Goal: Task Accomplishment & Management: Manage account settings

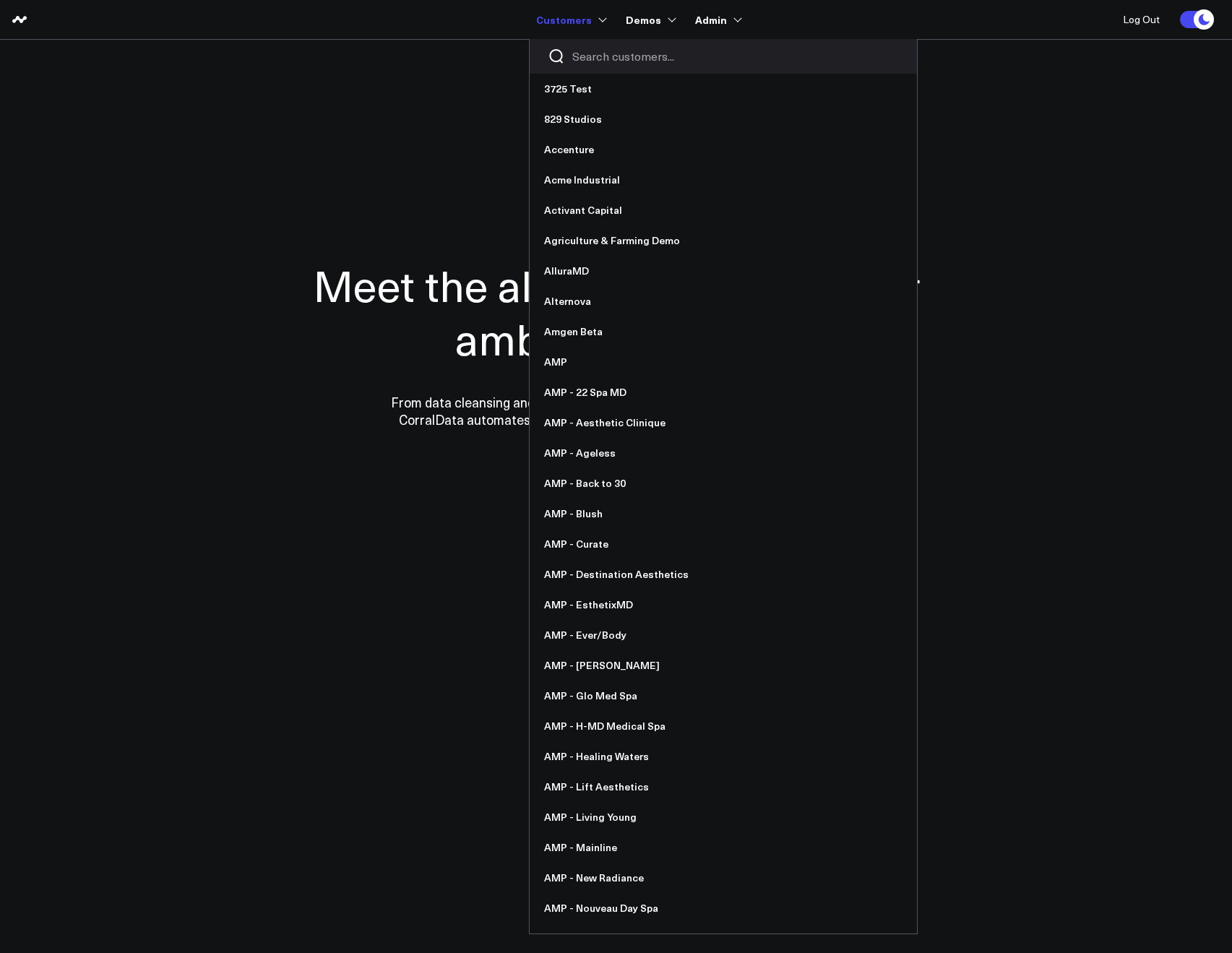
click at [582, 58] on input "Search customers input" at bounding box center [736, 57] width 327 height 16
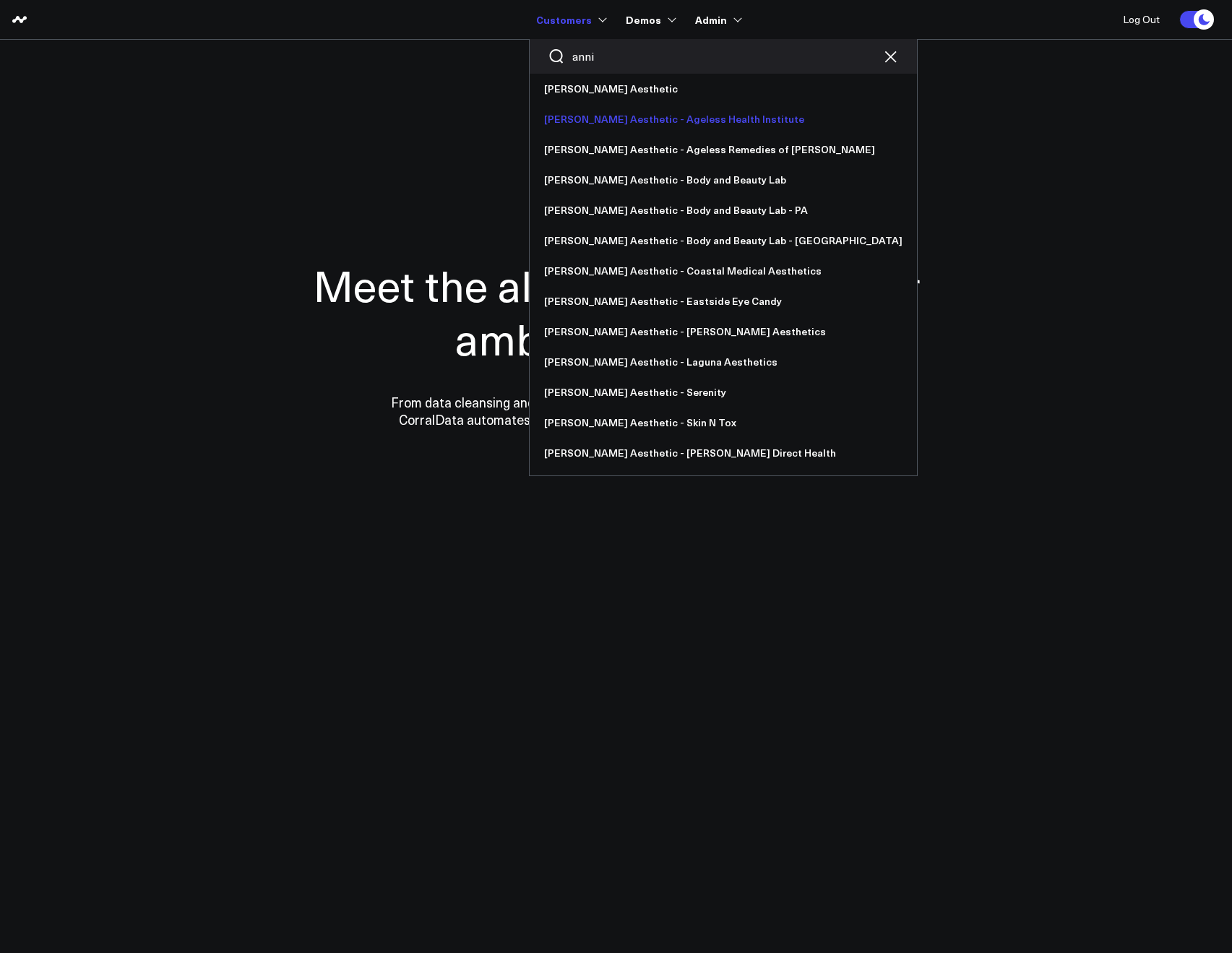
type input "anni"
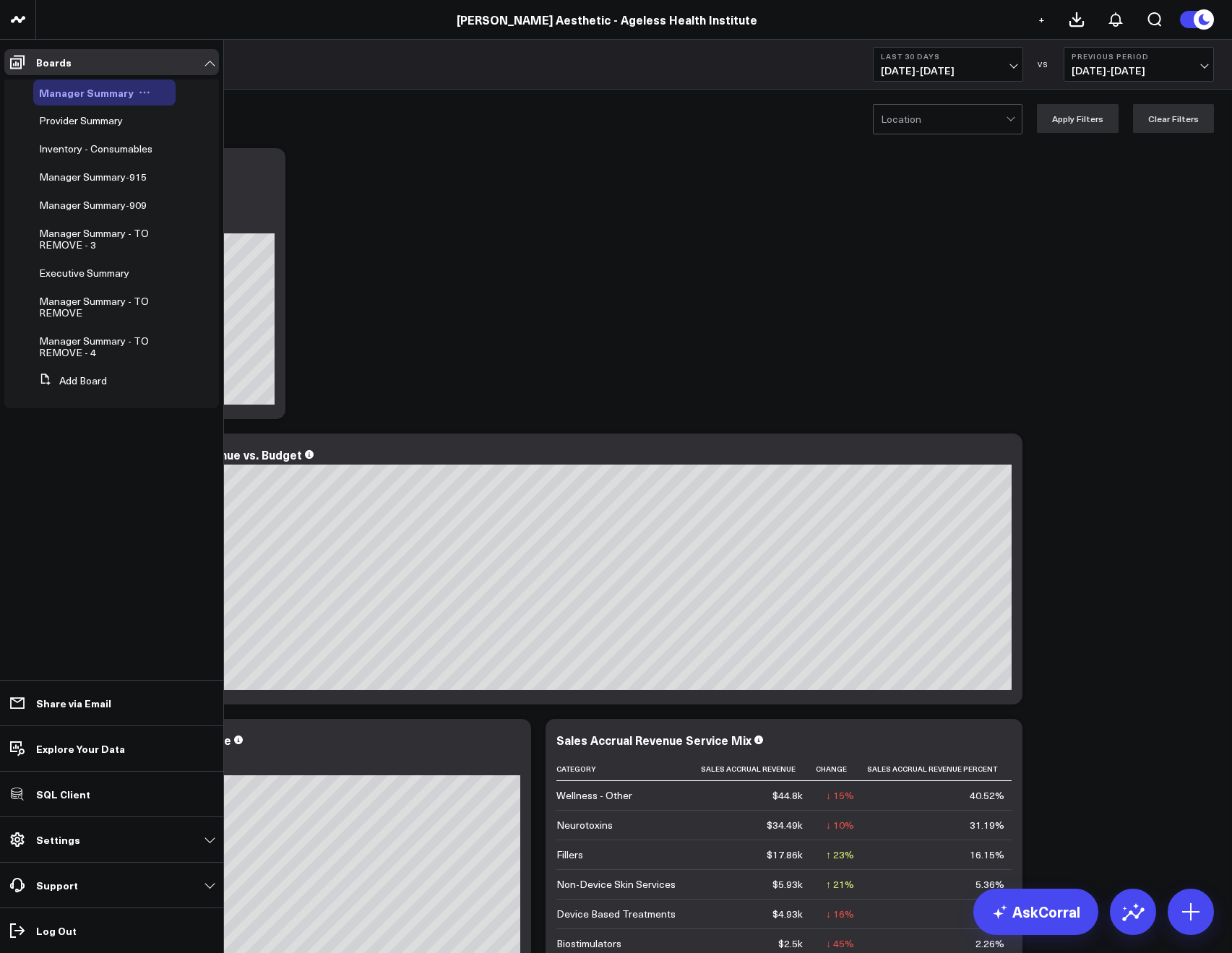
click at [146, 93] on button at bounding box center [144, 93] width 21 height 12
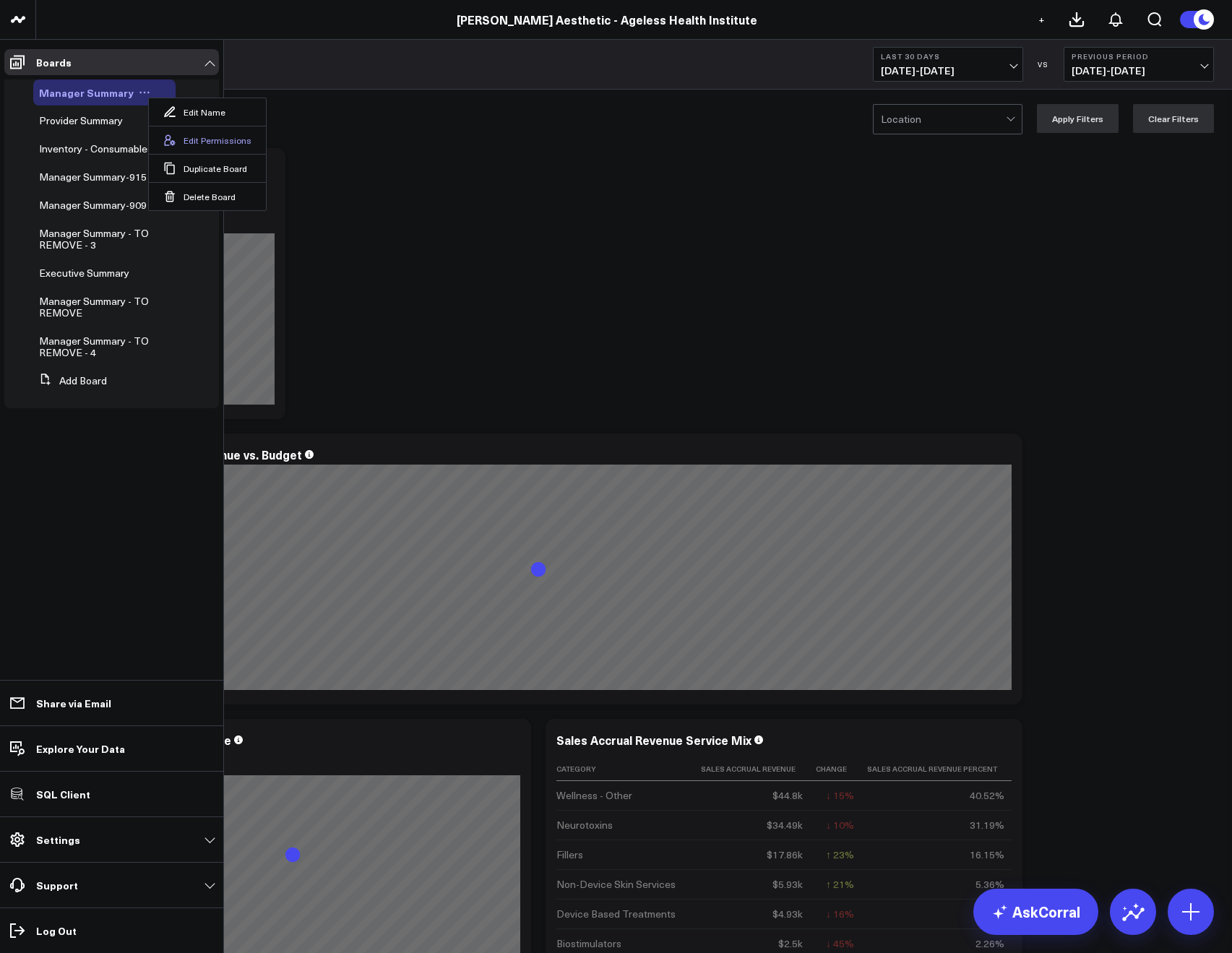
click at [188, 135] on button "Edit Permissions" at bounding box center [207, 140] width 117 height 28
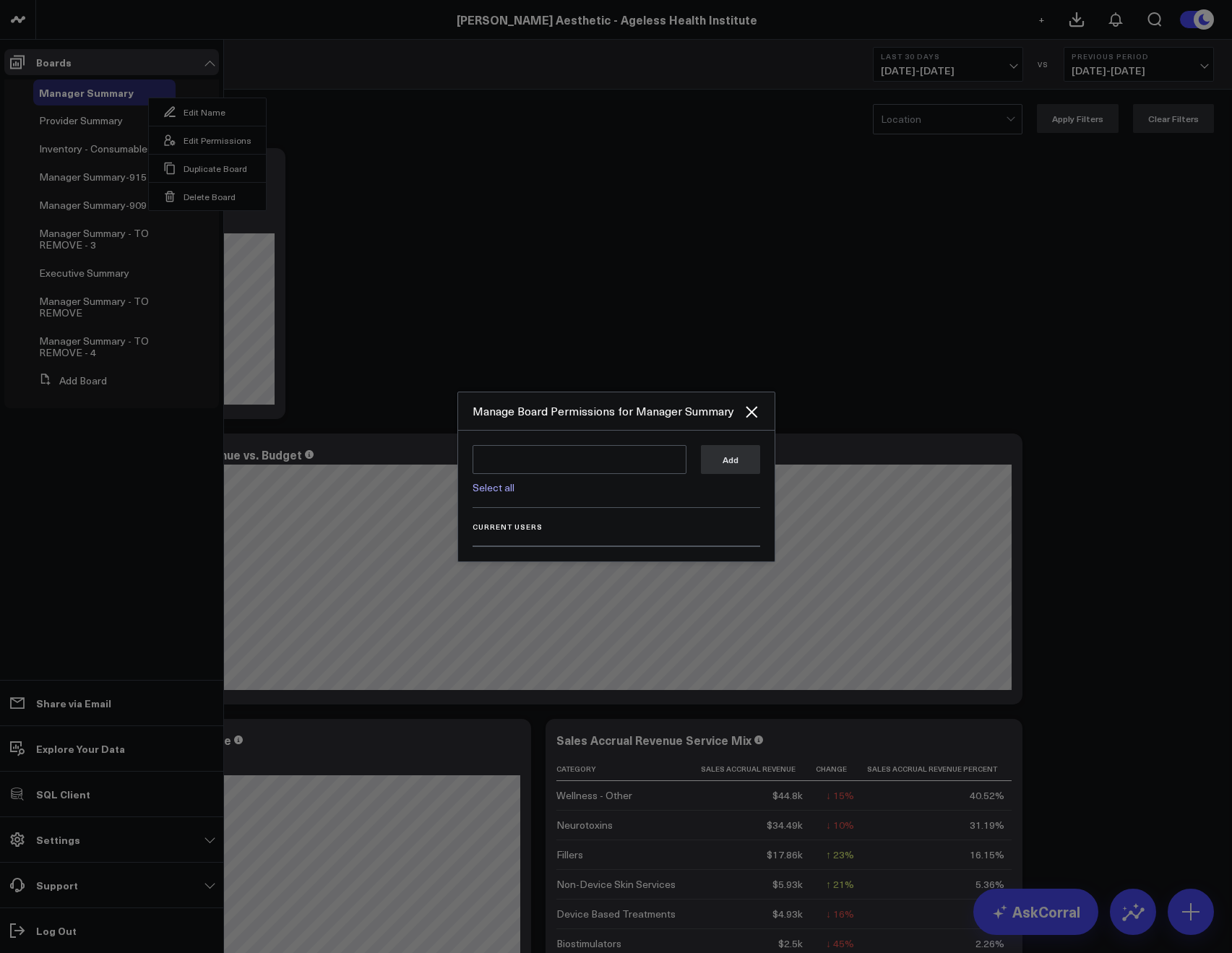
drag, startPoint x: 492, startPoint y: 490, endPoint x: 521, endPoint y: 491, distance: 29.0
click at [492, 490] on link "Select all" at bounding box center [493, 487] width 42 height 14
type textarea "@Corral Support @Allie Fleischer @JP Wartman @Samarth Patel"
click at [733, 464] on button "Add" at bounding box center [730, 458] width 59 height 29
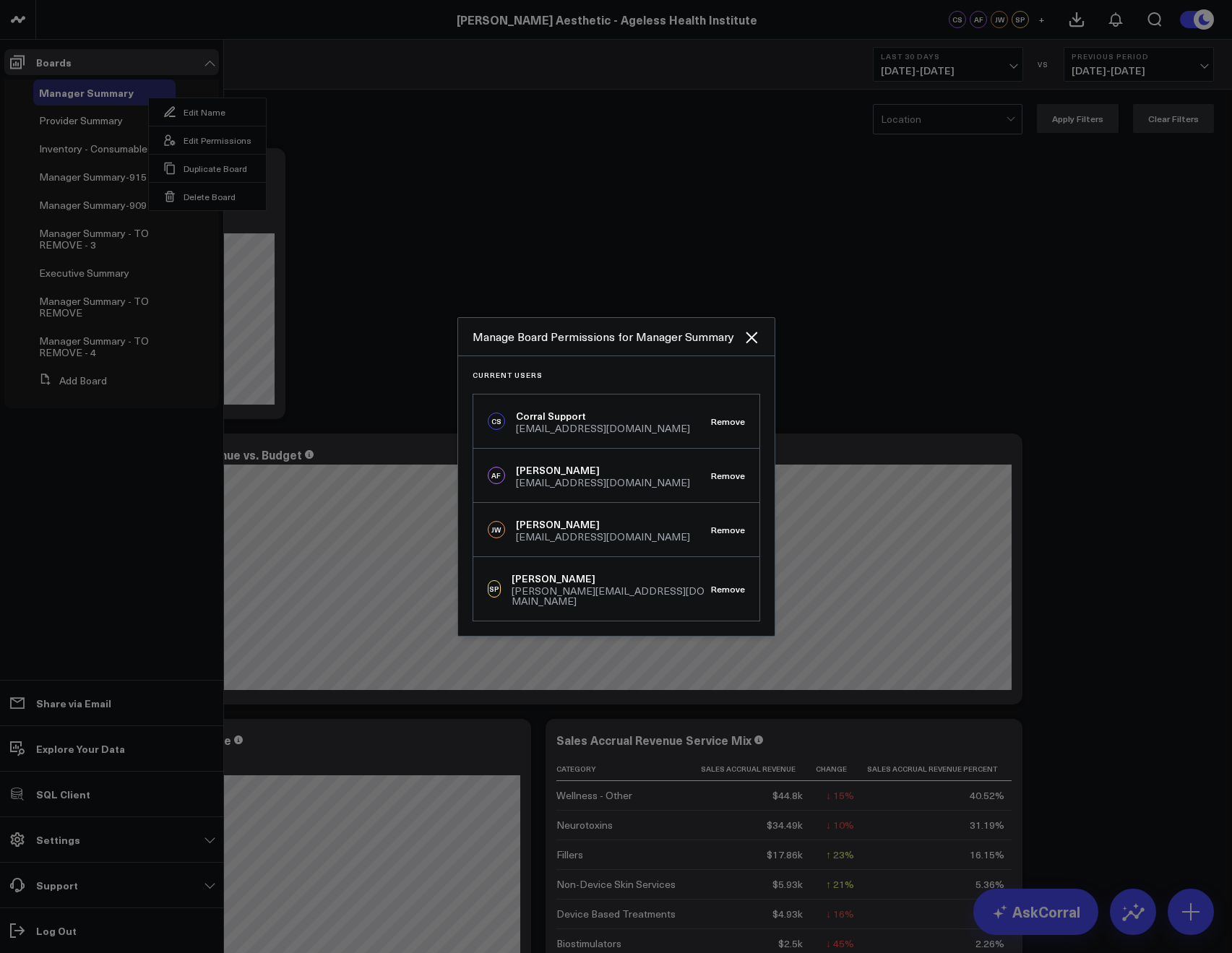
click at [408, 174] on div at bounding box center [616, 476] width 1232 height 953
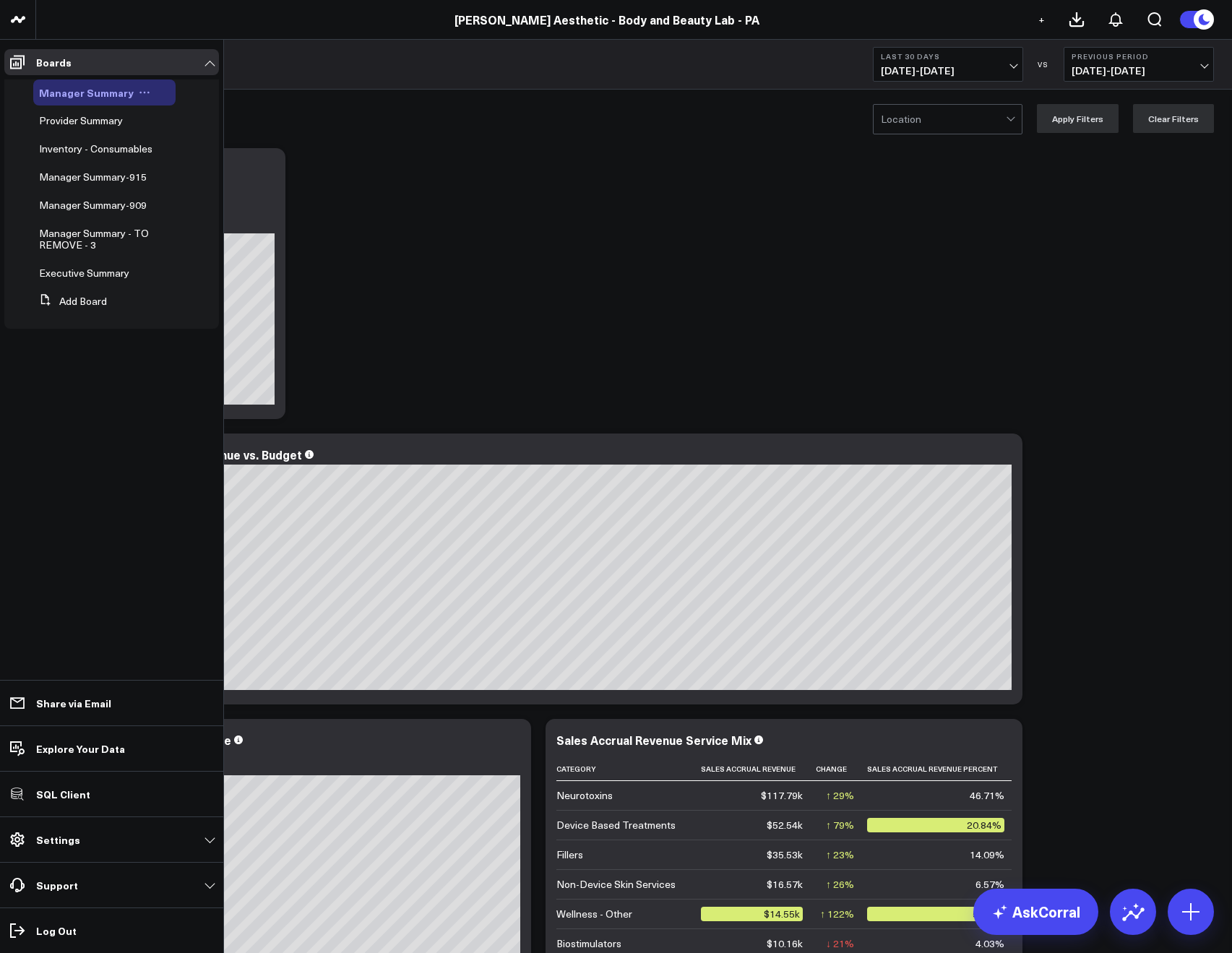
click at [146, 96] on button at bounding box center [144, 93] width 21 height 12
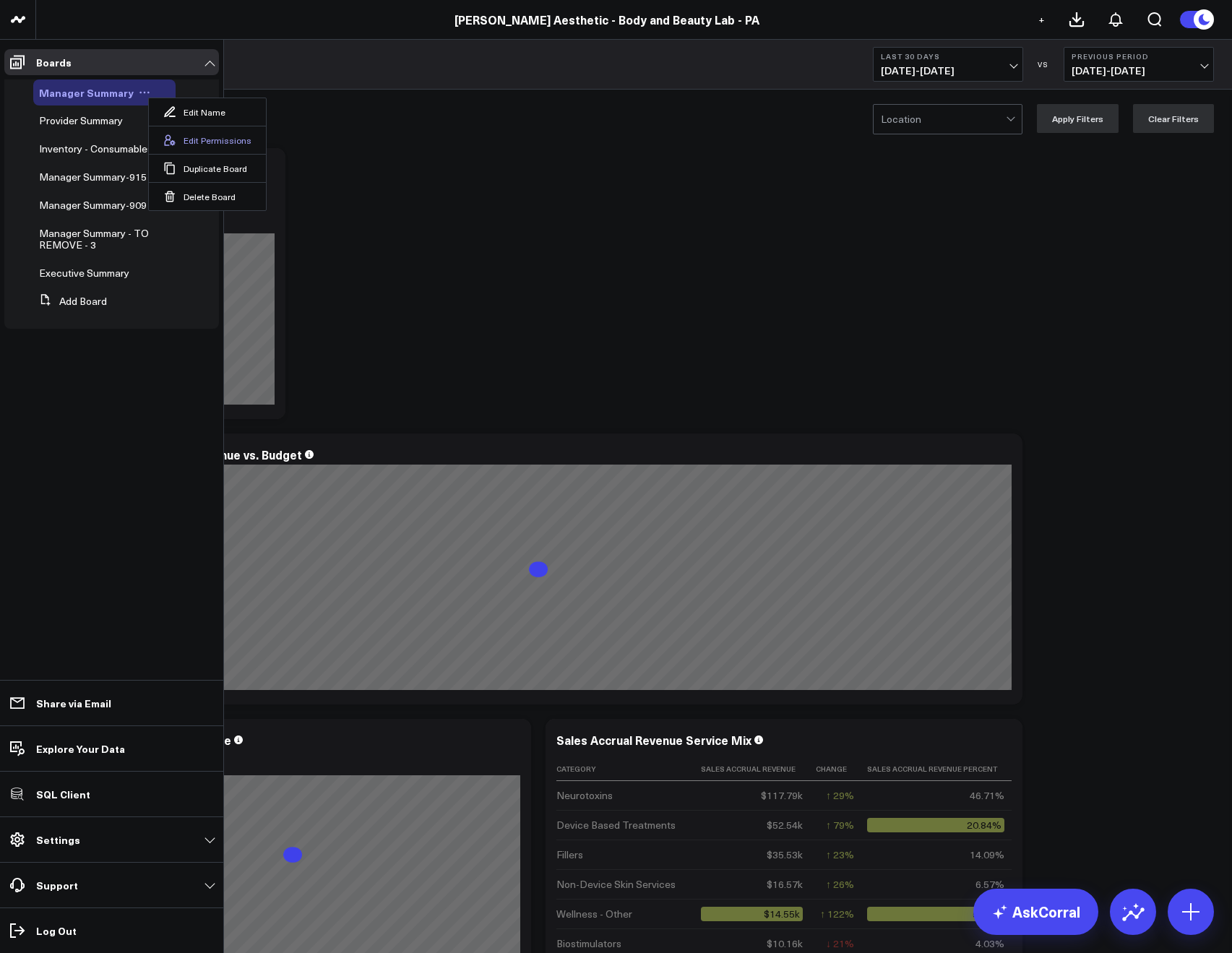
click at [177, 137] on button "Edit Permissions" at bounding box center [207, 140] width 117 height 28
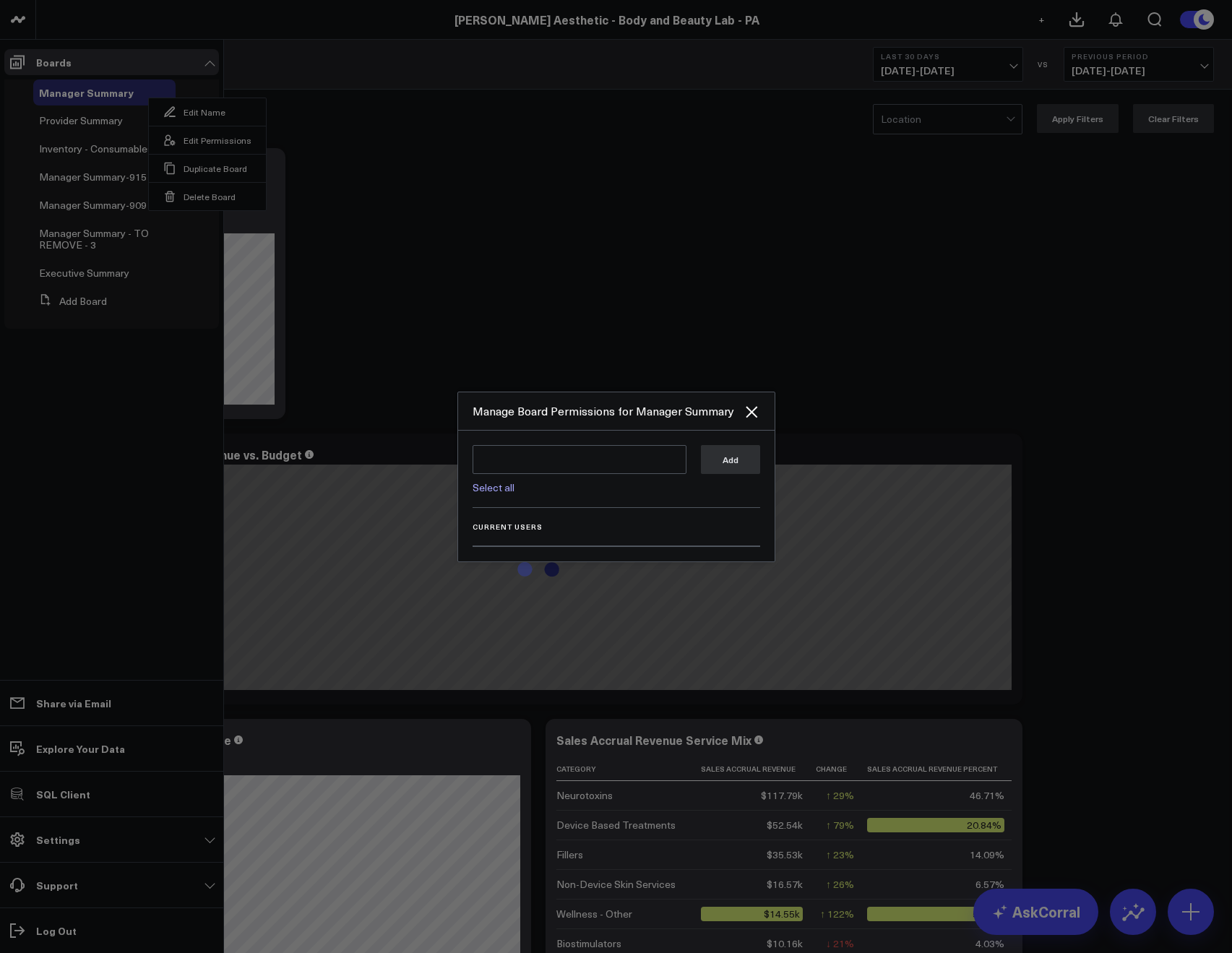
click at [498, 495] on div "Select all Add" at bounding box center [616, 476] width 288 height 63
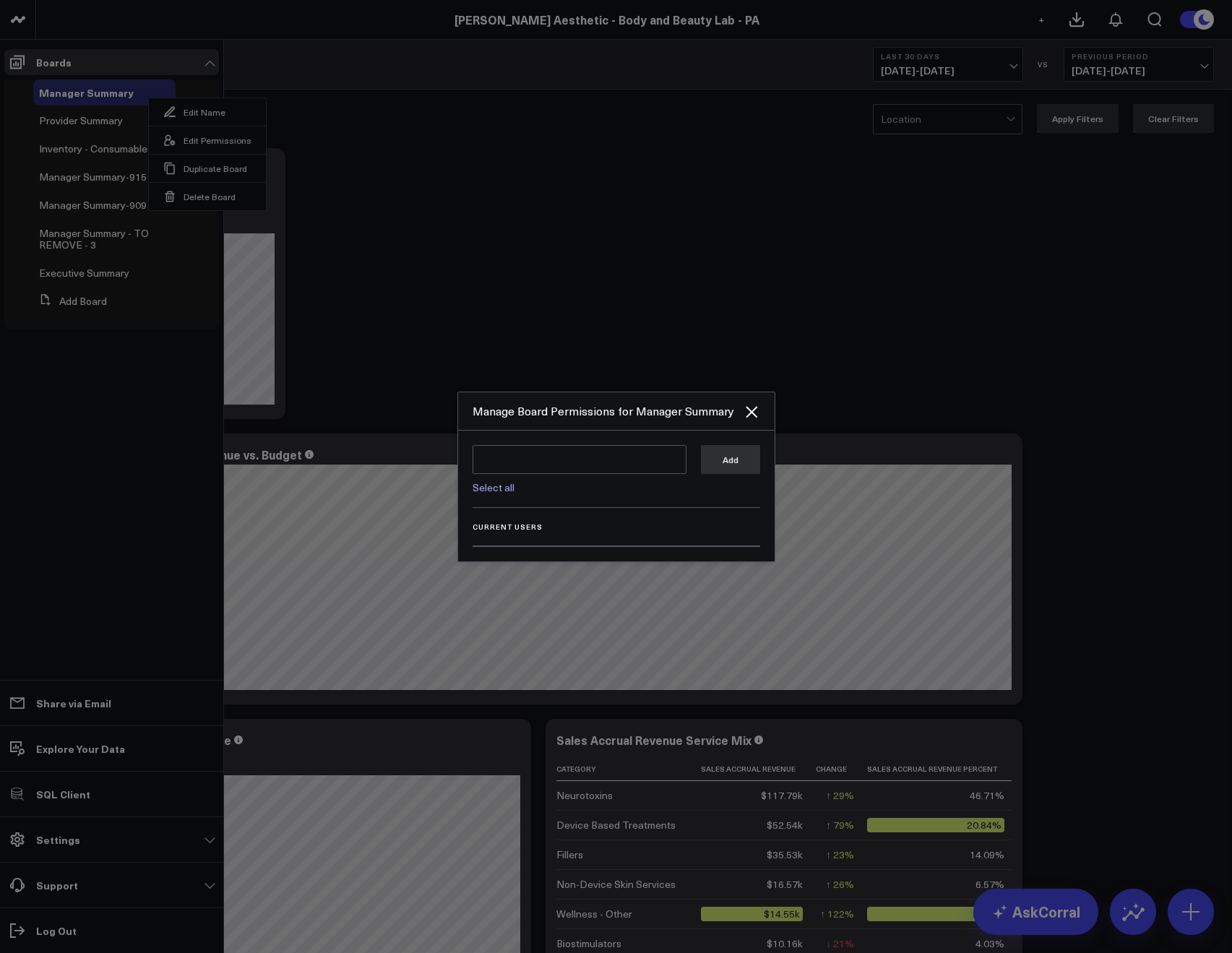
click at [493, 492] on link "Select all" at bounding box center [493, 487] width 42 height 14
type textarea "@Corral Support @Allie Fleischer @JP Wartman @Samarth Patel @Kelli Blohm"
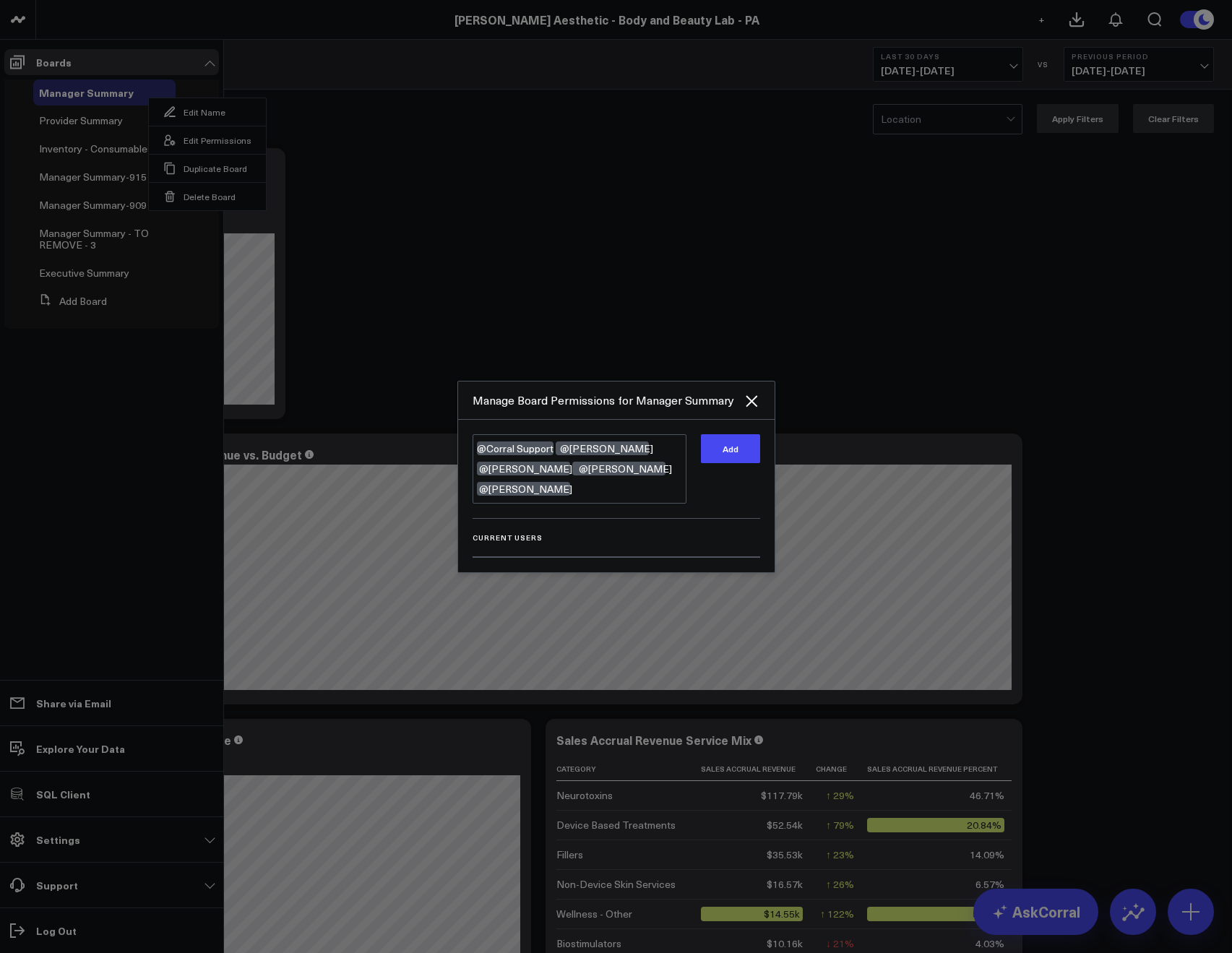
drag, startPoint x: 716, startPoint y: 465, endPoint x: 484, endPoint y: 356, distance: 256.3
click at [715, 463] on button "Add" at bounding box center [730, 448] width 59 height 29
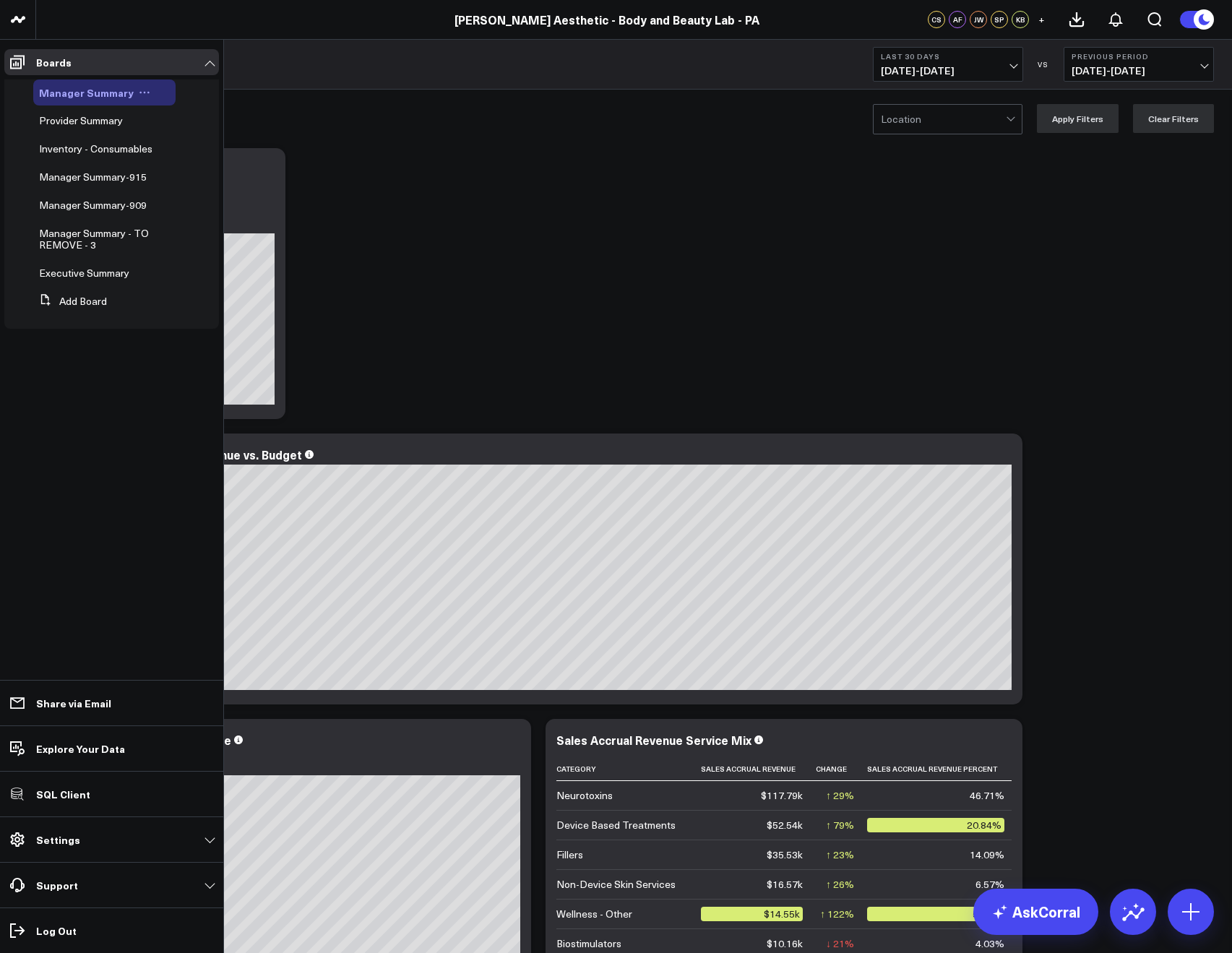
click at [144, 92] on icon at bounding box center [144, 93] width 2 height 2
click at [171, 144] on icon at bounding box center [170, 141] width 13 height 13
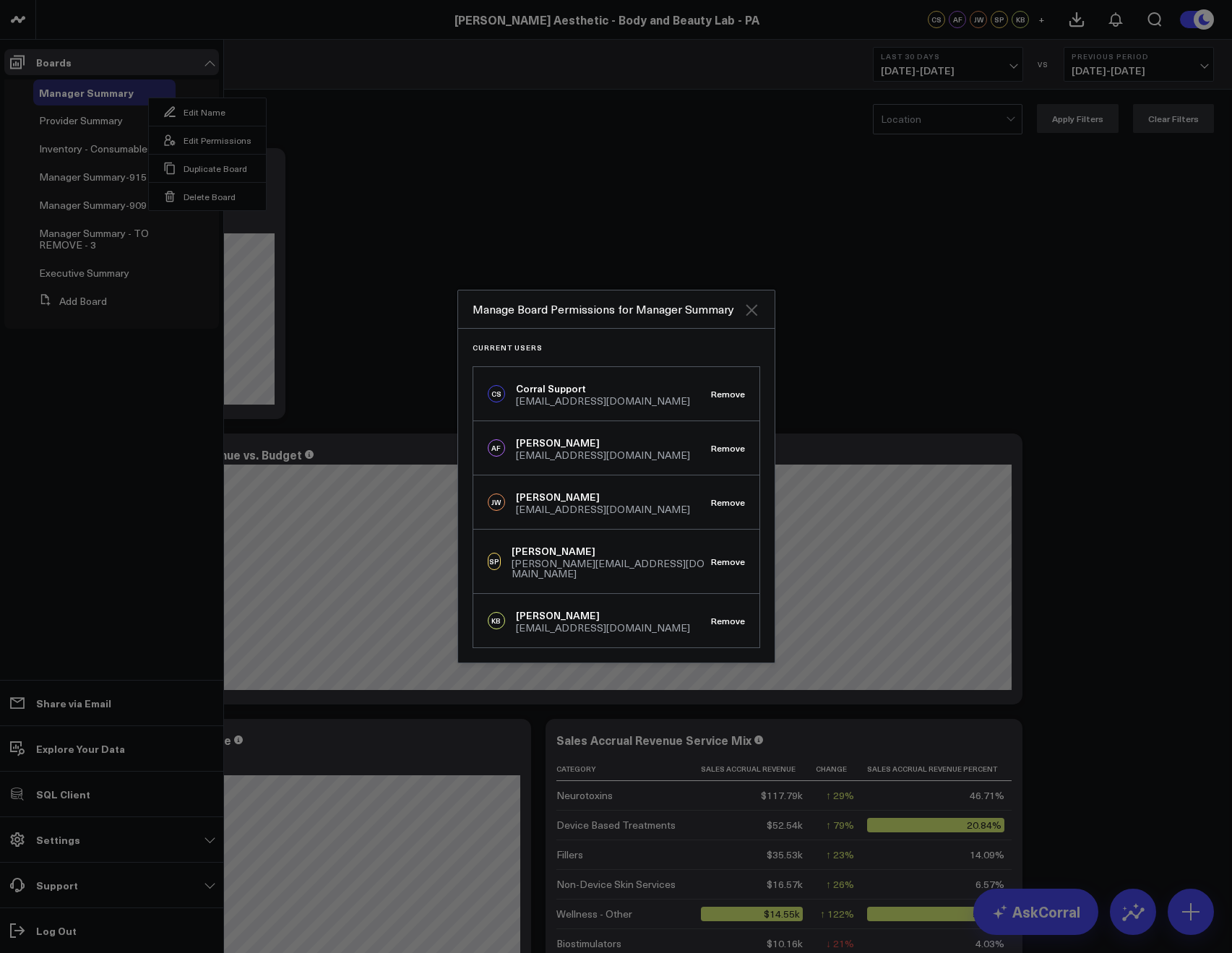
drag, startPoint x: 744, startPoint y: 322, endPoint x: 668, endPoint y: 252, distance: 103.3
click at [744, 319] on icon "Close" at bounding box center [751, 310] width 18 height 18
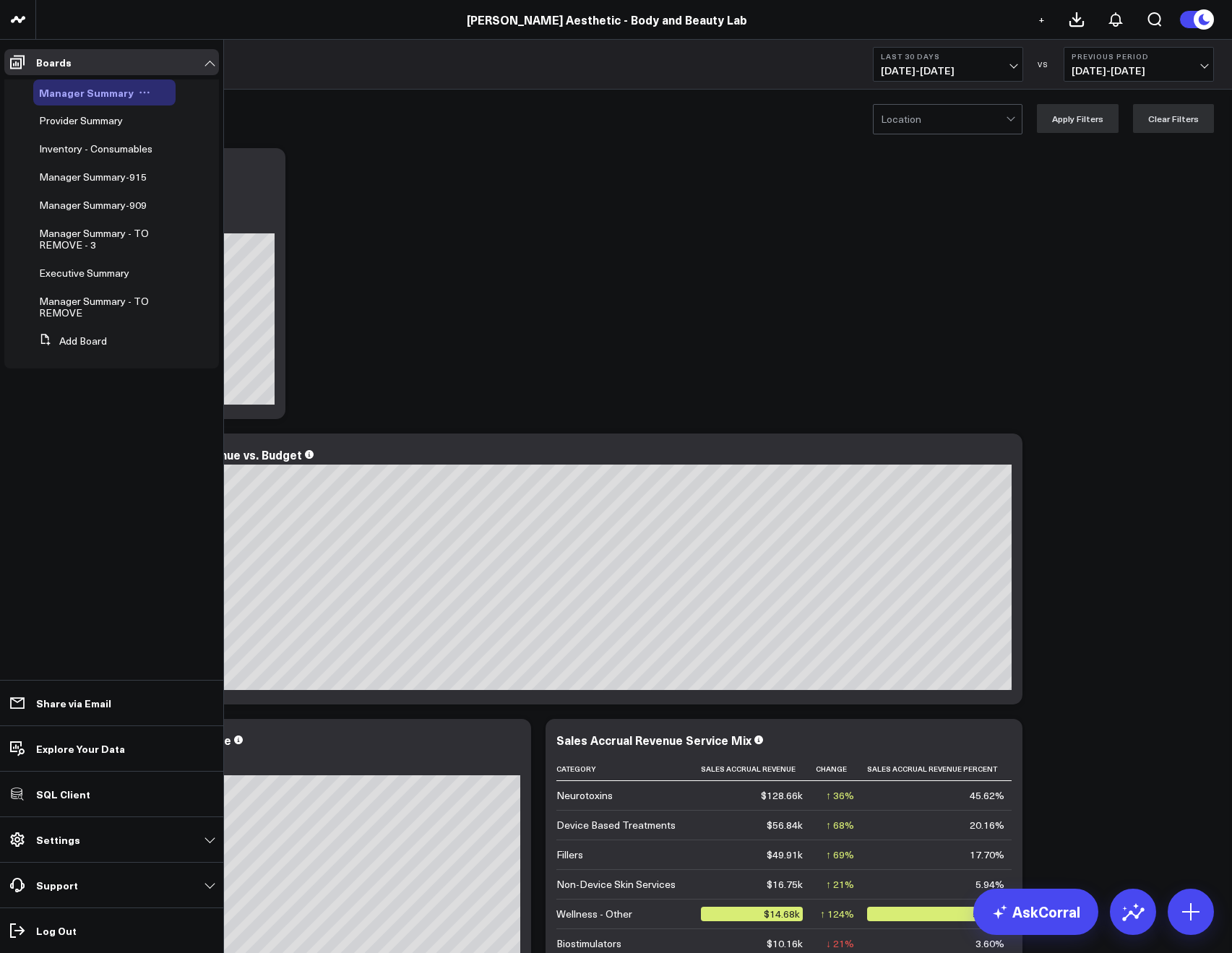
click at [146, 94] on button at bounding box center [144, 93] width 21 height 12
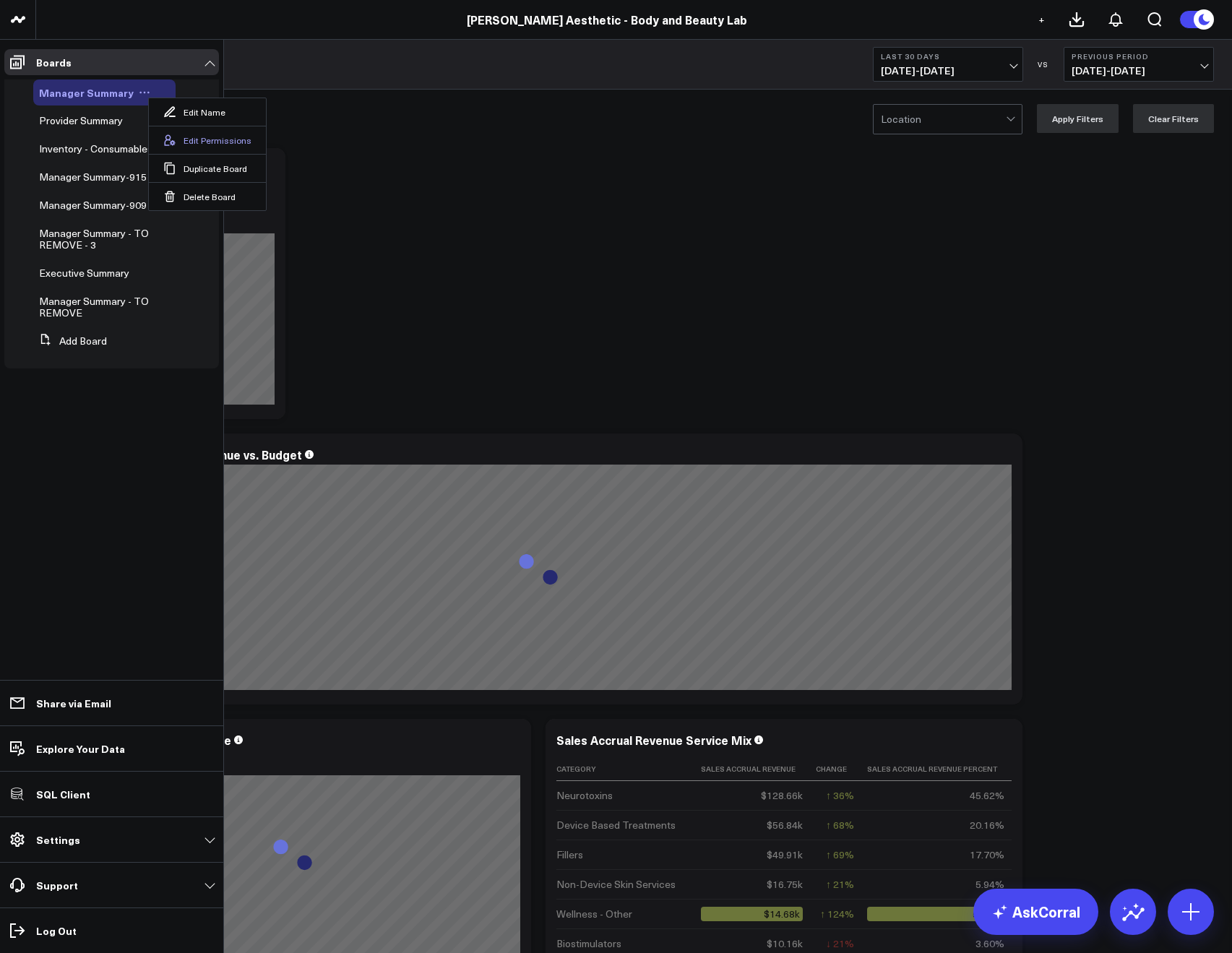
click at [178, 141] on button "Edit Permissions" at bounding box center [207, 140] width 117 height 28
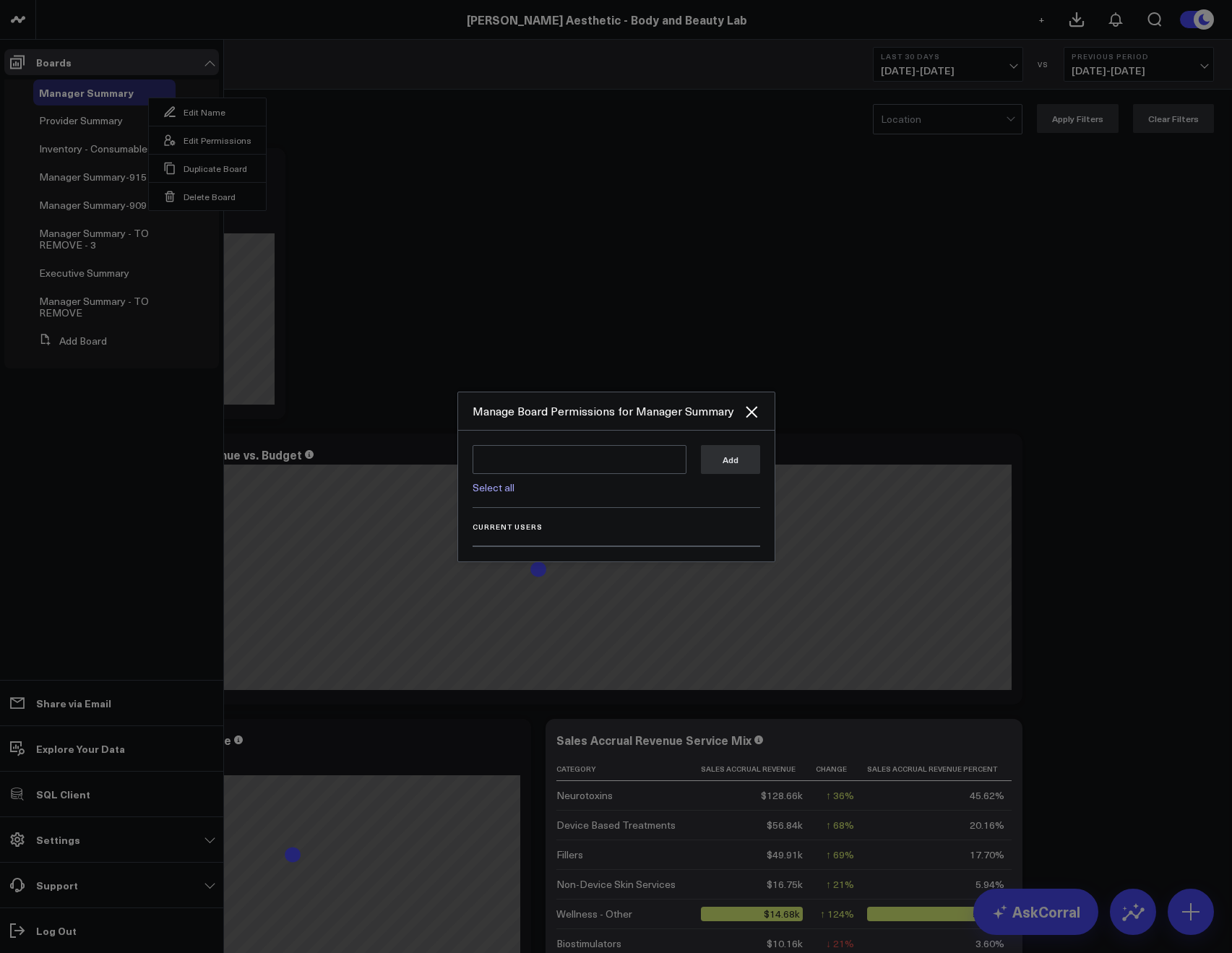
click at [508, 495] on div "Select all Add" at bounding box center [616, 476] width 288 height 63
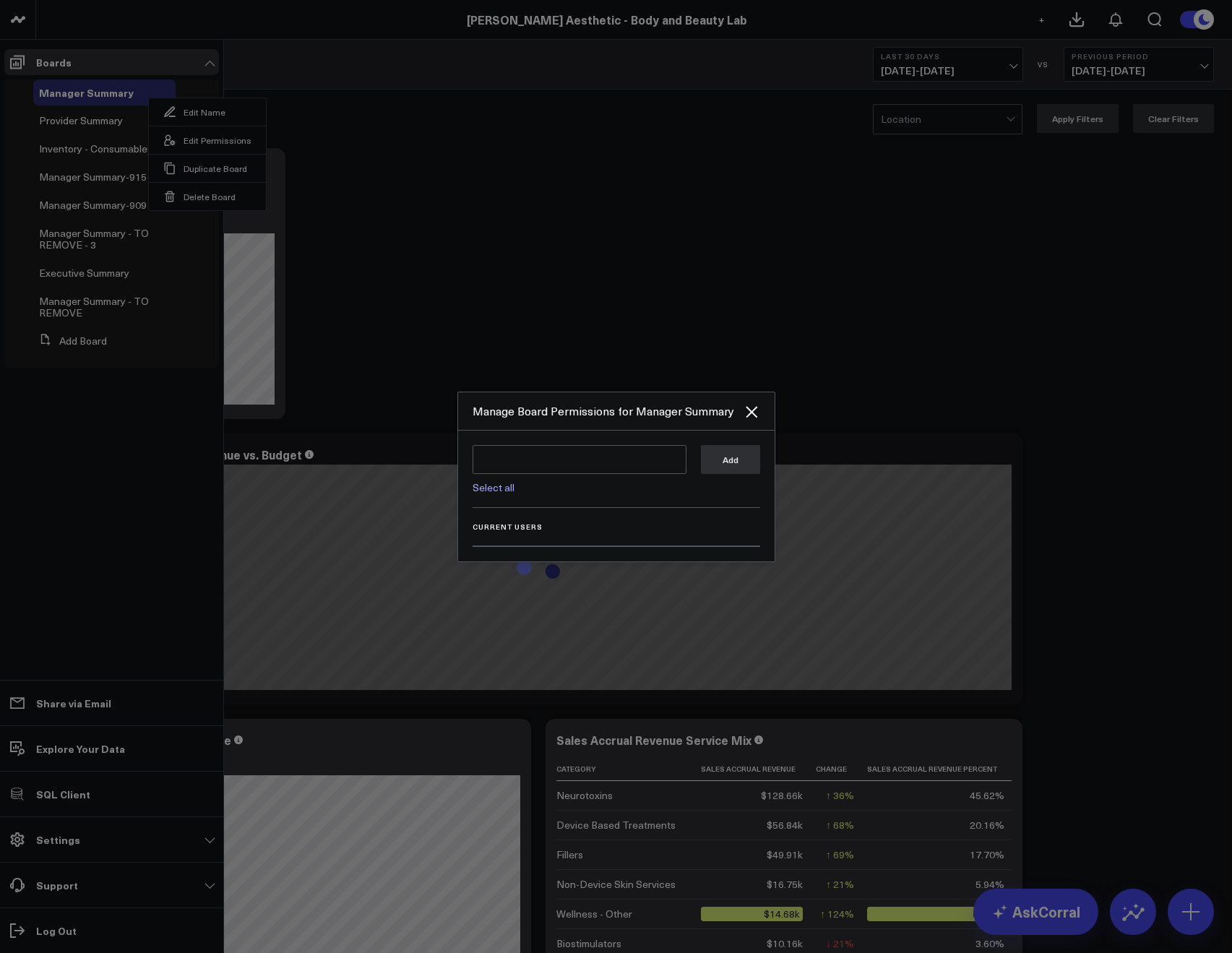
click at [493, 478] on div "Select all" at bounding box center [579, 483] width 214 height 19
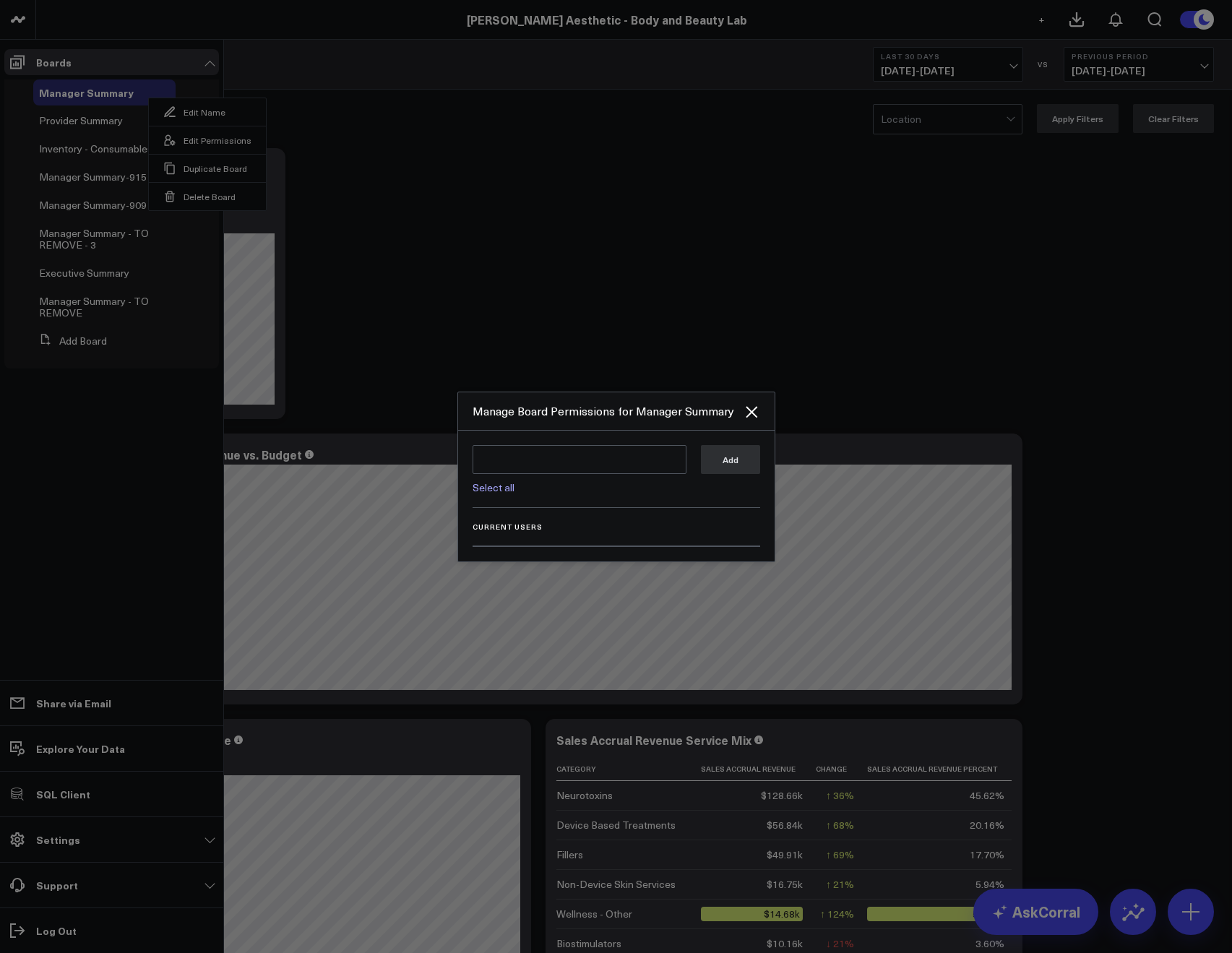
click at [486, 486] on link "Select all" at bounding box center [493, 487] width 42 height 14
type textarea "@Corral Support @Allie Fleischer @JP Wartman @Samarth Patel @Dana Nicolette"
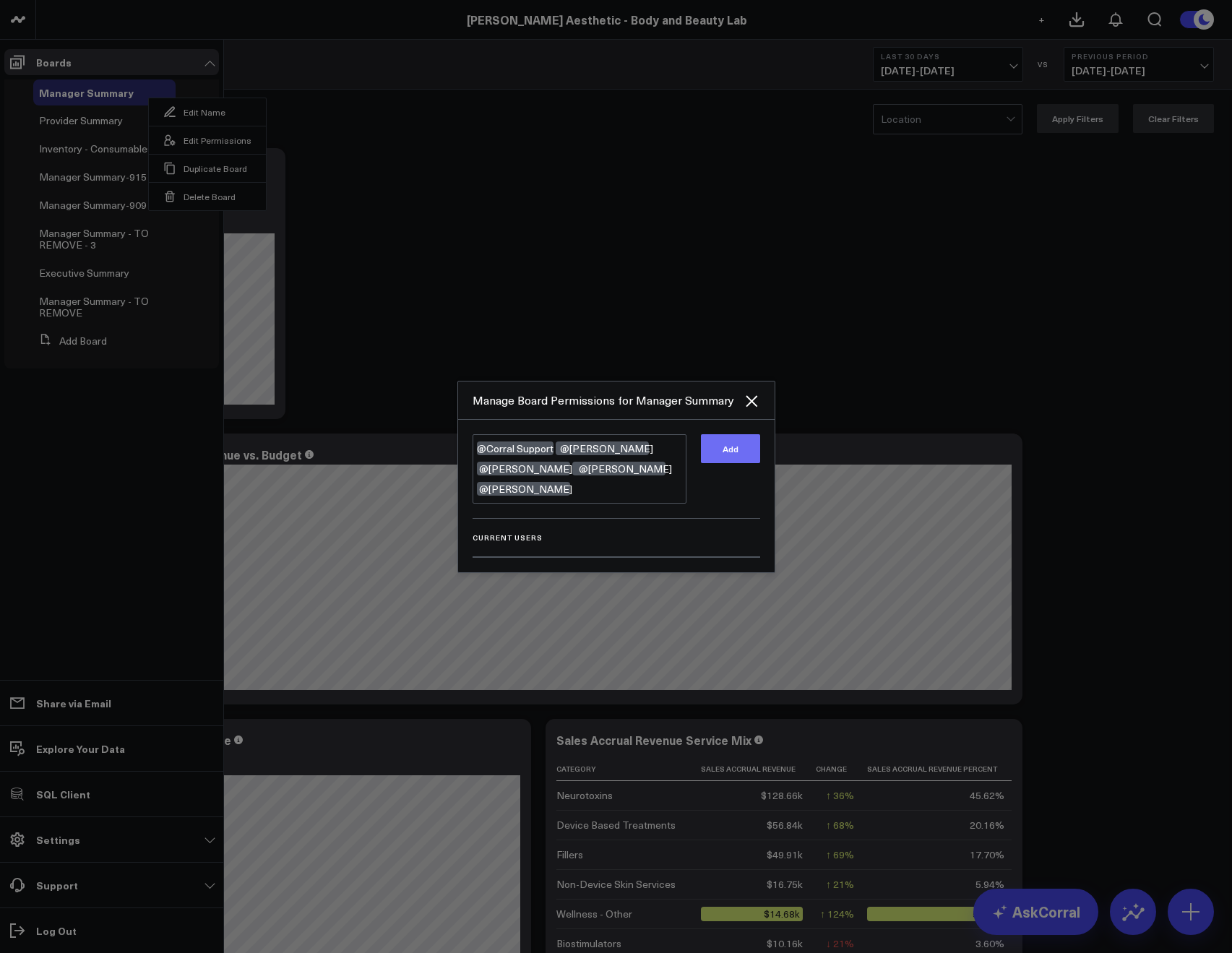
click at [704, 456] on button "Add" at bounding box center [730, 448] width 59 height 29
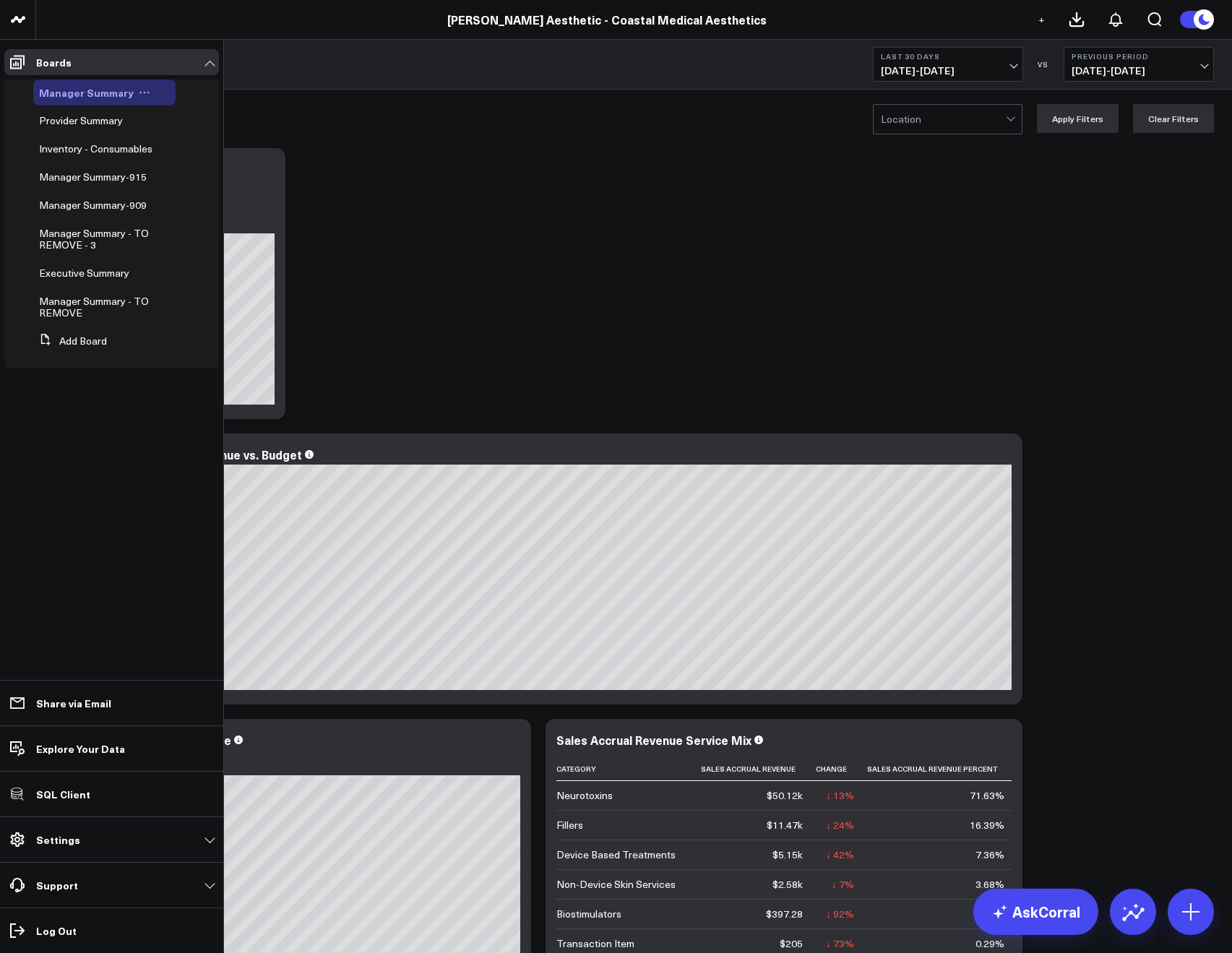
click at [142, 96] on icon at bounding box center [144, 93] width 12 height 12
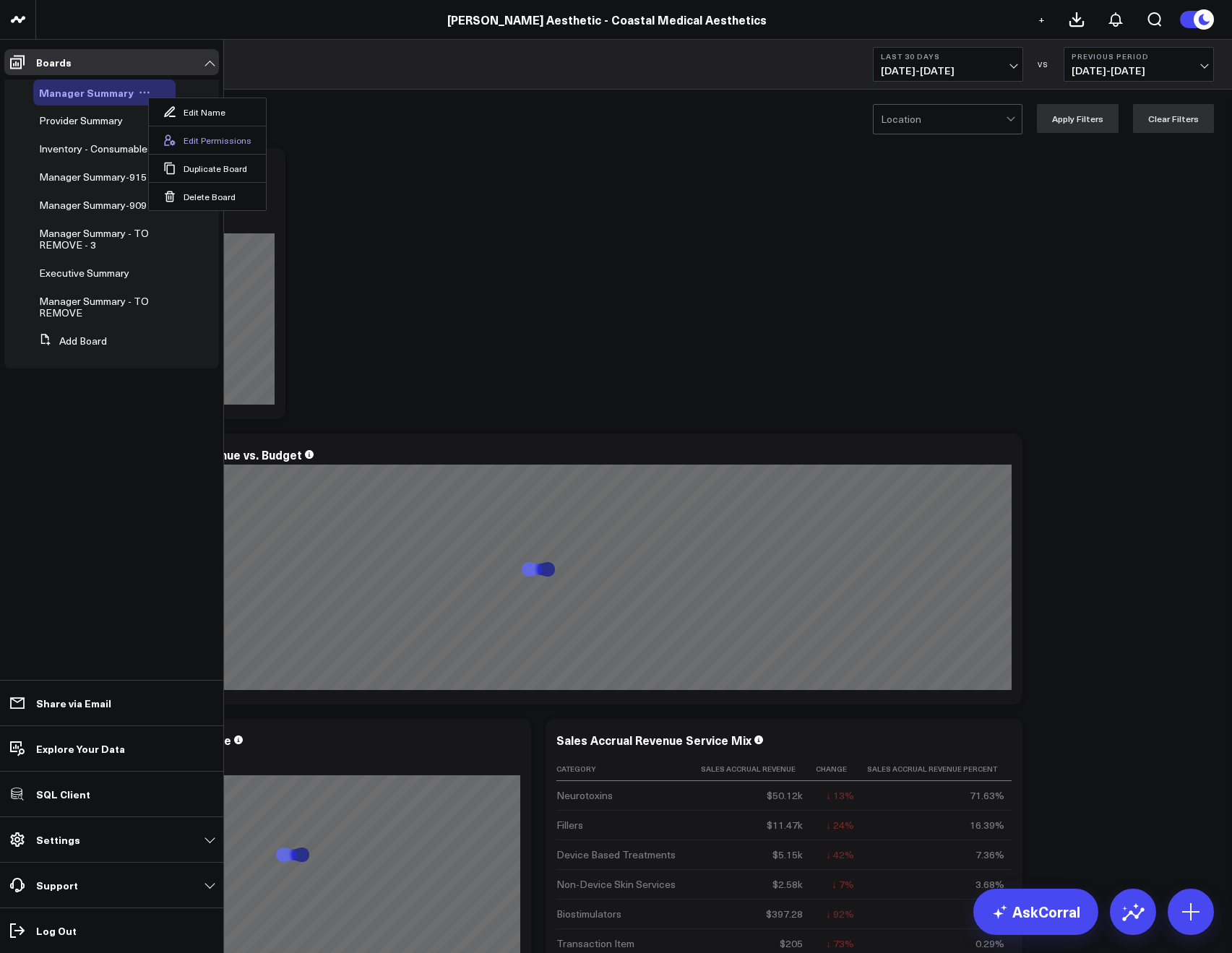
click at [185, 138] on button "Edit Permissions" at bounding box center [207, 140] width 117 height 28
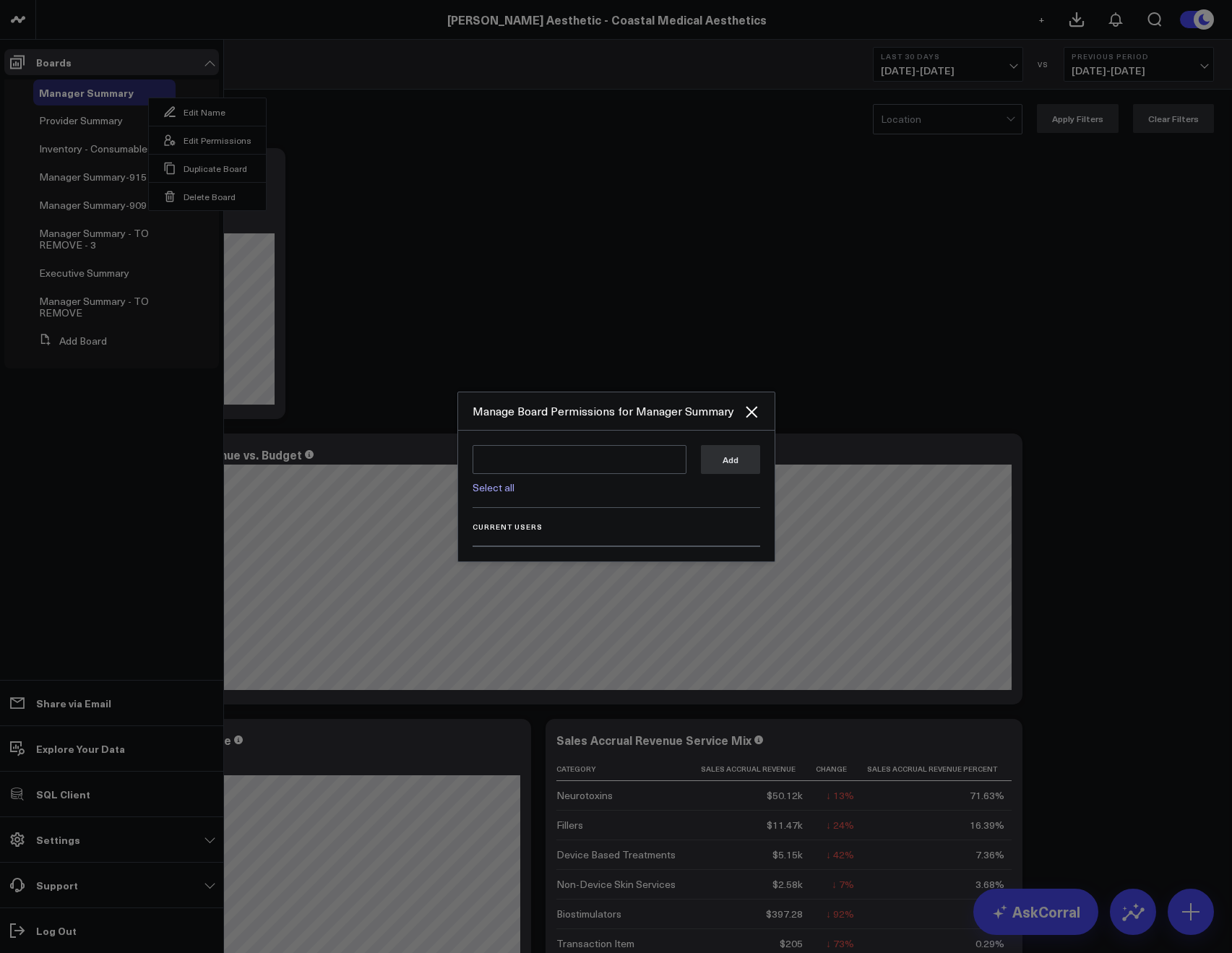
click at [494, 493] on div "Select all Add" at bounding box center [616, 476] width 288 height 63
click at [491, 481] on link "Select all" at bounding box center [493, 487] width 42 height 14
click at [709, 470] on button "Add" at bounding box center [730, 458] width 59 height 29
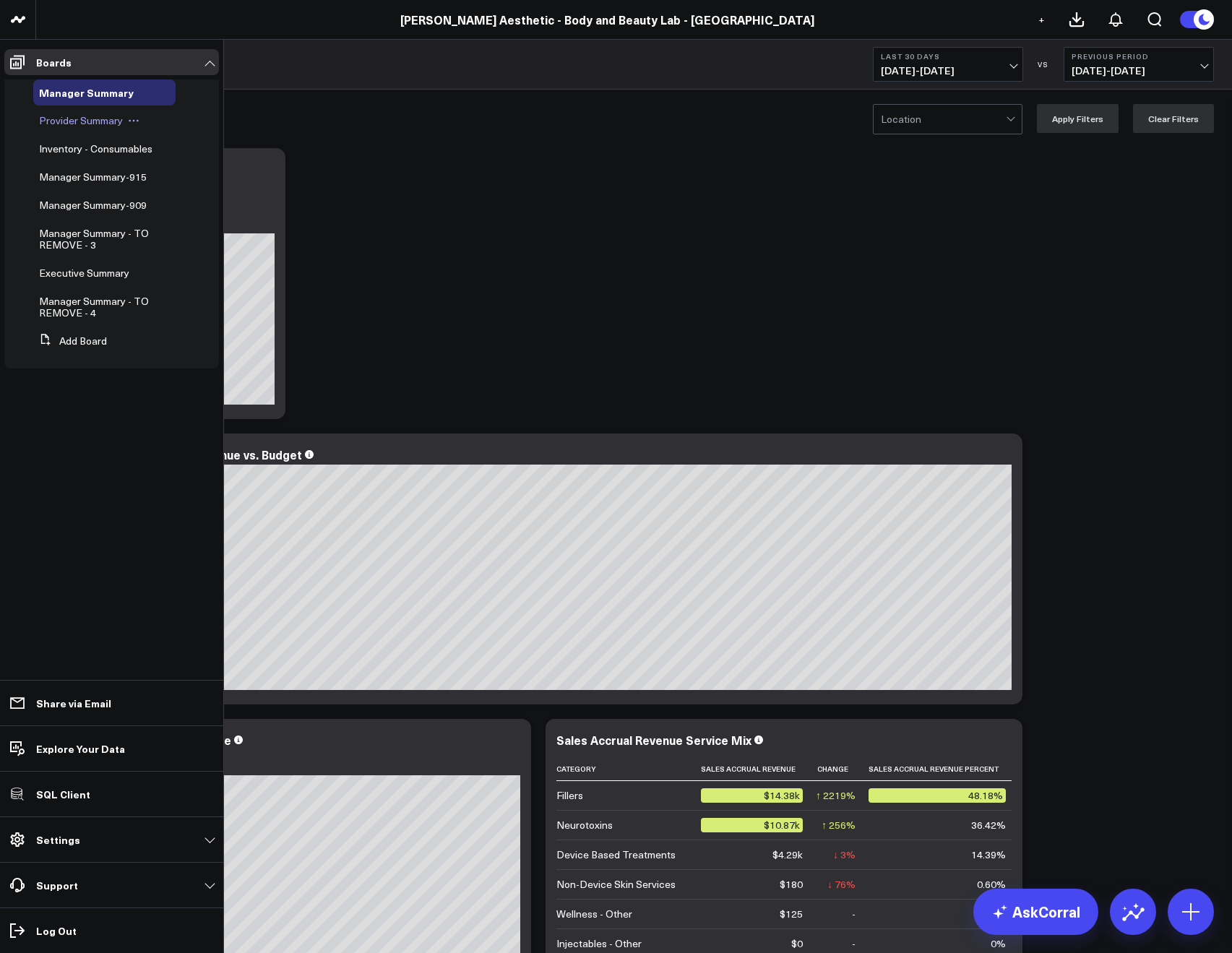
drag, startPoint x: 135, startPoint y: 93, endPoint x: 146, endPoint y: 126, distance: 34.8
click at [138, 93] on icon at bounding box center [144, 93] width 12 height 12
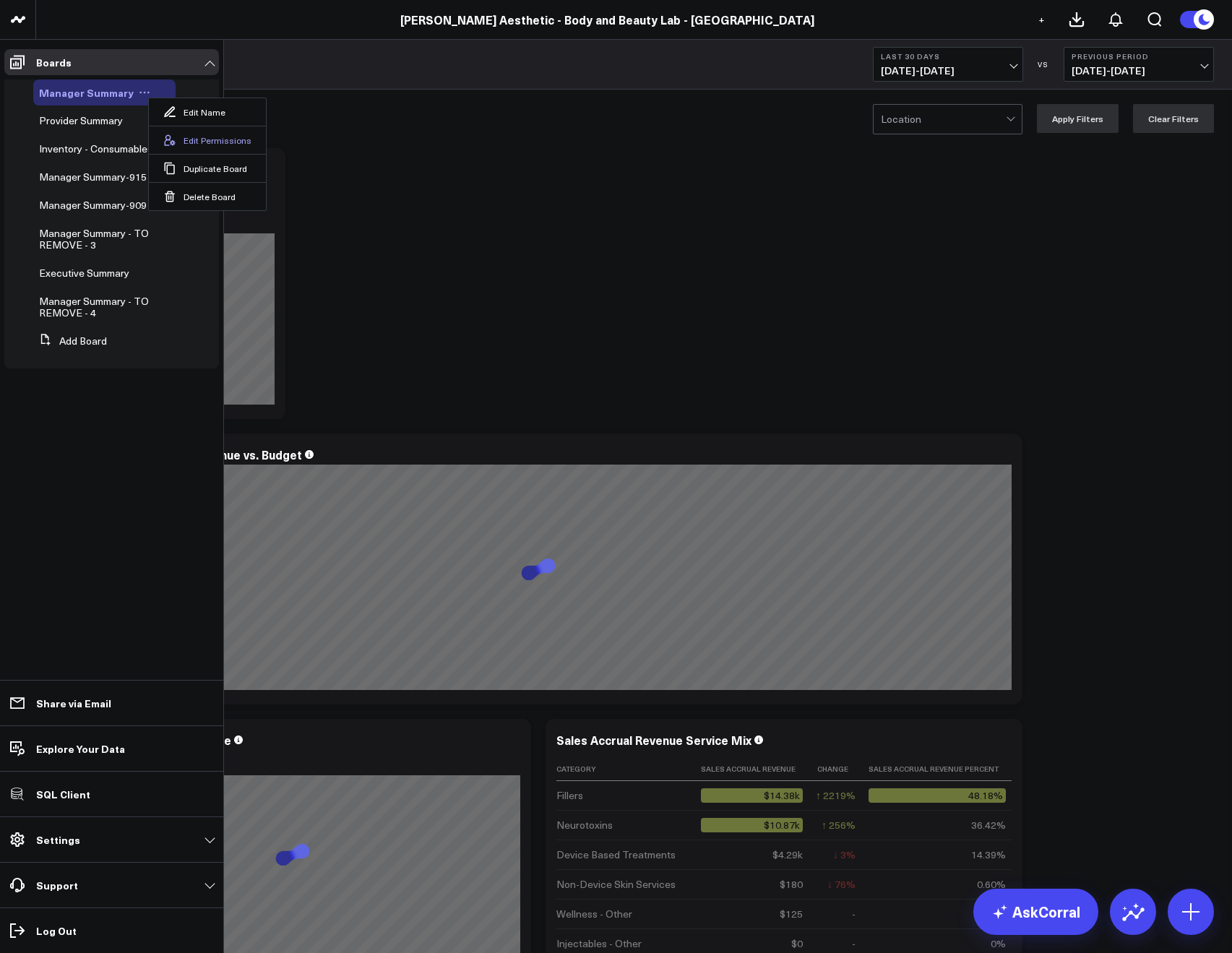
click at [160, 129] on button "Edit Permissions" at bounding box center [207, 140] width 117 height 28
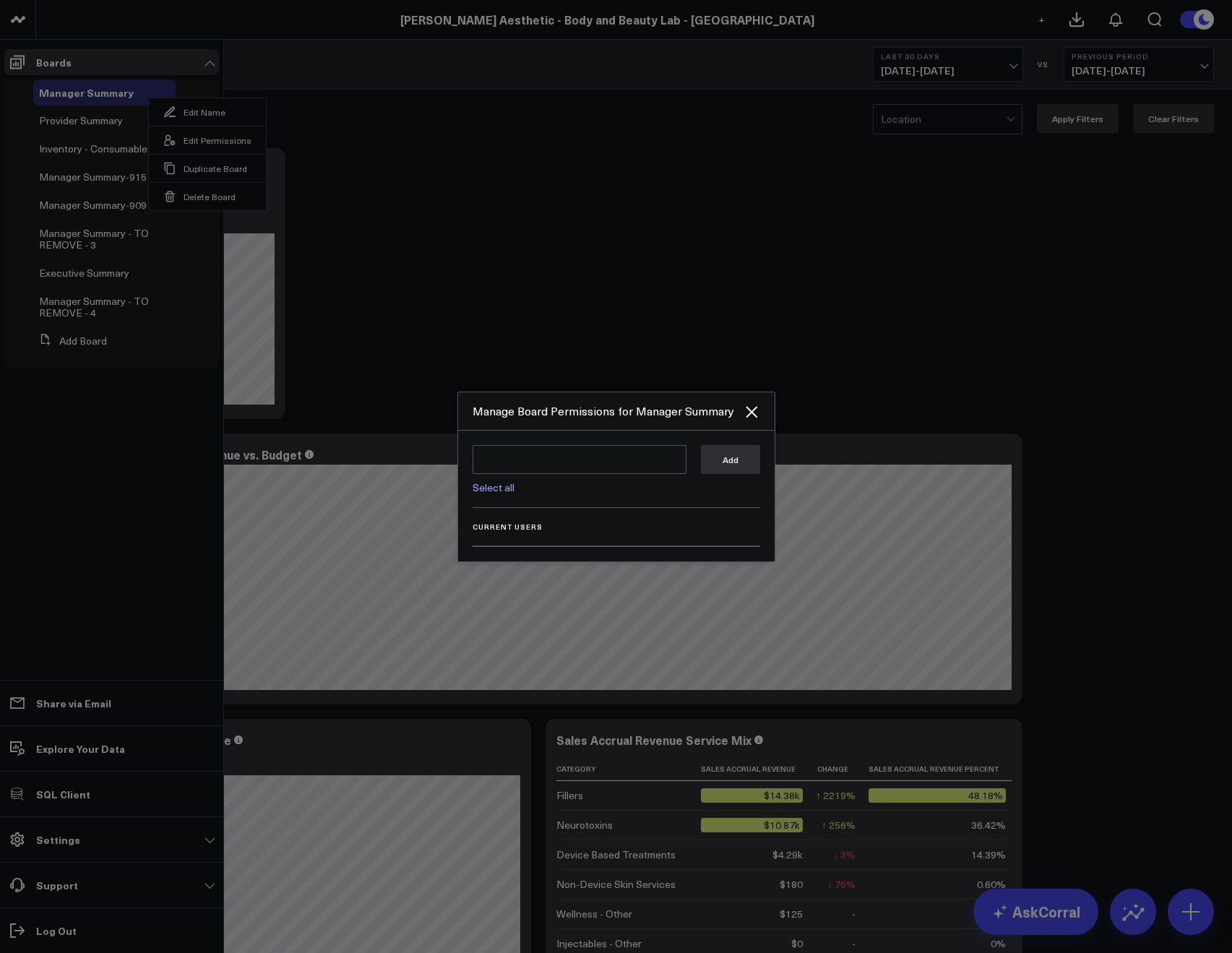
click at [490, 492] on link "Select all" at bounding box center [493, 487] width 42 height 14
type textarea "@Corral Support @[PERSON_NAME] @[PERSON_NAME]"
click at [730, 473] on div "Add" at bounding box center [730, 469] width 59 height 49
click at [722, 466] on button "Add" at bounding box center [730, 458] width 59 height 29
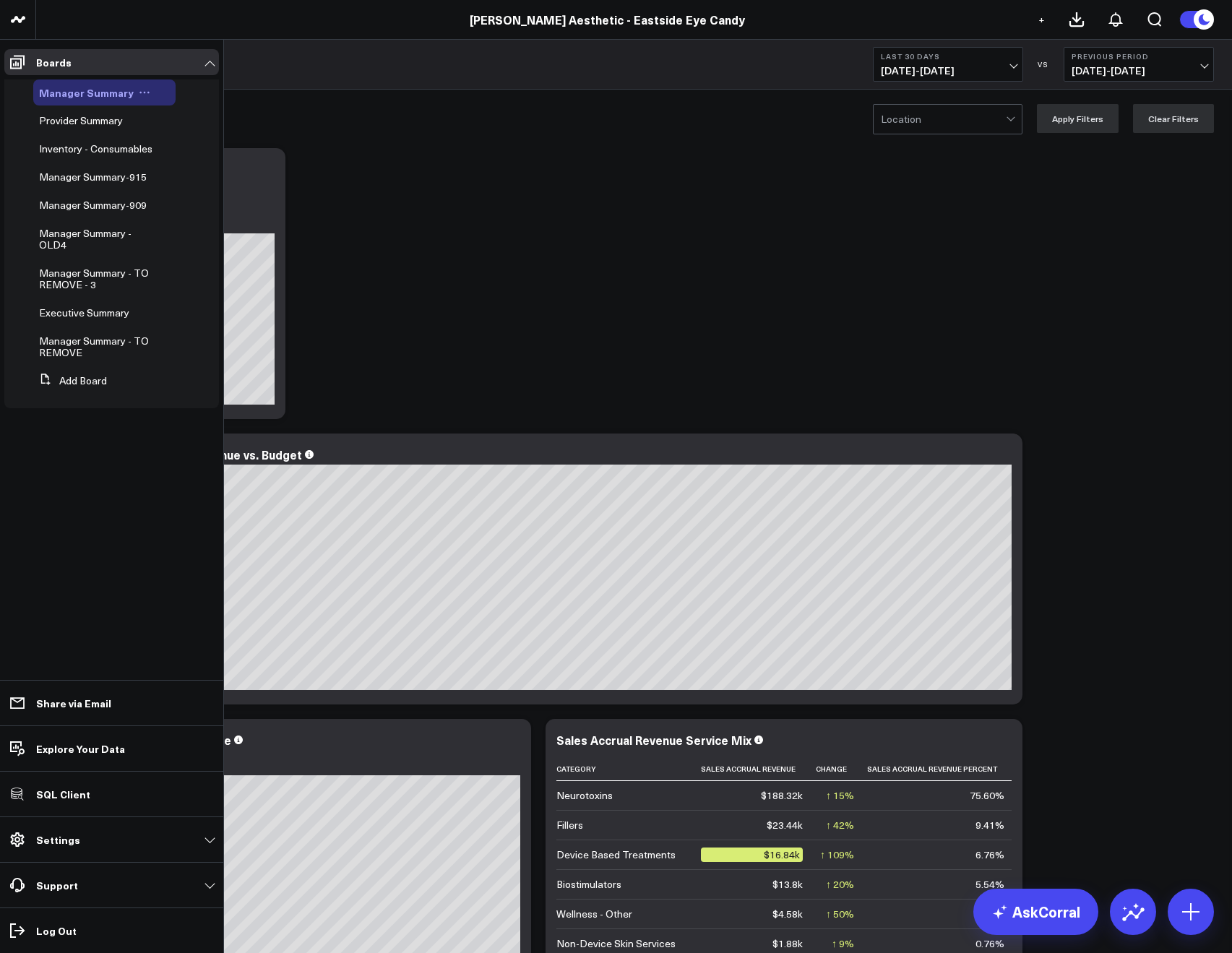
click at [142, 92] on icon at bounding box center [144, 93] width 12 height 12
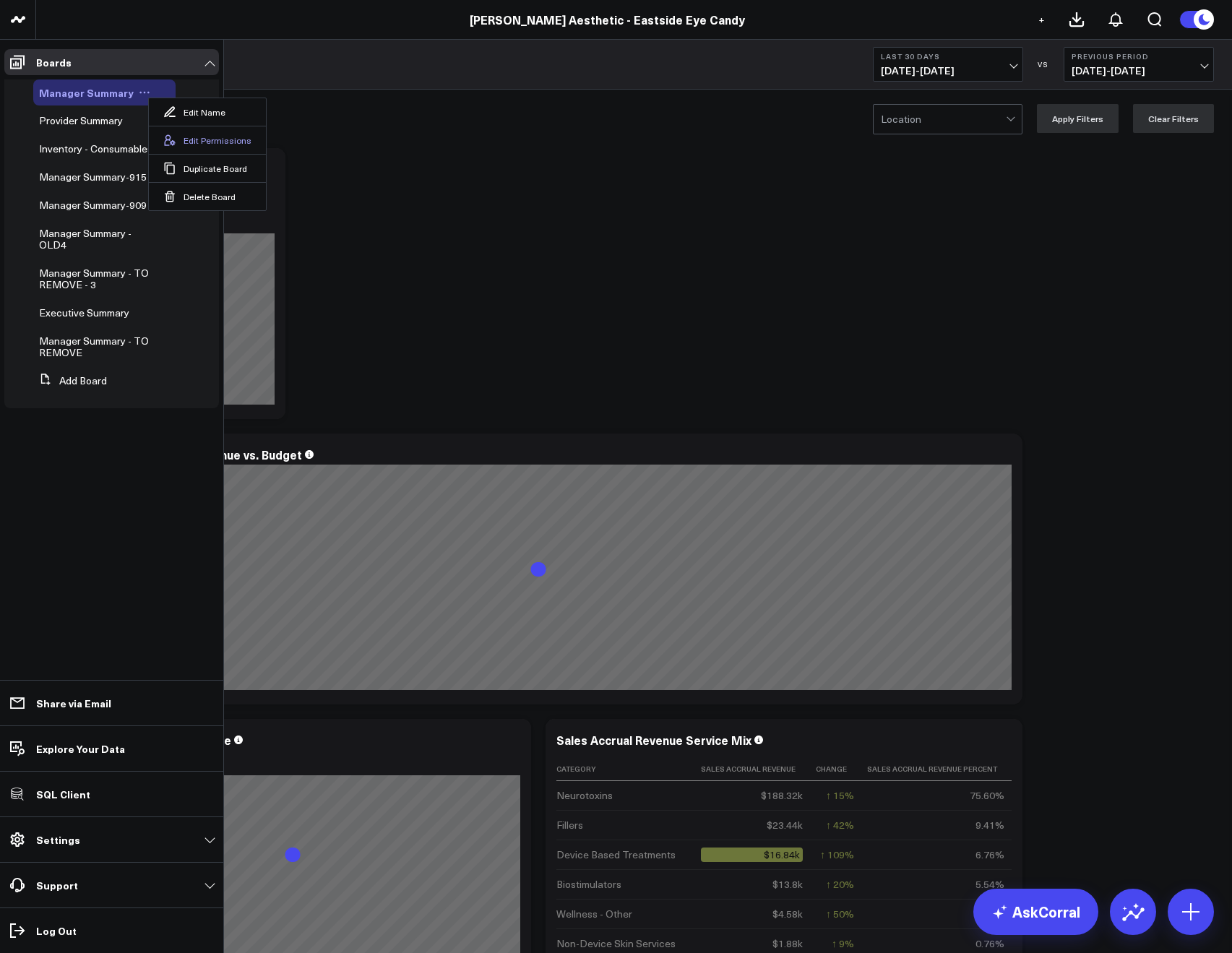
click at [182, 132] on button "Edit Permissions" at bounding box center [207, 140] width 117 height 28
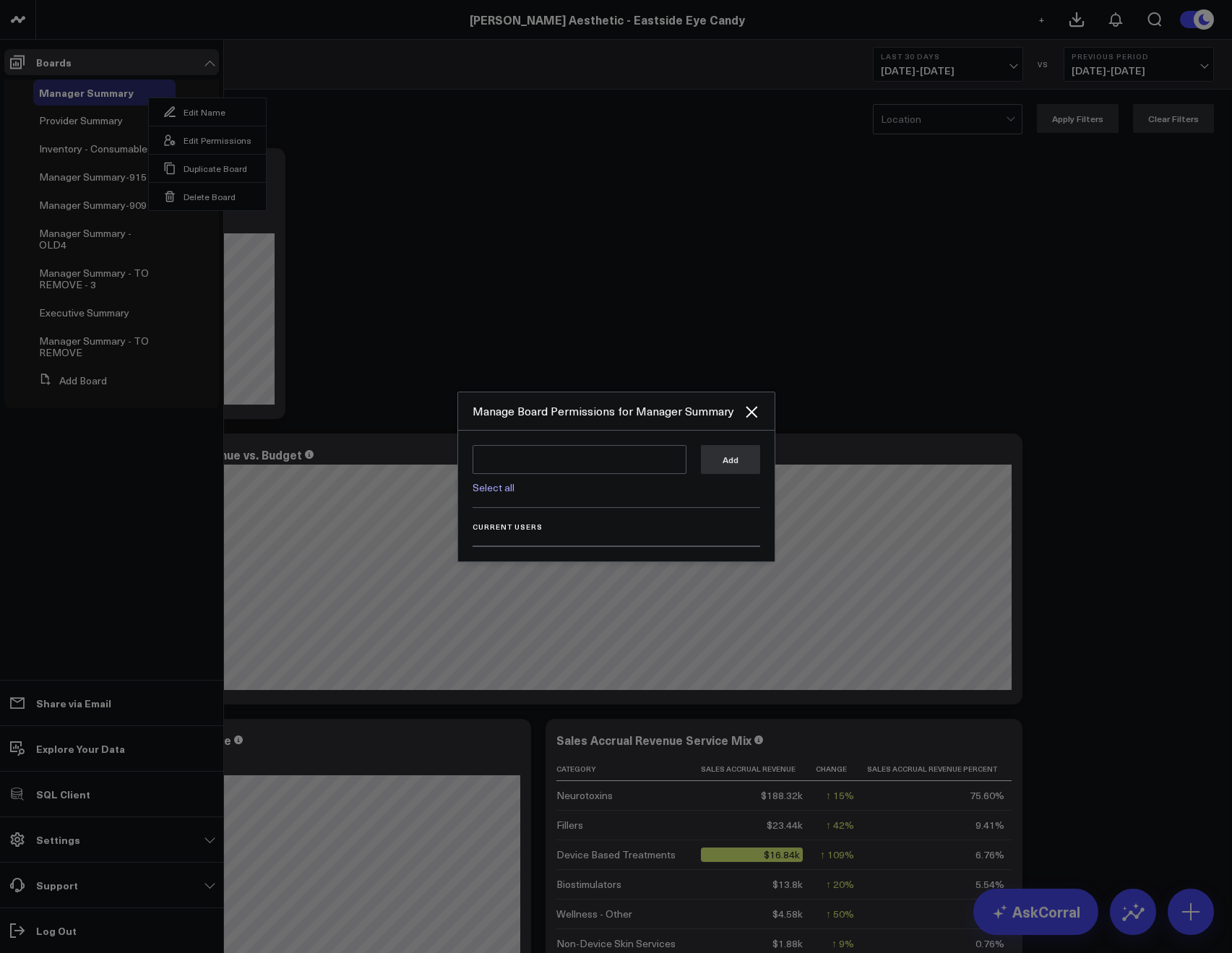
click at [503, 481] on link "Select all" at bounding box center [493, 487] width 42 height 14
type textarea "@Corral Support @JP Wartman @Allie Fleischer @Samarth Patel @Nicole Christensen"
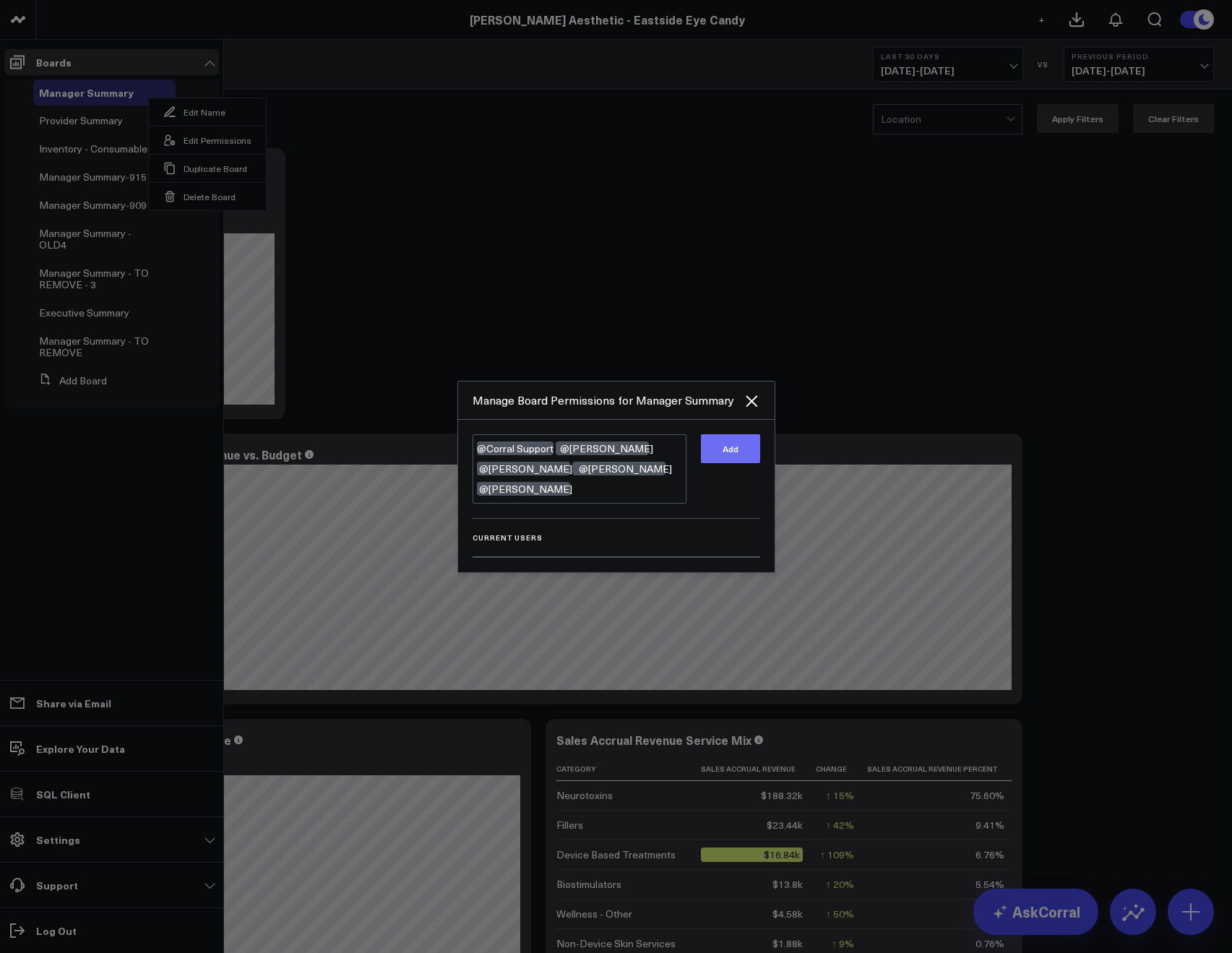
click at [721, 458] on button "Add" at bounding box center [730, 448] width 59 height 29
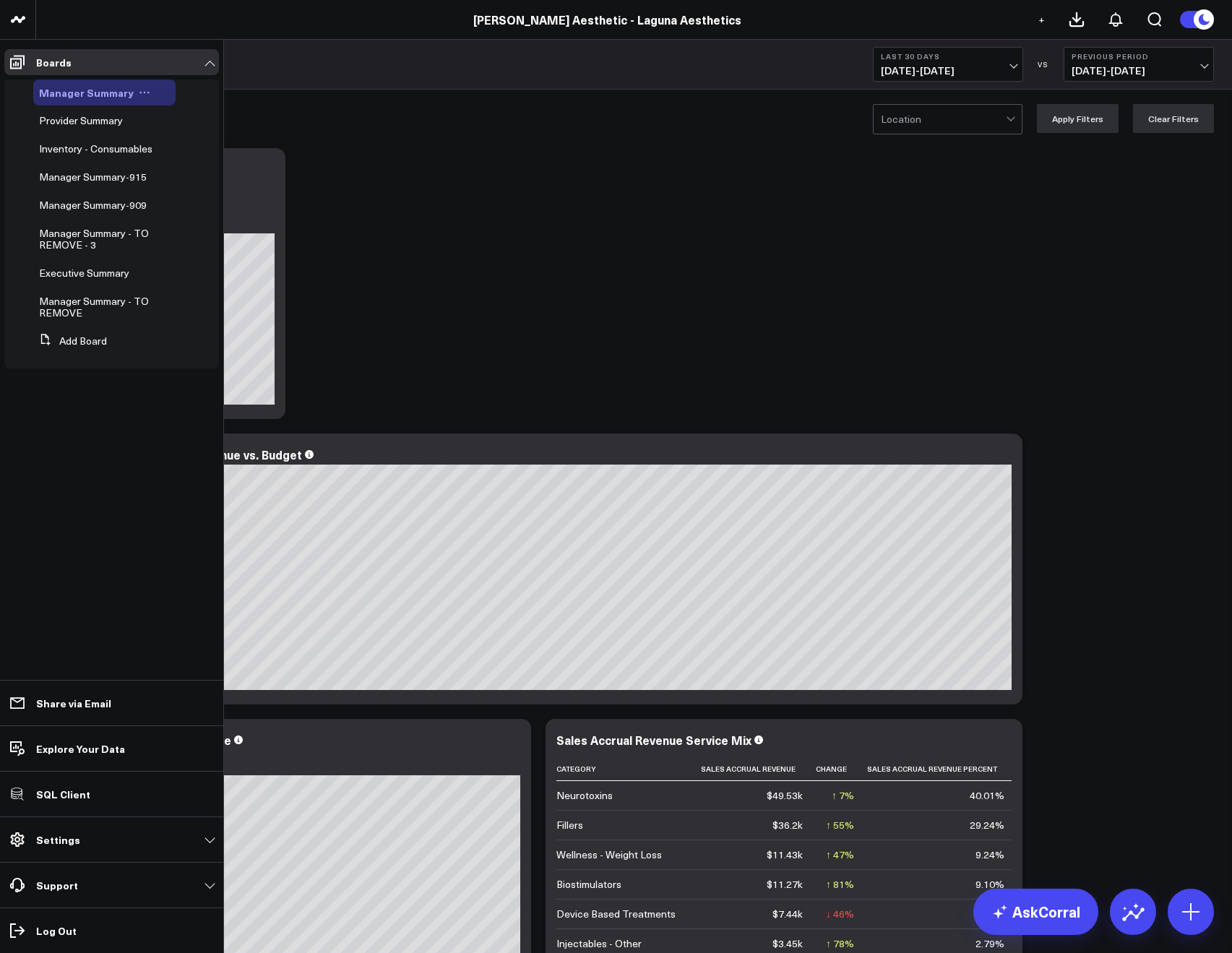
click at [138, 89] on icon at bounding box center [144, 93] width 12 height 12
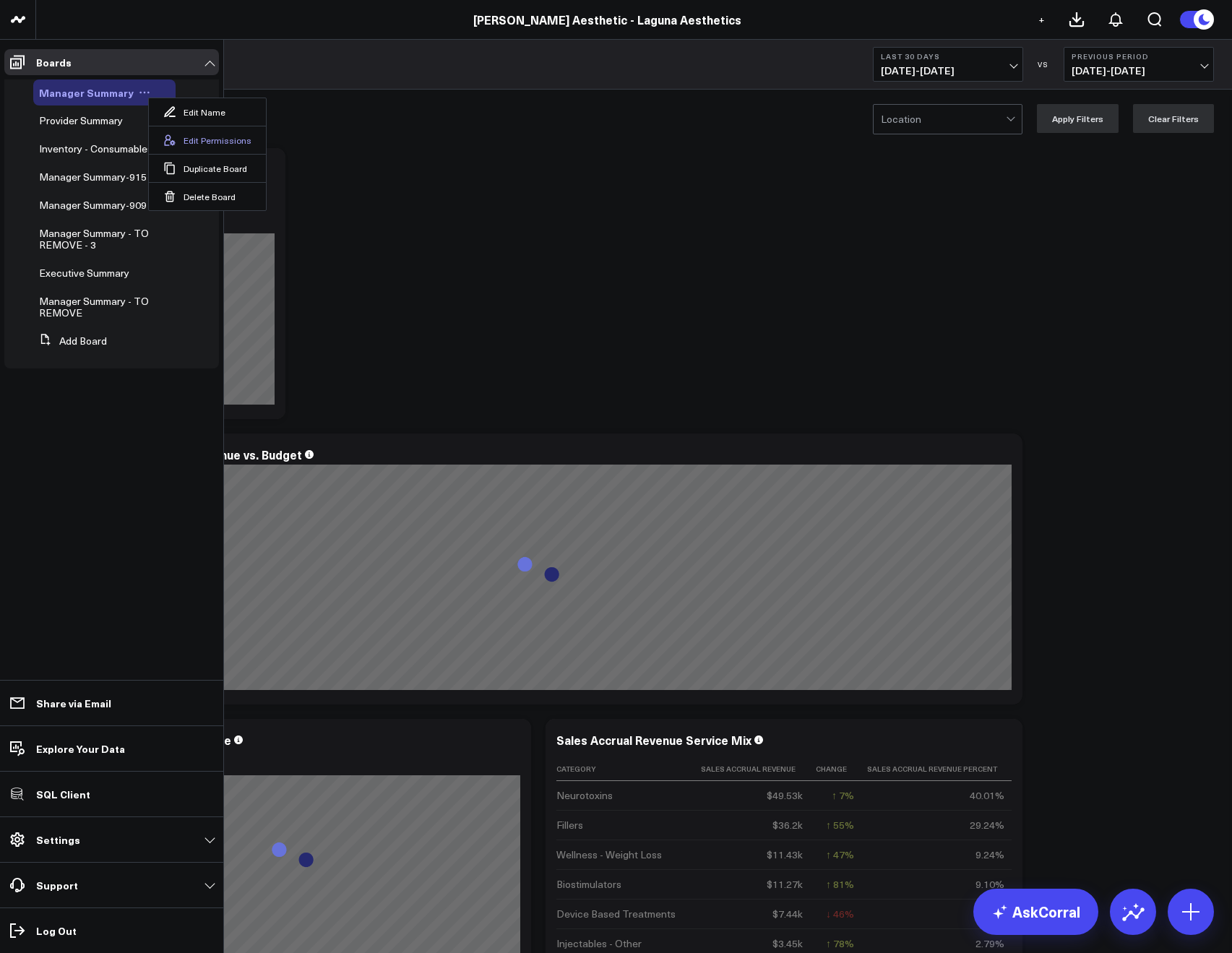
click at [180, 131] on button "Edit Permissions" at bounding box center [207, 140] width 117 height 28
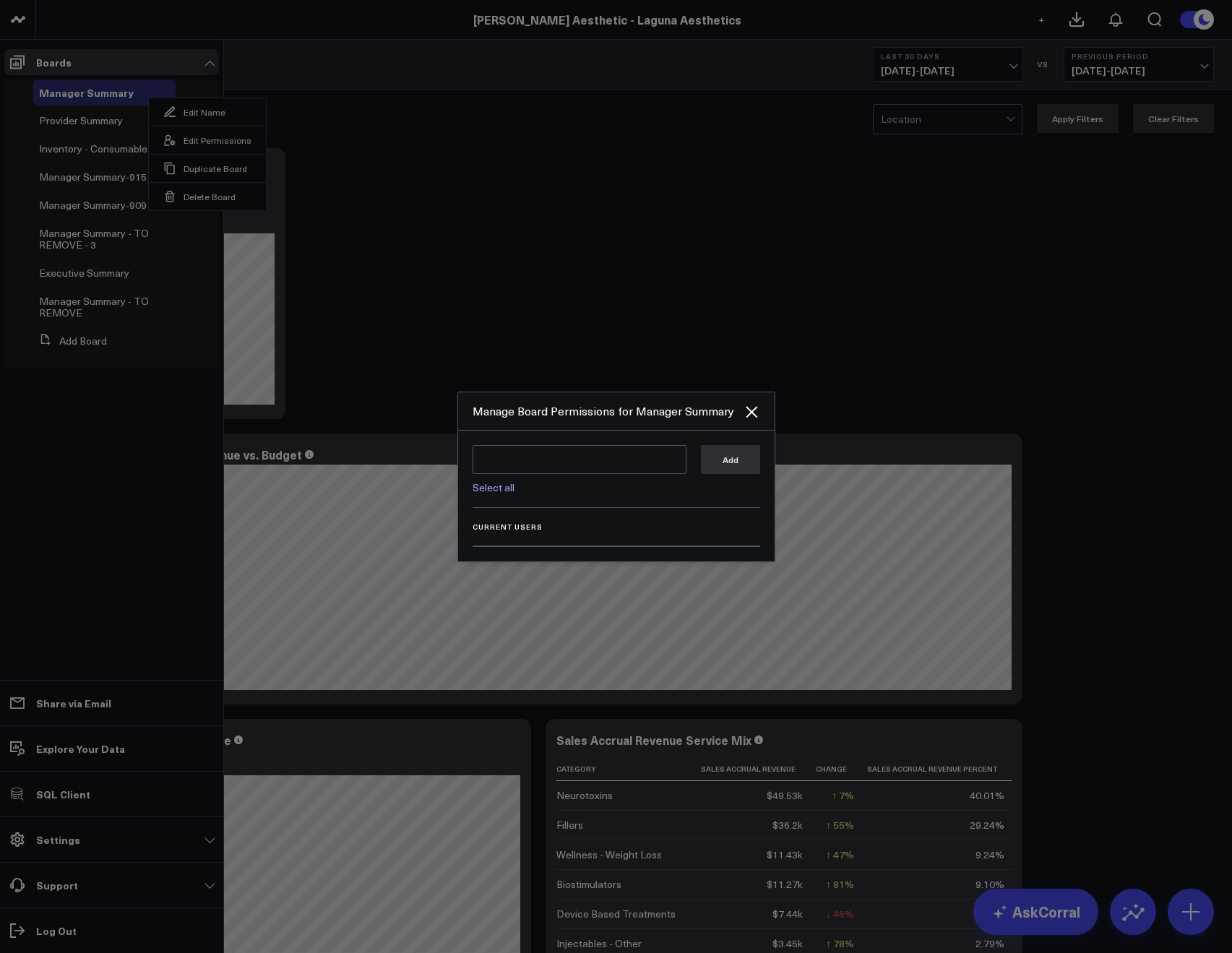
click at [489, 493] on link "Select all" at bounding box center [493, 487] width 42 height 14
type textarea "@Corral Support @Allie Fleischer @JP Wartman @Samarth Patel"
click at [716, 458] on button "Add" at bounding box center [730, 458] width 59 height 29
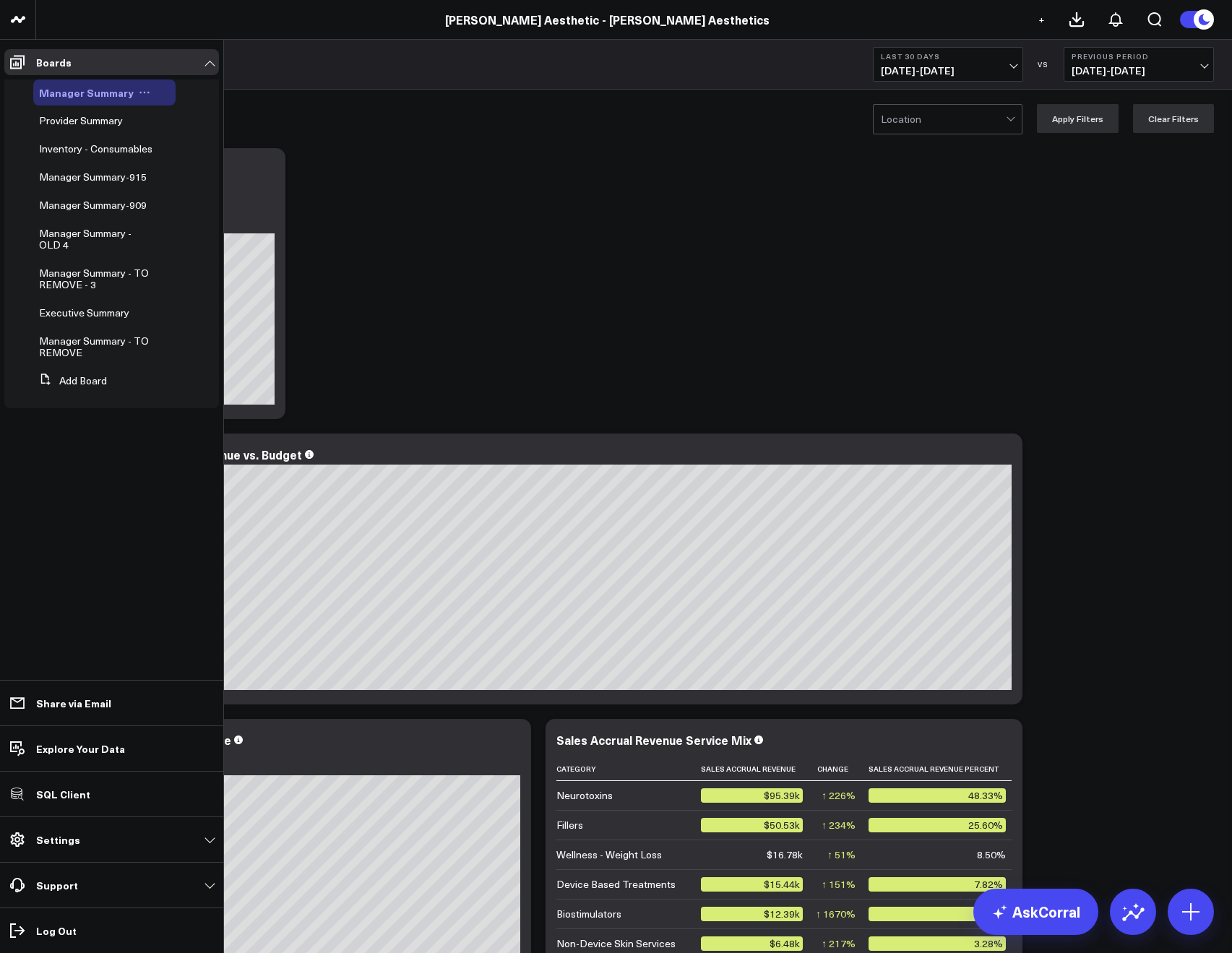
click at [138, 89] on icon at bounding box center [144, 93] width 12 height 12
click at [188, 139] on button "Edit Permissions" at bounding box center [207, 140] width 117 height 28
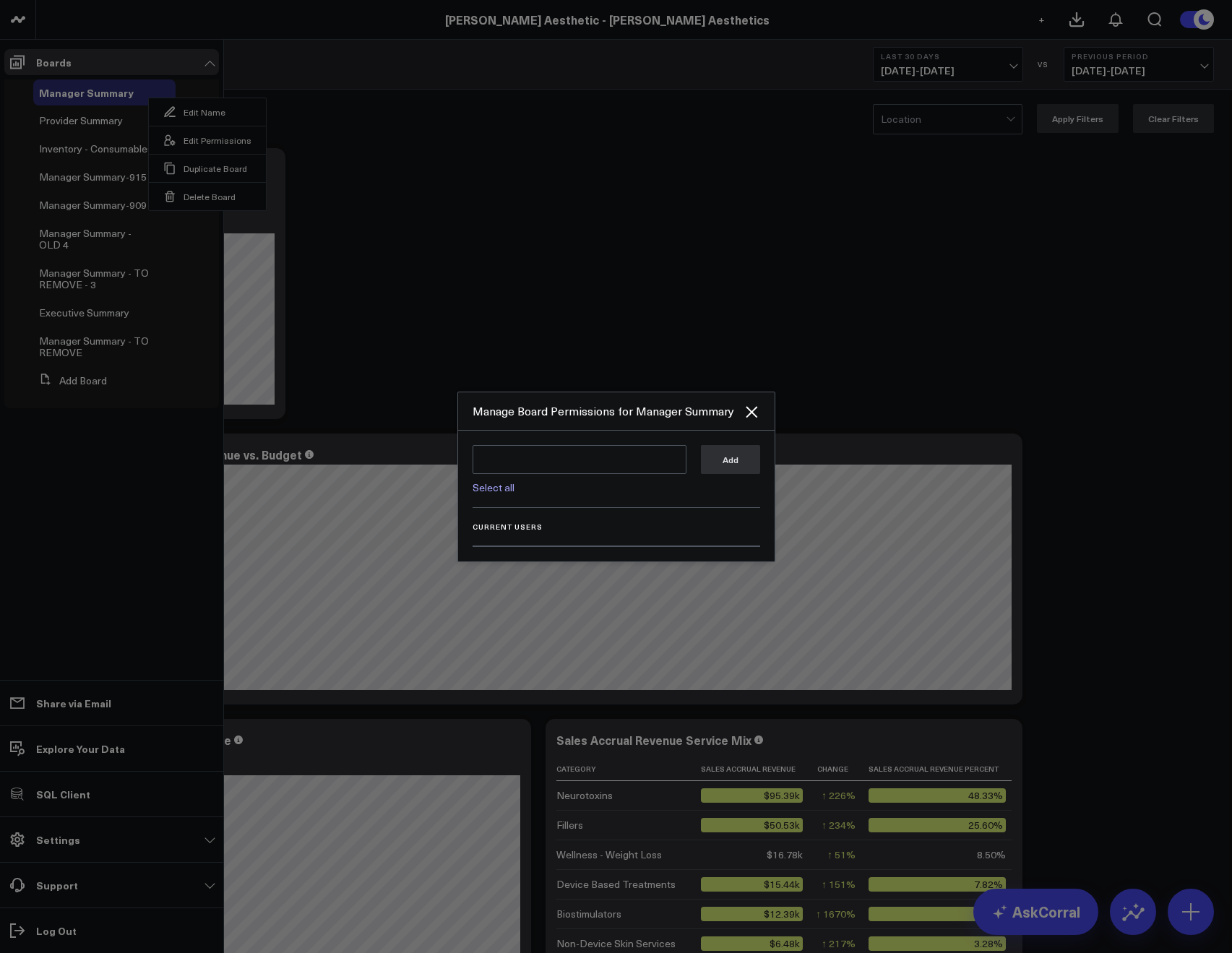
click at [486, 497] on div "Select all Add" at bounding box center [616, 476] width 288 height 63
click at [487, 495] on div "Select all Add" at bounding box center [616, 476] width 288 height 63
click at [489, 489] on link "Select all" at bounding box center [493, 487] width 42 height 14
type textarea "@Corral Support @[PERSON_NAME] @[PERSON_NAME] @[PERSON_NAME] @[PERSON_NAME]"
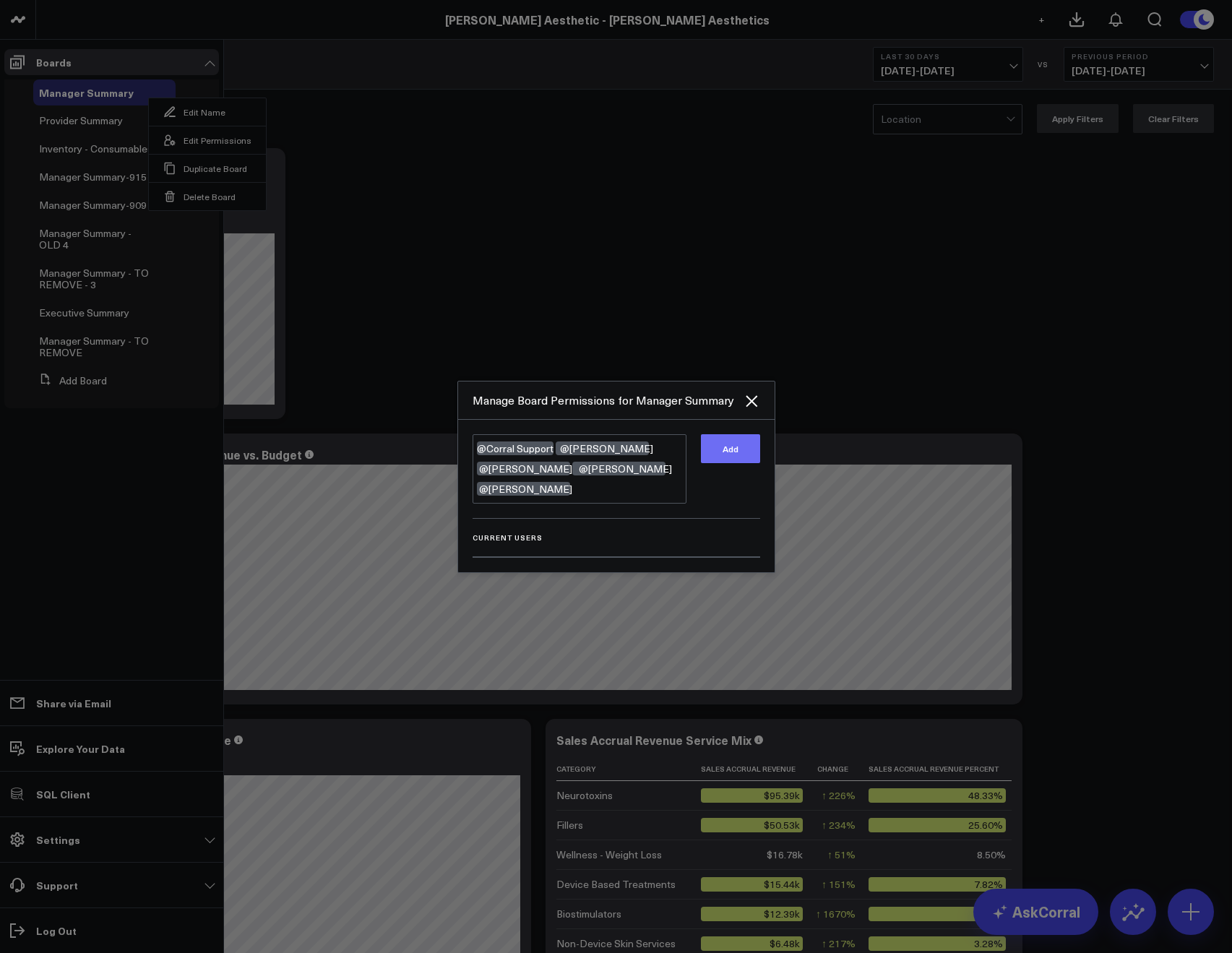
click at [723, 463] on button "Add" at bounding box center [730, 448] width 59 height 29
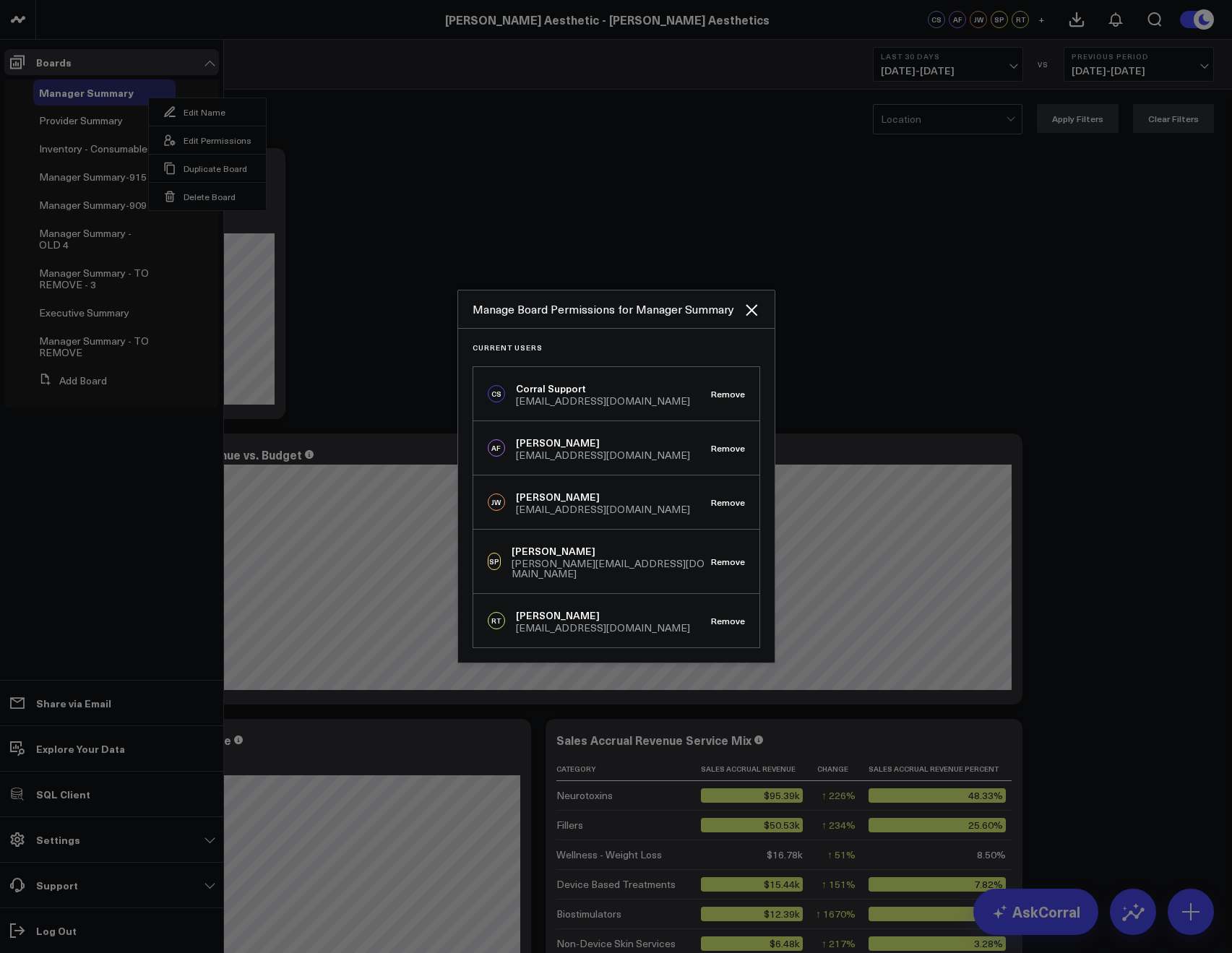
click at [429, 190] on div at bounding box center [616, 476] width 1232 height 953
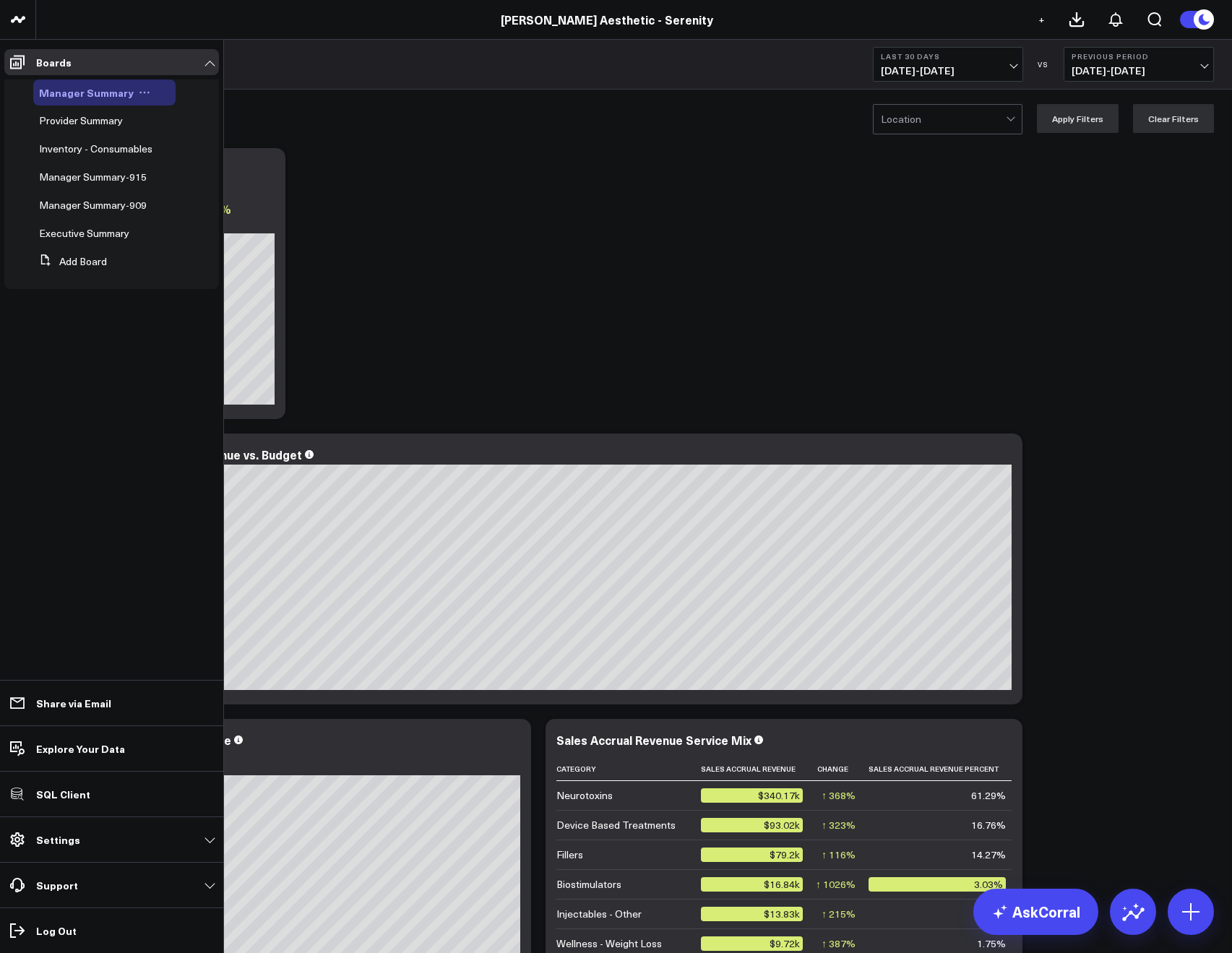
click at [138, 94] on icon at bounding box center [144, 93] width 12 height 12
click at [191, 138] on button "Edit Permissions" at bounding box center [207, 140] width 117 height 28
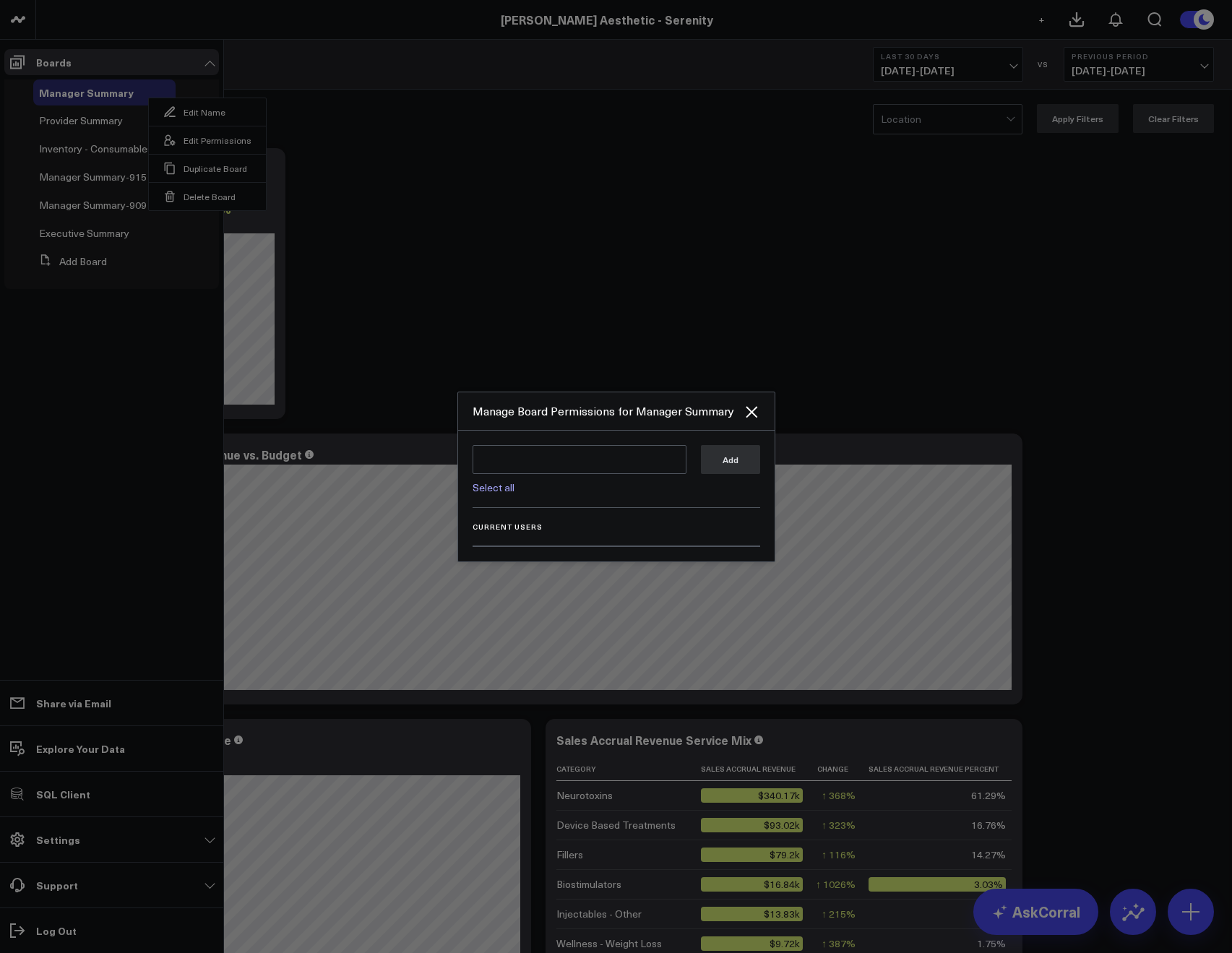
click at [486, 489] on link "Select all" at bounding box center [493, 487] width 42 height 14
type textarea "@Corral Support @JP Wartman @Allie Fleischer @Samarth Patel"
click at [746, 470] on button "Add" at bounding box center [730, 458] width 59 height 29
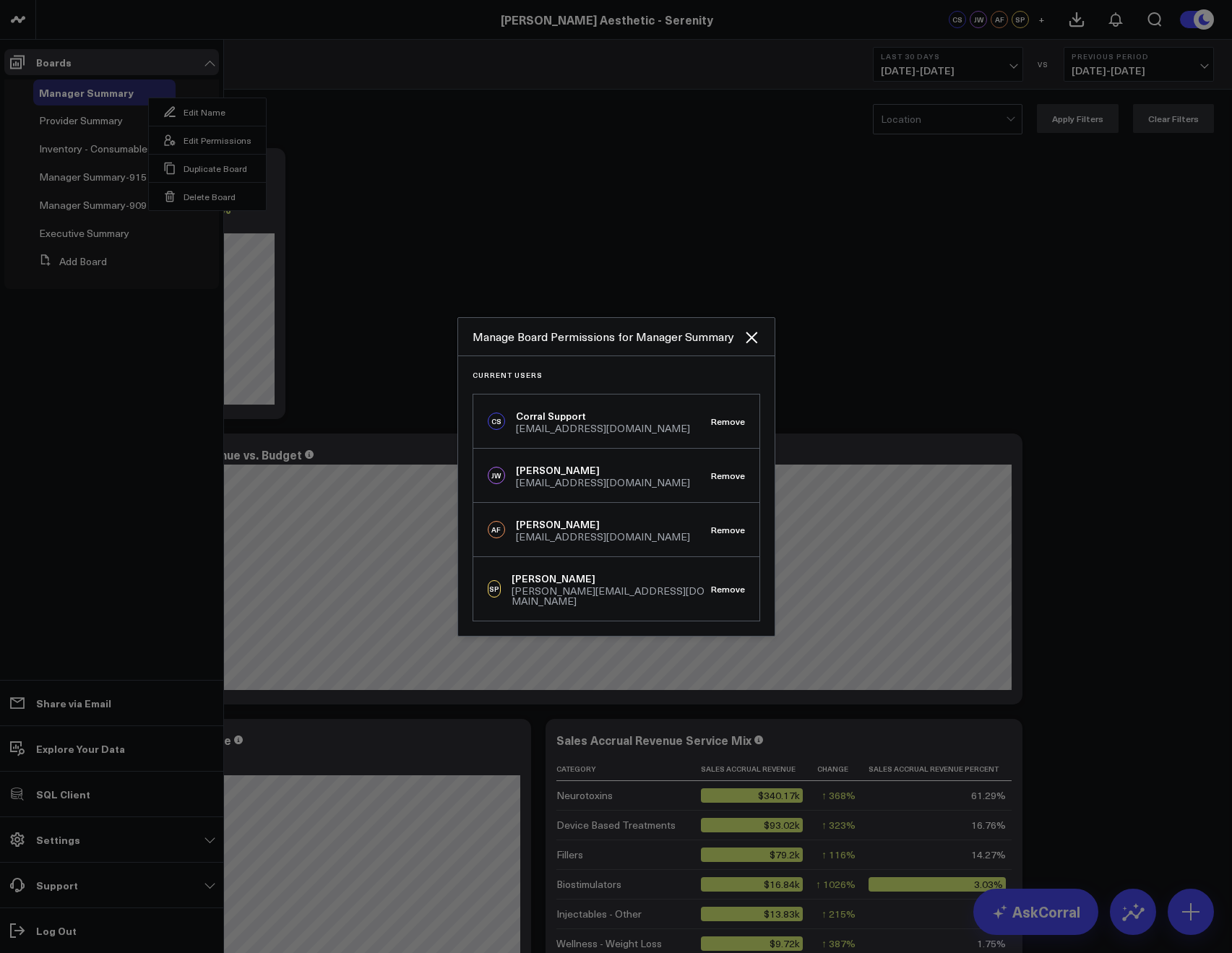
click at [300, 37] on div at bounding box center [616, 476] width 1232 height 953
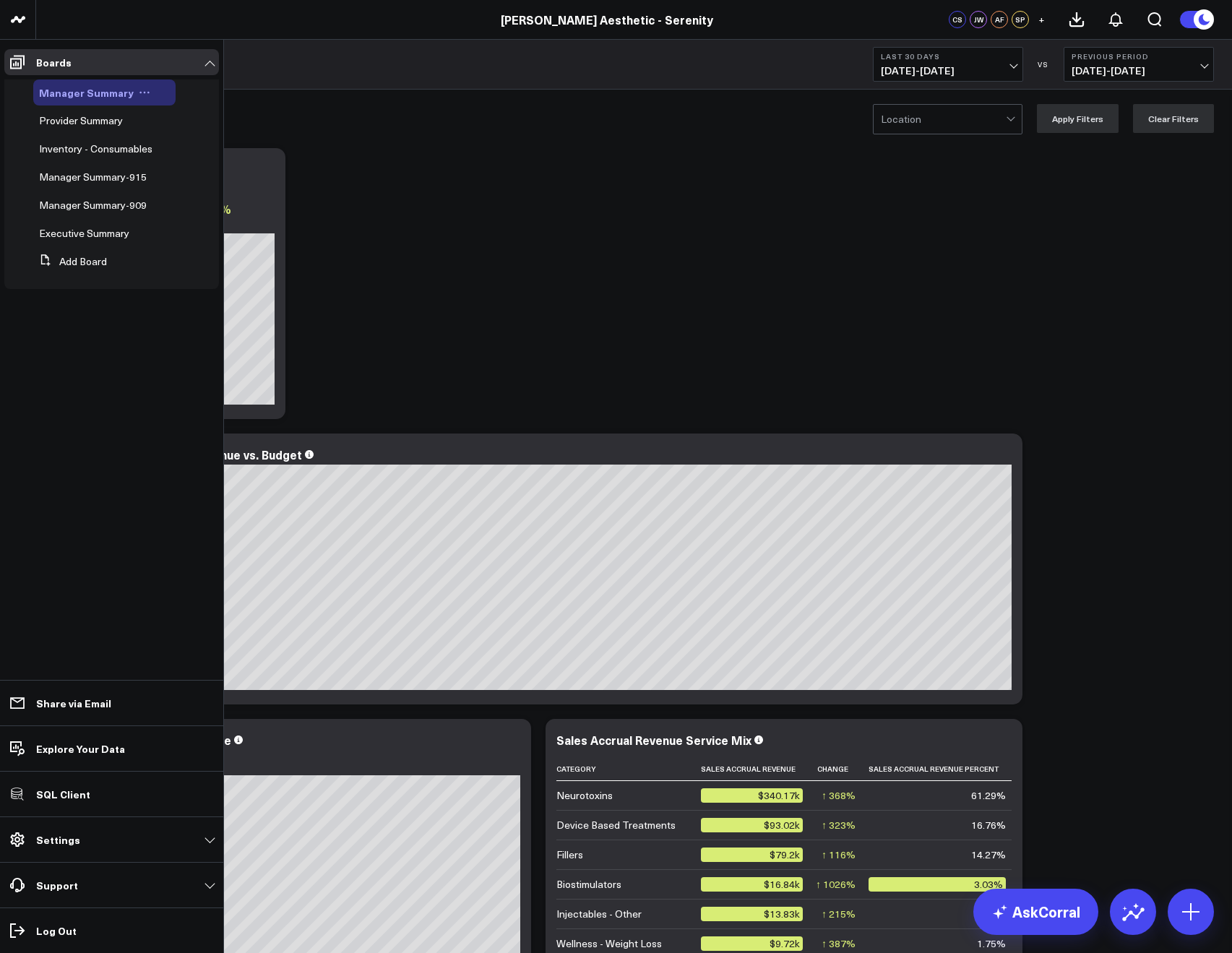
click at [138, 94] on icon at bounding box center [144, 93] width 12 height 12
click at [177, 134] on button "Edit Permissions" at bounding box center [207, 140] width 117 height 28
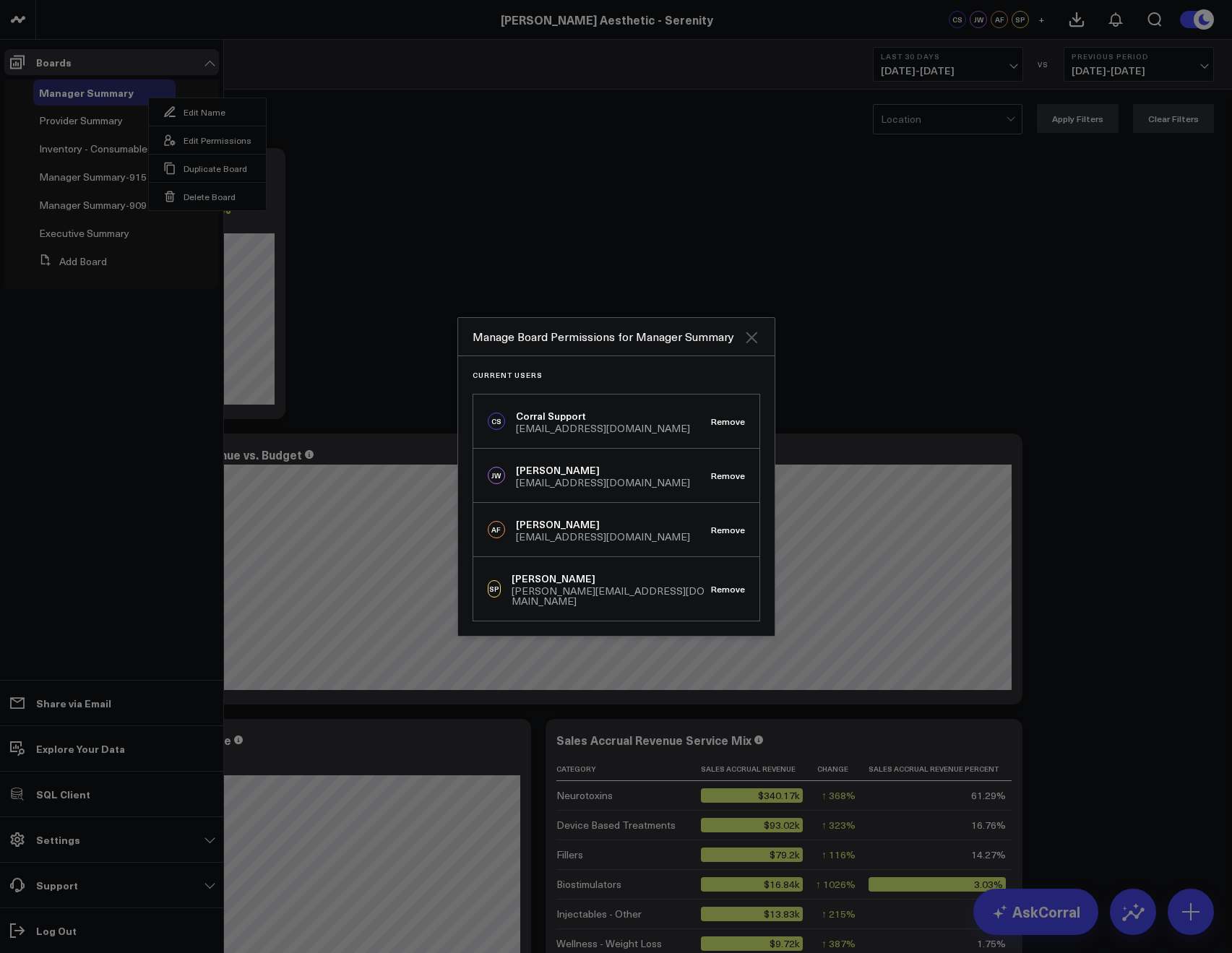
click at [743, 341] on icon "Close" at bounding box center [751, 338] width 18 height 18
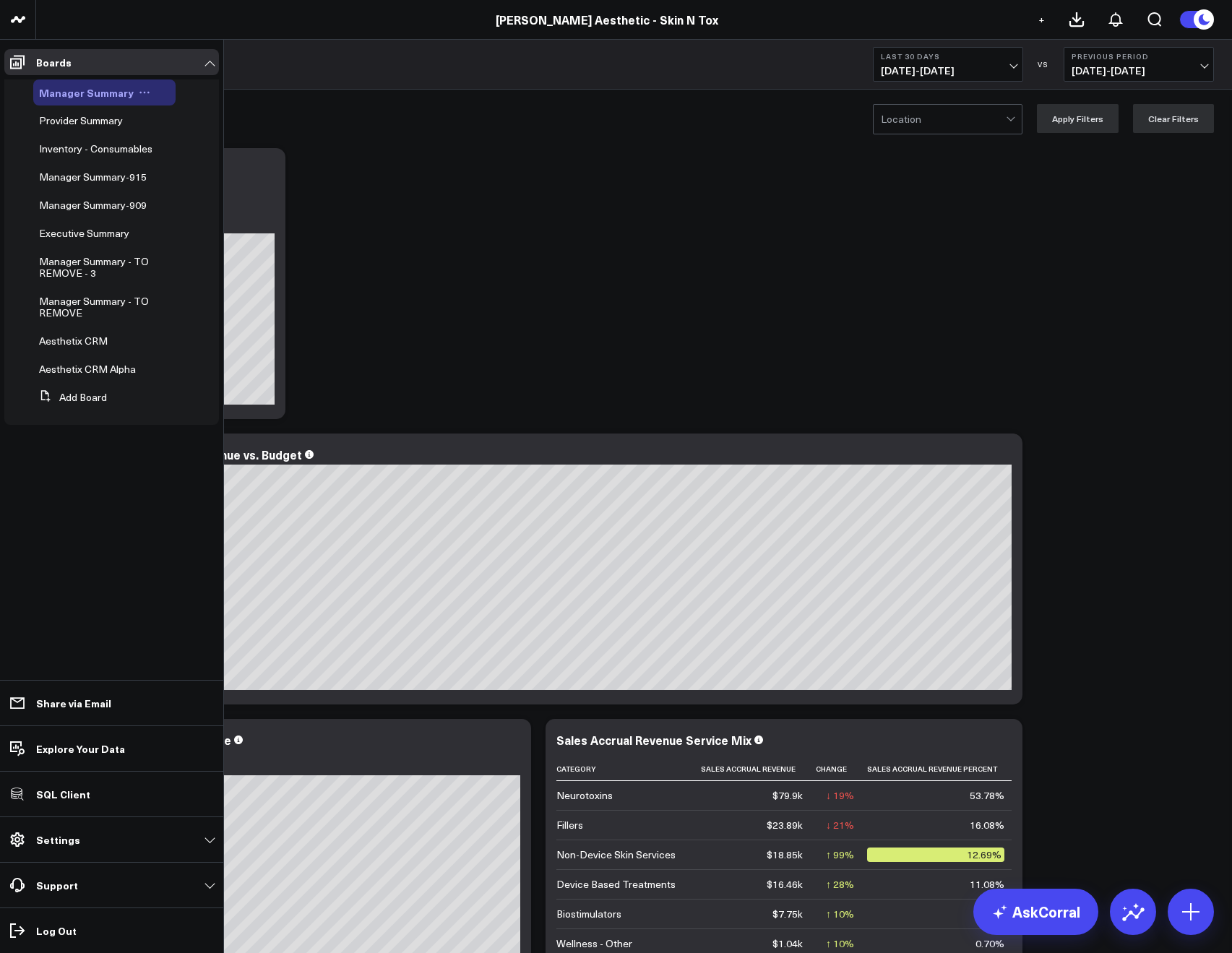
click at [143, 91] on icon at bounding box center [144, 93] width 12 height 12
click at [174, 138] on icon at bounding box center [170, 141] width 13 height 13
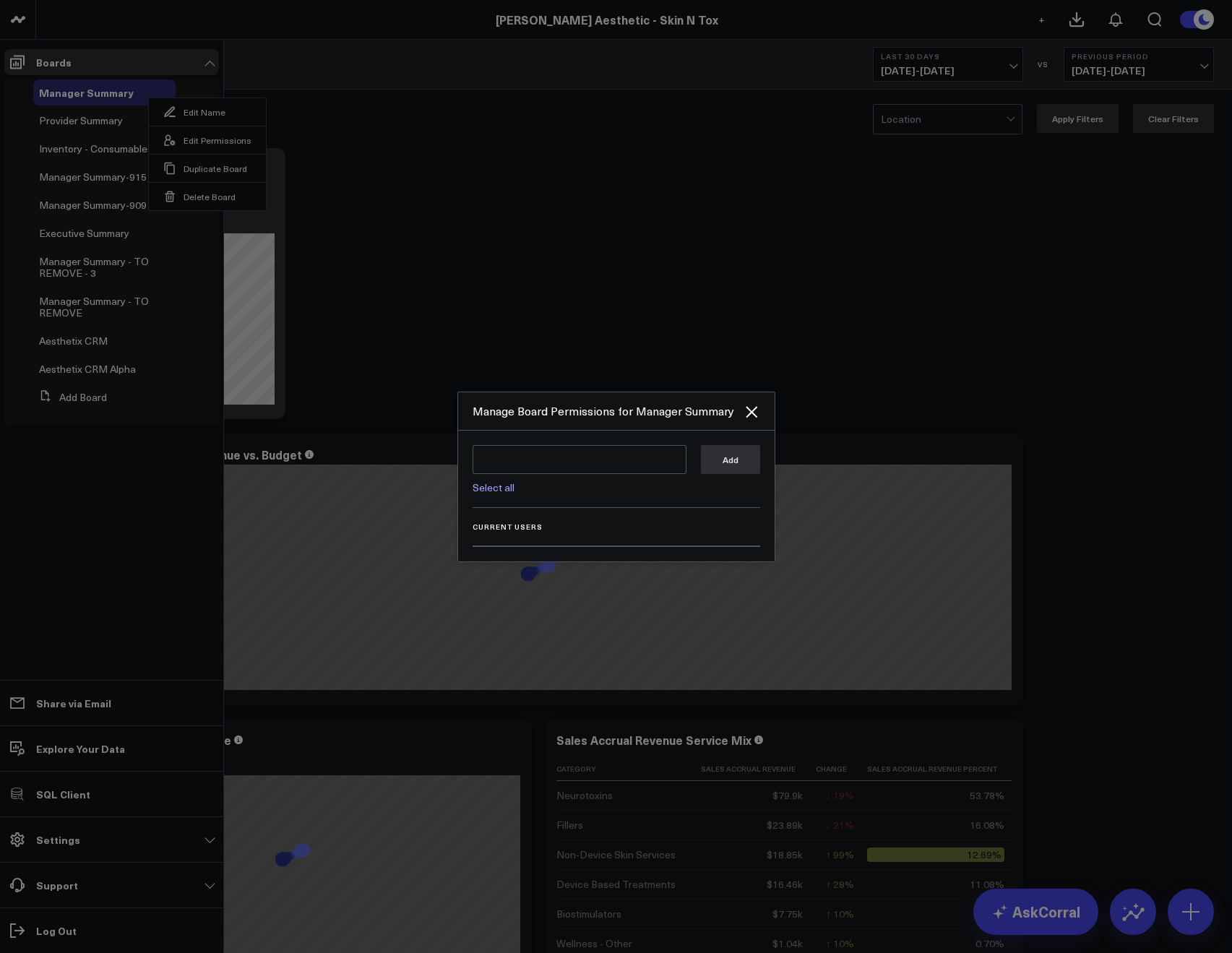
click at [473, 485] on link "Select all" at bounding box center [493, 487] width 42 height 14
type textarea "@Corral Support @[PERSON_NAME] @[PERSON_NAME] @[PERSON_NAME] @[PERSON_NAME] @[P…"
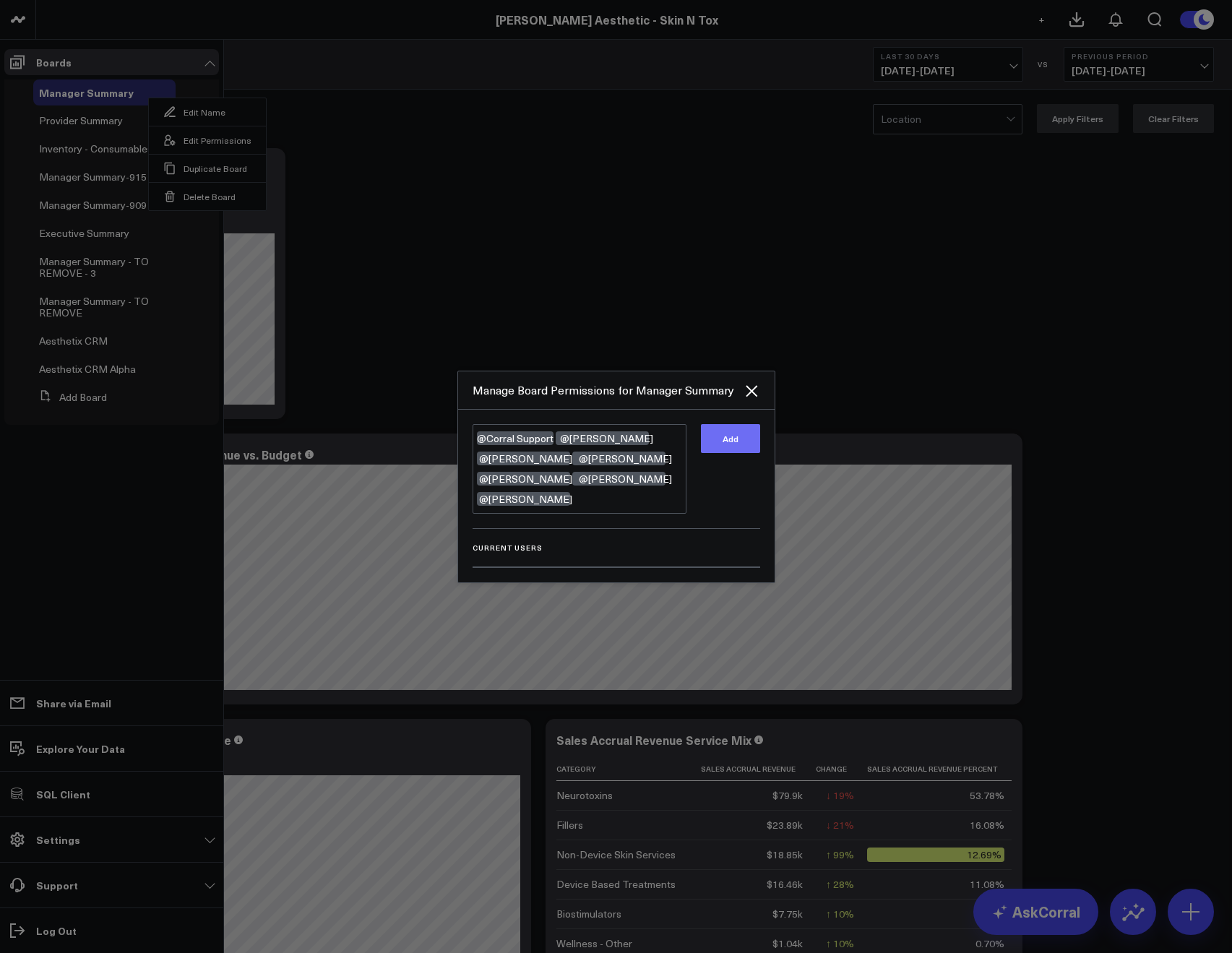
click at [741, 450] on button "Add" at bounding box center [730, 438] width 59 height 29
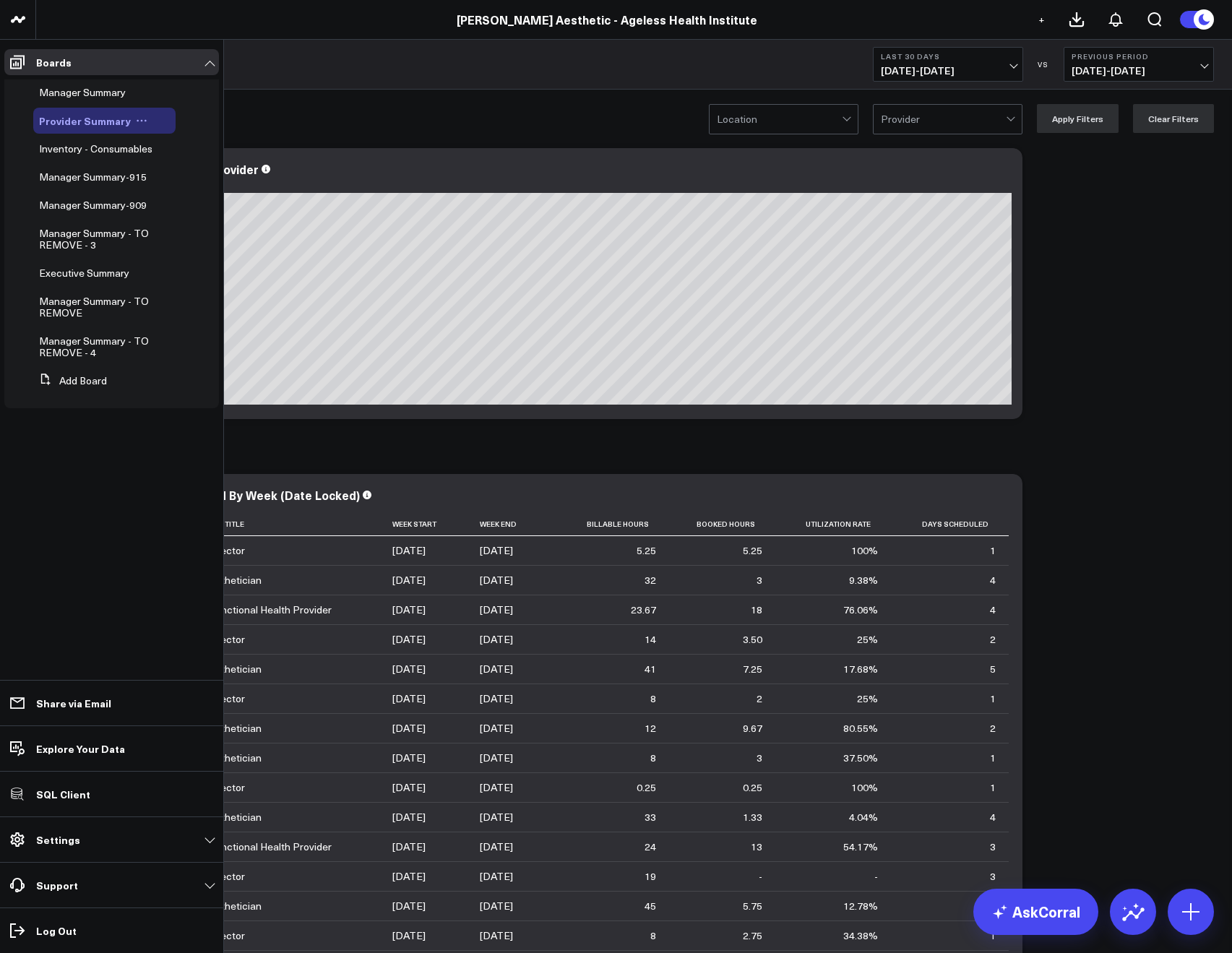
click at [142, 118] on icon at bounding box center [142, 121] width 12 height 12
click at [193, 171] on button "Edit Permissions" at bounding box center [204, 168] width 117 height 28
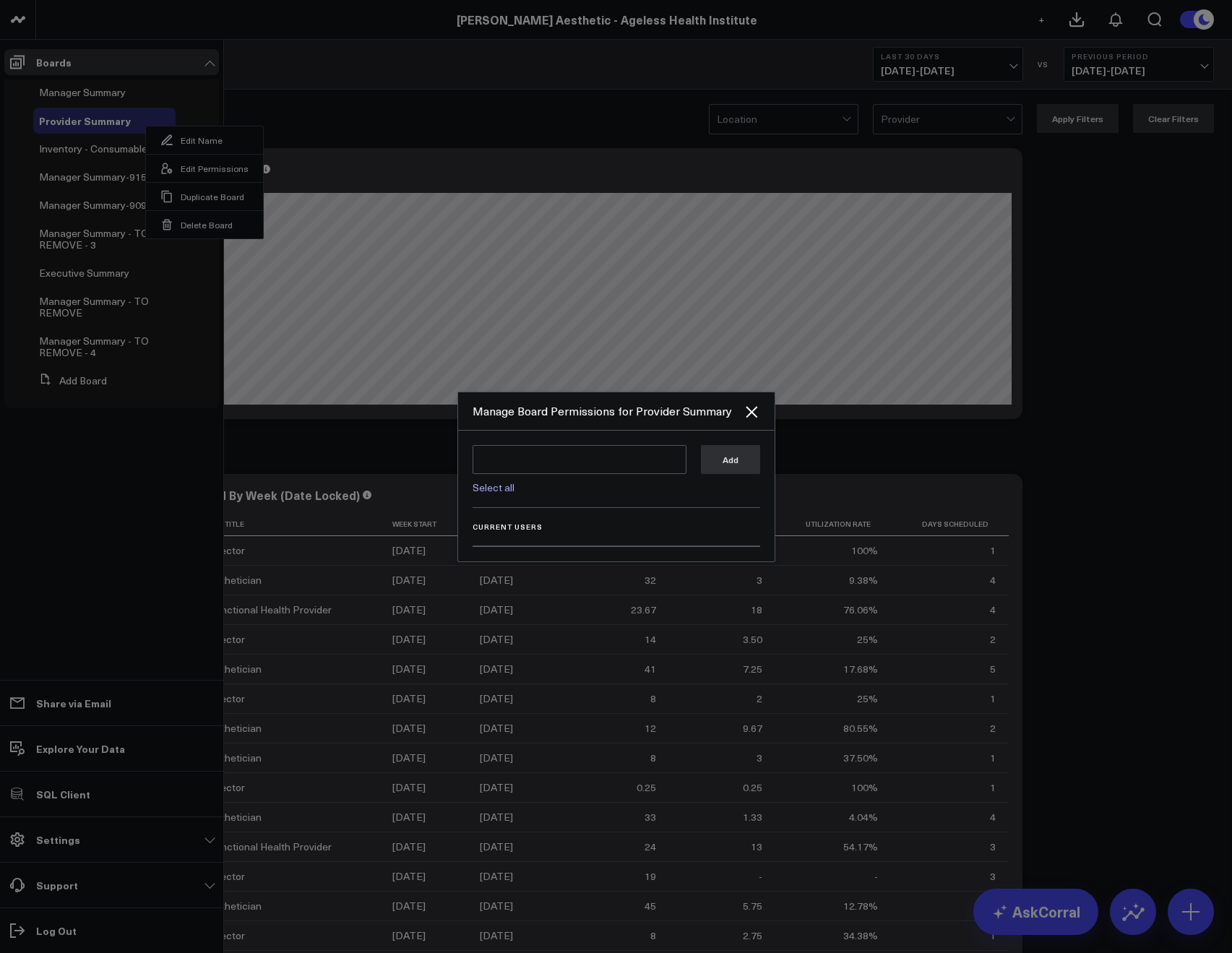
click at [518, 488] on div "Select all" at bounding box center [579, 483] width 214 height 19
click at [514, 487] on div "Select all" at bounding box center [579, 483] width 214 height 19
click at [491, 492] on link "Select all" at bounding box center [493, 487] width 42 height 14
type textarea "@Corral Support @[PERSON_NAME] @[PERSON_NAME] @[PERSON_NAME]"
click at [701, 469] on button "Add" at bounding box center [730, 458] width 59 height 29
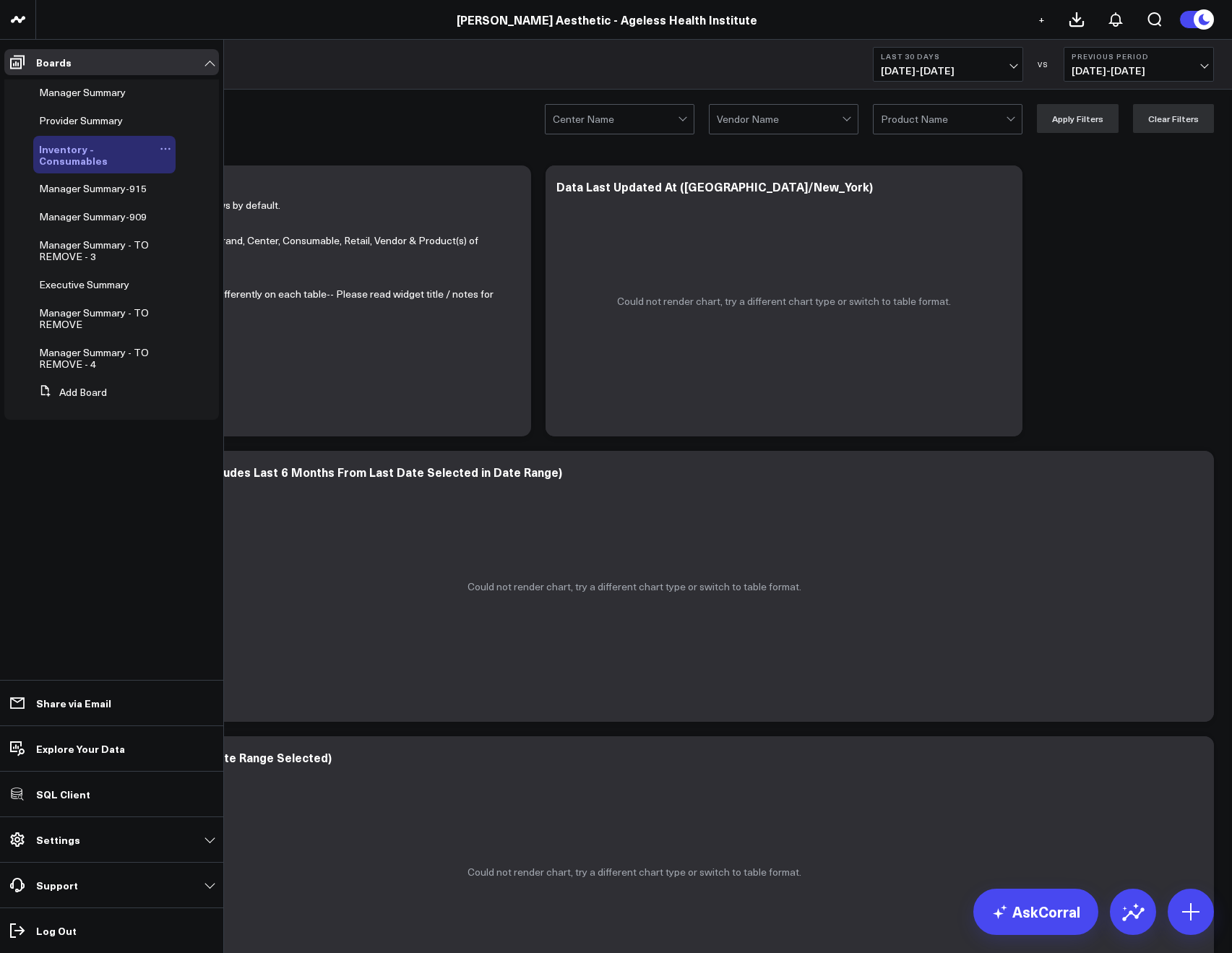
click at [160, 152] on icon at bounding box center [166, 149] width 12 height 12
click at [204, 196] on button "Edit Permissions" at bounding box center [232, 196] width 117 height 28
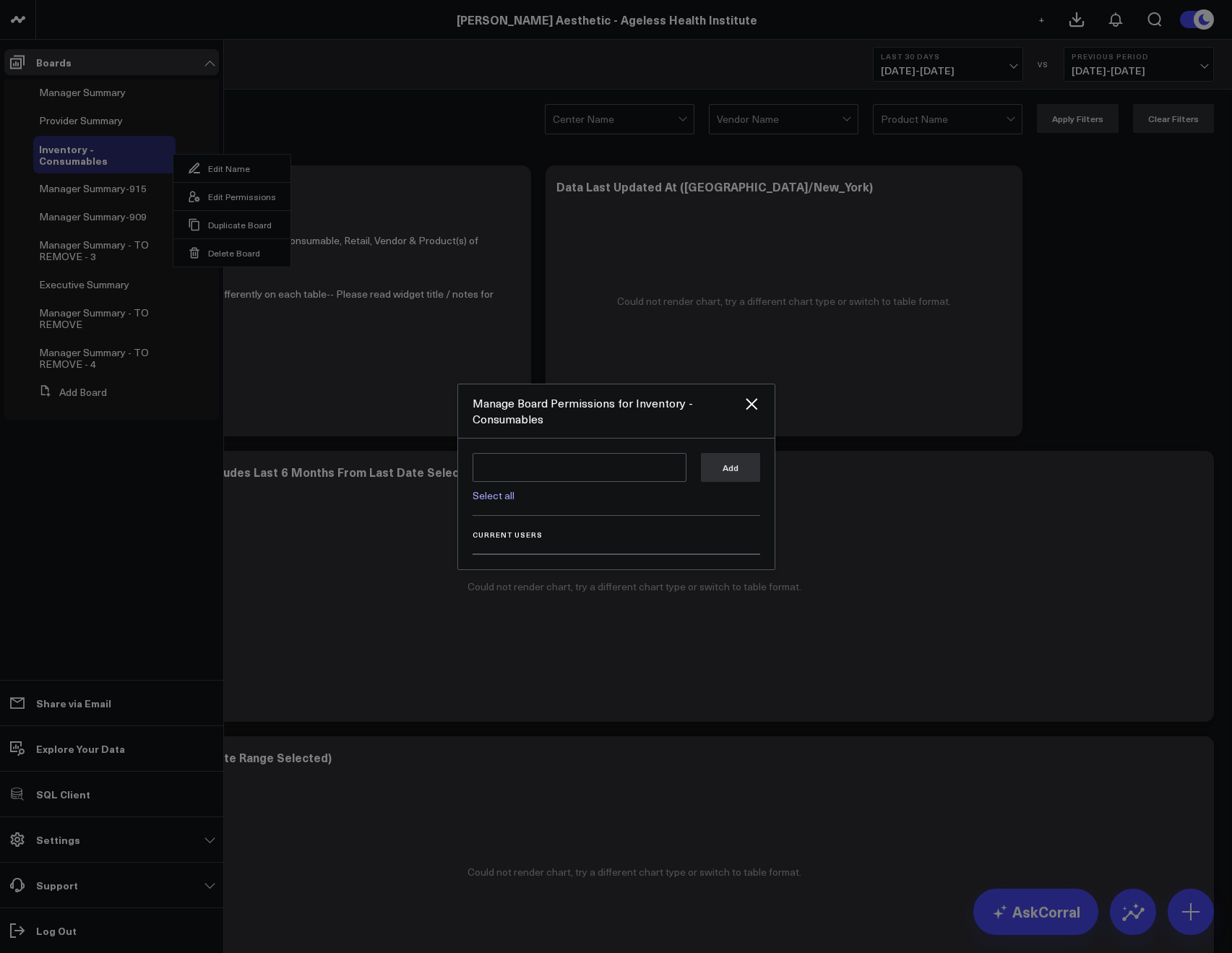
click at [503, 505] on div "Select all Add" at bounding box center [616, 484] width 288 height 63
click at [501, 499] on link "Select all" at bounding box center [493, 495] width 42 height 14
type textarea "@Corral Support @Allie Fleischer @JP Wartman @Samarth Patel"
click at [737, 473] on button "Add" at bounding box center [730, 467] width 59 height 29
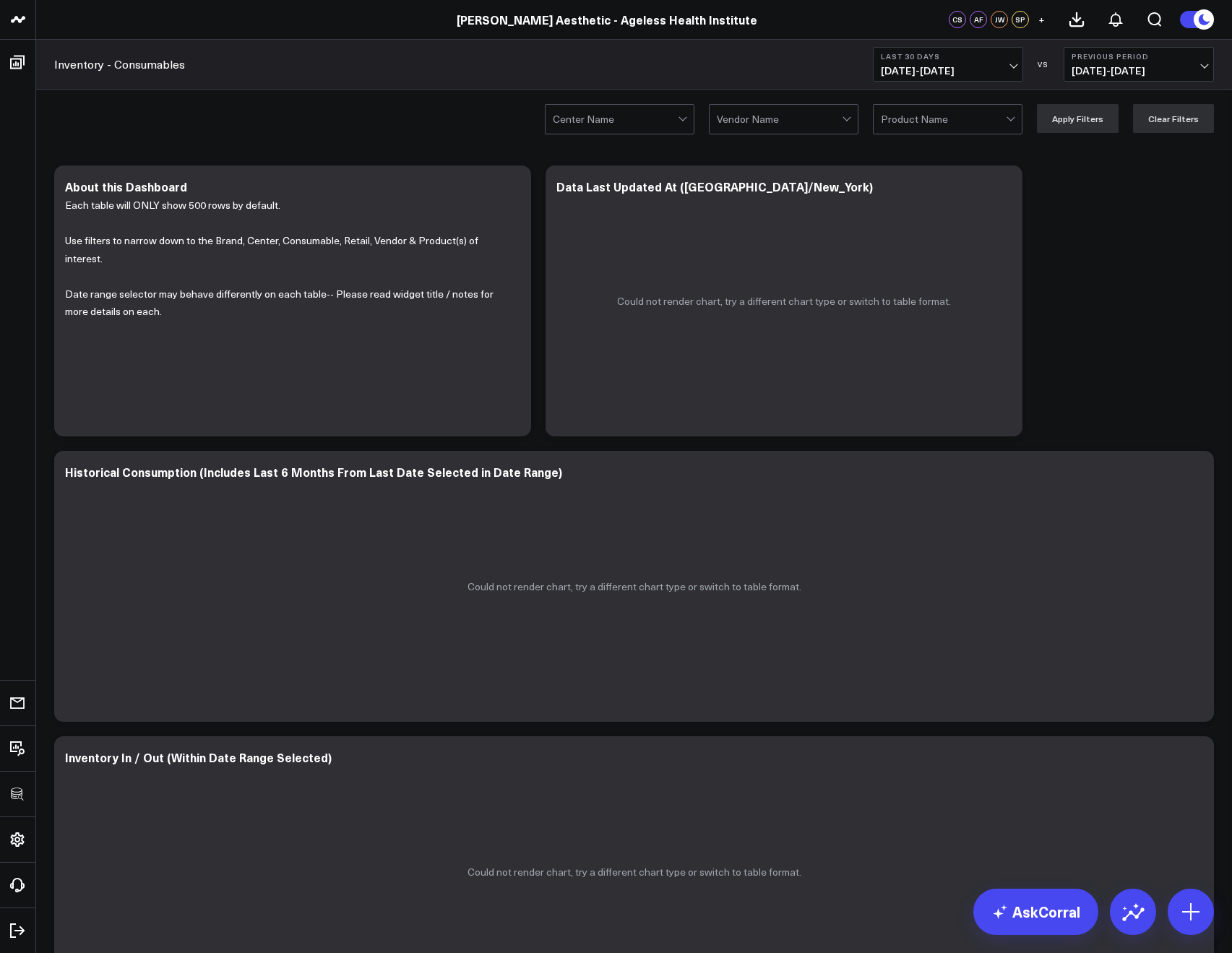
click at [332, 78] on div "Inventory - Consumables Last 30 Days 08/16/25 - 09/14/25 VS Previous Period 07/…" at bounding box center [634, 65] width 1196 height 50
click at [1001, 190] on icon at bounding box center [1003, 188] width 18 height 18
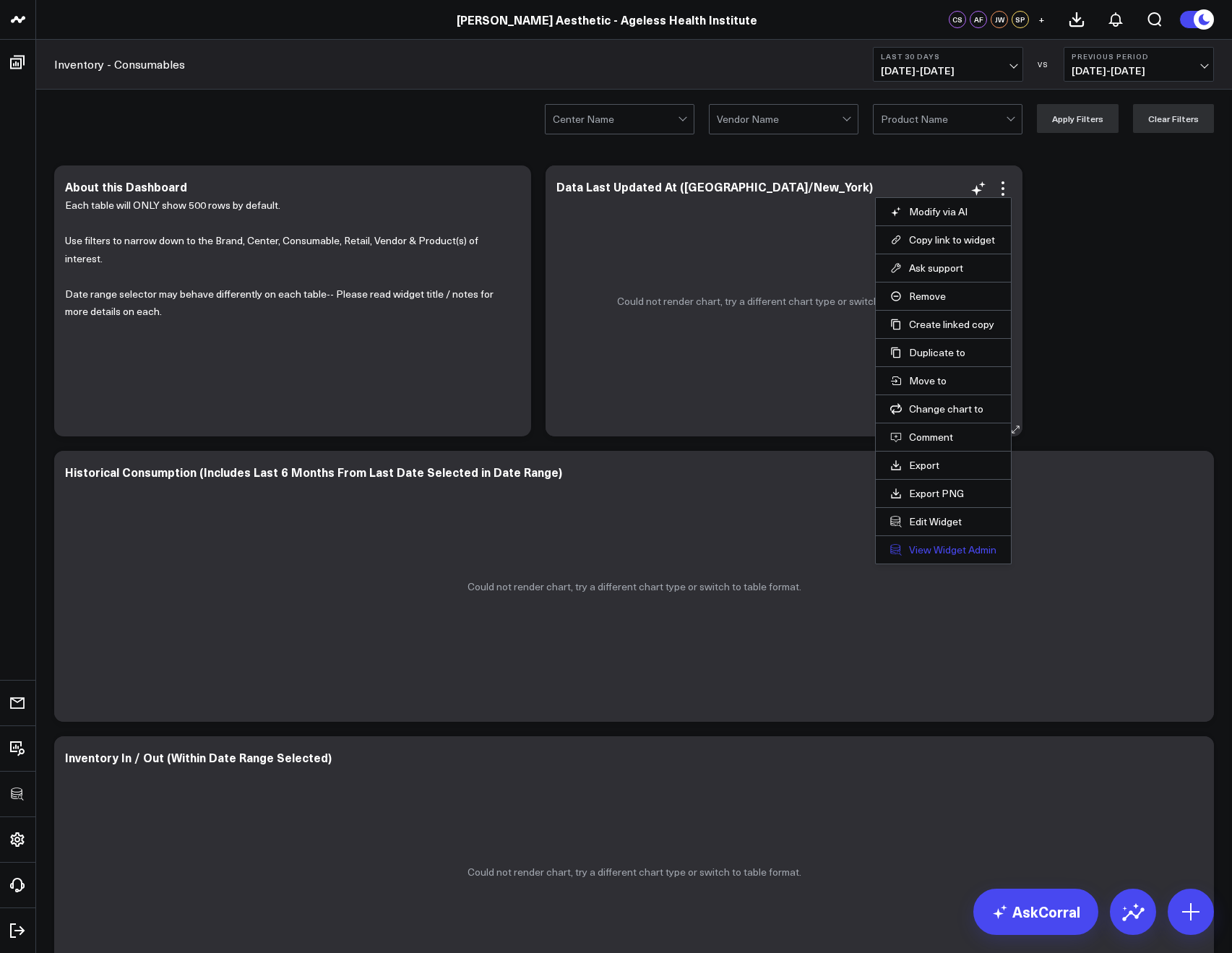
click at [919, 551] on link "View Widget Admin" at bounding box center [943, 550] width 106 height 13
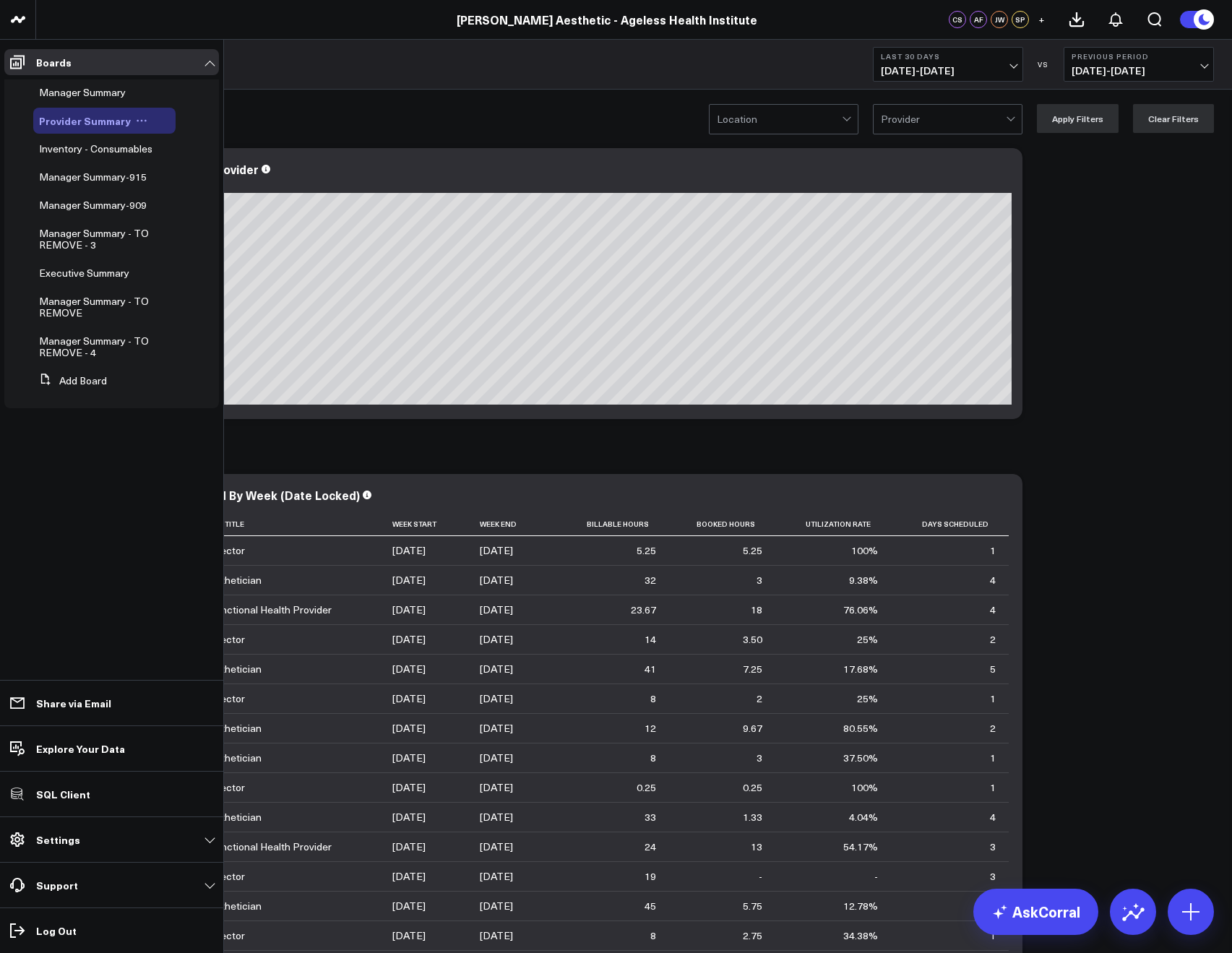
click at [131, 124] on button at bounding box center [141, 121] width 21 height 12
click at [188, 171] on button "Edit Permissions" at bounding box center [204, 168] width 117 height 28
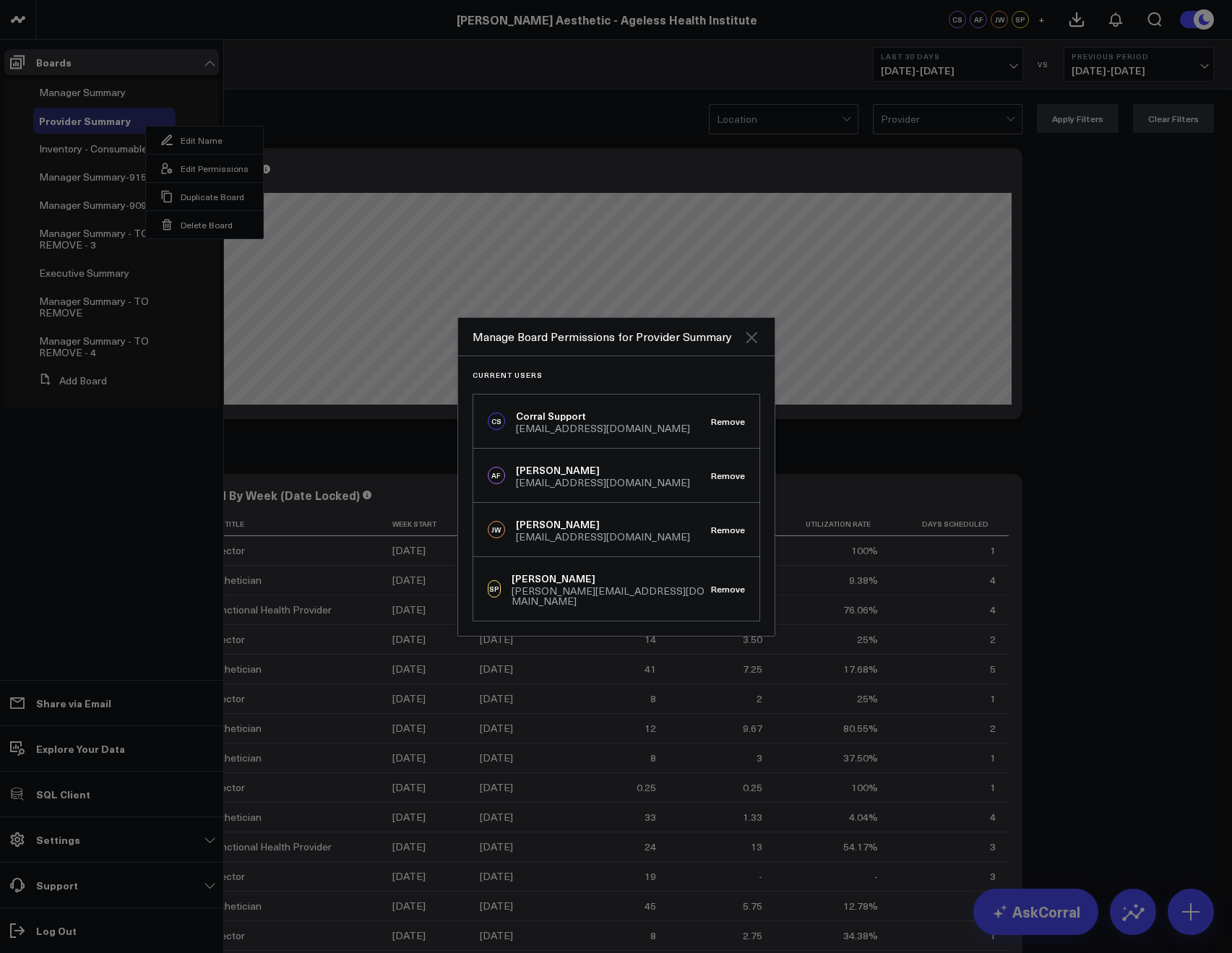
click at [755, 343] on icon "Close" at bounding box center [751, 338] width 12 height 12
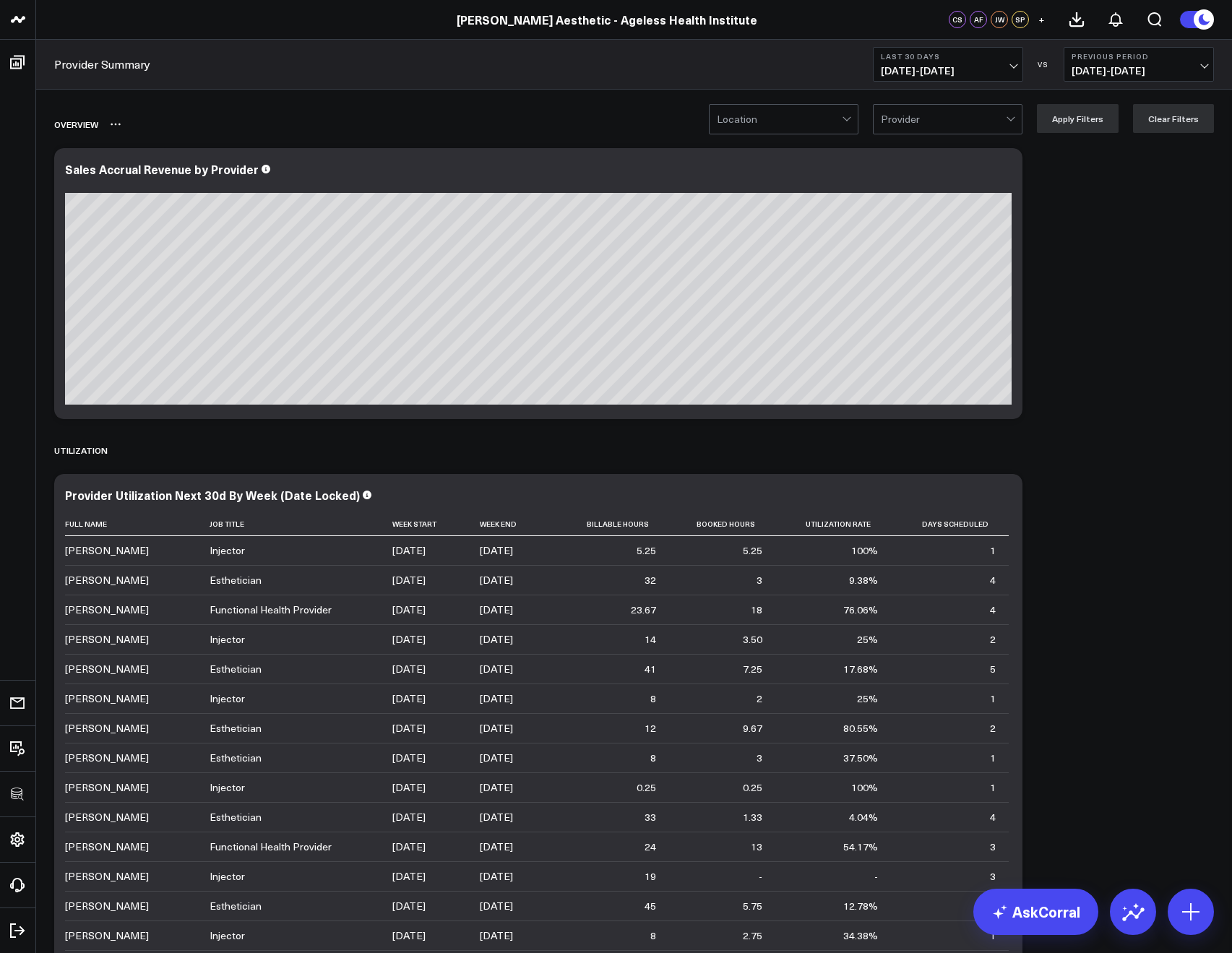
click at [757, 138] on div "Overview" at bounding box center [551, 124] width 994 height 33
click at [842, 119] on div at bounding box center [779, 118] width 125 height 29
click at [918, 119] on div at bounding box center [944, 118] width 125 height 29
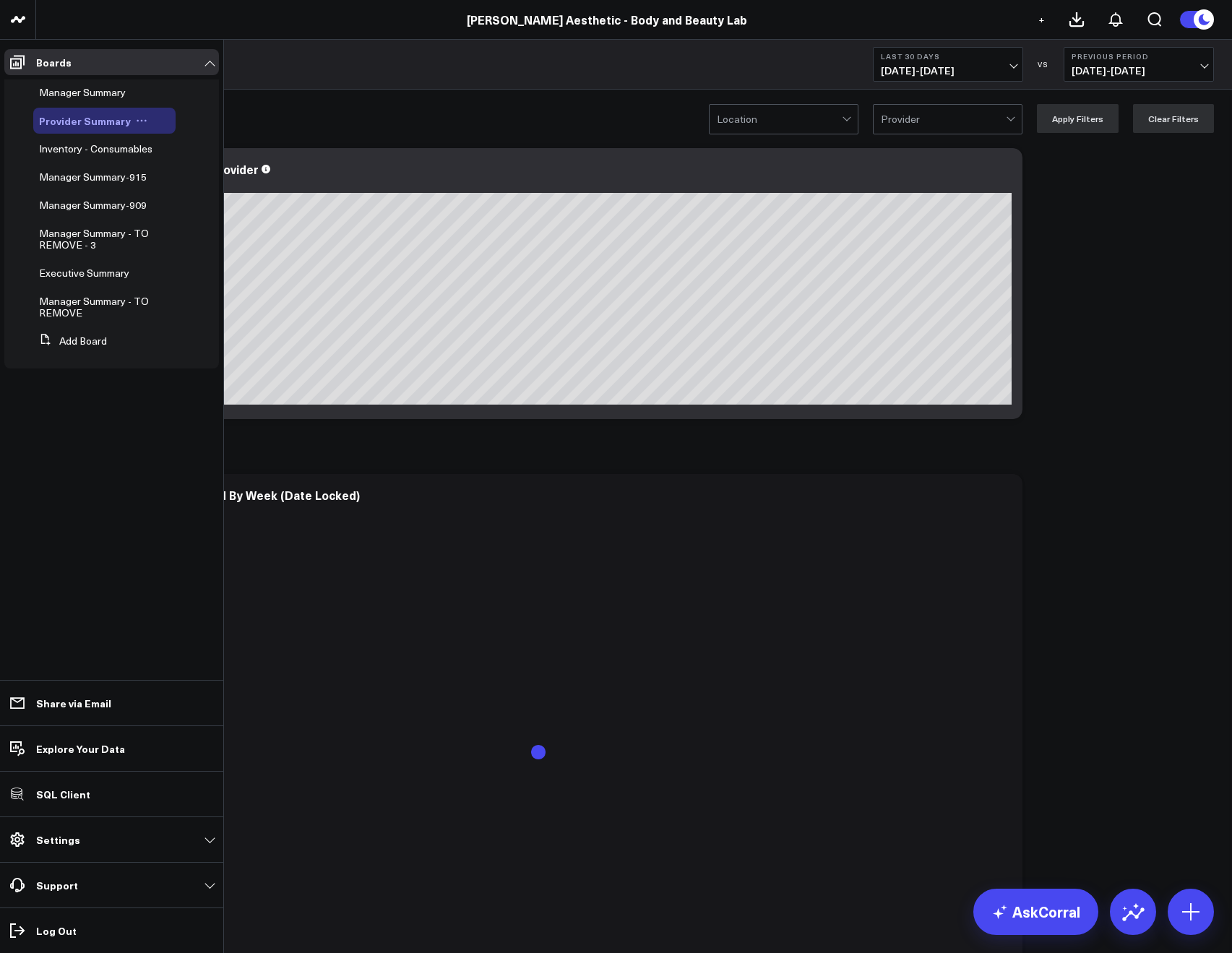
click at [144, 120] on icon at bounding box center [145, 121] width 2 height 2
click at [172, 162] on icon at bounding box center [167, 169] width 13 height 13
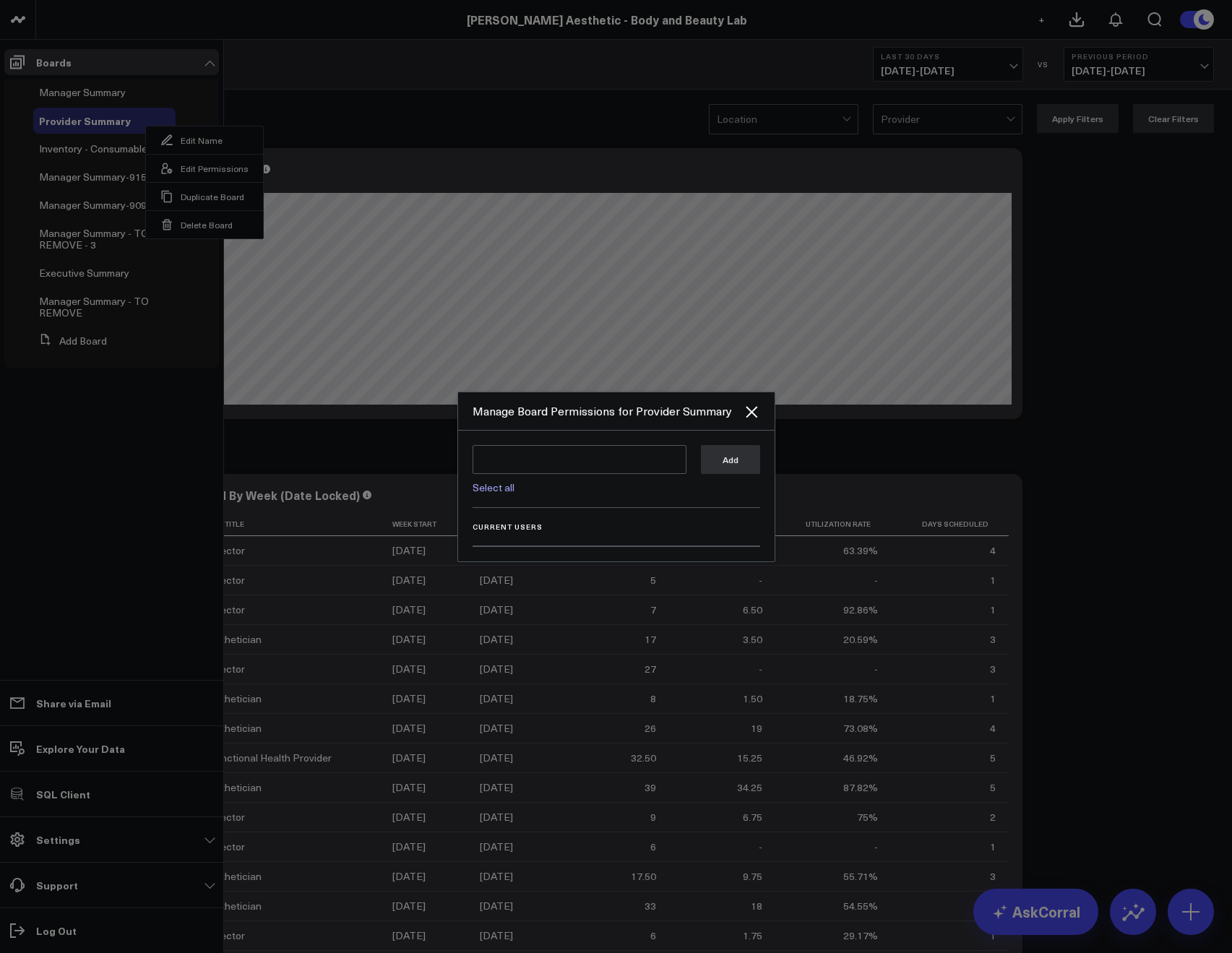
click at [487, 489] on link "Select all" at bounding box center [493, 487] width 42 height 14
type textarea "@Corral Support @Allie Fleischer @JP Wartman @Samarth Patel @Dana Nicolette"
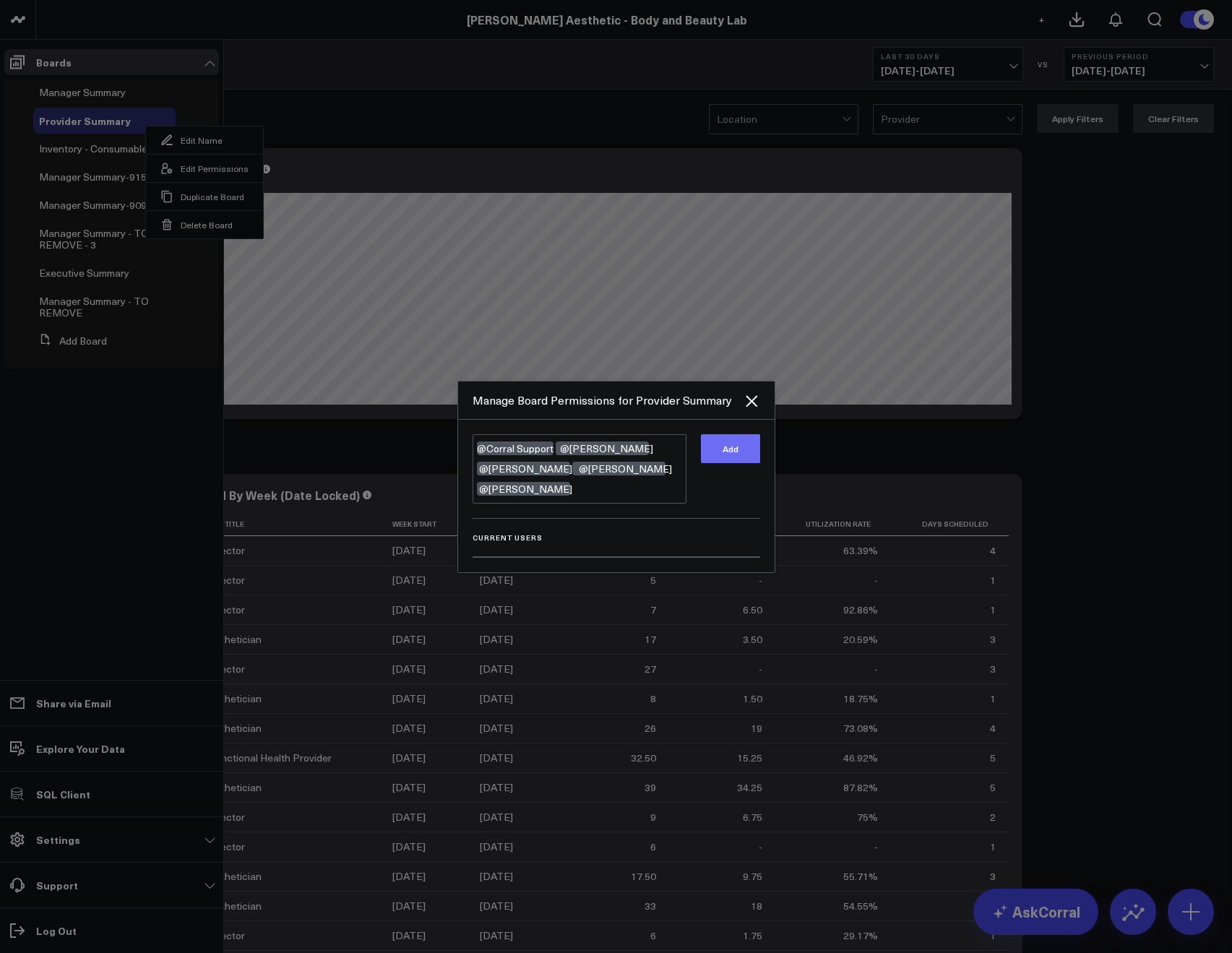
click at [737, 462] on button "Add" at bounding box center [730, 448] width 59 height 29
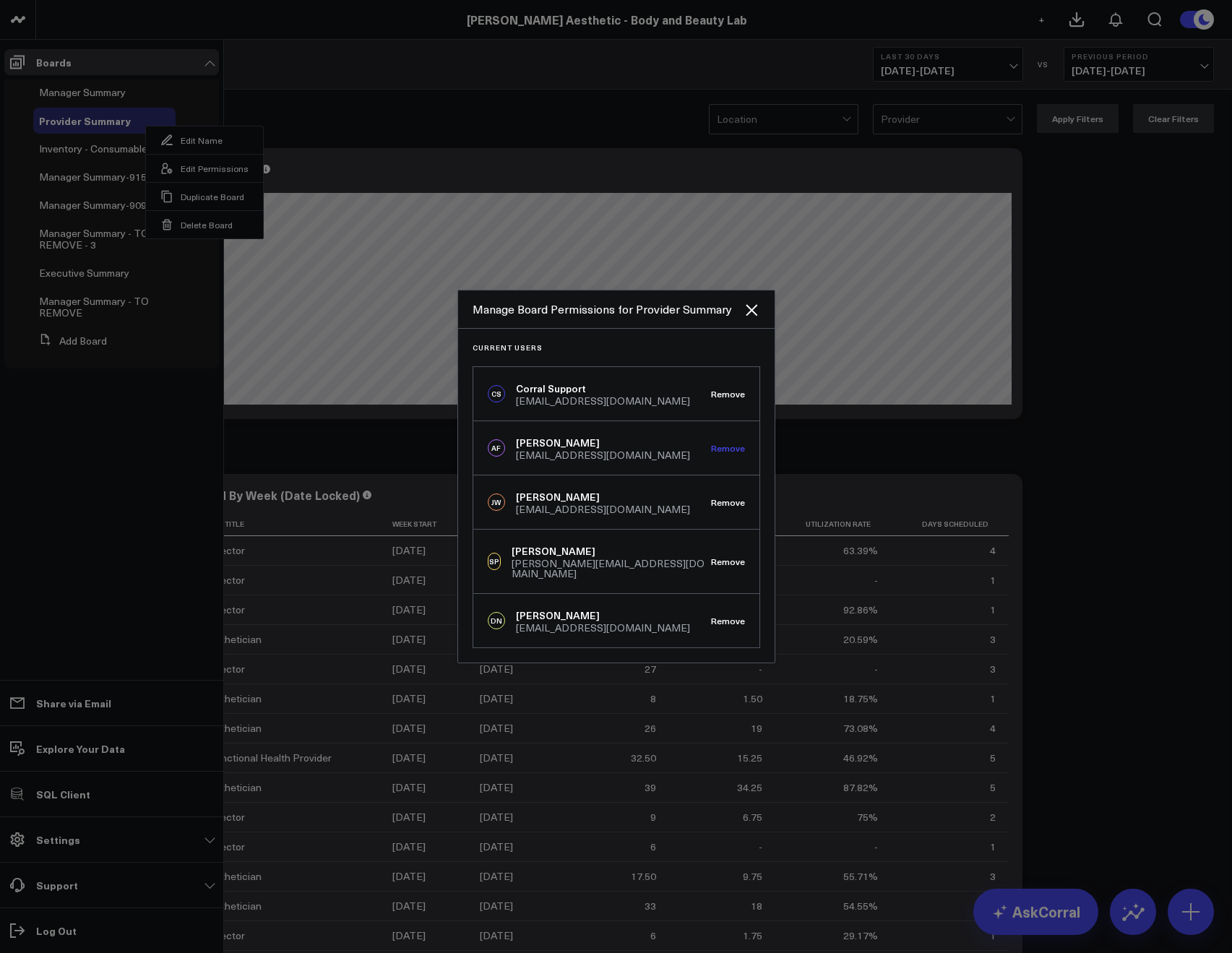
click at [732, 458] on div "AF Allie Fleischer allie@annieaesthetic.com Remove" at bounding box center [616, 448] width 286 height 54
click at [331, 29] on div at bounding box center [616, 476] width 1232 height 953
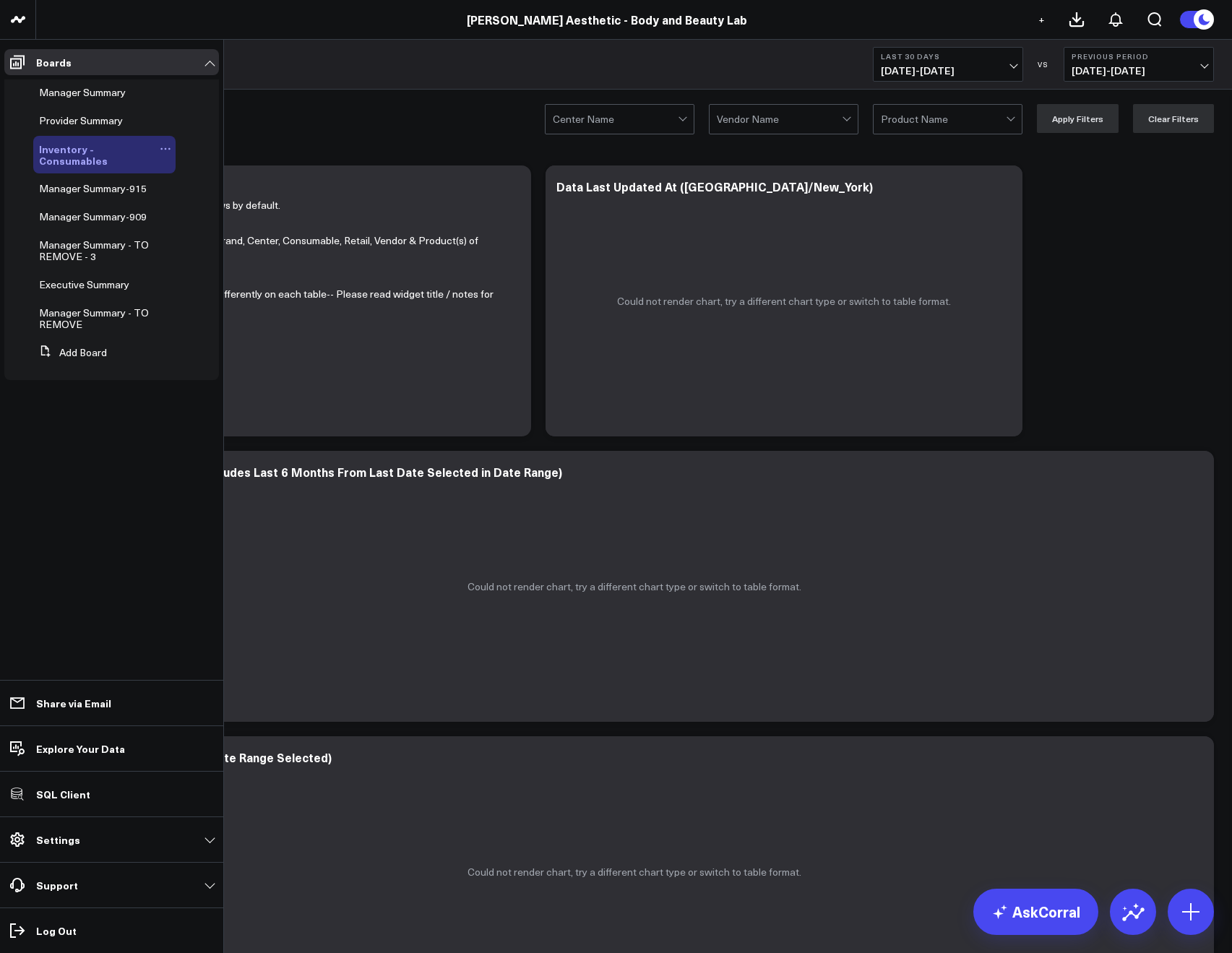
click at [165, 147] on icon at bounding box center [166, 149] width 12 height 12
click at [195, 195] on icon at bounding box center [194, 196] width 13 height 13
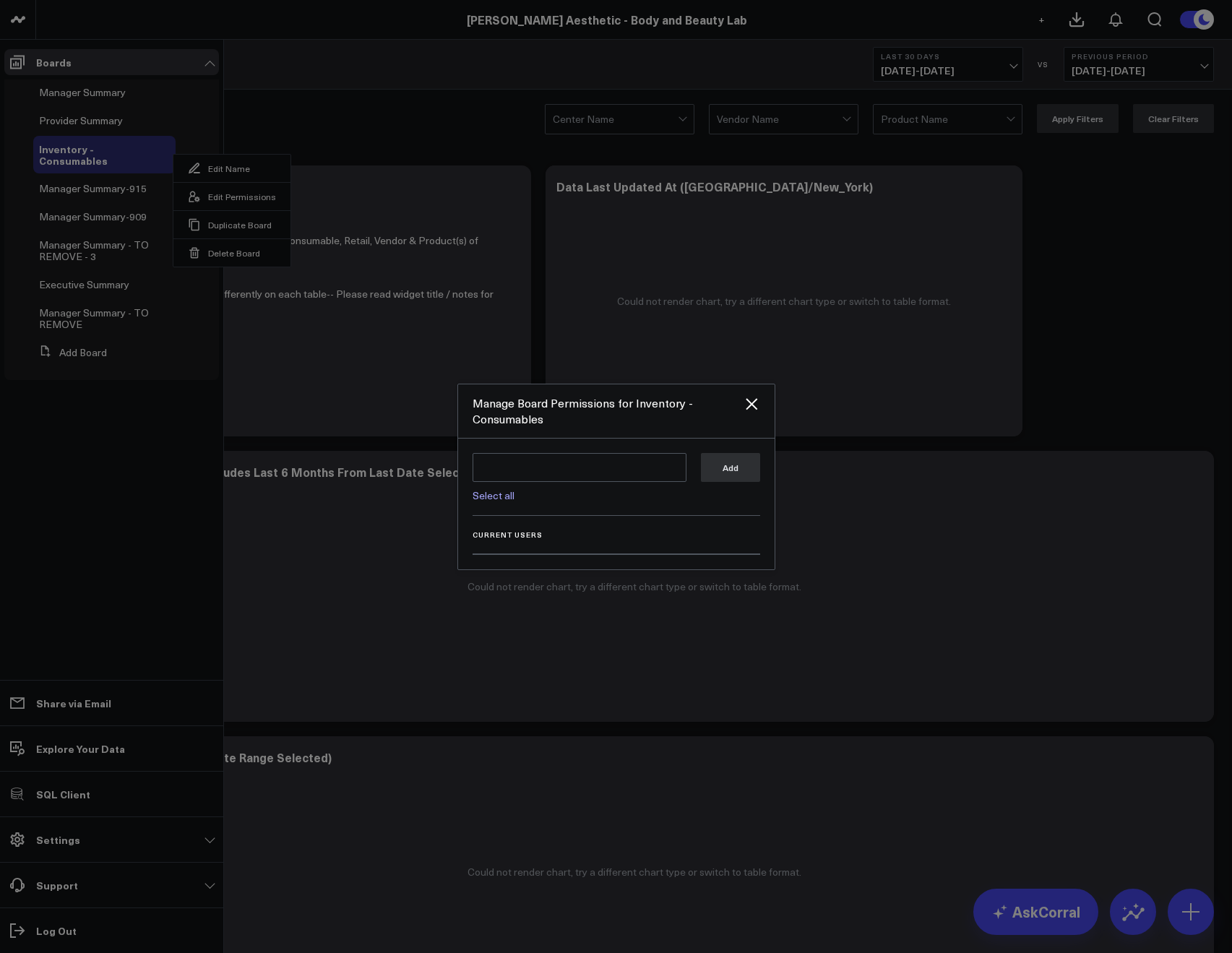
click at [510, 508] on div "Select all Add" at bounding box center [616, 484] width 288 height 63
click at [505, 501] on div "Select all Add" at bounding box center [616, 484] width 288 height 63
click at [508, 492] on link "Select all" at bounding box center [493, 495] width 42 height 14
type textarea "@Corral Support @[PERSON_NAME] @[PERSON_NAME] @[PERSON_NAME] @[PERSON_NAME]"
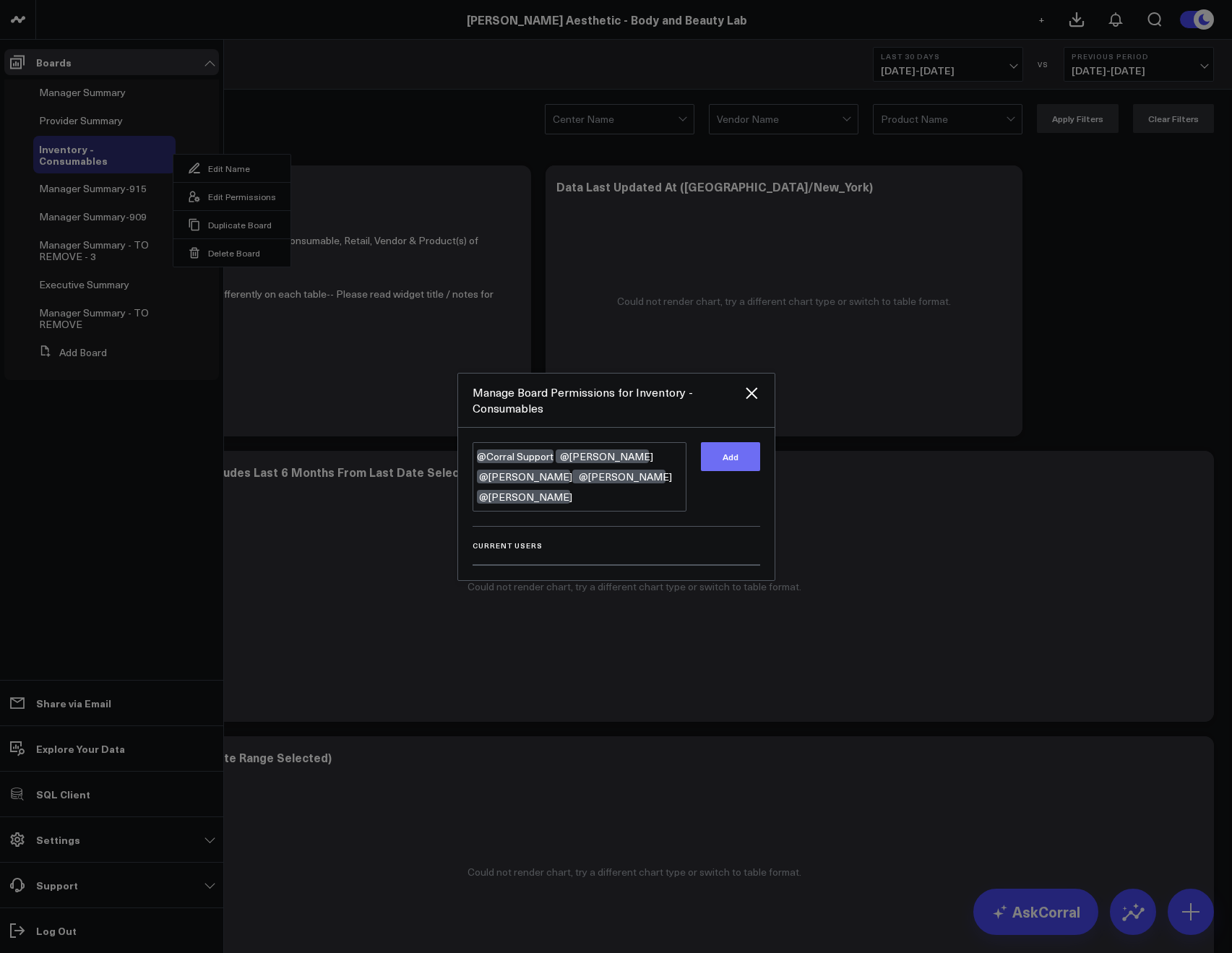
click at [722, 467] on button "Add" at bounding box center [730, 456] width 59 height 29
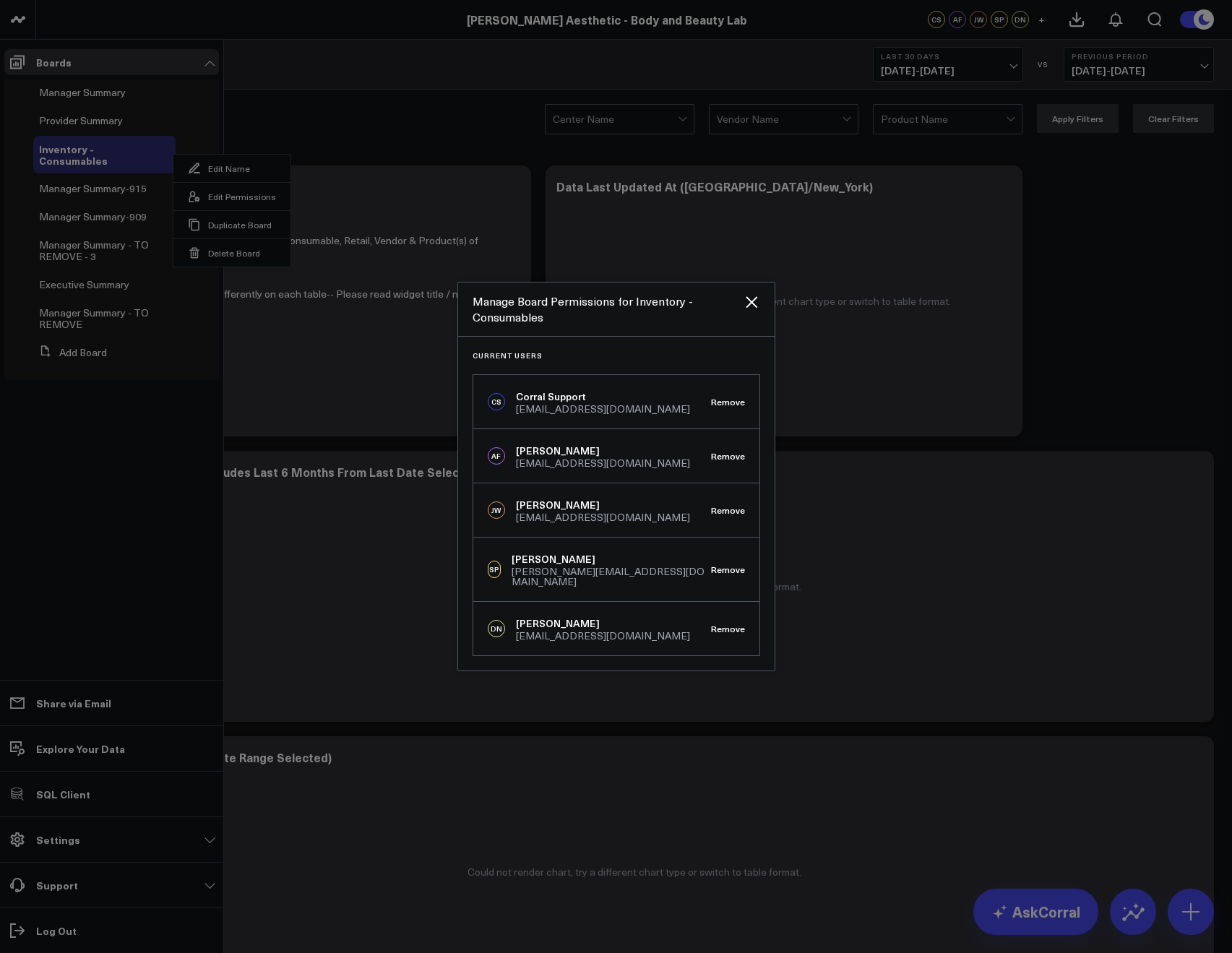
click at [1057, 334] on div at bounding box center [616, 476] width 1232 height 953
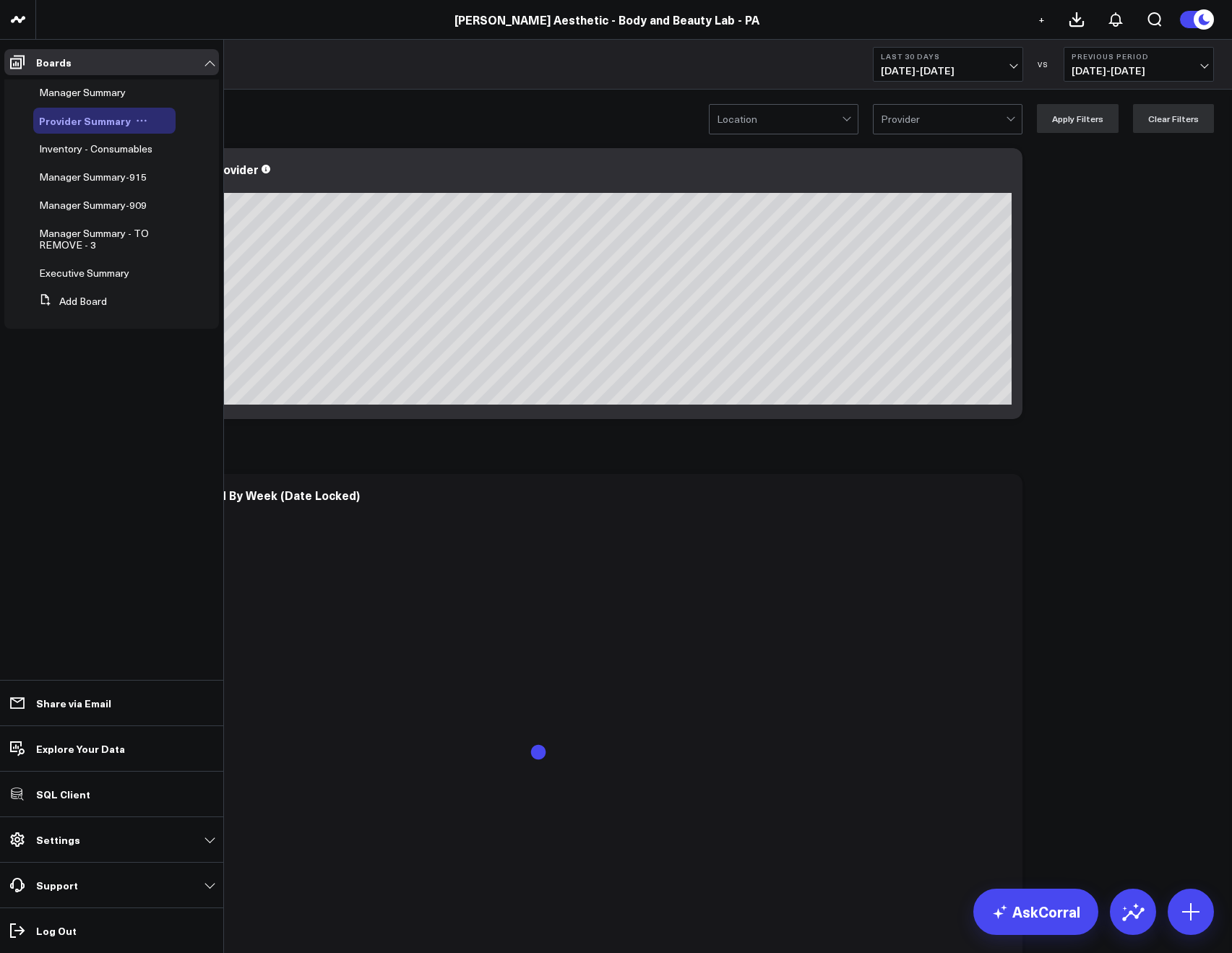
click at [136, 118] on icon at bounding box center [142, 121] width 12 height 12
click at [167, 165] on icon at bounding box center [167, 169] width 11 height 11
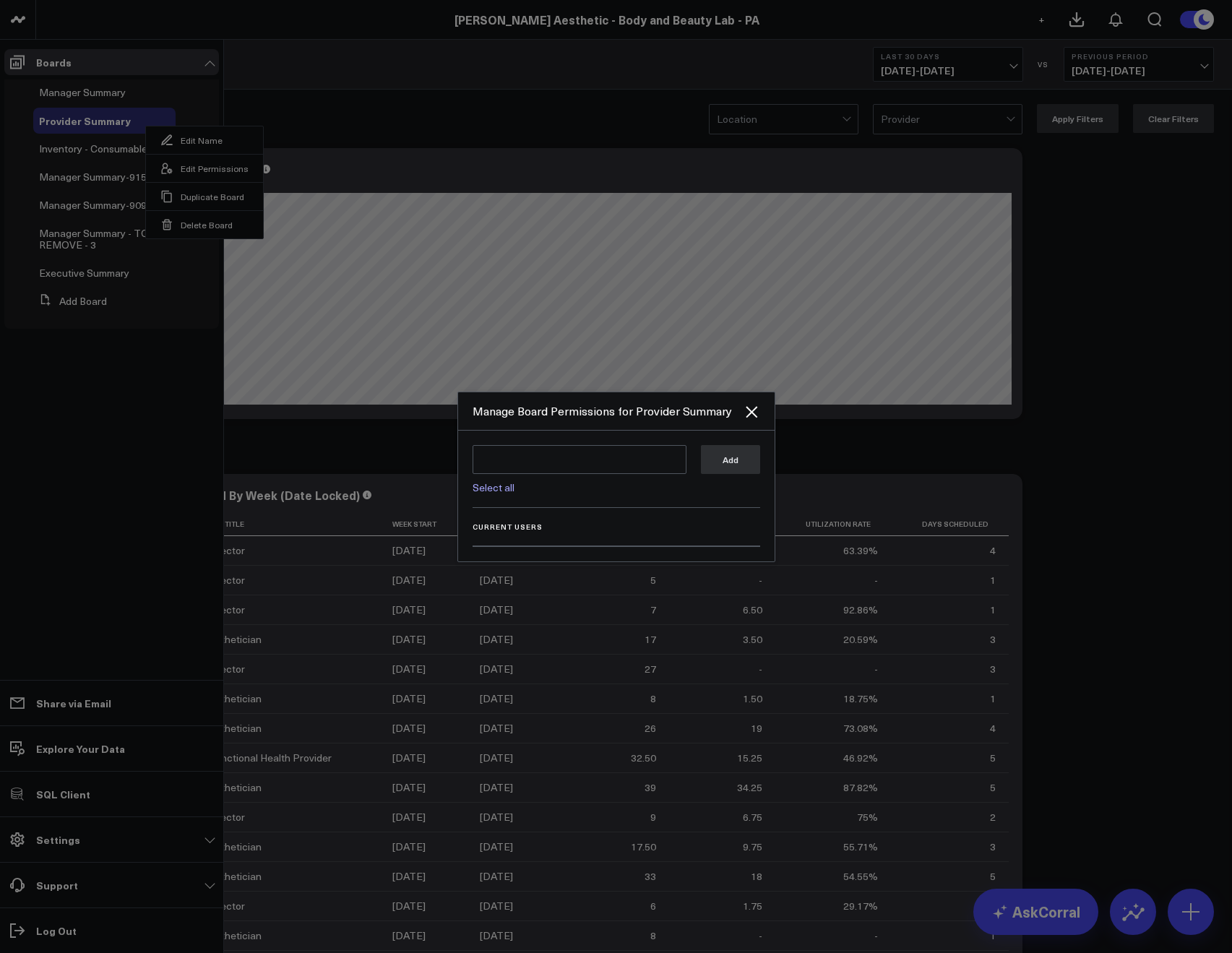
click at [498, 491] on link "Select all" at bounding box center [493, 487] width 42 height 14
type textarea "@Corral Support @[PERSON_NAME] @[PERSON_NAME] @[PERSON_NAME] @[PERSON_NAME]"
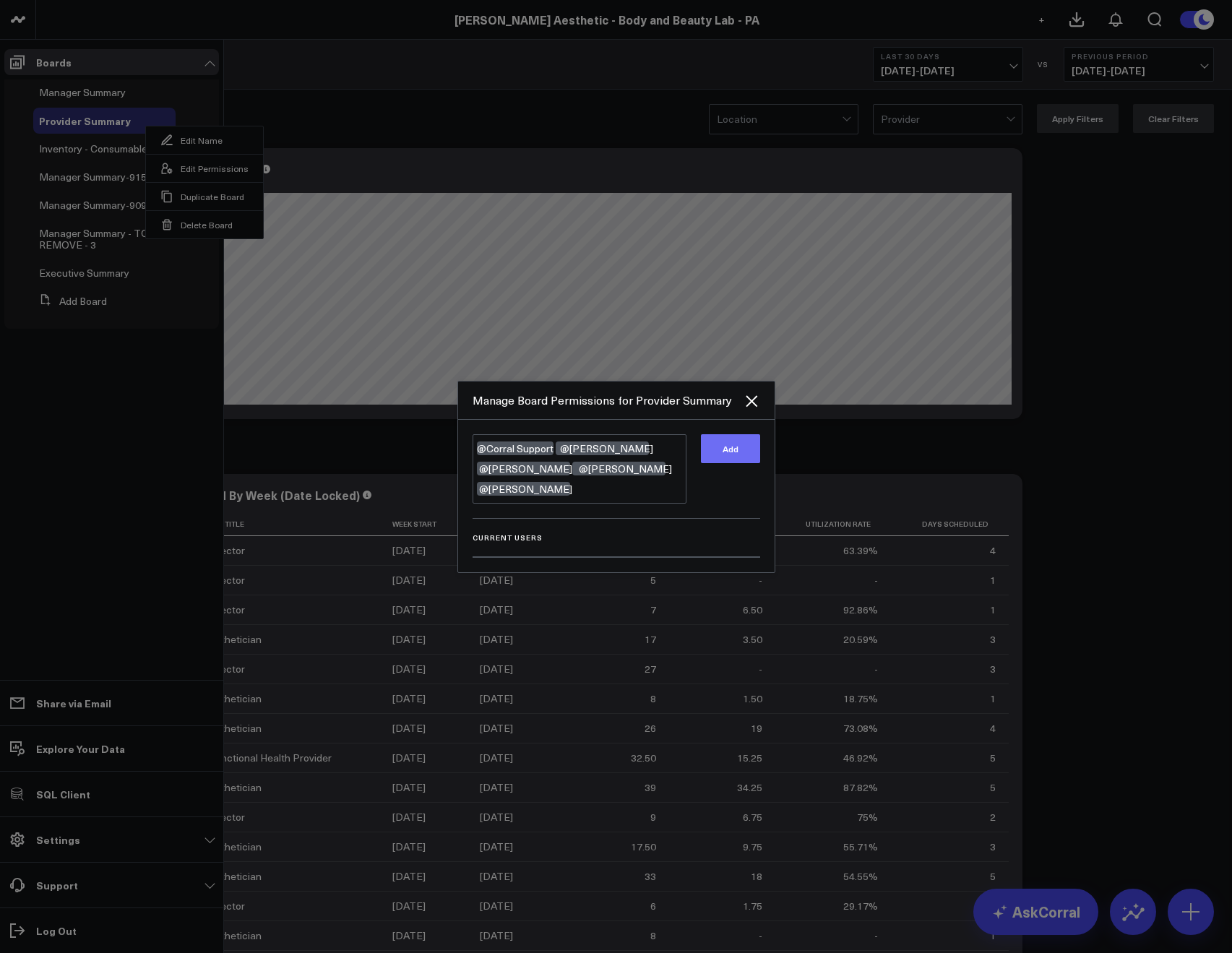
click at [747, 463] on button "Add" at bounding box center [730, 448] width 59 height 29
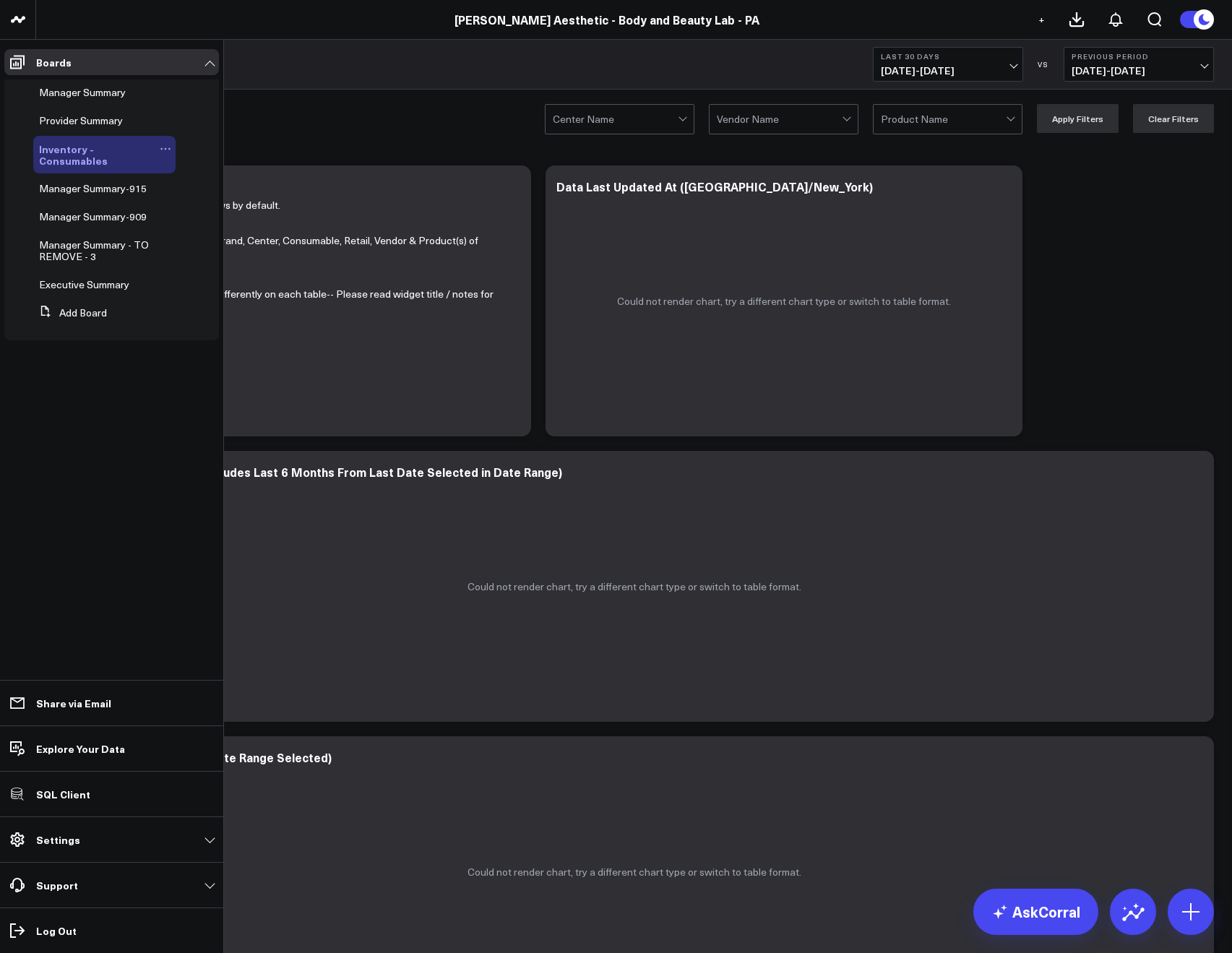
click at [155, 152] on button at bounding box center [165, 149] width 20 height 12
click at [198, 190] on icon at bounding box center [194, 196] width 13 height 13
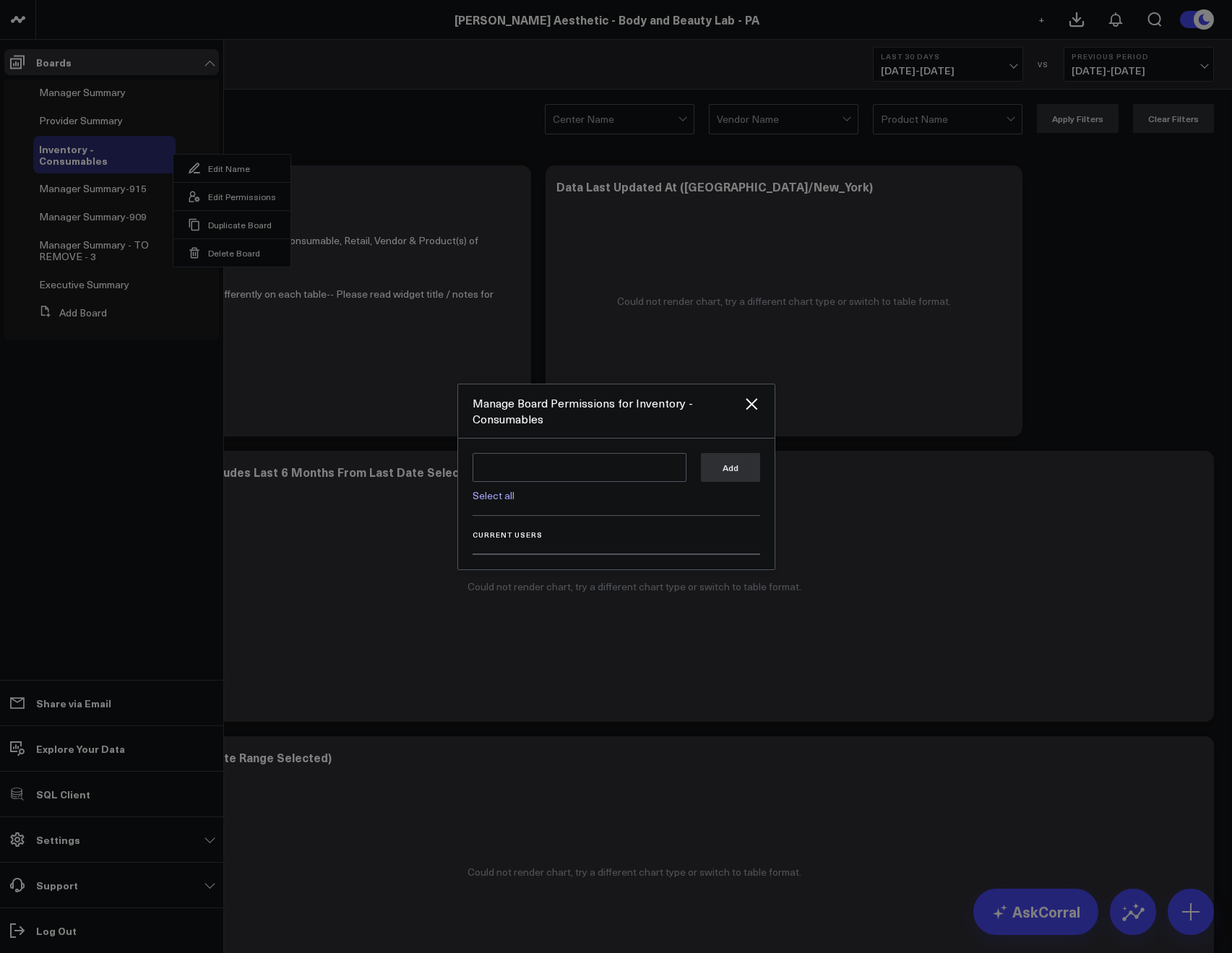
click at [509, 503] on div "Select all Add" at bounding box center [616, 484] width 288 height 63
click at [484, 496] on link "Select all" at bounding box center [493, 495] width 42 height 14
type textarea "@Corral Support @[PERSON_NAME] @[PERSON_NAME] @[PERSON_NAME] @[PERSON_NAME]"
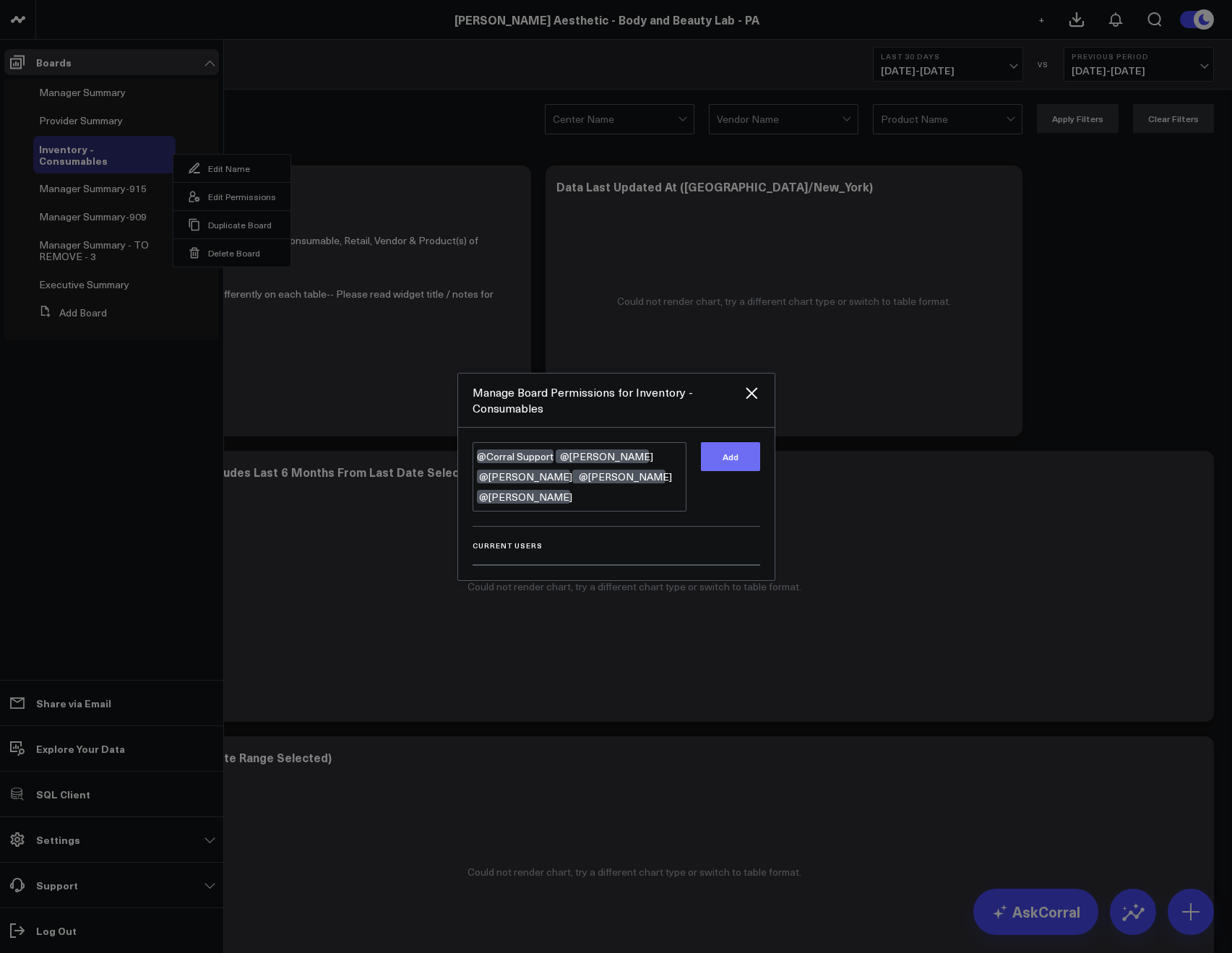
click at [749, 470] on button "Add" at bounding box center [730, 456] width 59 height 29
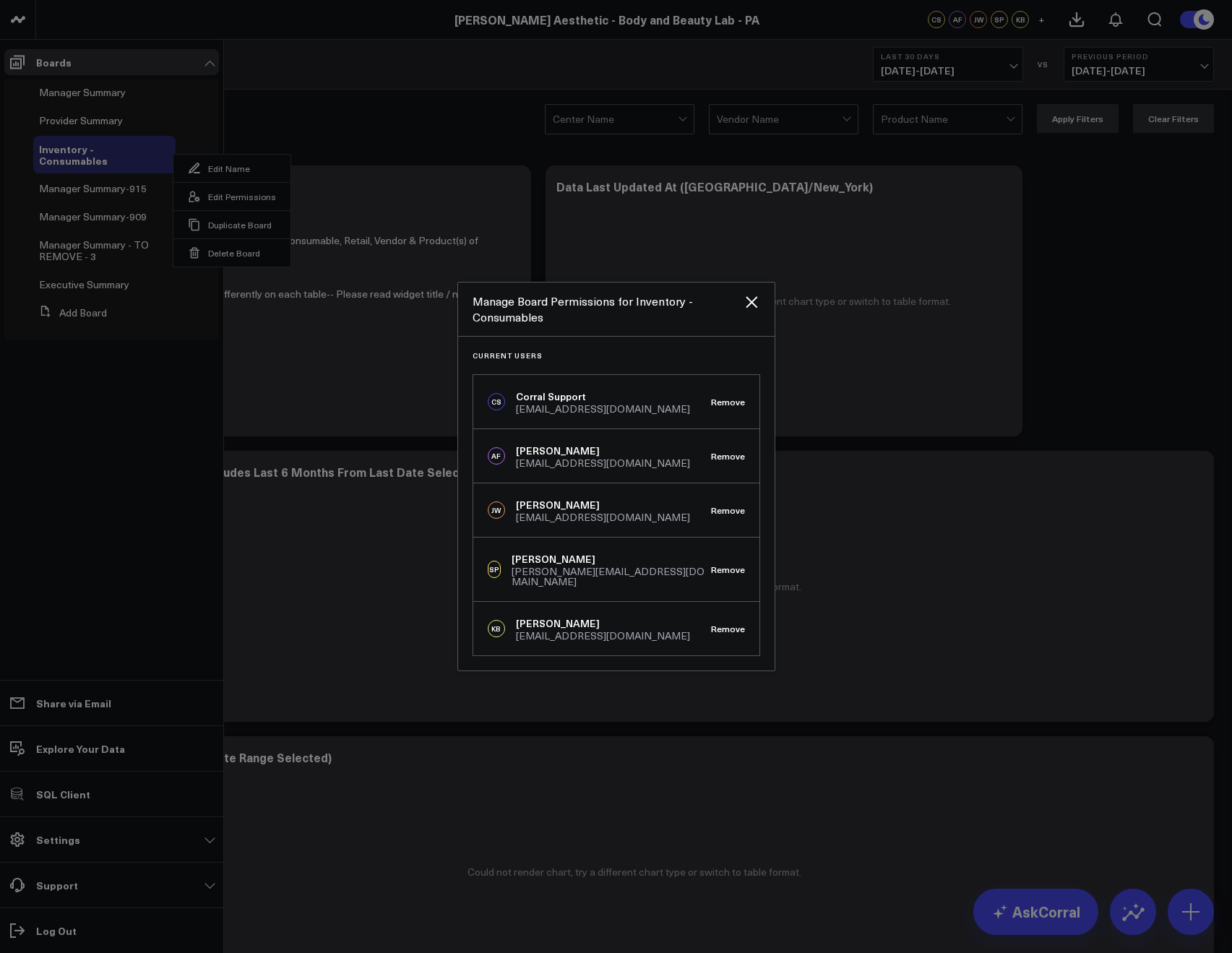
click at [745, 316] on div "Manage Board Permissions for Inventory - Consumables" at bounding box center [616, 310] width 316 height 54
click at [746, 308] on icon "Close" at bounding box center [751, 302] width 12 height 12
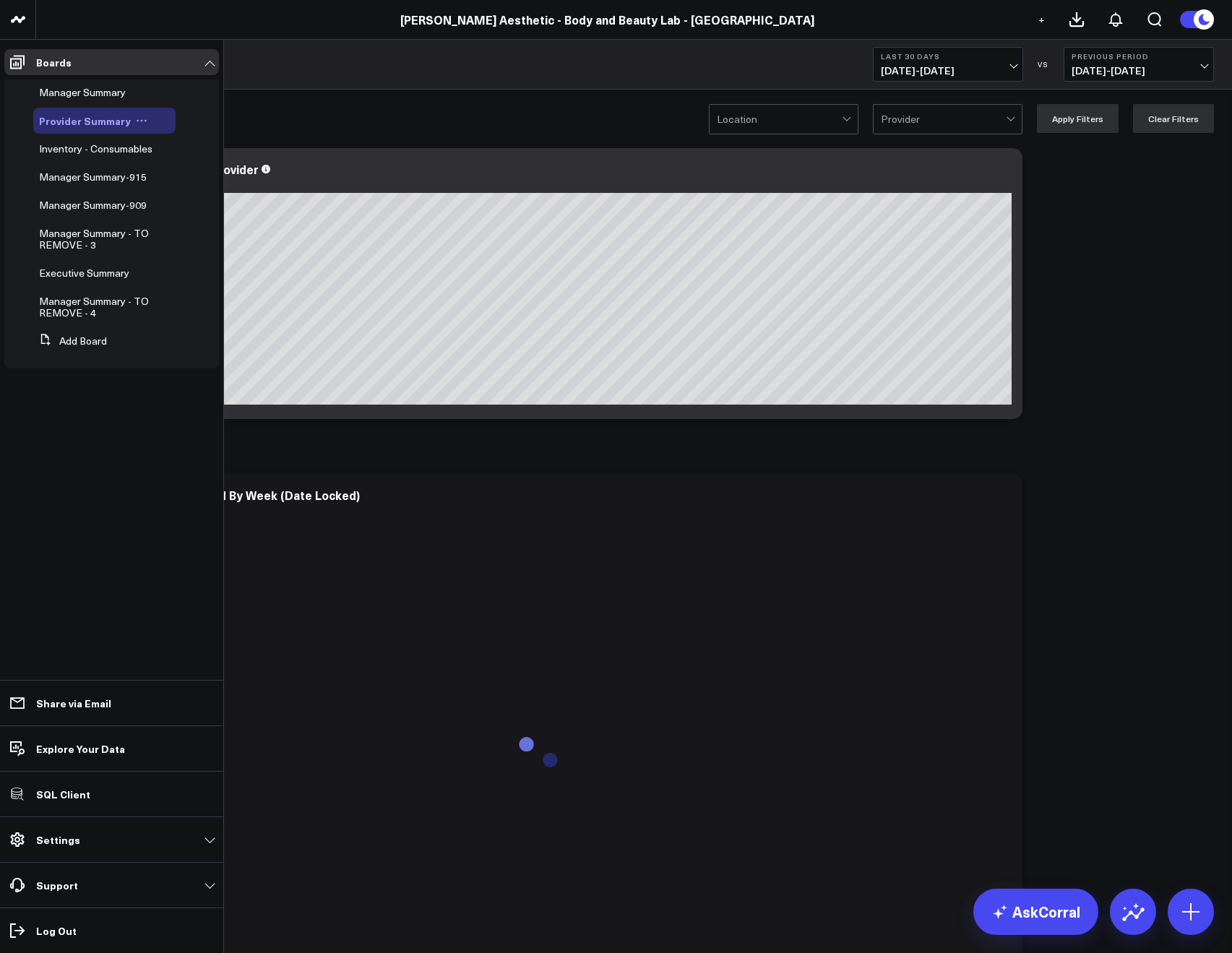
click at [144, 121] on icon at bounding box center [145, 121] width 2 height 2
click at [166, 162] on icon at bounding box center [167, 169] width 13 height 13
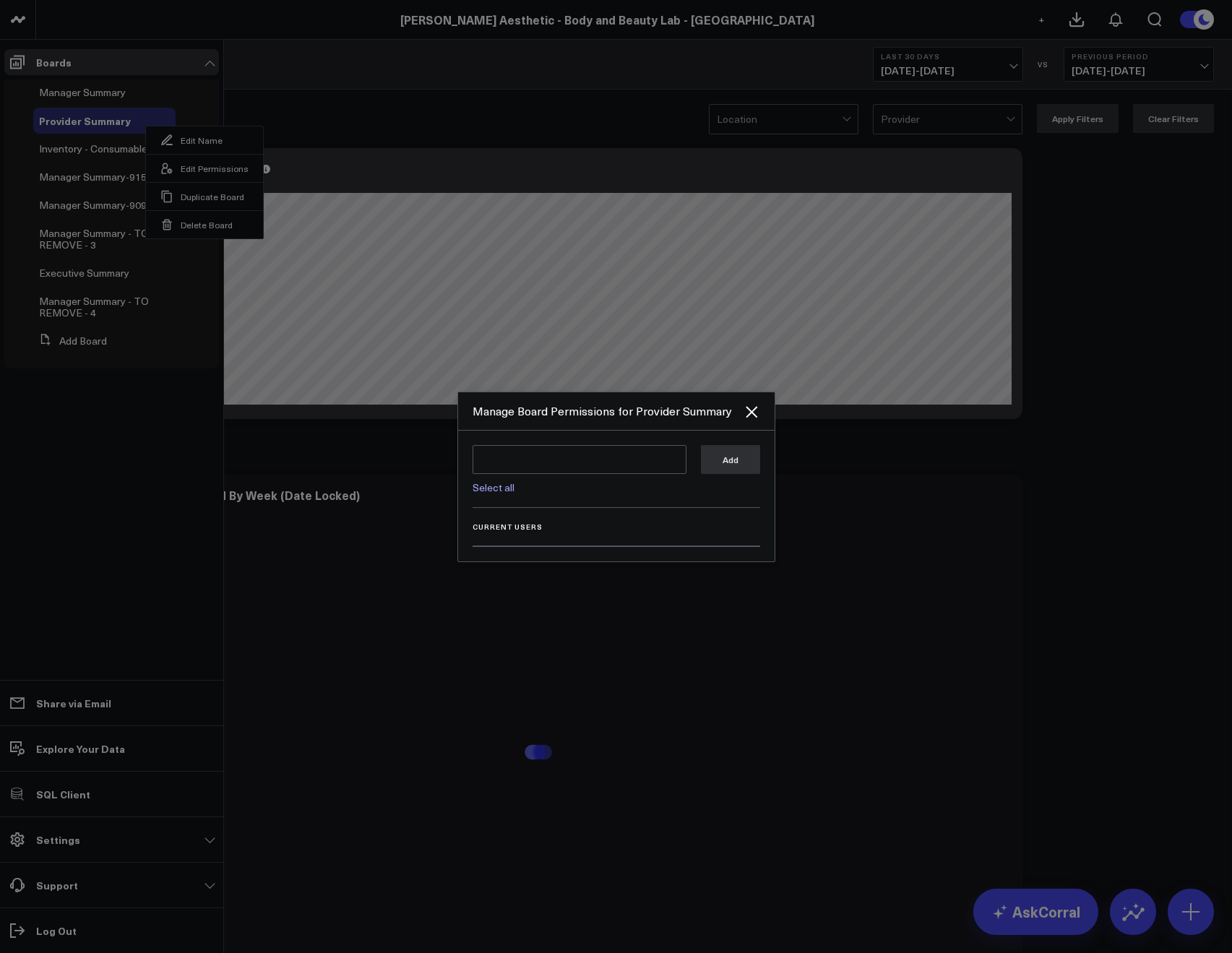
click at [495, 486] on link "Select all" at bounding box center [493, 487] width 42 height 14
type textarea "@Corral Support @Allie Fleischer @JP Wartman"
click at [716, 471] on button "Add" at bounding box center [730, 458] width 59 height 29
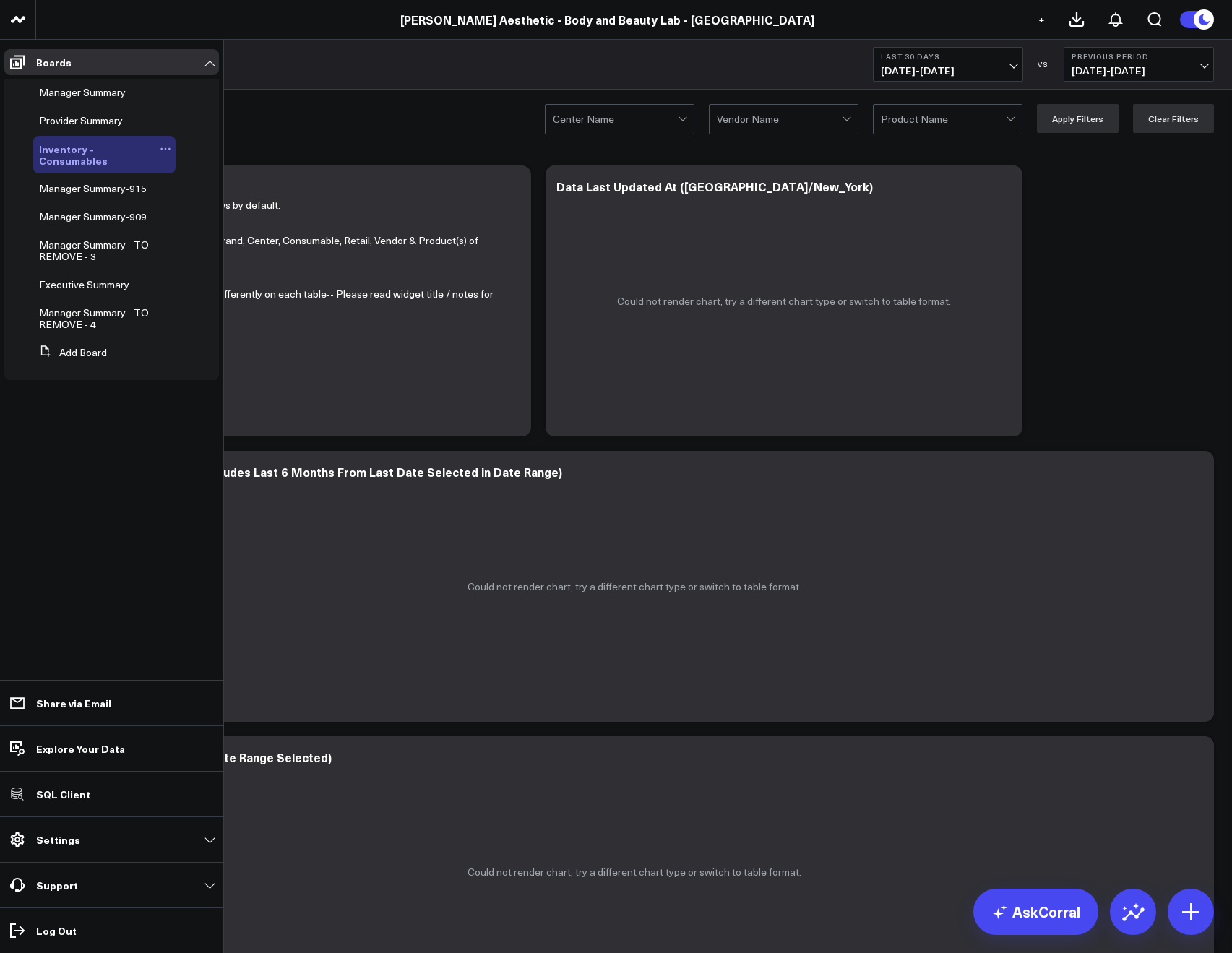
click at [166, 152] on icon at bounding box center [166, 149] width 12 height 12
click at [191, 191] on icon at bounding box center [194, 196] width 11 height 11
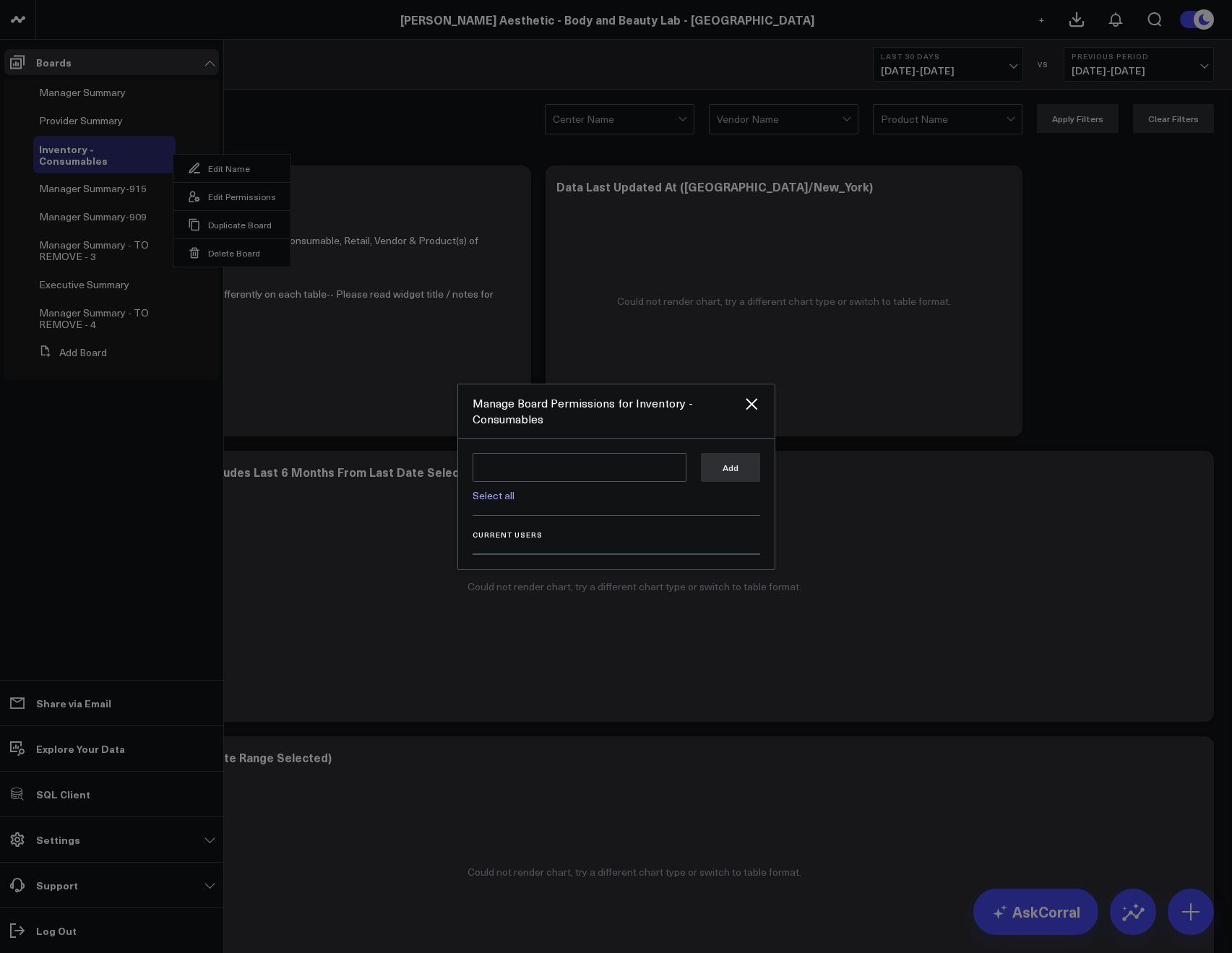
click at [492, 496] on link "Select all" at bounding box center [493, 495] width 42 height 14
click at [730, 486] on div "Add" at bounding box center [730, 477] width 59 height 49
click at [723, 481] on div "Add" at bounding box center [730, 477] width 59 height 49
click at [721, 472] on button "Add" at bounding box center [730, 467] width 59 height 29
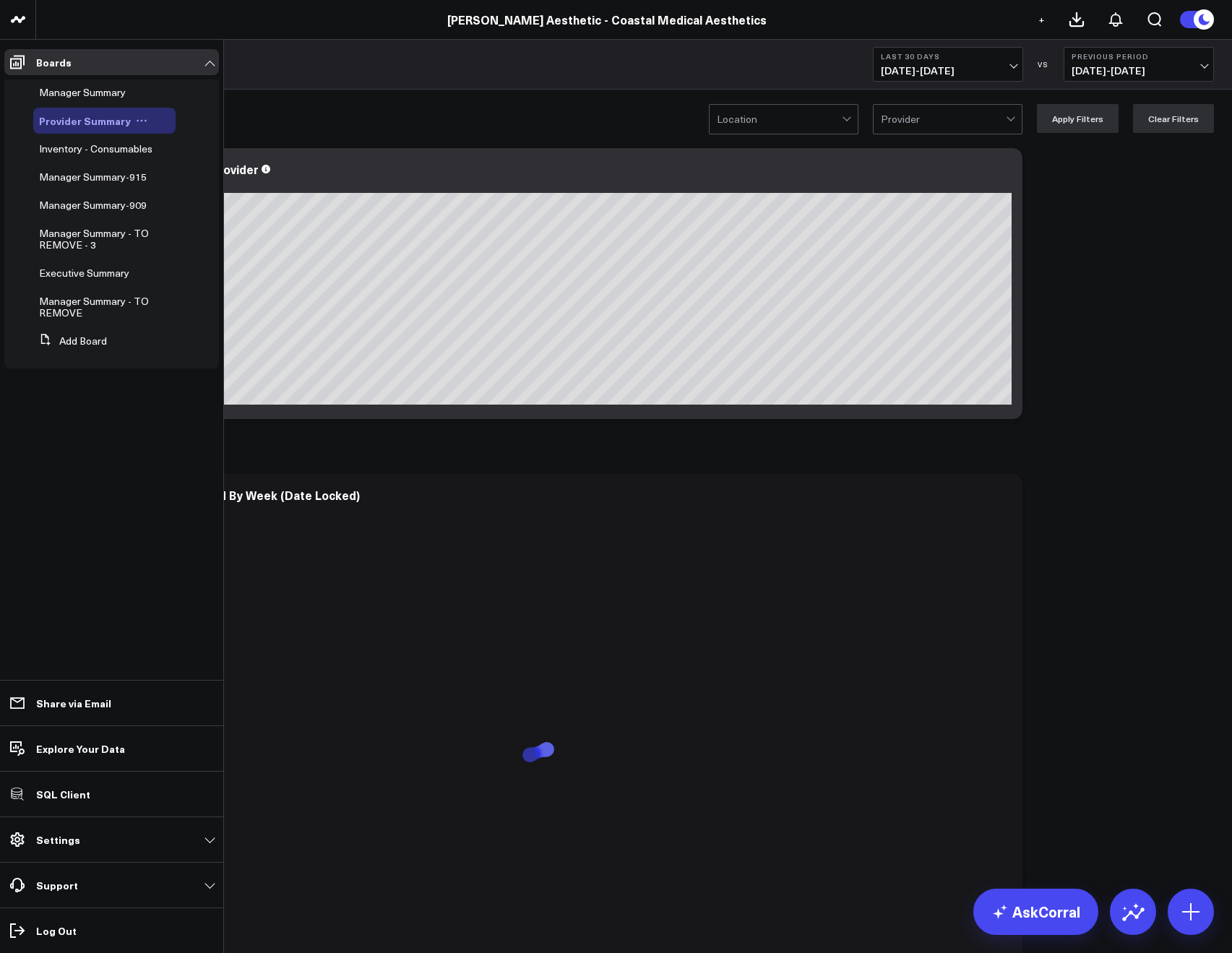
click at [141, 119] on icon at bounding box center [142, 121] width 12 height 12
click at [183, 175] on button "Edit Permissions" at bounding box center [204, 168] width 117 height 28
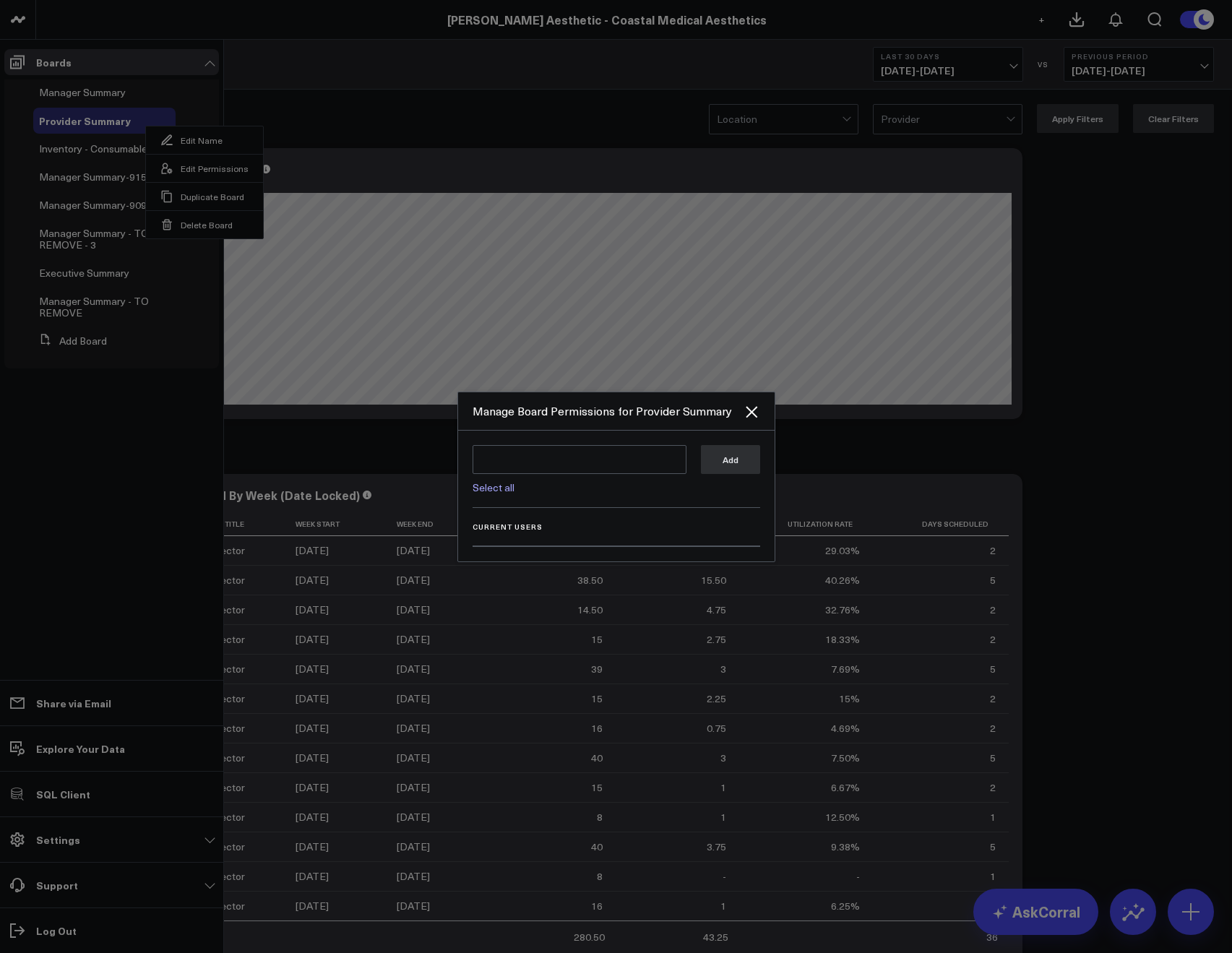
click at [487, 488] on link "Select all" at bounding box center [493, 487] width 42 height 14
type textarea "@Corral Support @Allie Fleischer @JP Wartman @Samarth Patel"
click at [709, 475] on div "Add" at bounding box center [730, 469] width 59 height 49
click at [724, 444] on button "Add" at bounding box center [730, 458] width 59 height 29
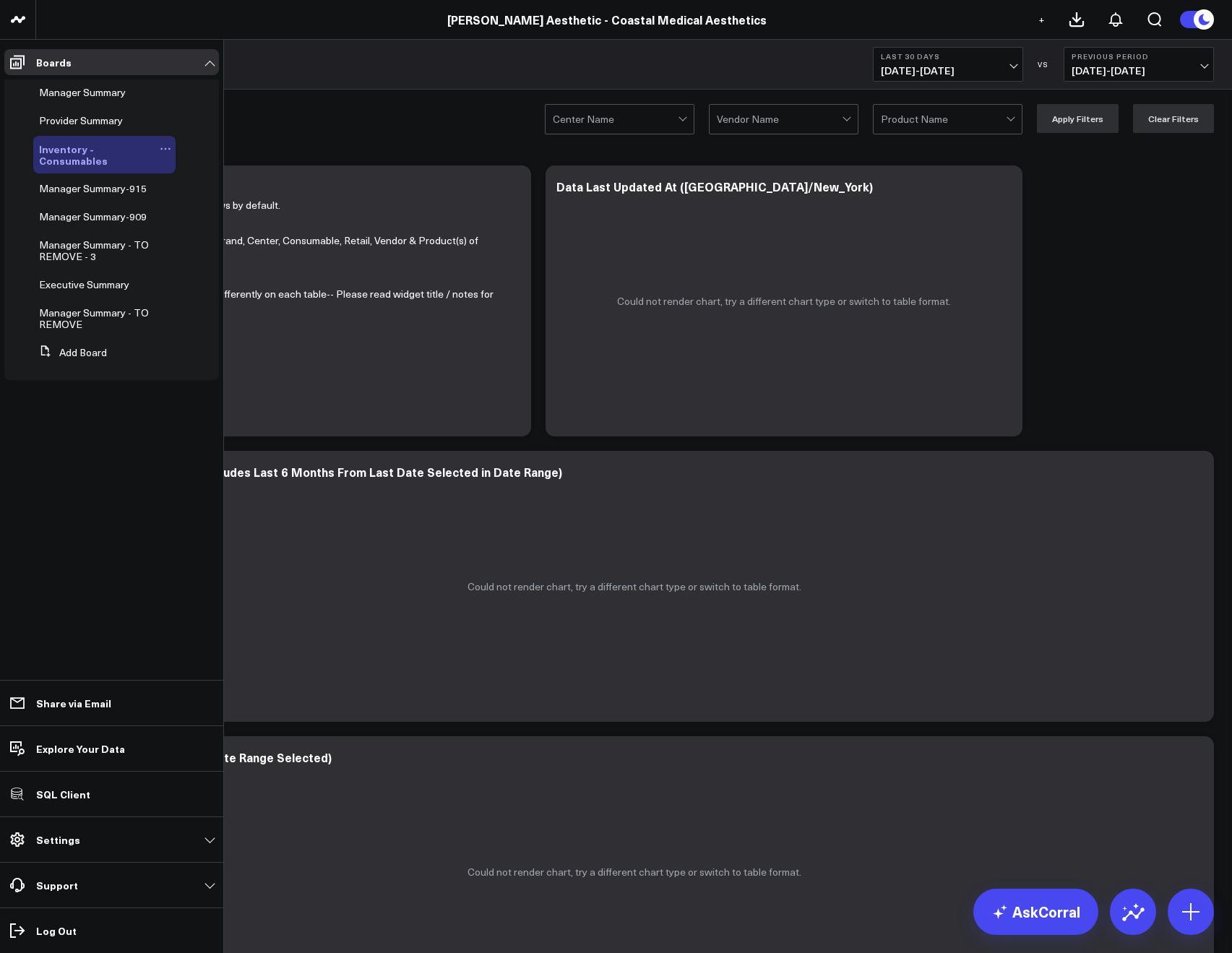
click at [163, 151] on icon at bounding box center [166, 149] width 12 height 12
click at [231, 199] on button "Edit Permissions" at bounding box center [232, 196] width 117 height 28
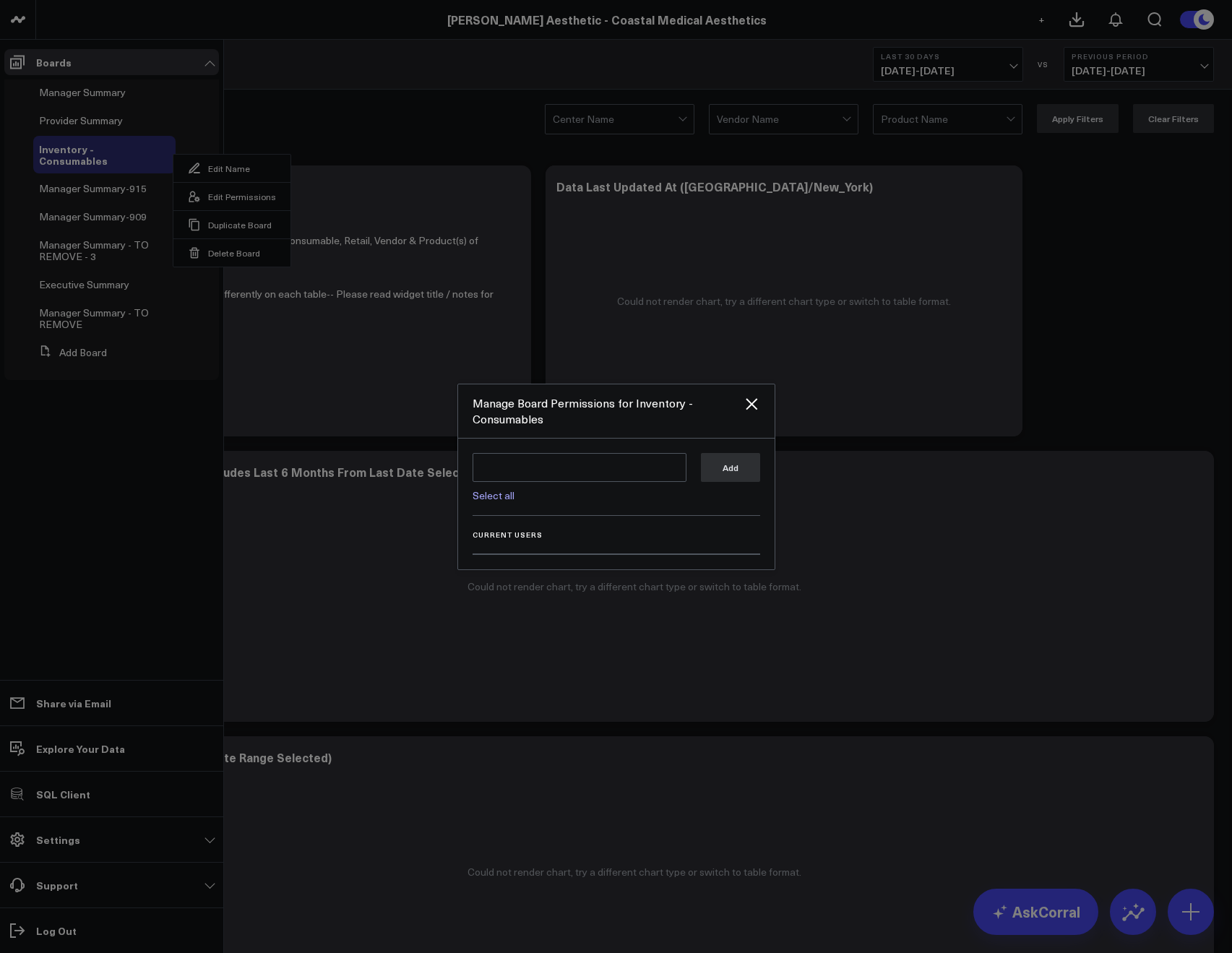
click at [508, 500] on link "Select all" at bounding box center [493, 495] width 42 height 14
type textarea "@Corral Support @[PERSON_NAME] @[PERSON_NAME] @[PERSON_NAME]"
click at [701, 475] on button "Add" at bounding box center [730, 467] width 59 height 29
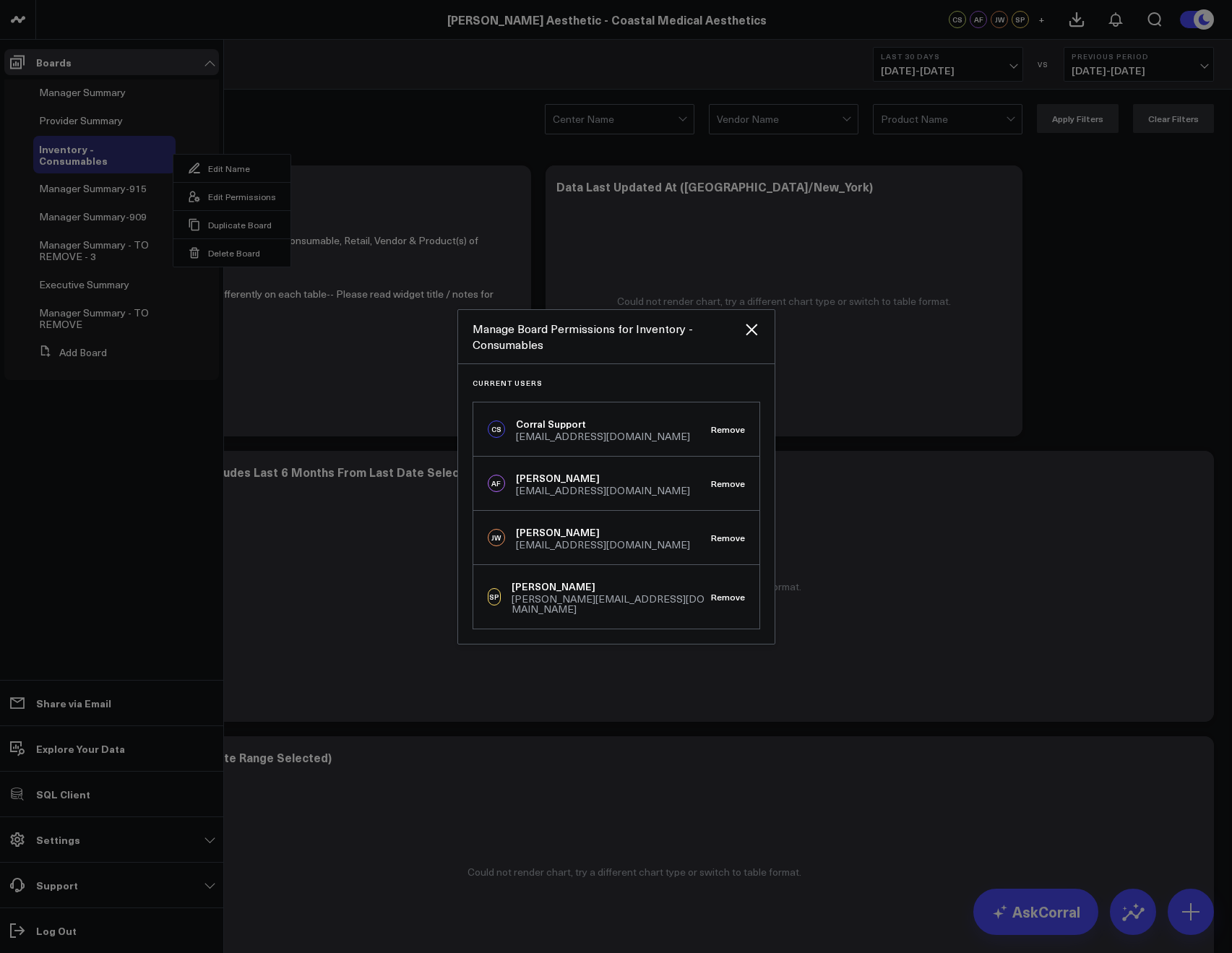
click at [335, 73] on div at bounding box center [616, 476] width 1232 height 953
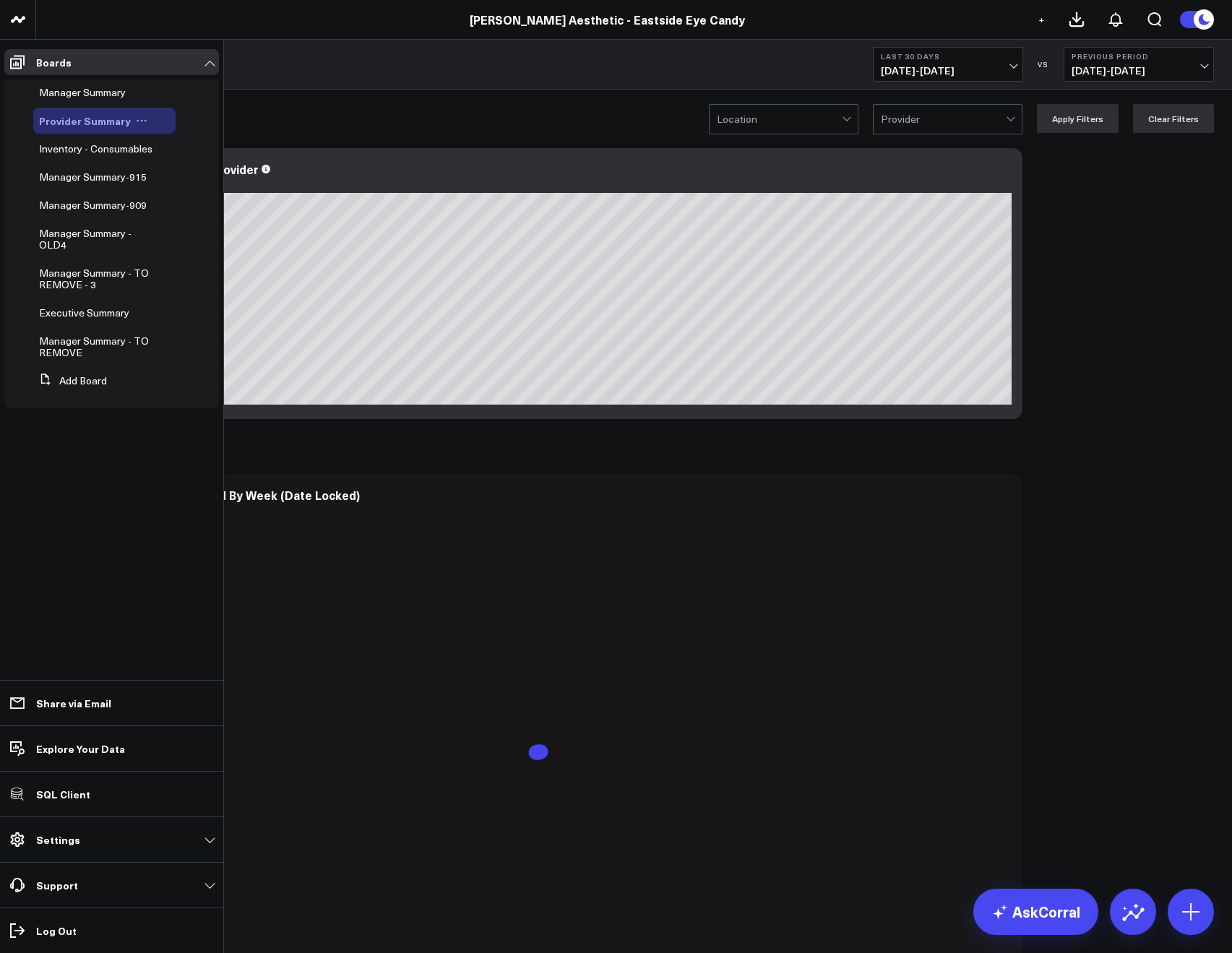
click at [144, 120] on icon at bounding box center [145, 121] width 2 height 2
click at [179, 175] on button "Edit Permissions" at bounding box center [204, 168] width 117 height 28
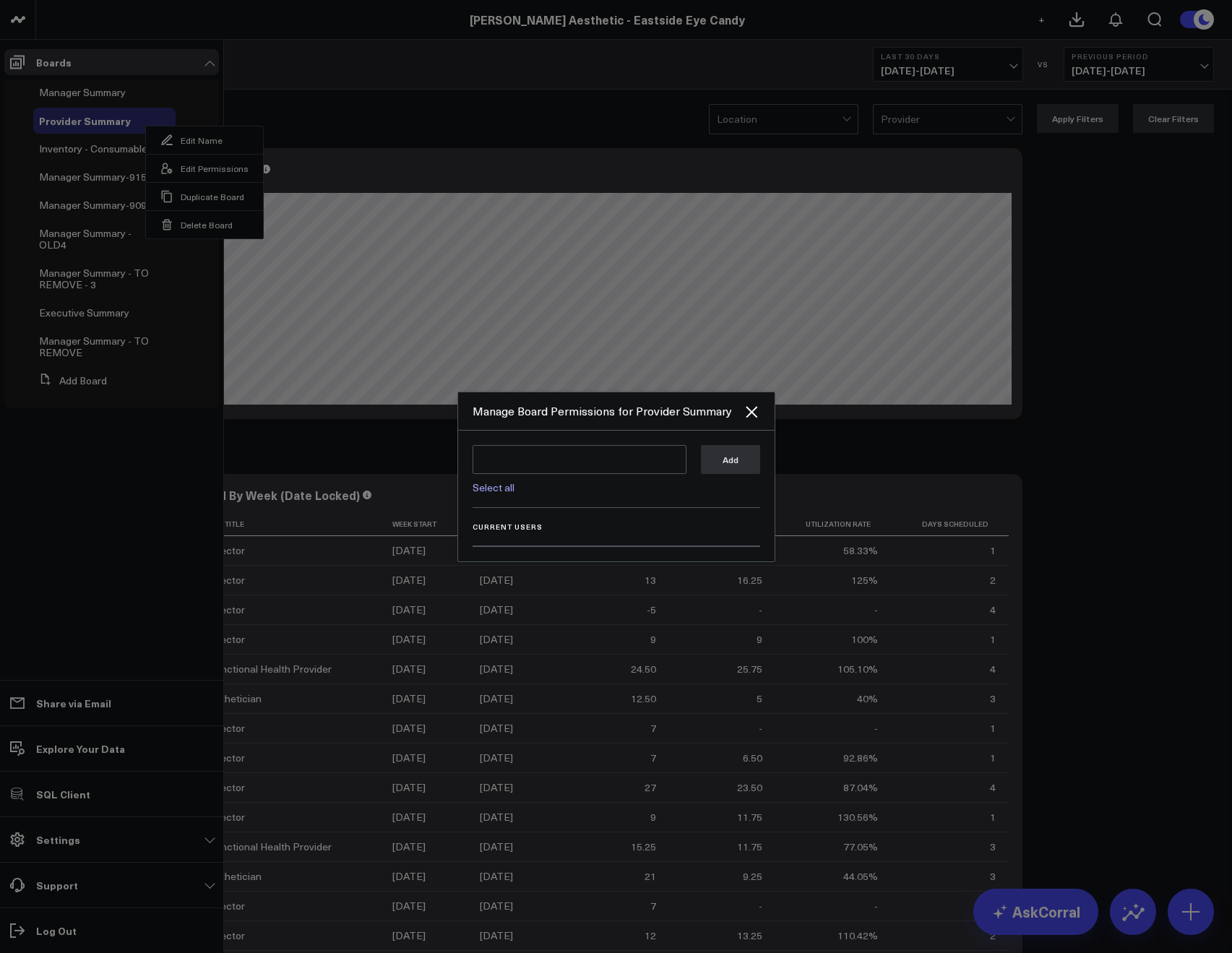
click at [492, 488] on link "Select all" at bounding box center [493, 487] width 42 height 14
type textarea "@Corral Support @[PERSON_NAME] @[PERSON_NAME] @[PERSON_NAME] @[PERSON_NAME]"
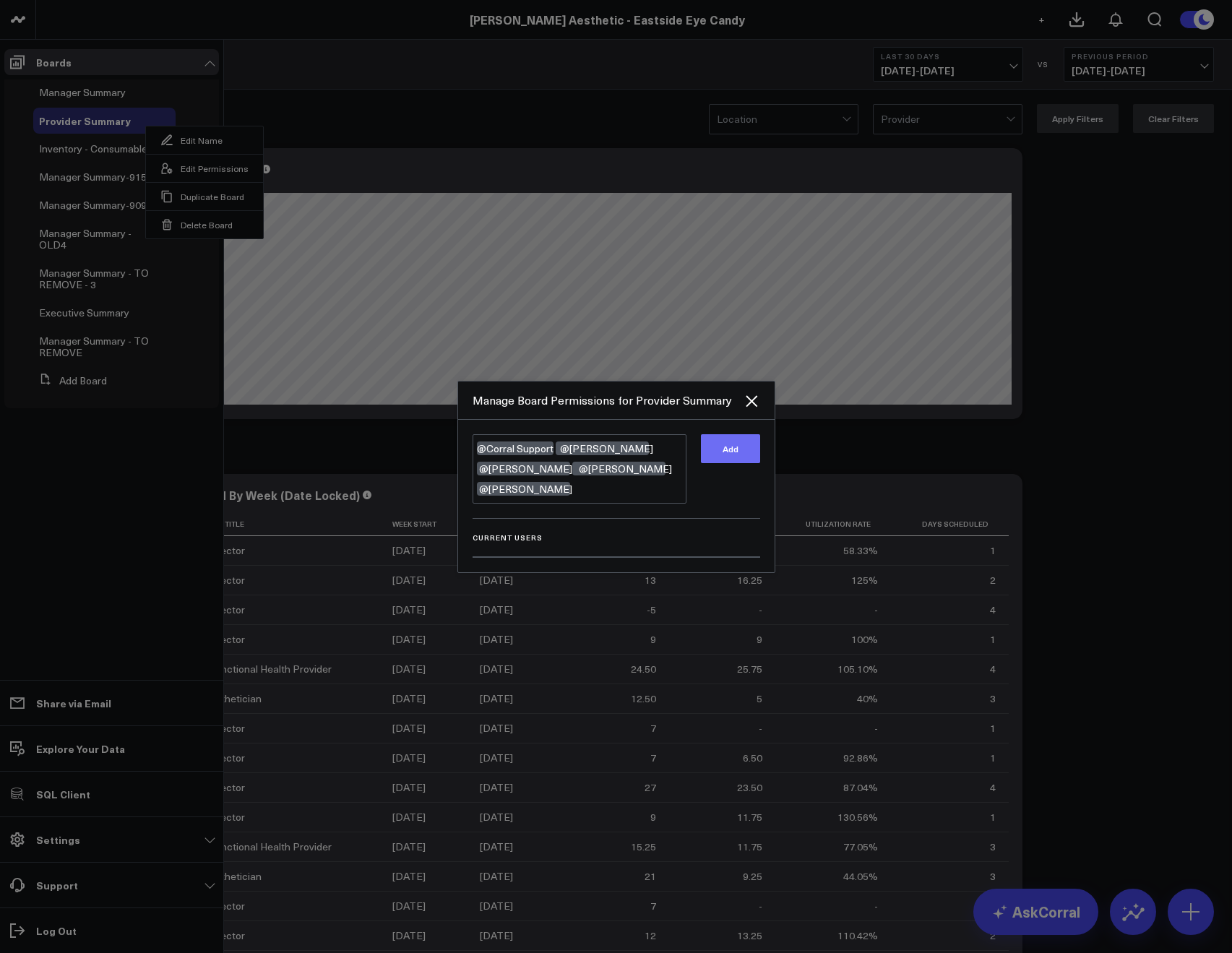
click at [726, 461] on button "Add" at bounding box center [730, 448] width 59 height 29
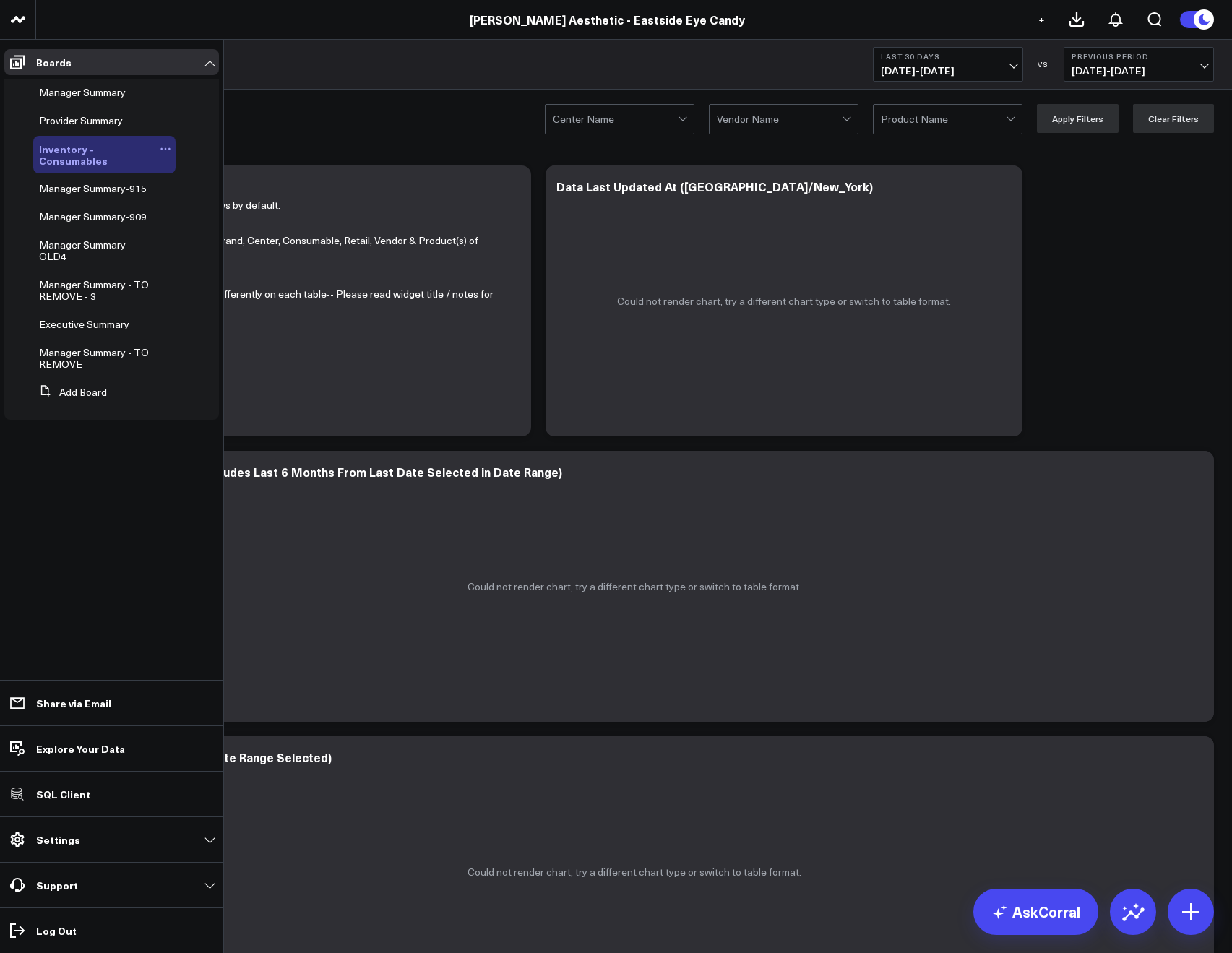
click at [163, 146] on icon at bounding box center [166, 149] width 12 height 12
click at [194, 195] on icon at bounding box center [194, 196] width 11 height 11
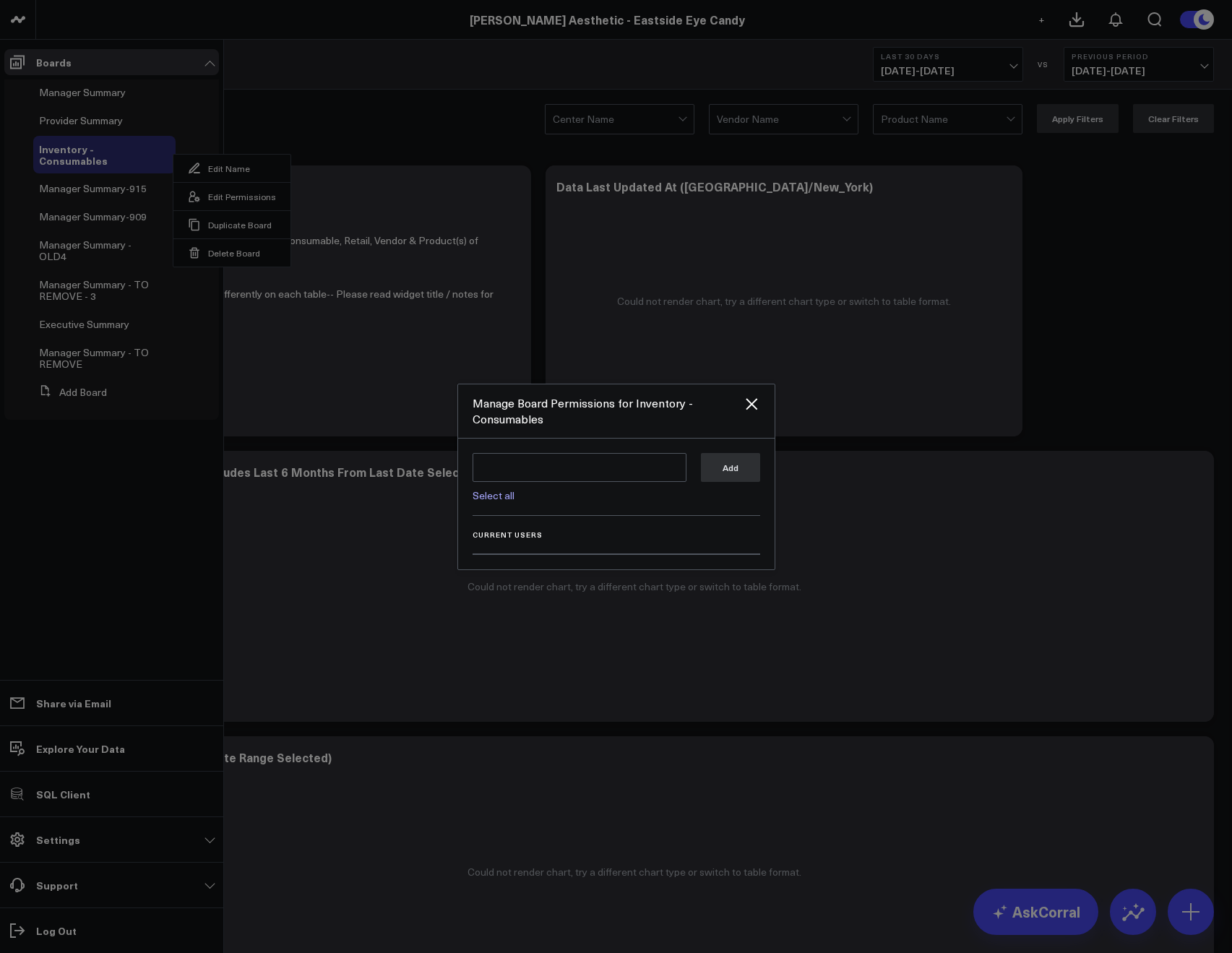
click at [483, 500] on link "Select all" at bounding box center [493, 495] width 42 height 14
type textarea "@Corral Support @[PERSON_NAME] @[PERSON_NAME] @[PERSON_NAME] @[PERSON_NAME]"
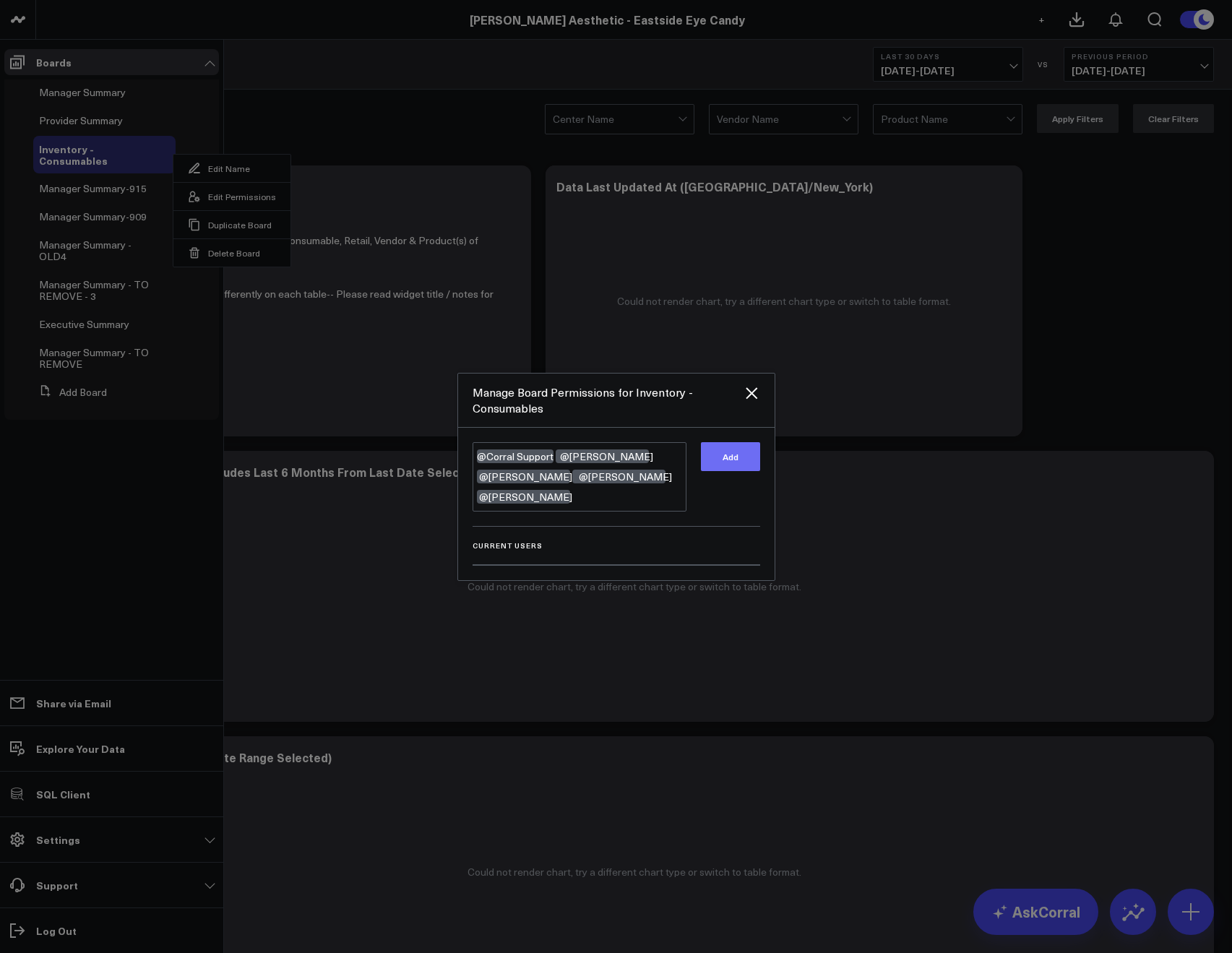
click at [718, 466] on button "Add" at bounding box center [730, 456] width 59 height 29
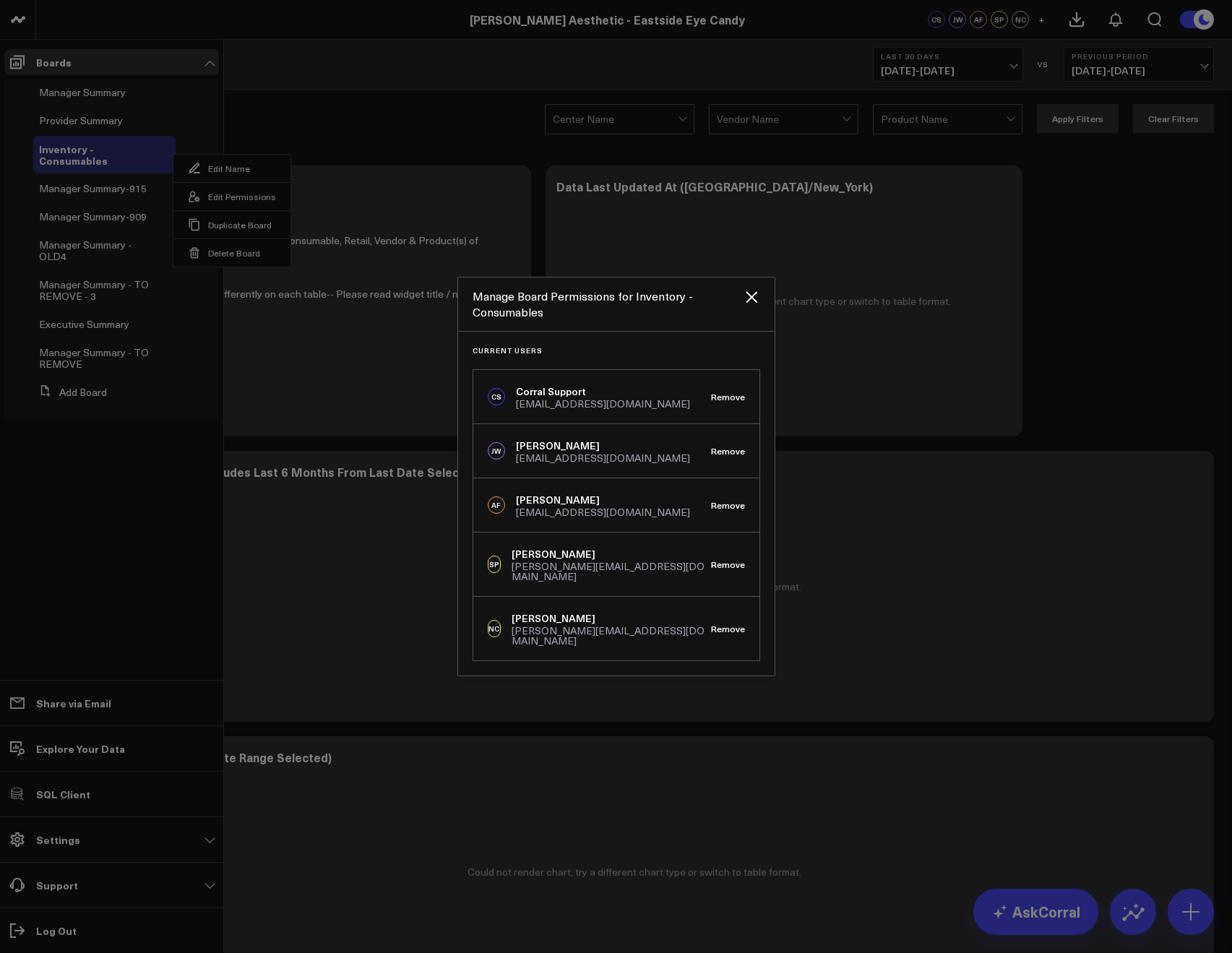
click at [448, 138] on div at bounding box center [616, 476] width 1232 height 953
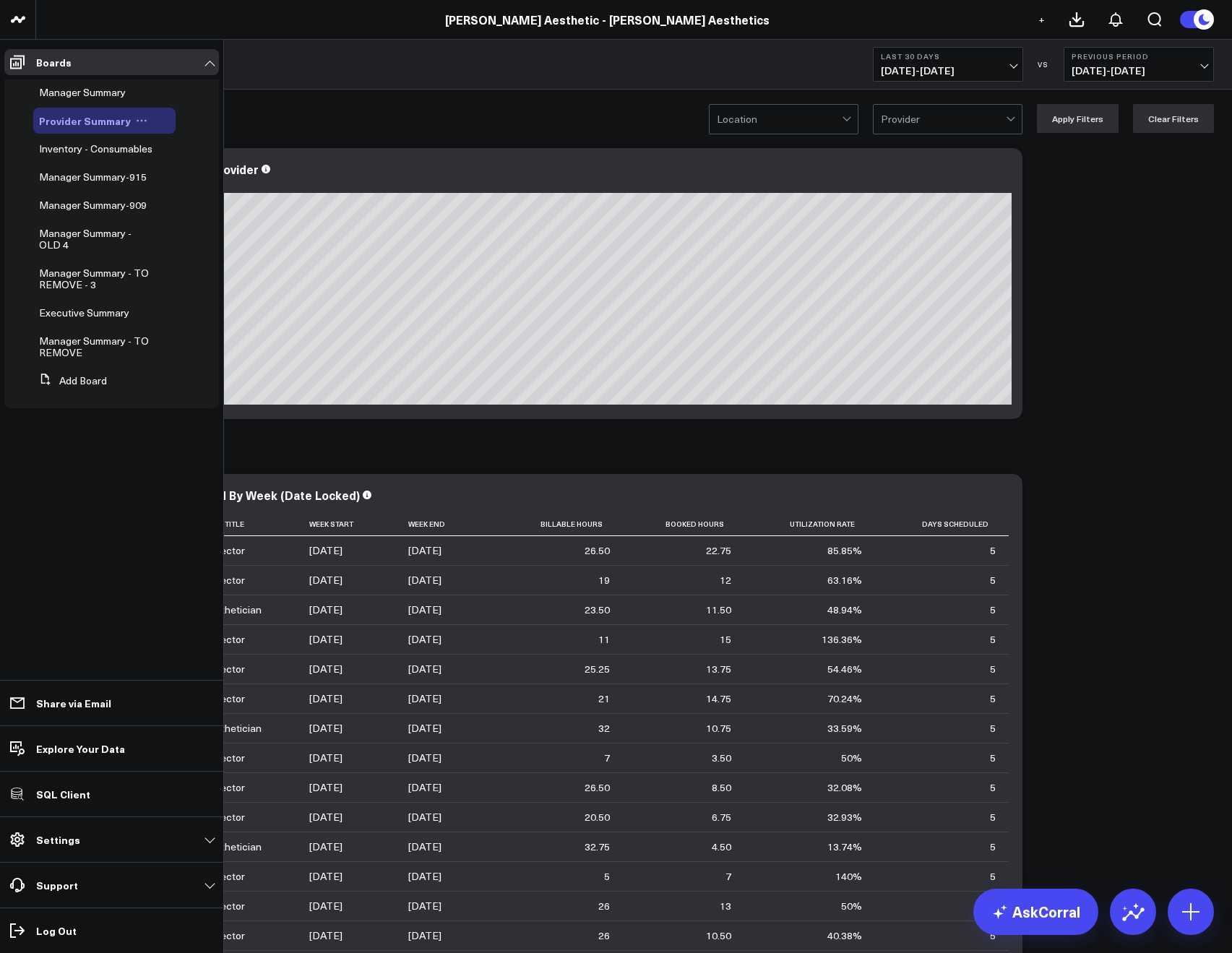
click at [141, 118] on icon at bounding box center [142, 121] width 12 height 12
click at [186, 155] on button "Edit Permissions" at bounding box center [204, 168] width 117 height 28
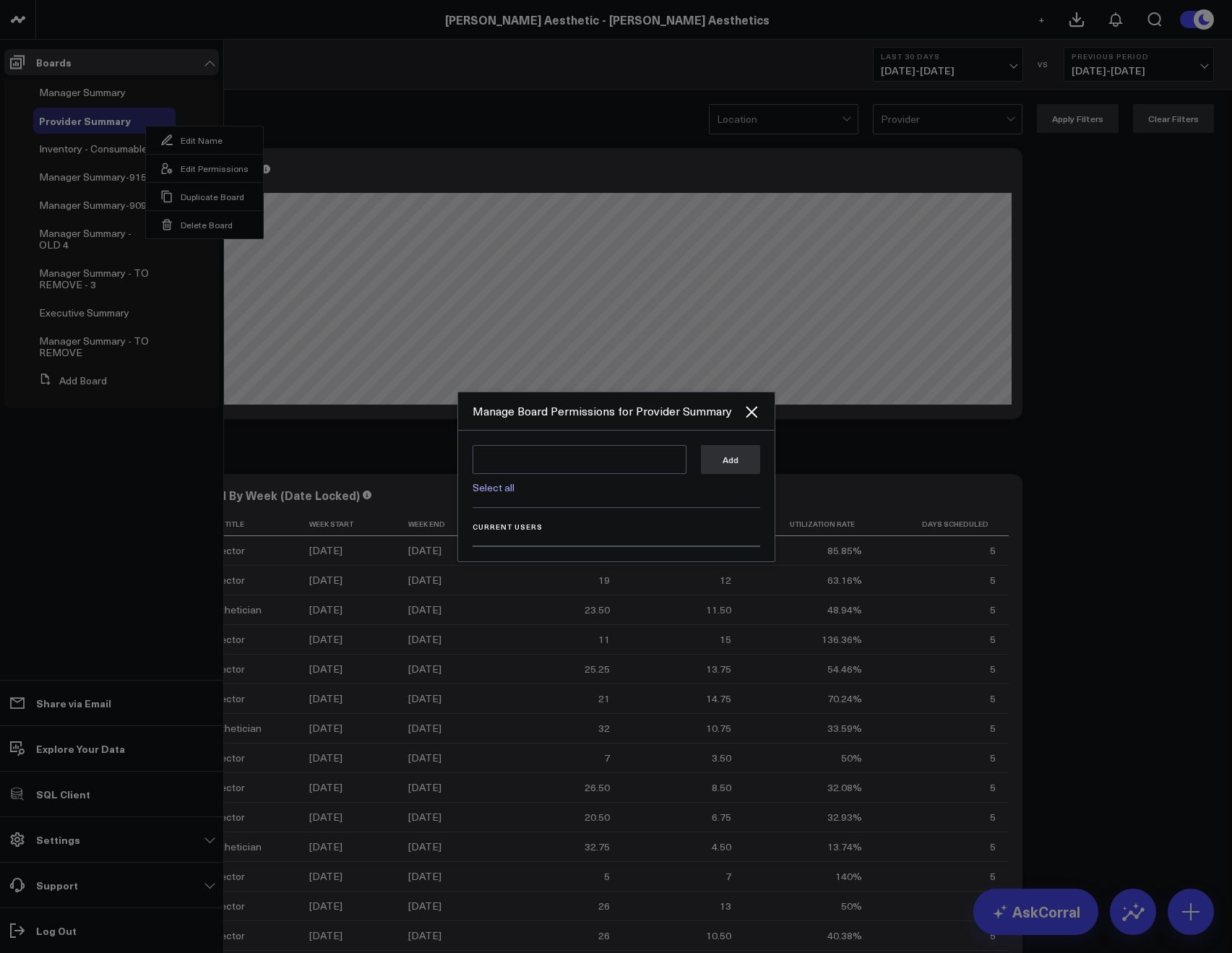
click at [488, 481] on link "Select all" at bounding box center [493, 487] width 42 height 14
type textarea "@Corral Support @Allie Fleischer @JP Wartman @Samarth Patel @Rashu Talwar"
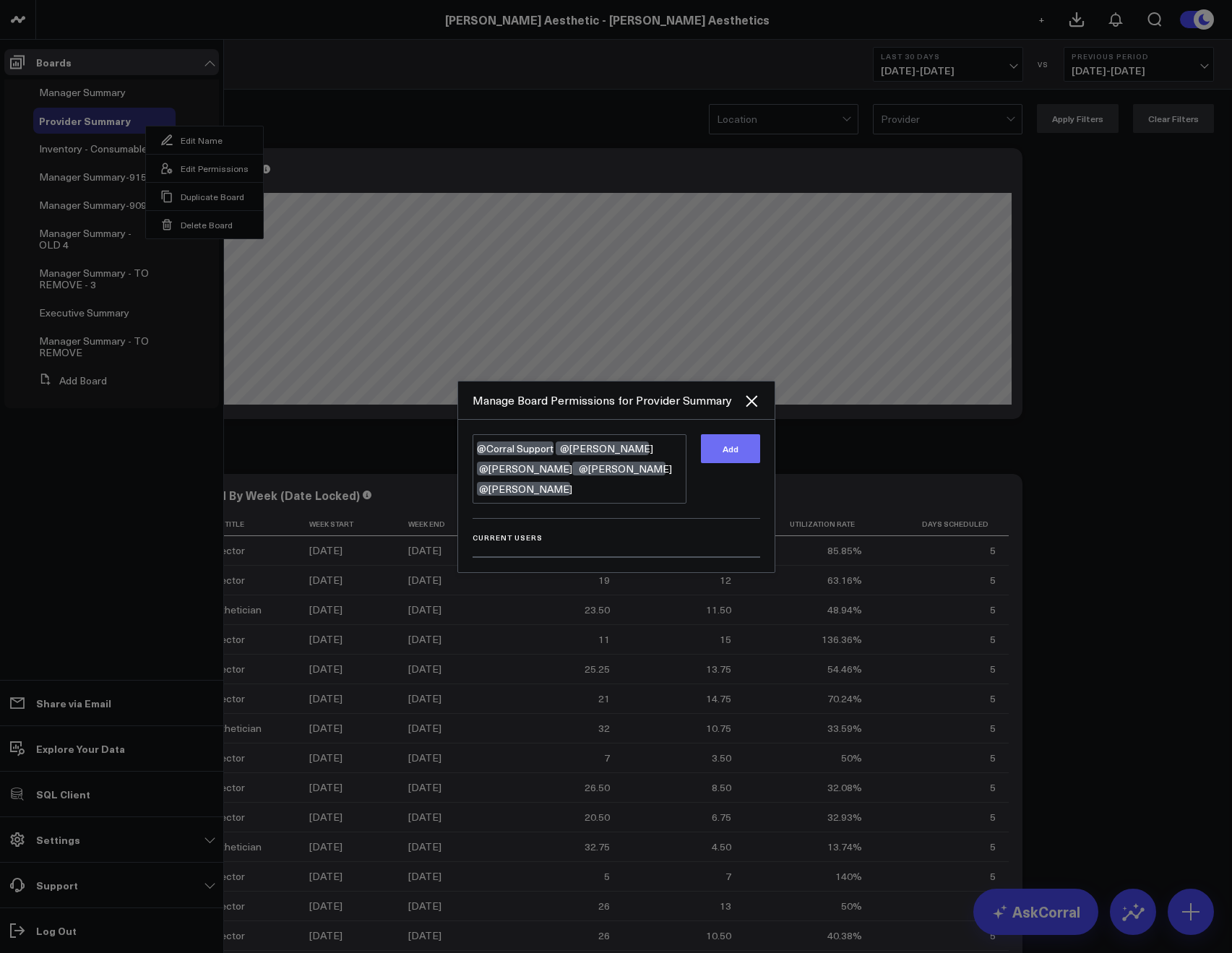
click at [738, 463] on button "Add" at bounding box center [730, 448] width 59 height 29
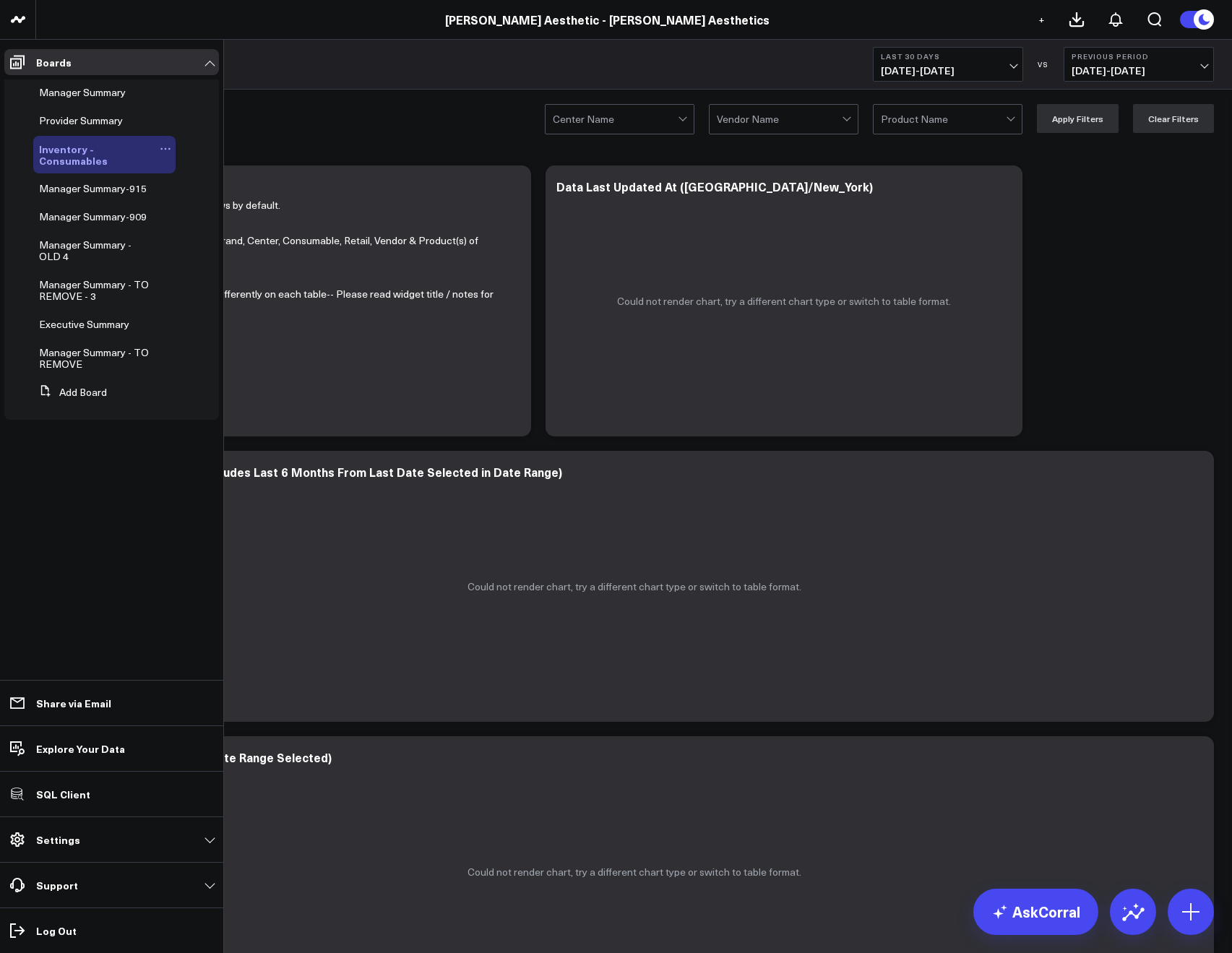
click at [169, 146] on icon at bounding box center [166, 149] width 12 height 12
click at [197, 186] on button "Edit Permissions" at bounding box center [232, 196] width 117 height 28
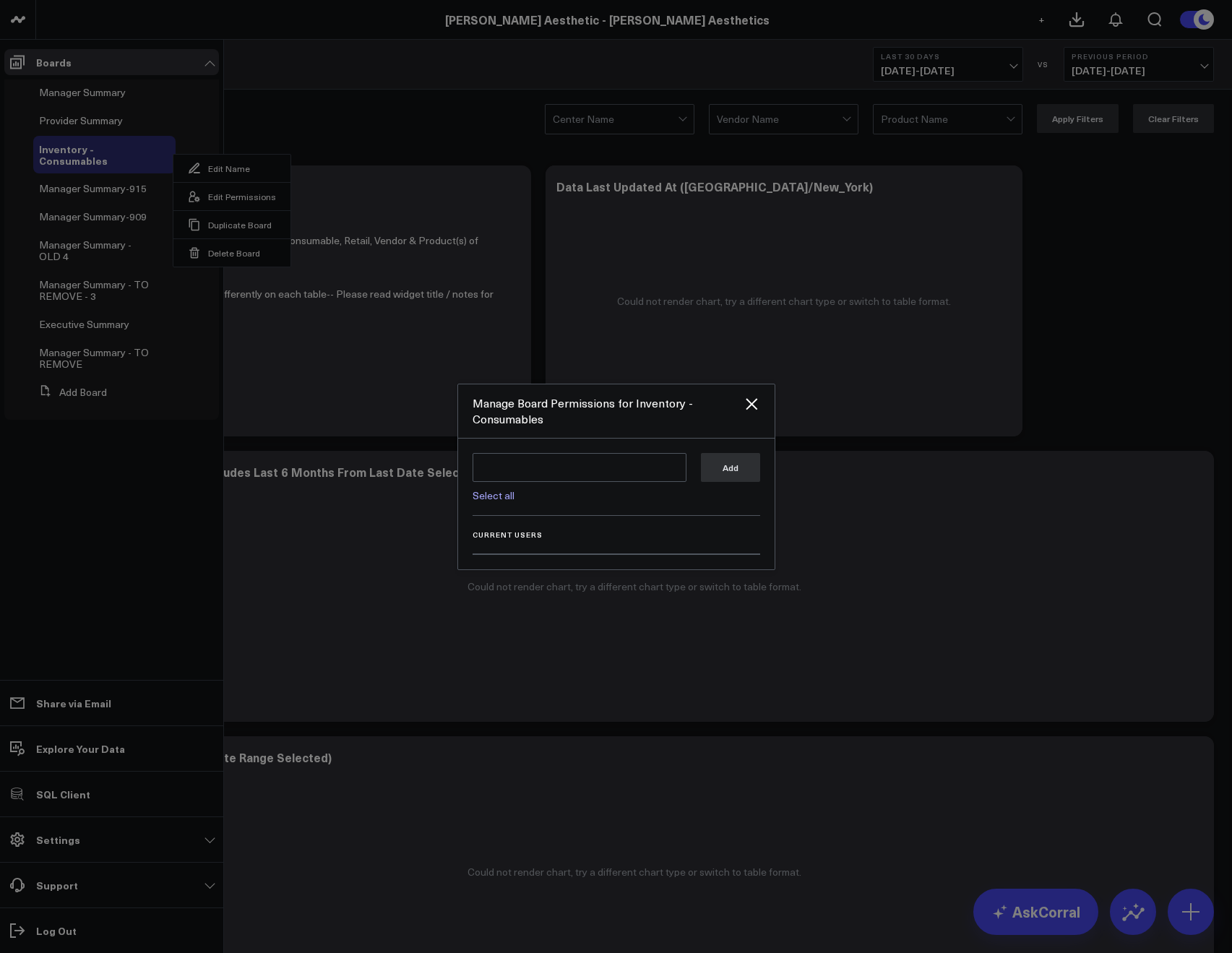
click at [495, 491] on link "Select all" at bounding box center [493, 495] width 42 height 14
type textarea "@Corral Support @Allie Fleischer @JP Wartman @Samarth Patel @Rashu Talwar"
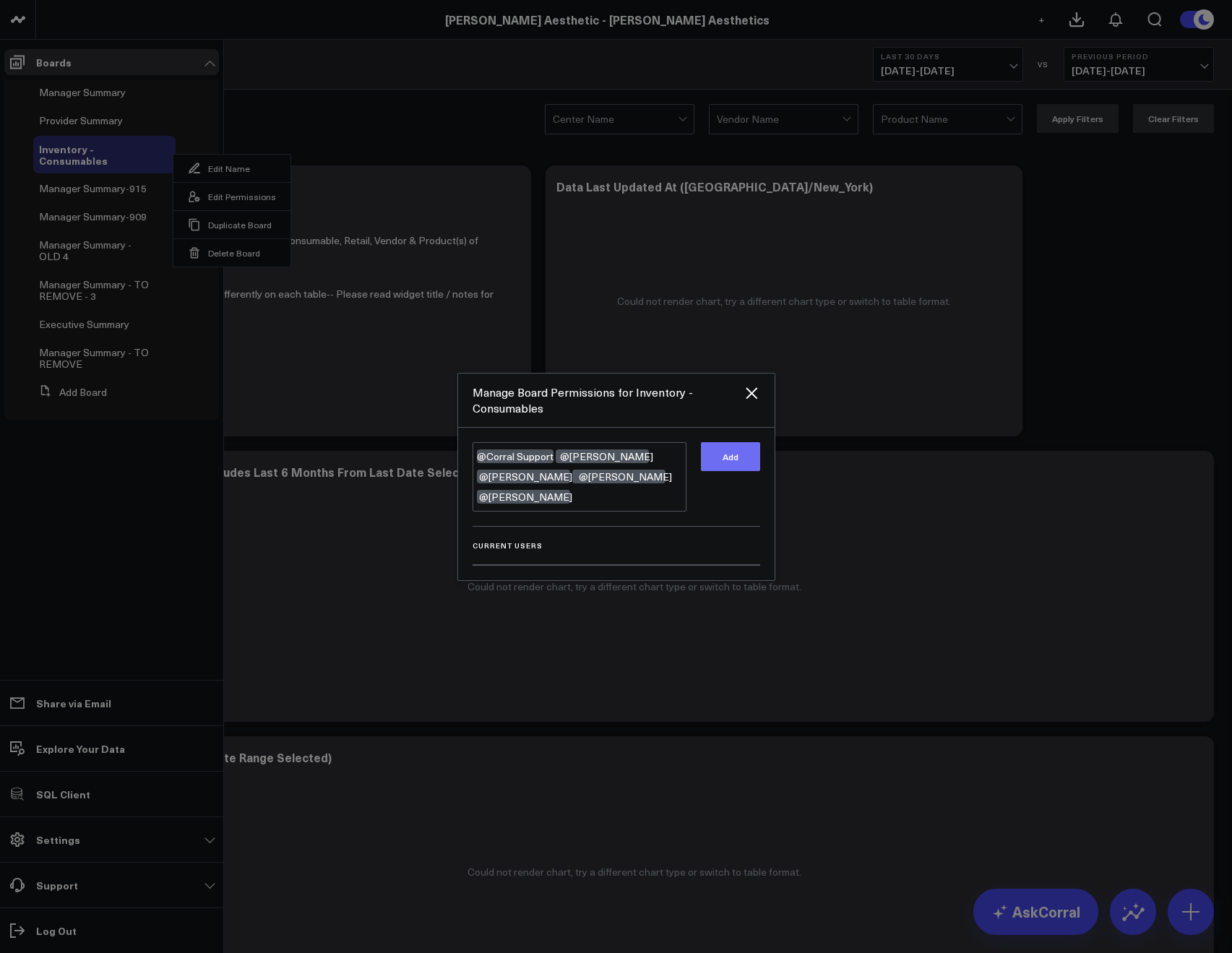
click at [704, 471] on button "Add" at bounding box center [730, 456] width 59 height 29
click at [717, 471] on button "Add" at bounding box center [730, 456] width 59 height 29
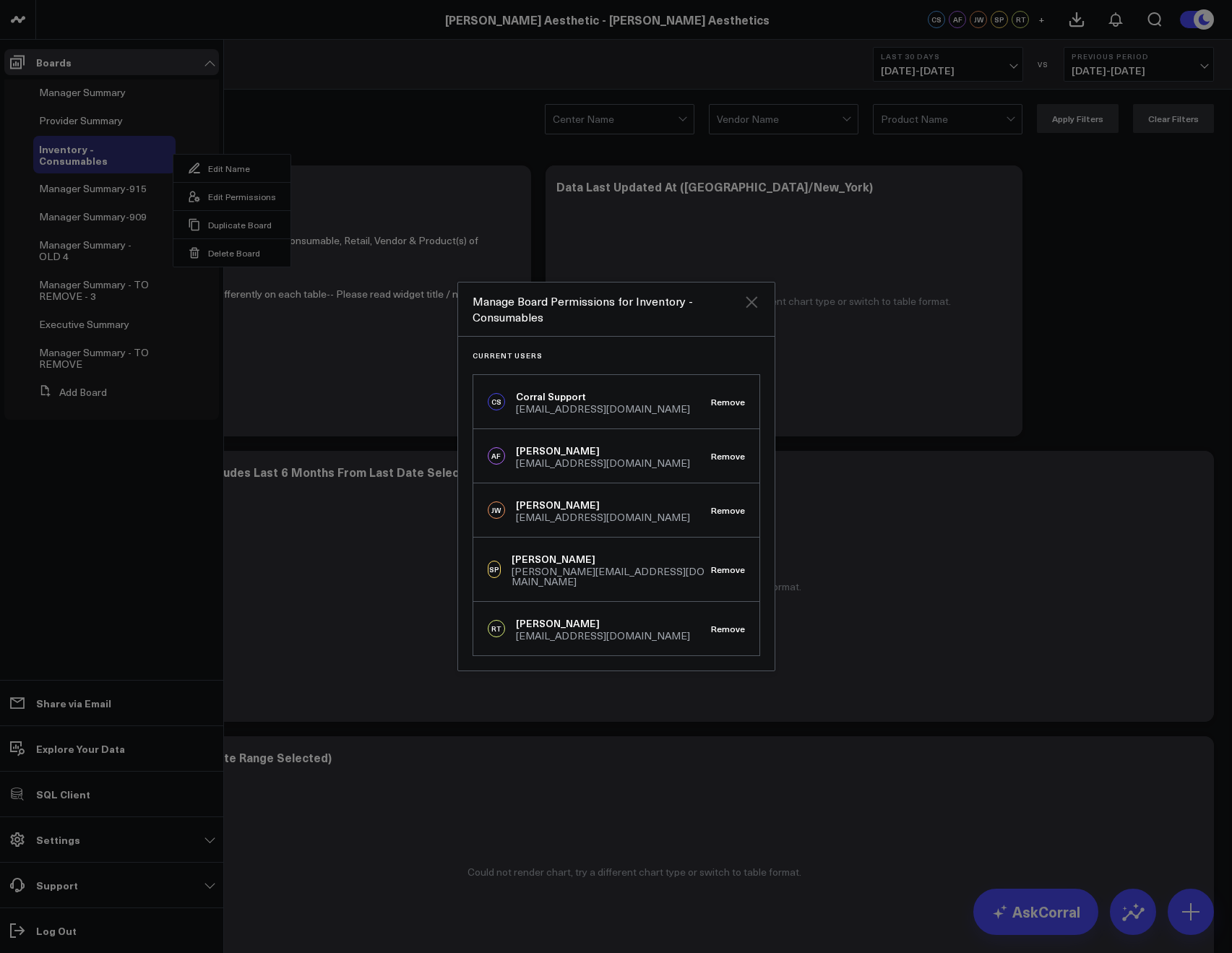
click at [757, 305] on icon "Close" at bounding box center [751, 302] width 18 height 18
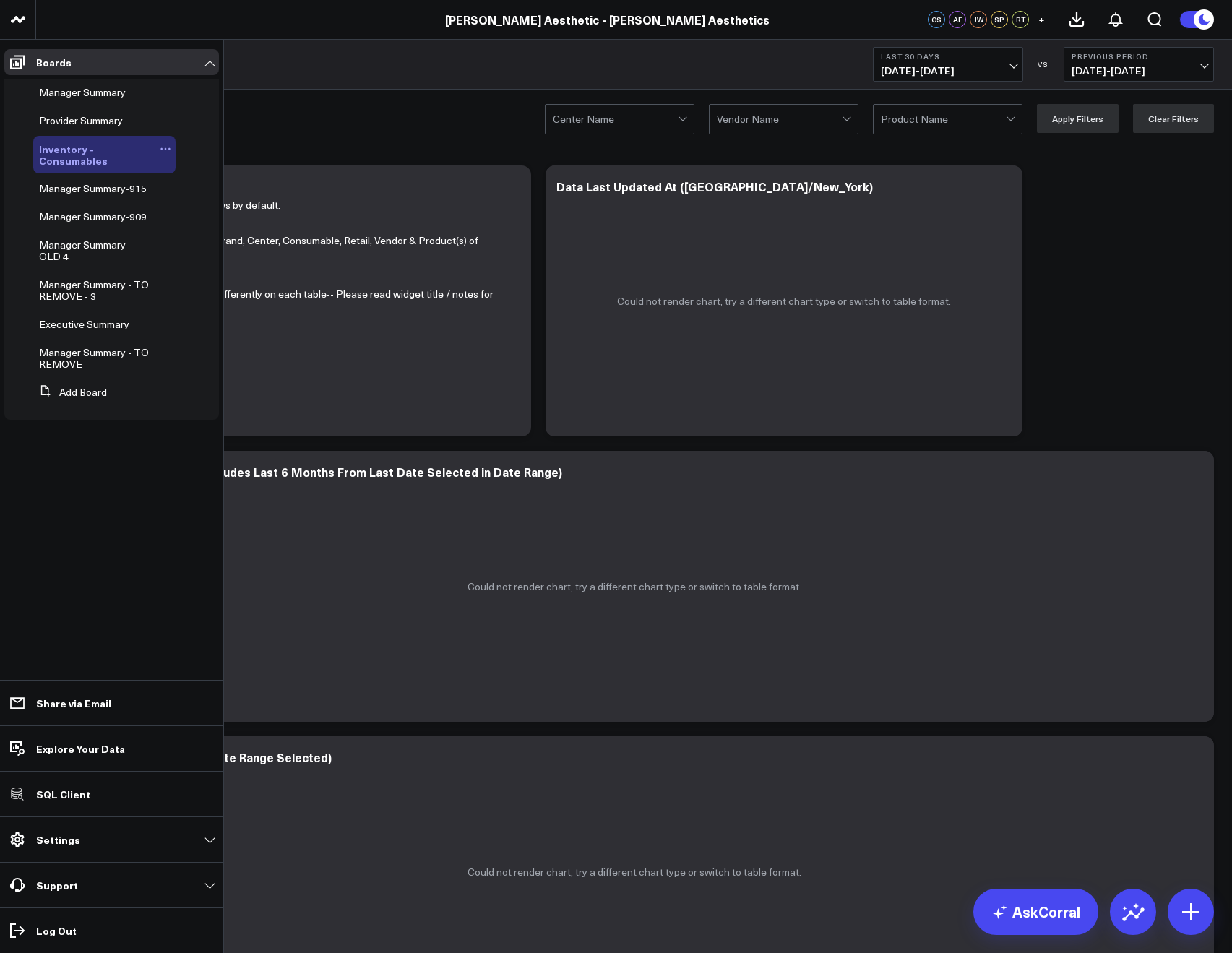
click at [166, 144] on icon at bounding box center [166, 149] width 12 height 12
click at [211, 196] on button "Edit Permissions" at bounding box center [232, 196] width 117 height 28
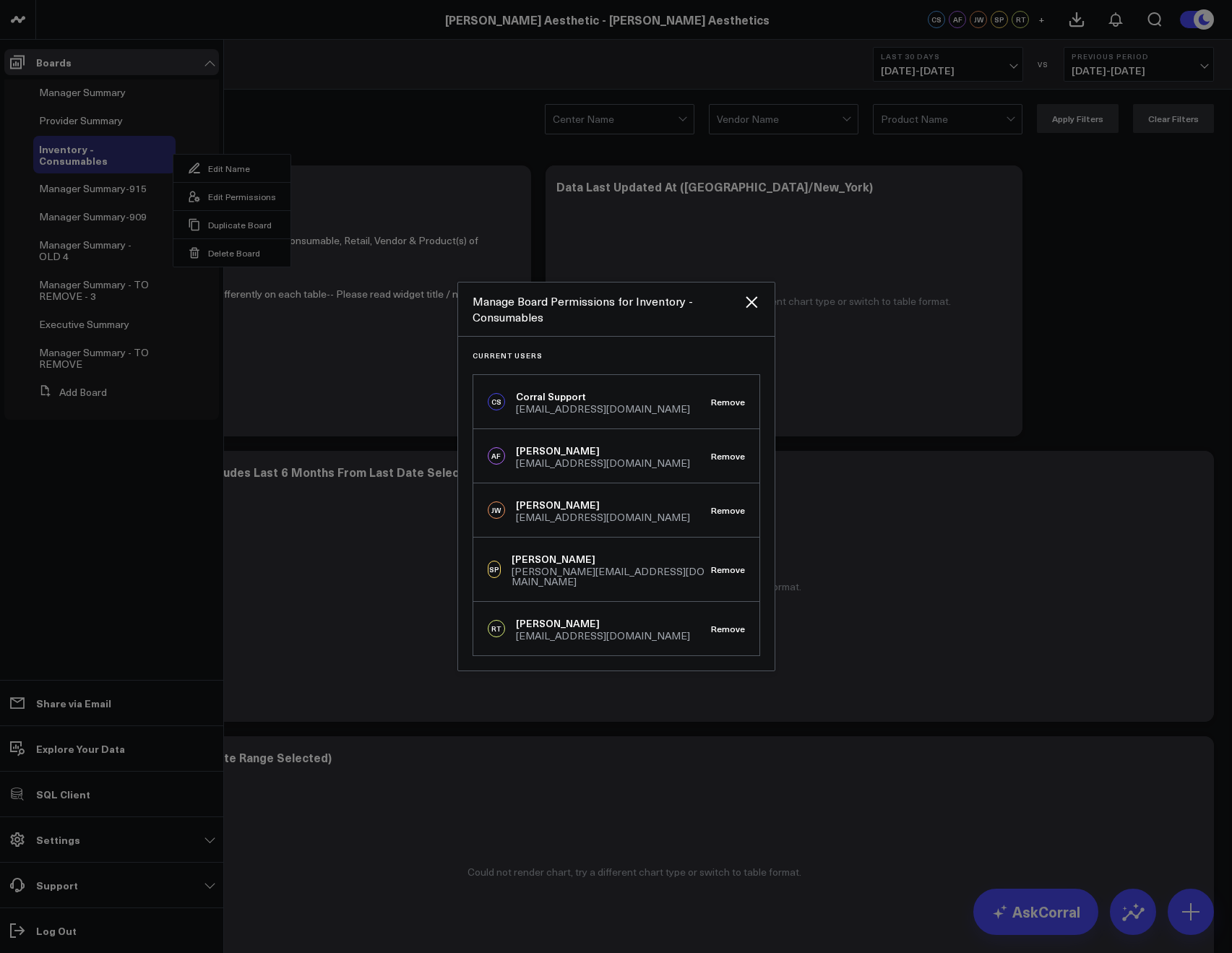
click at [732, 305] on div "Manage Board Permissions for Inventory - Consumables" at bounding box center [607, 309] width 270 height 32
click at [749, 308] on icon "Close" at bounding box center [751, 302] width 12 height 12
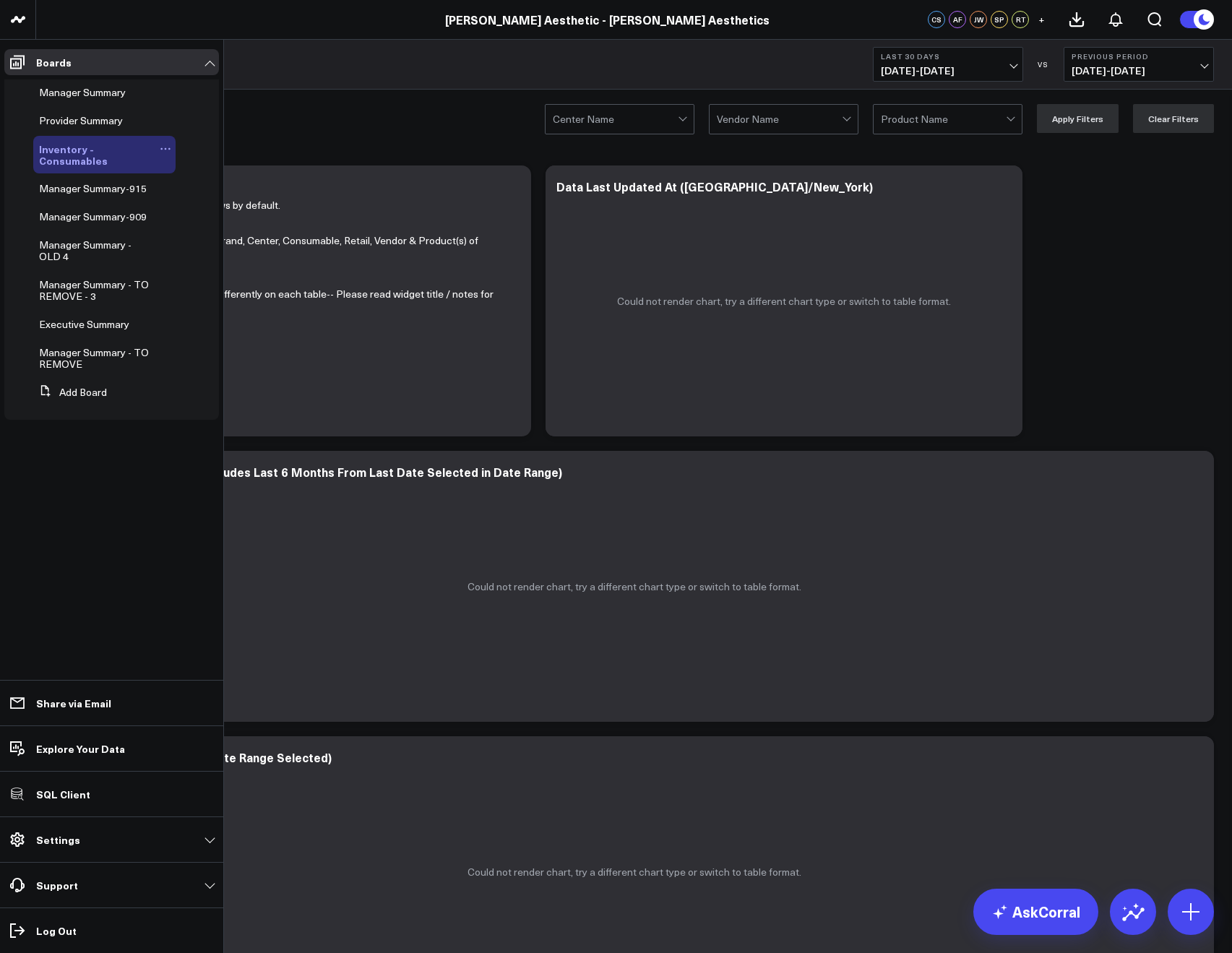
click at [163, 148] on icon at bounding box center [166, 149] width 12 height 12
click at [242, 197] on button "Edit Permissions" at bounding box center [232, 196] width 117 height 28
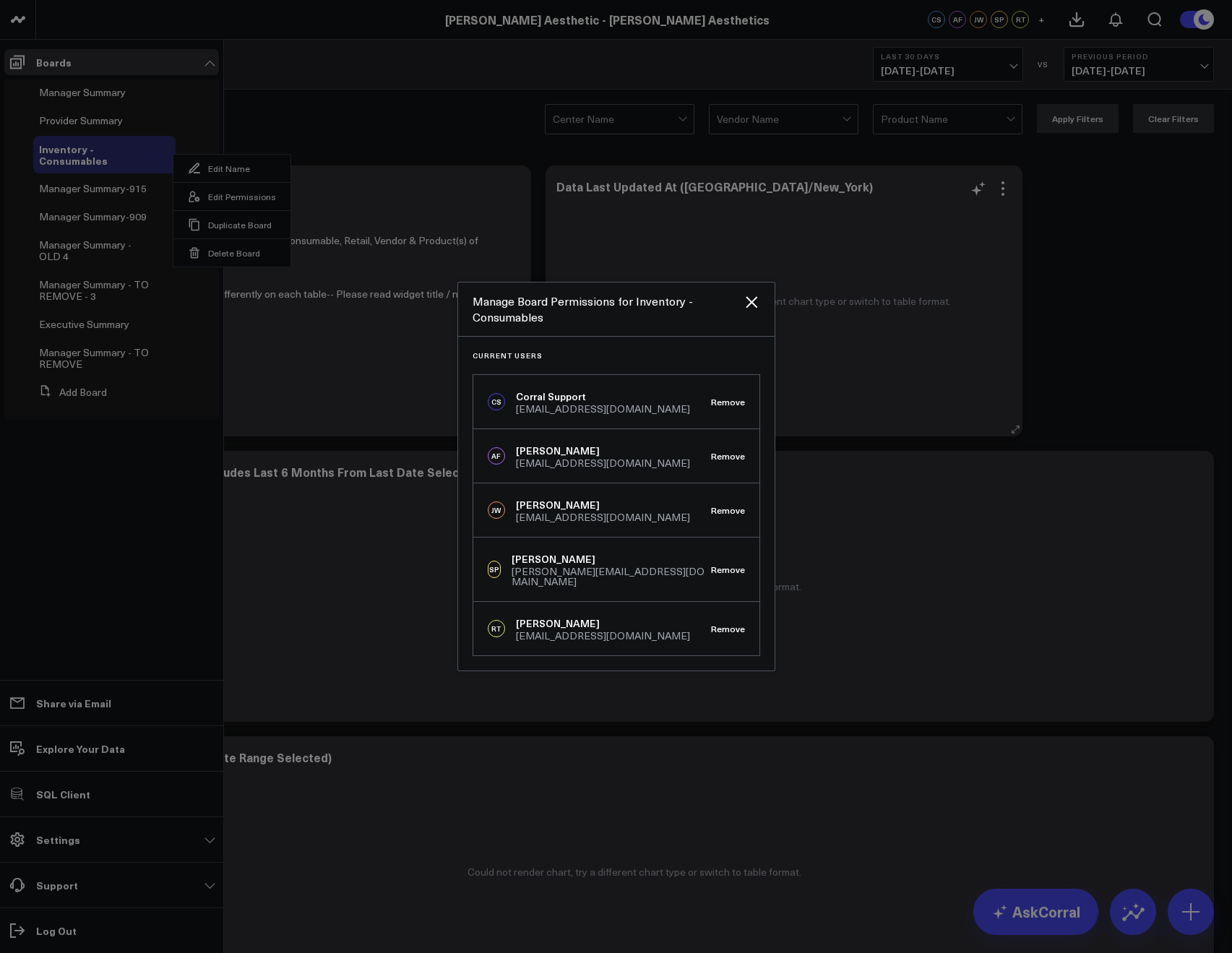
drag, startPoint x: 746, startPoint y: 306, endPoint x: 687, endPoint y: 233, distance: 93.9
click at [746, 305] on icon "Close" at bounding box center [751, 302] width 18 height 18
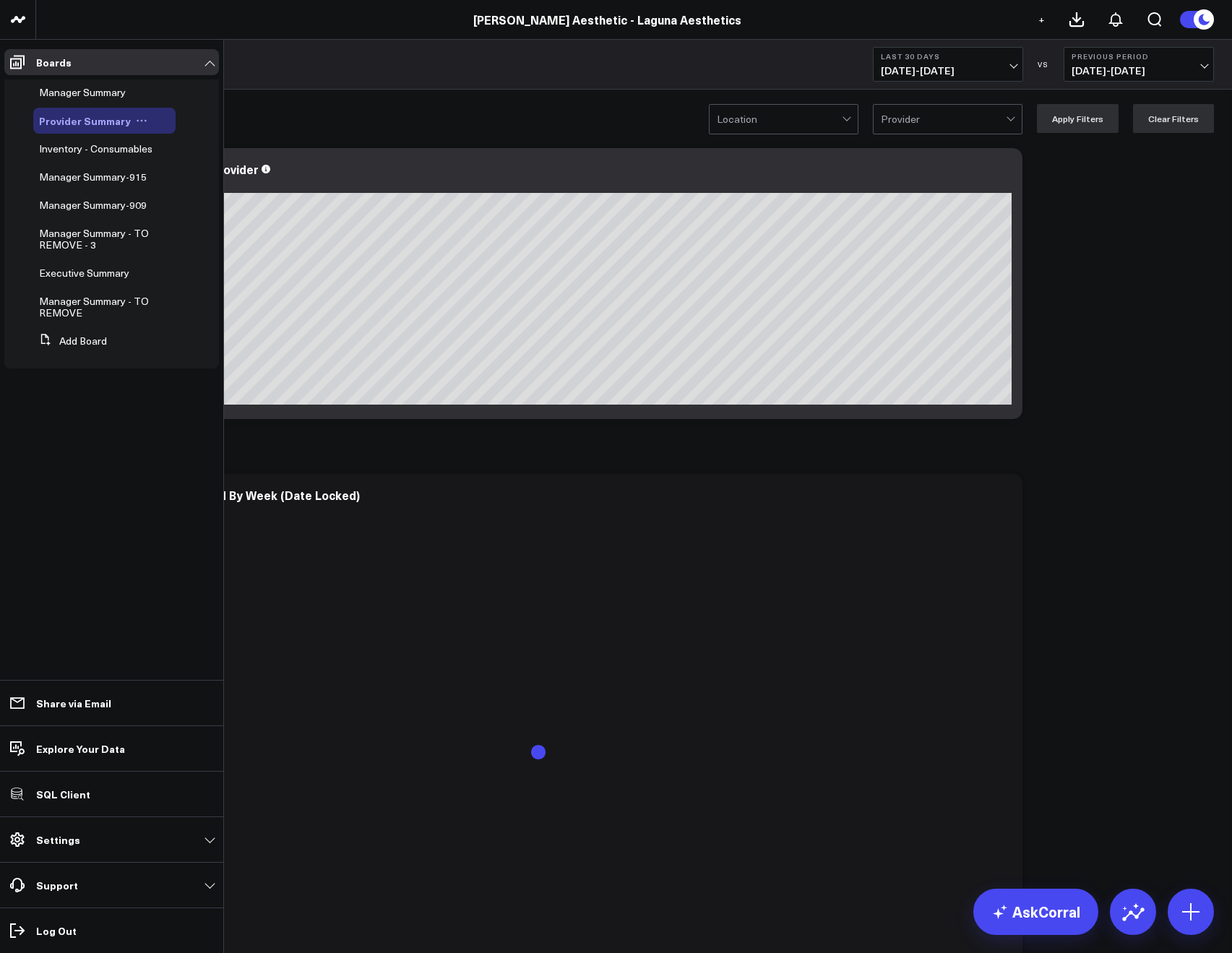
click at [136, 116] on icon at bounding box center [142, 121] width 12 height 12
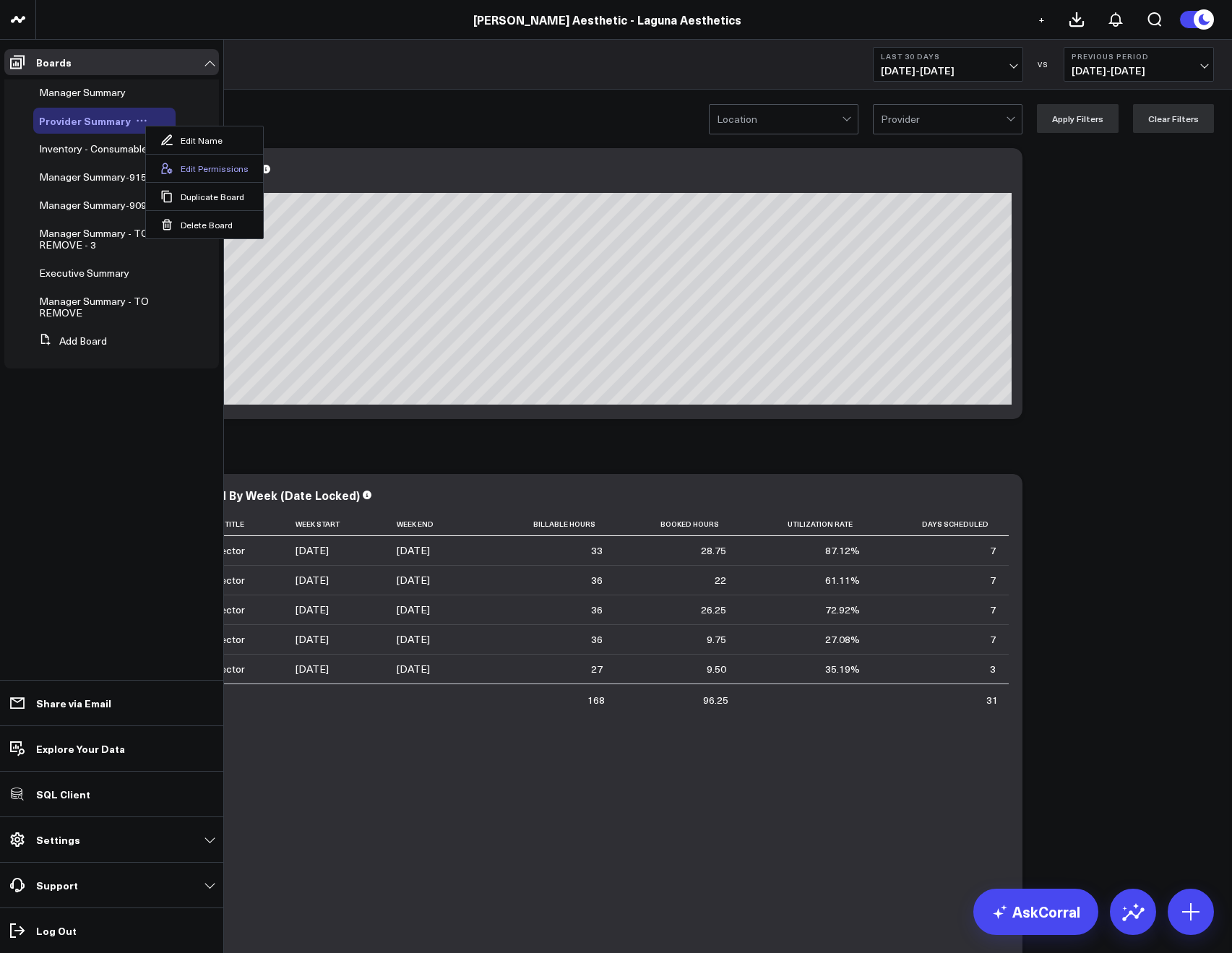
click at [194, 166] on button "Edit Permissions" at bounding box center [204, 168] width 117 height 28
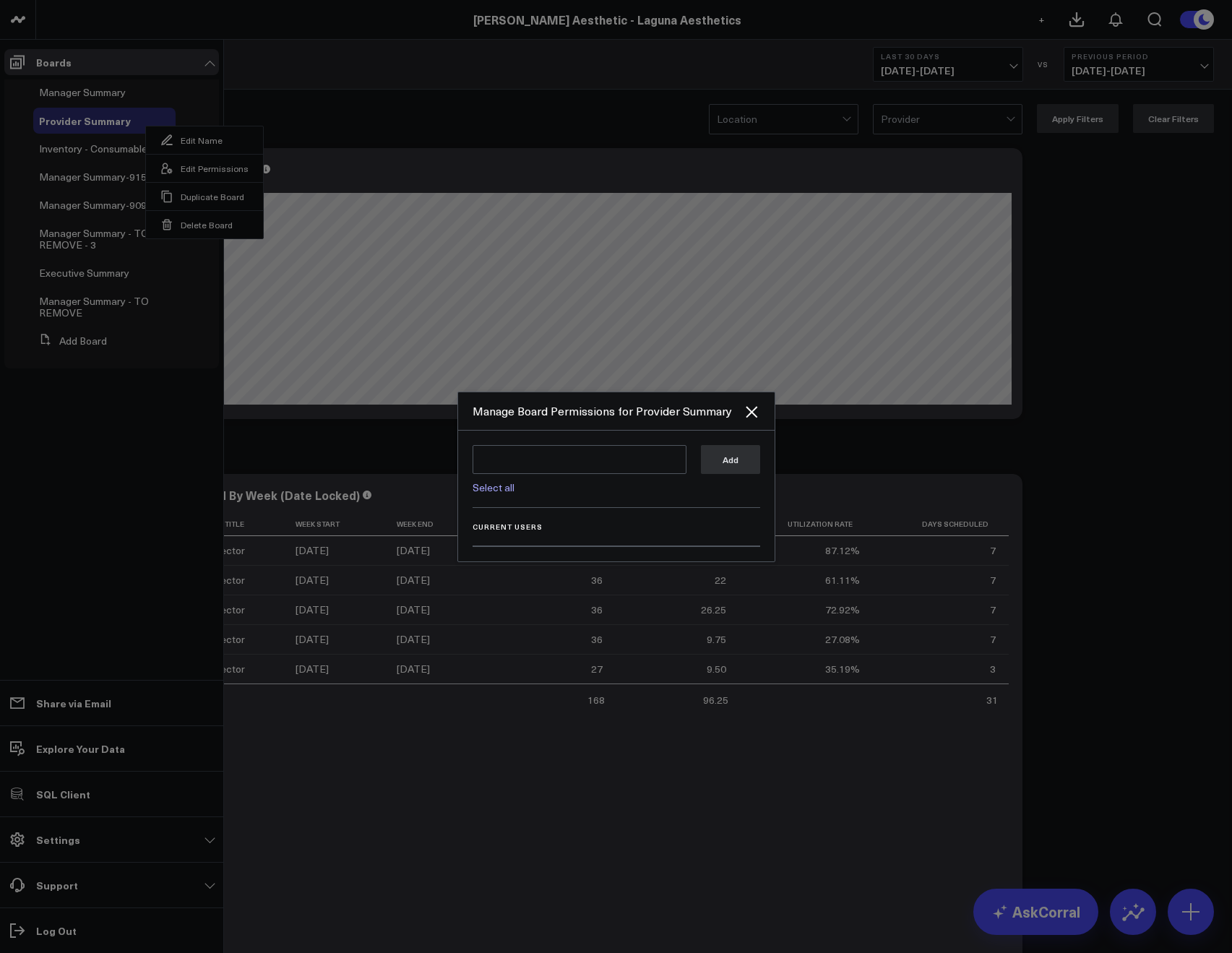
click at [505, 495] on div "Select all Add" at bounding box center [616, 476] width 288 height 63
click at [503, 489] on link "Select all" at bounding box center [493, 487] width 42 height 14
click at [712, 463] on button "Add" at bounding box center [730, 458] width 59 height 29
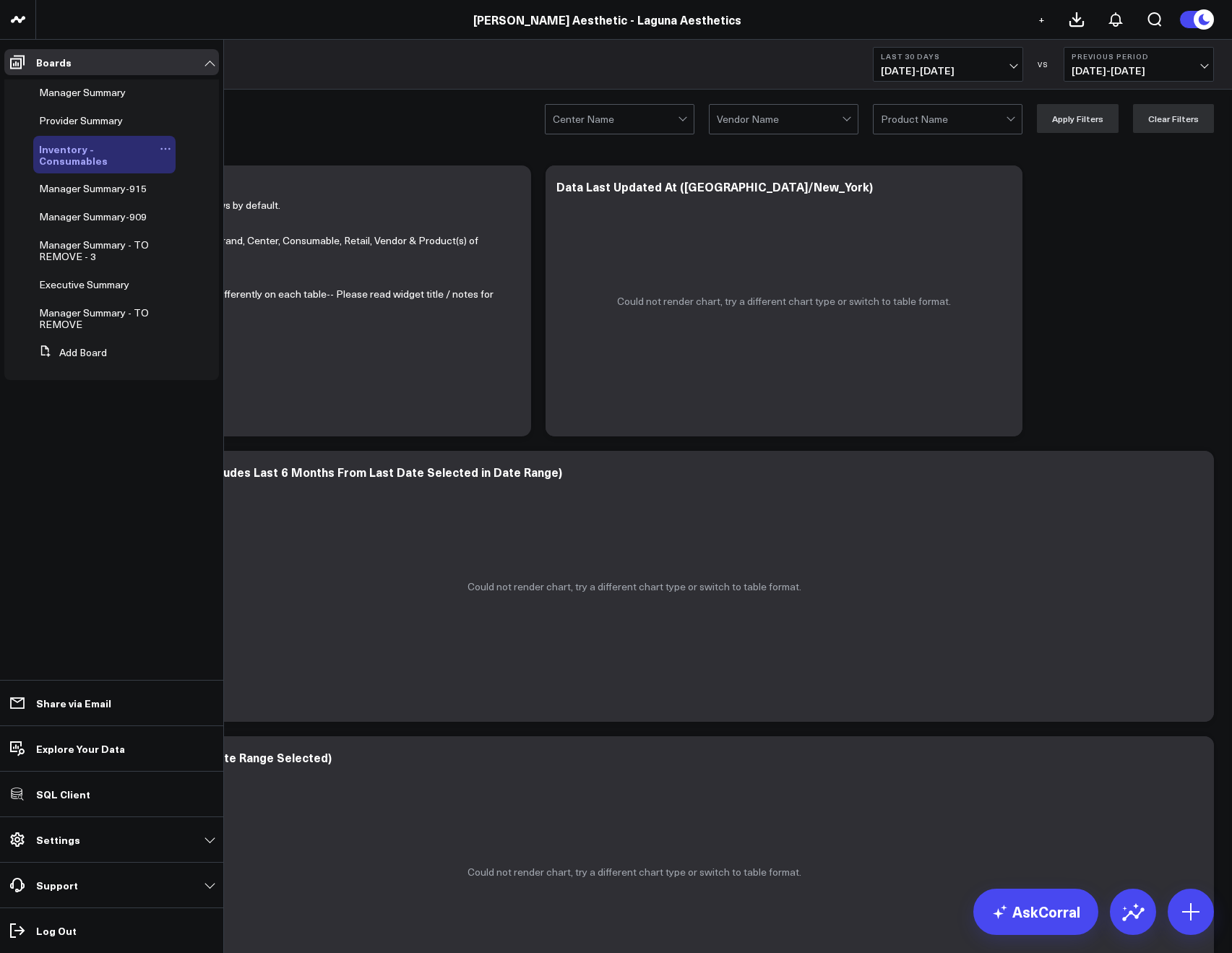
click at [162, 147] on icon at bounding box center [166, 149] width 12 height 12
click at [185, 200] on button "Edit Permissions" at bounding box center [232, 196] width 117 height 28
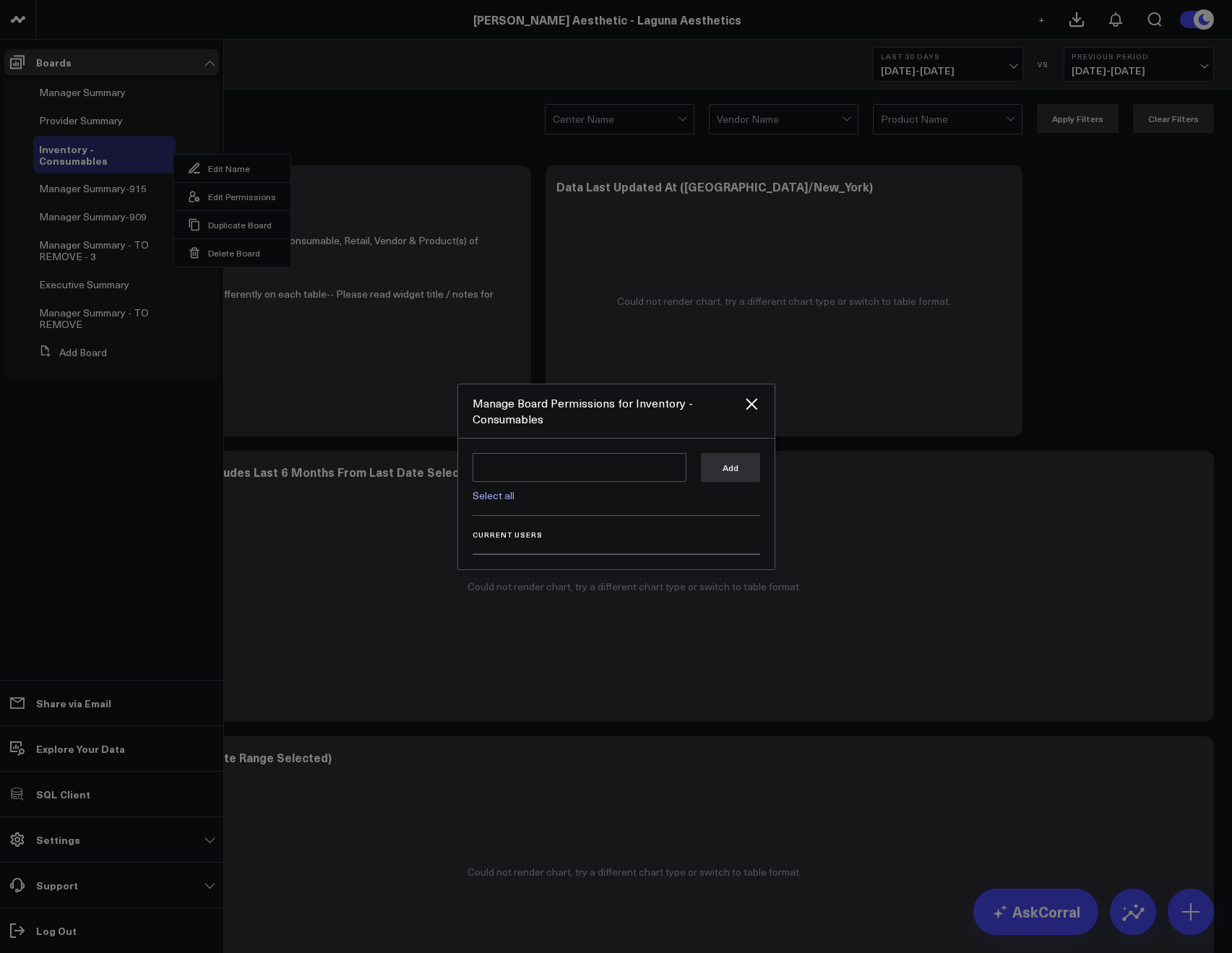
click at [484, 495] on link "Select all" at bounding box center [493, 495] width 42 height 14
type textarea "@Corral Support @[PERSON_NAME] @[PERSON_NAME] @[PERSON_NAME]"
click at [707, 482] on div "Add" at bounding box center [730, 477] width 59 height 49
click at [712, 478] on button "Add" at bounding box center [730, 467] width 59 height 29
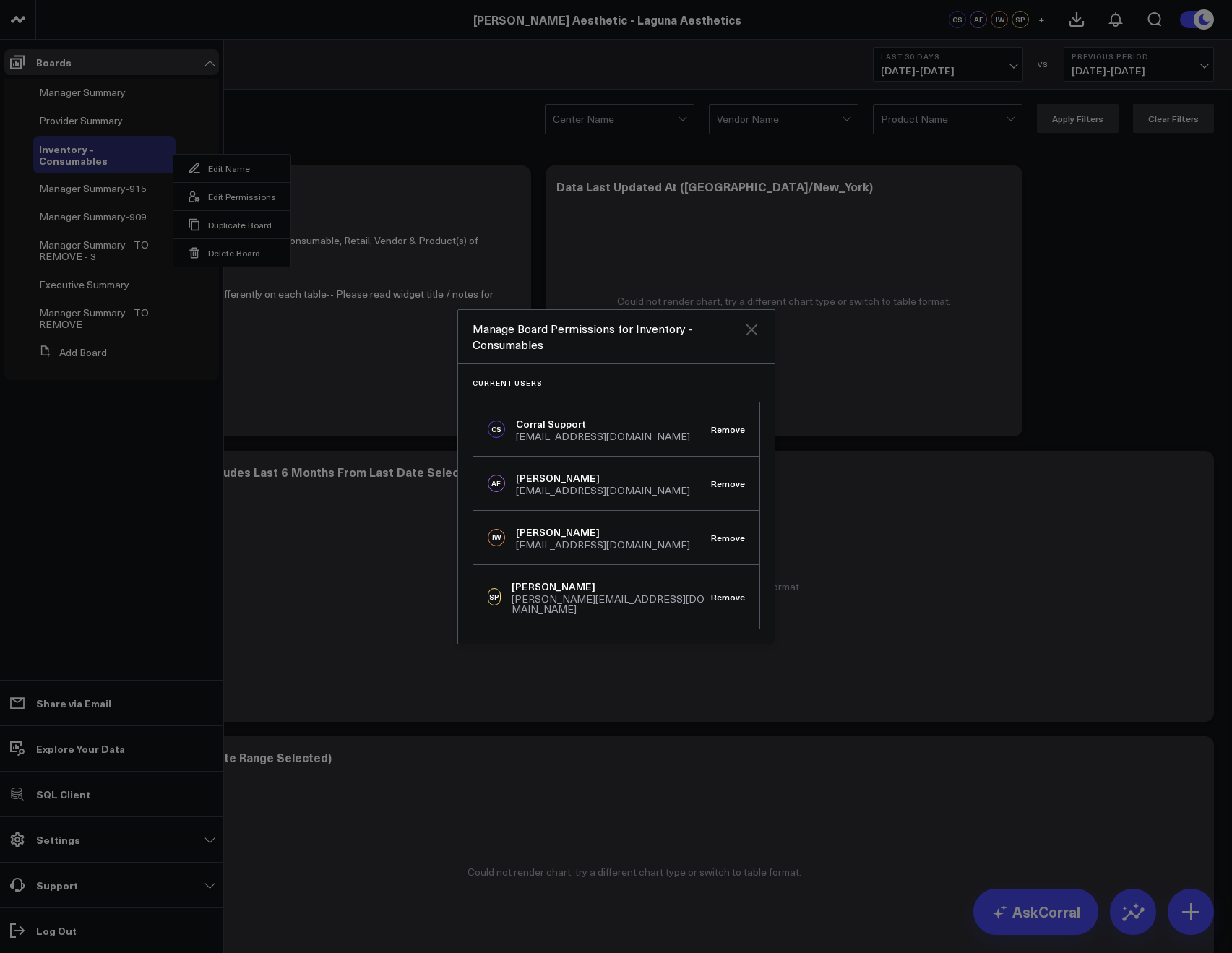
click at [748, 336] on icon "Close" at bounding box center [751, 330] width 12 height 12
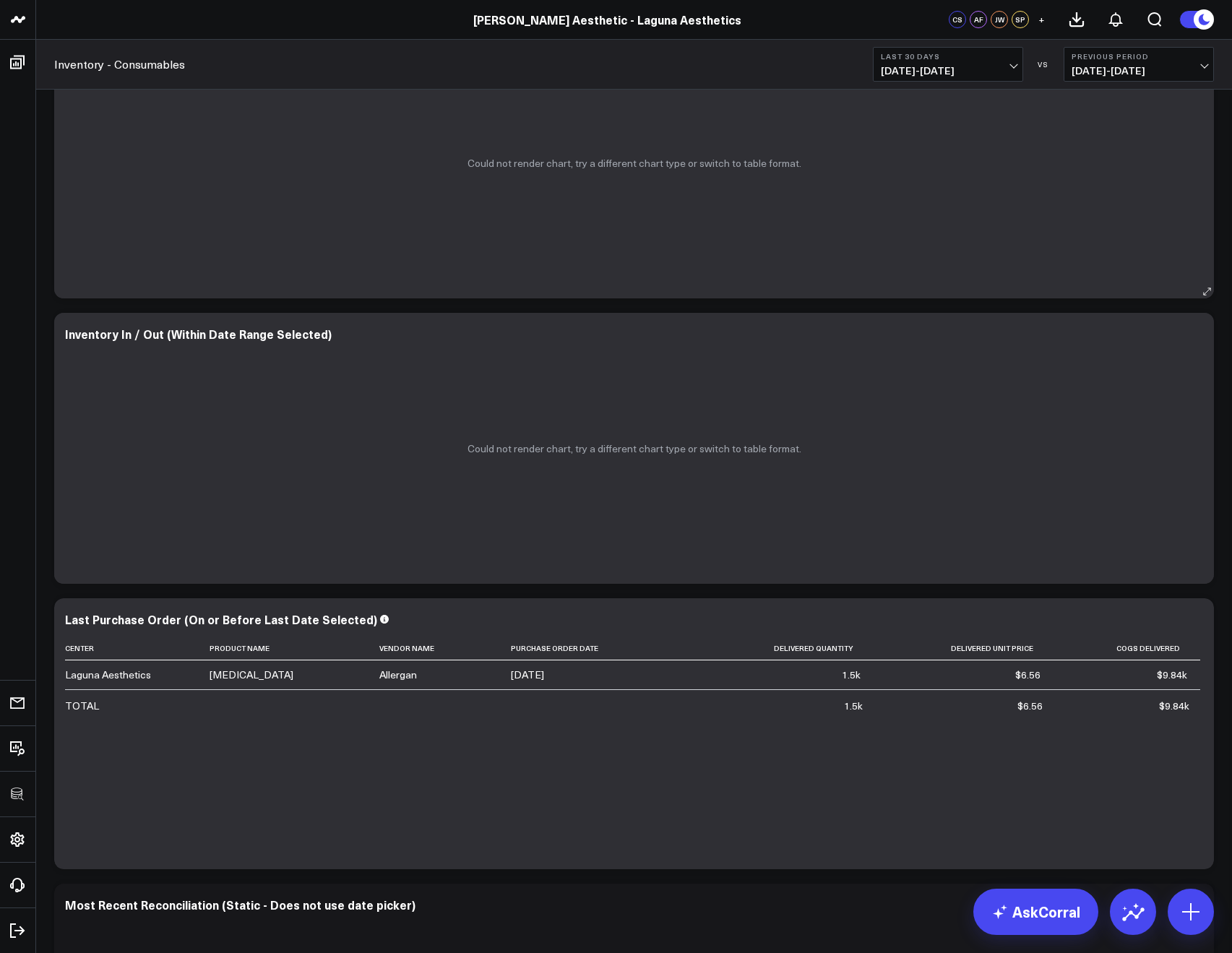
scroll to position [540, 0]
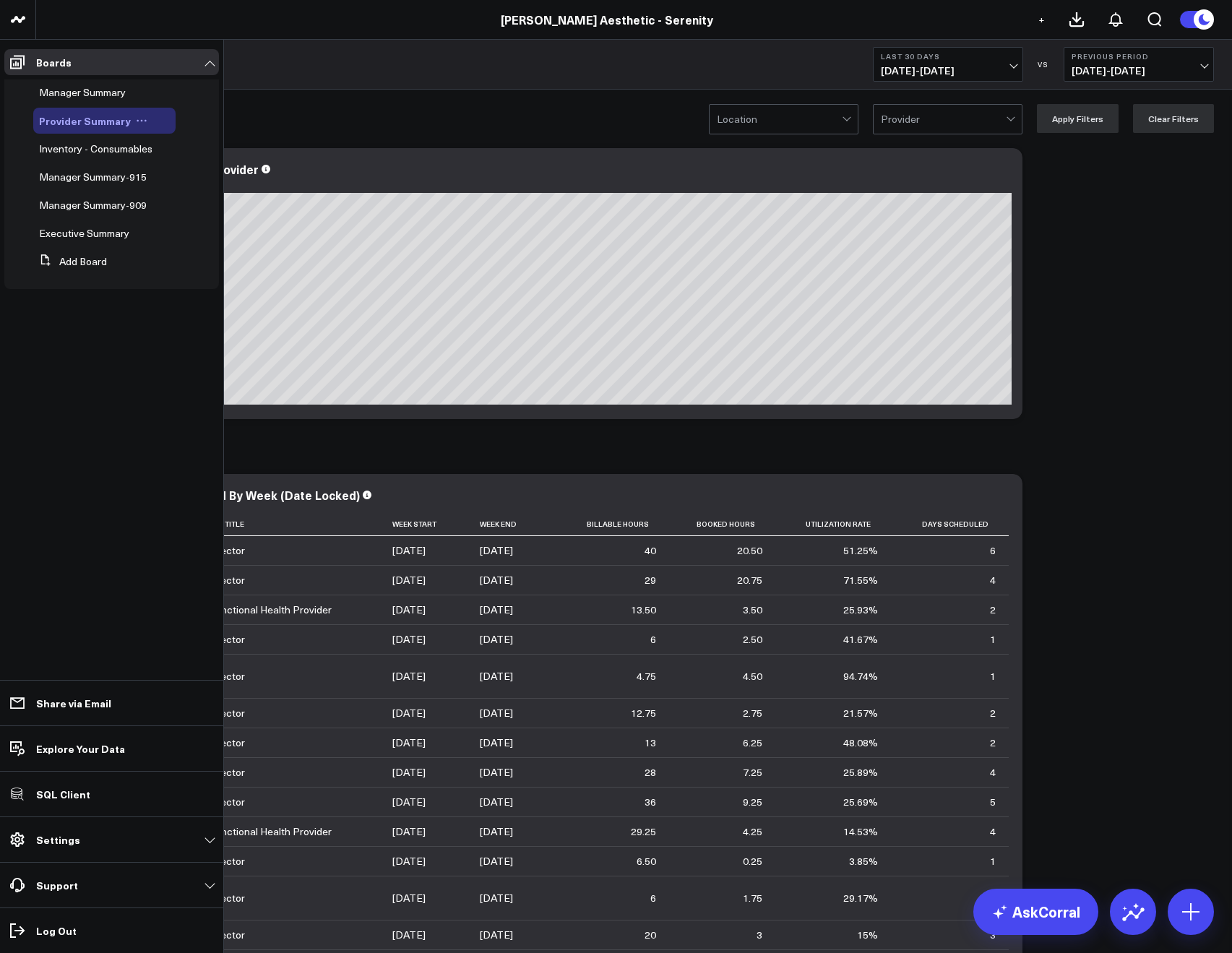
click at [143, 121] on button at bounding box center [141, 121] width 21 height 12
click at [211, 170] on button "Edit Permissions" at bounding box center [204, 168] width 117 height 28
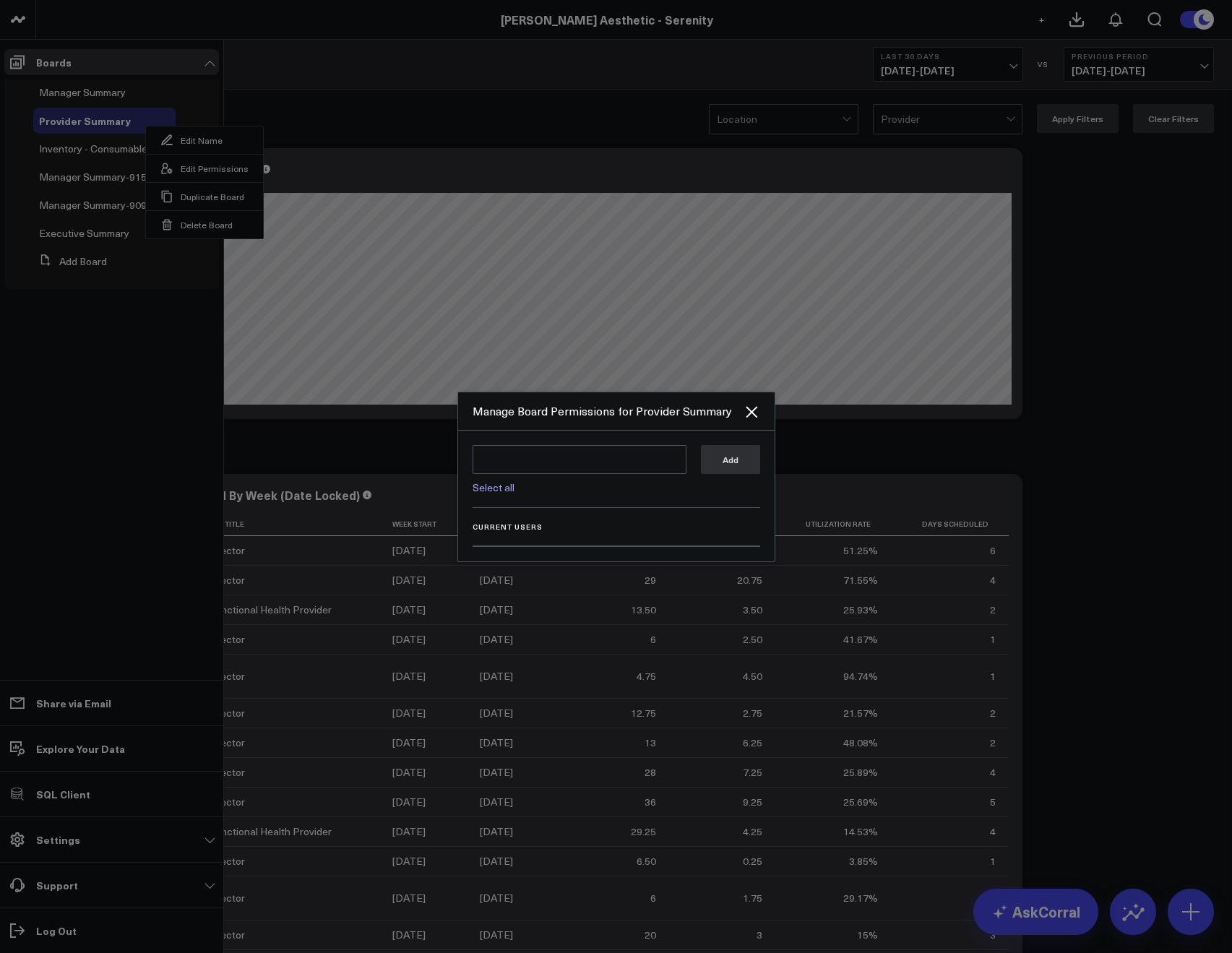
click at [482, 484] on link "Select all" at bounding box center [493, 487] width 42 height 14
type textarea "@Corral Support @JP Wartman @Allie Fleischer @Samarth Patel"
click at [736, 451] on button "Add" at bounding box center [730, 458] width 59 height 29
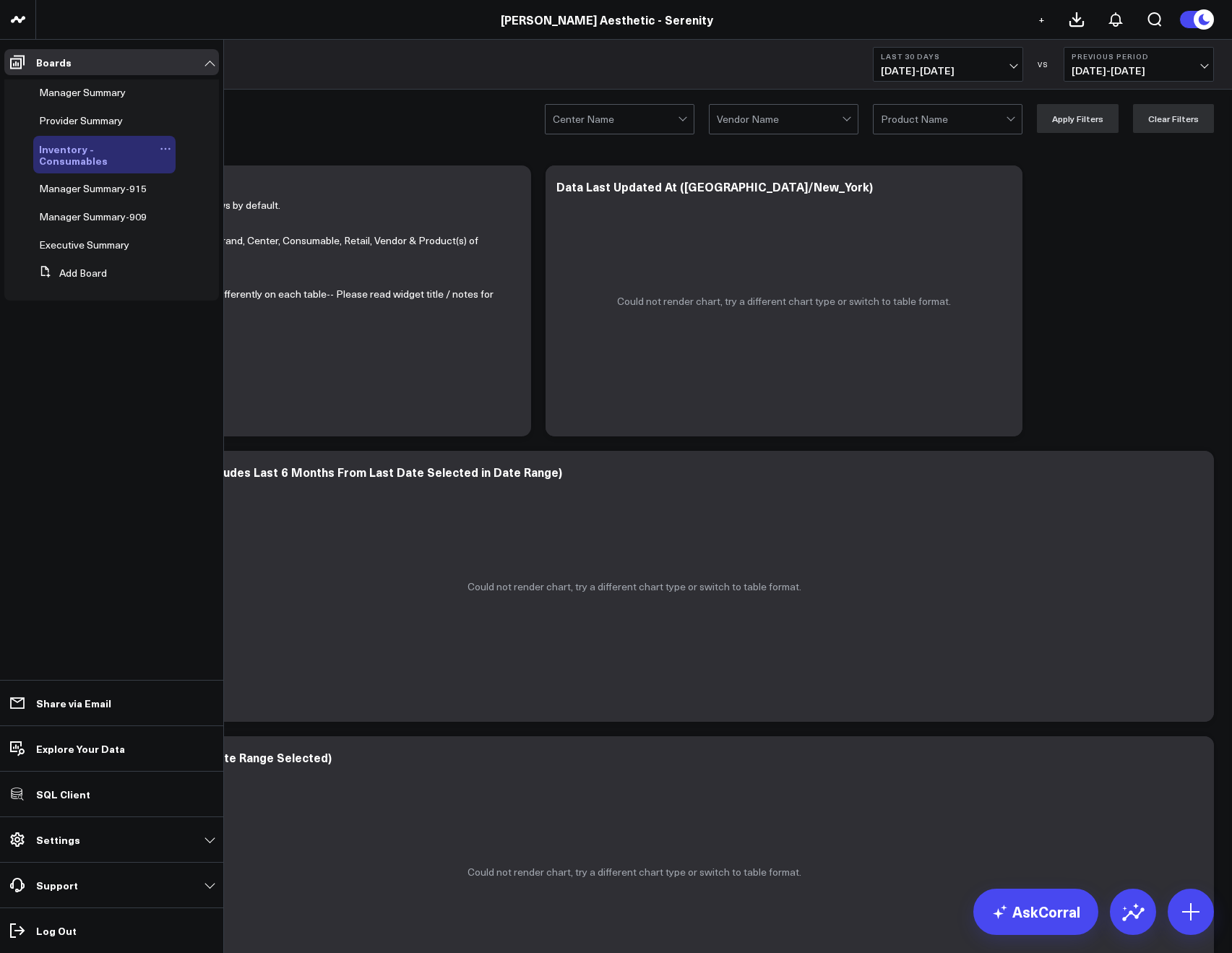
click at [160, 146] on icon at bounding box center [166, 149] width 12 height 12
click at [189, 185] on button "Edit Permissions" at bounding box center [232, 196] width 117 height 28
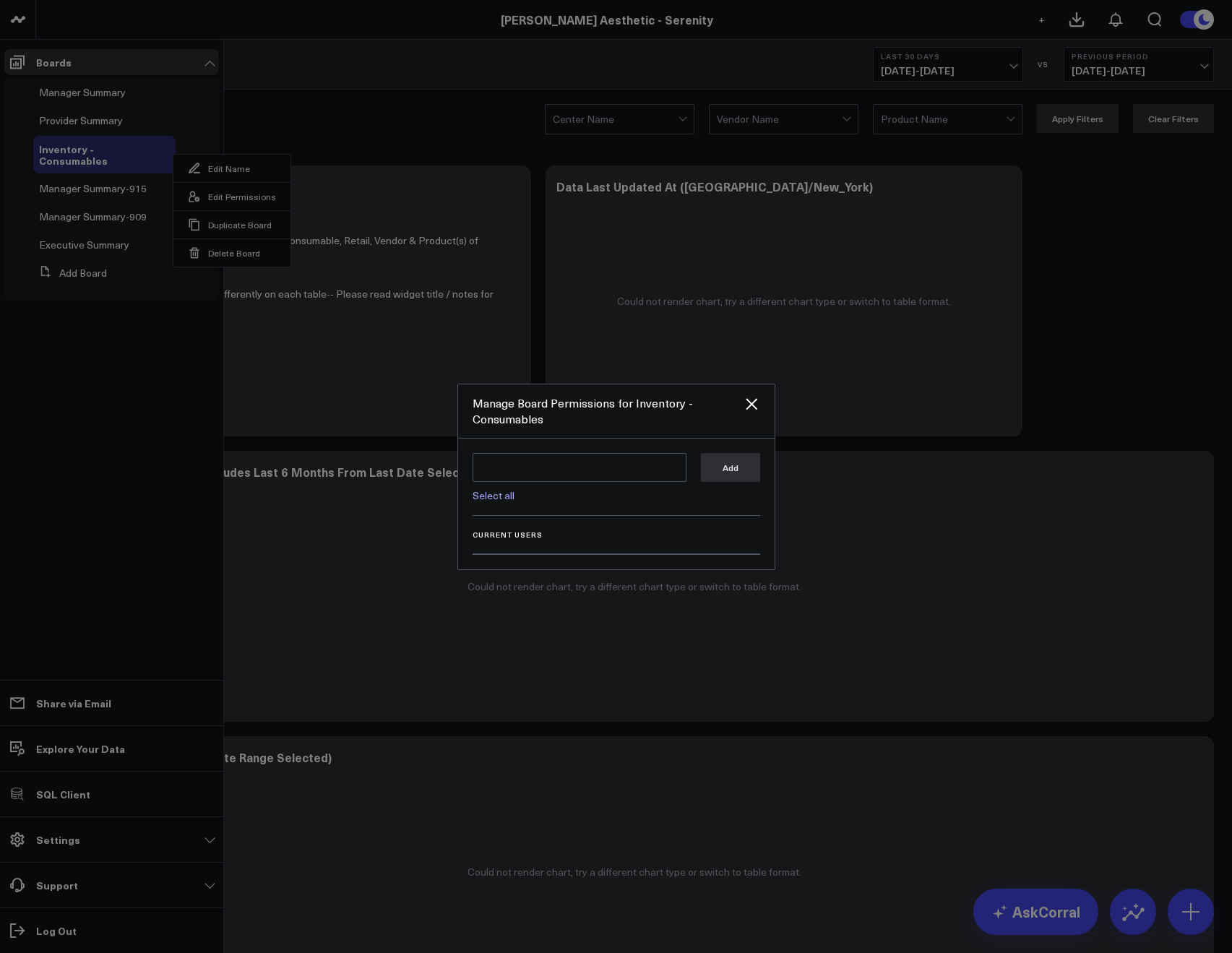
click at [474, 495] on link "Select all" at bounding box center [493, 495] width 42 height 14
type textarea "@Corral Support @JP Wartman @Allie Fleischer @Samarth Patel"
click at [714, 478] on button "Add" at bounding box center [730, 467] width 59 height 29
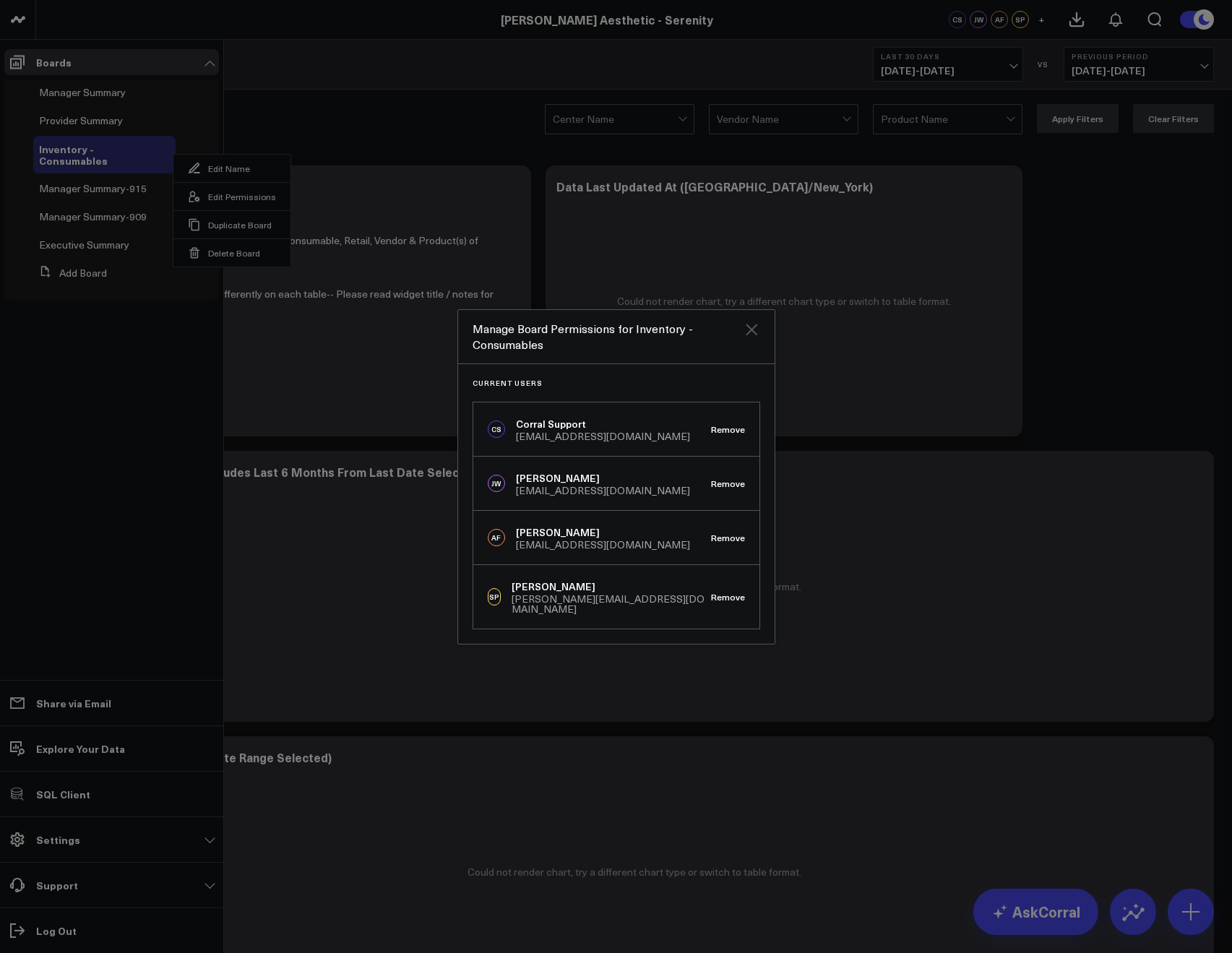
click at [743, 336] on icon "Close" at bounding box center [751, 330] width 18 height 18
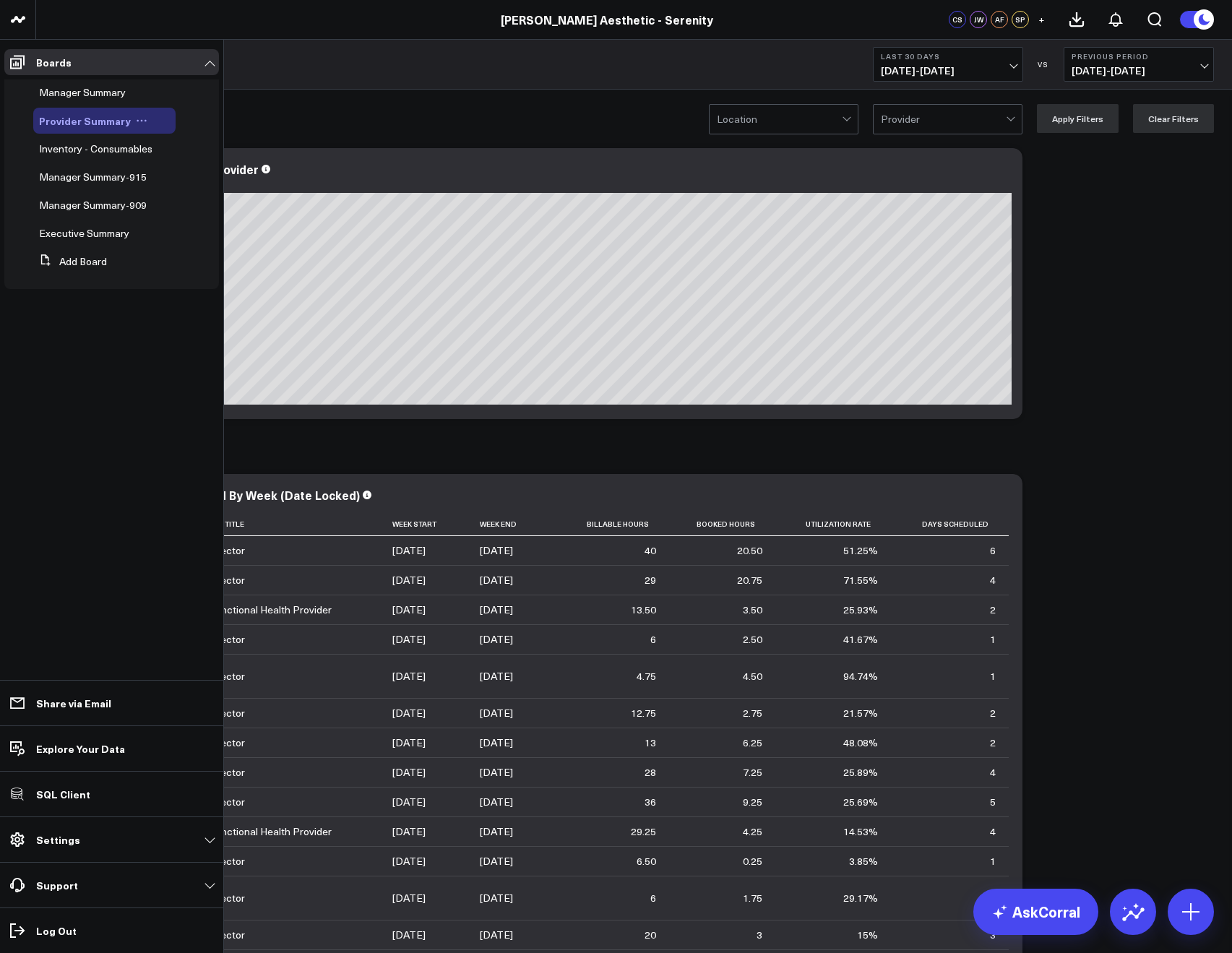
click at [138, 120] on icon at bounding box center [142, 121] width 12 height 12
click at [207, 168] on button "Edit Permissions" at bounding box center [204, 168] width 117 height 28
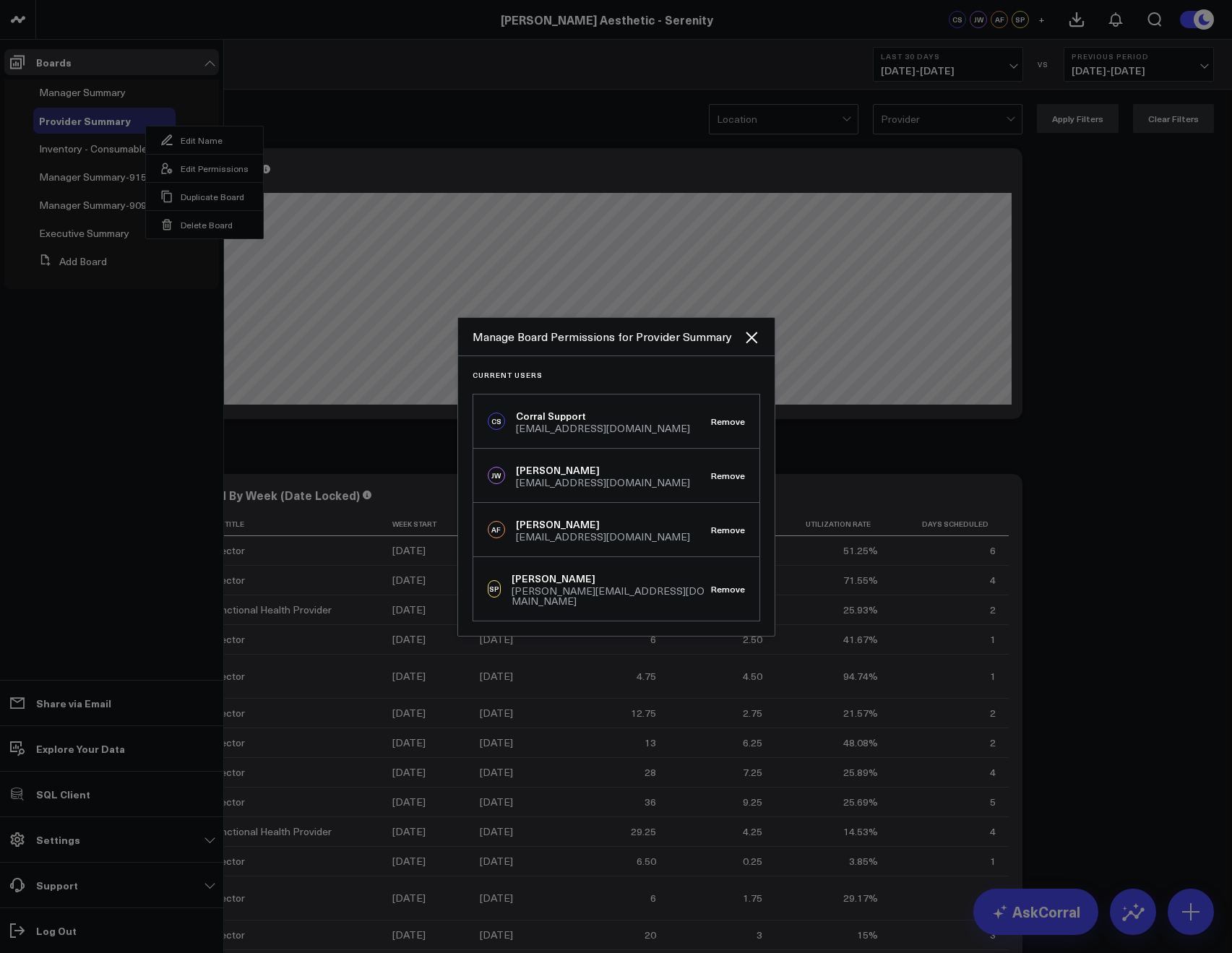
click at [330, 127] on div at bounding box center [616, 476] width 1232 height 953
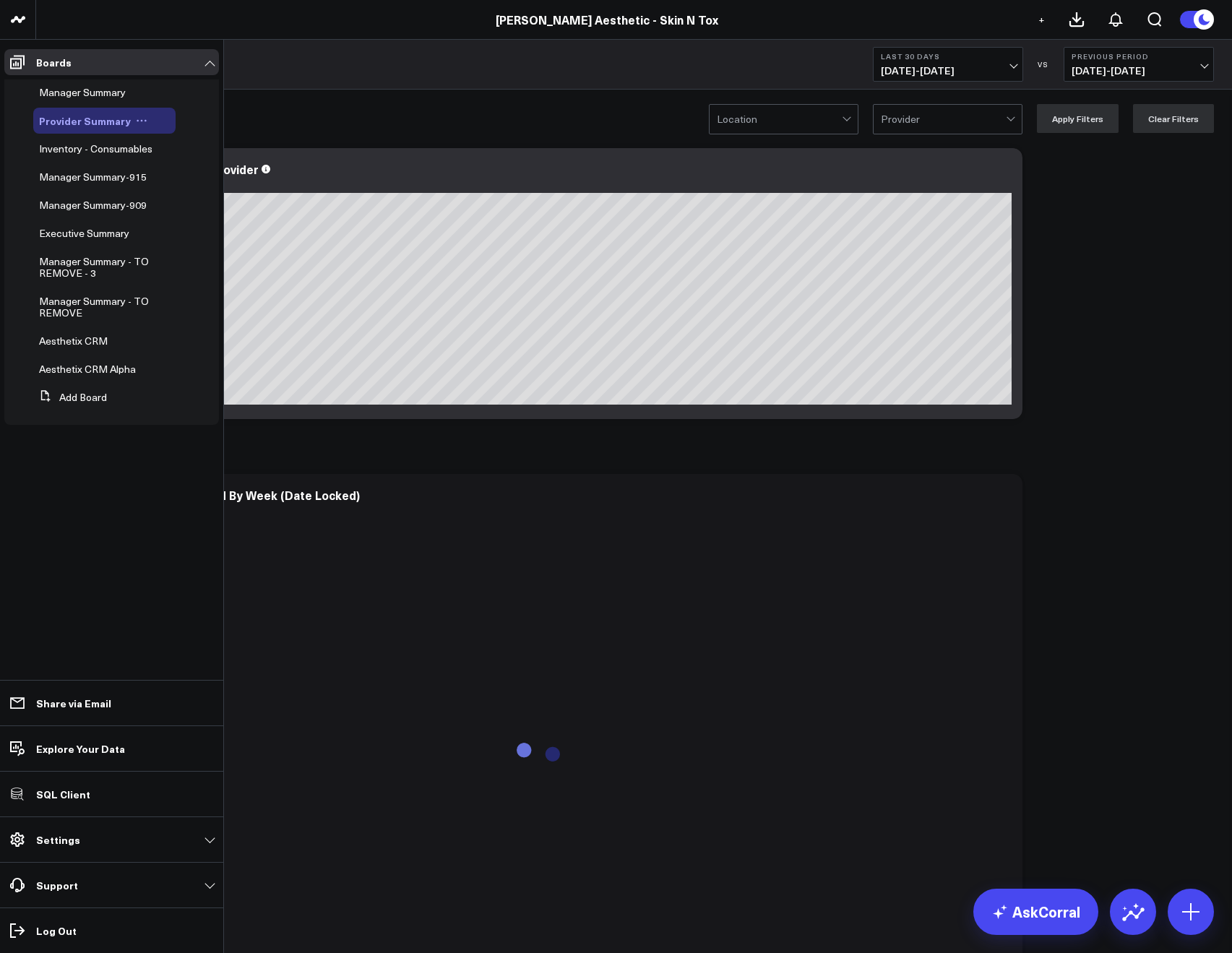
click at [136, 124] on icon at bounding box center [142, 121] width 12 height 12
click at [190, 167] on button "Edit Permissions" at bounding box center [204, 168] width 117 height 28
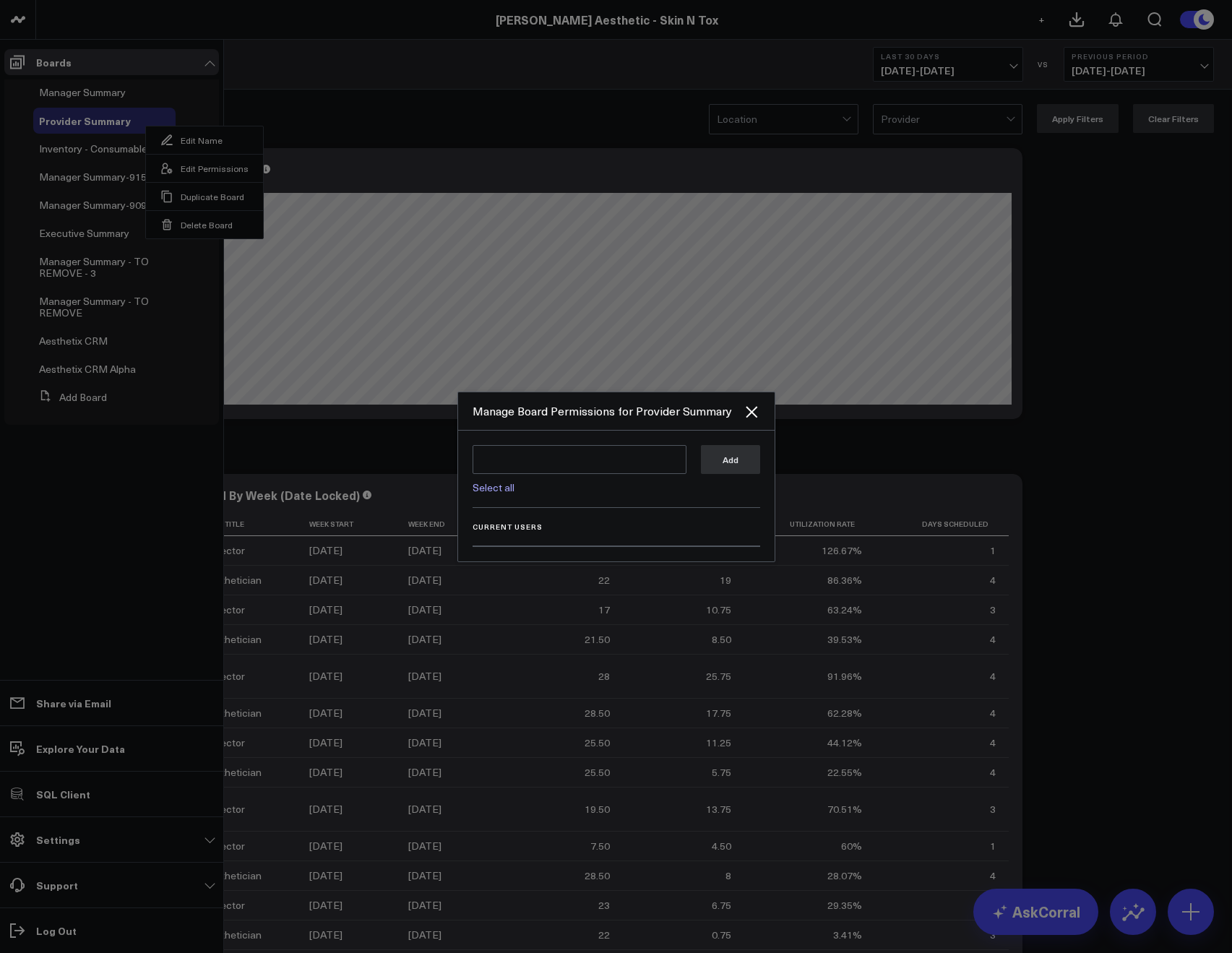
click at [500, 483] on link "Select all" at bounding box center [493, 487] width 42 height 14
type textarea "@Corral Support @[PERSON_NAME] @[PERSON_NAME] @[PERSON_NAME] @[PERSON_NAME] @[P…"
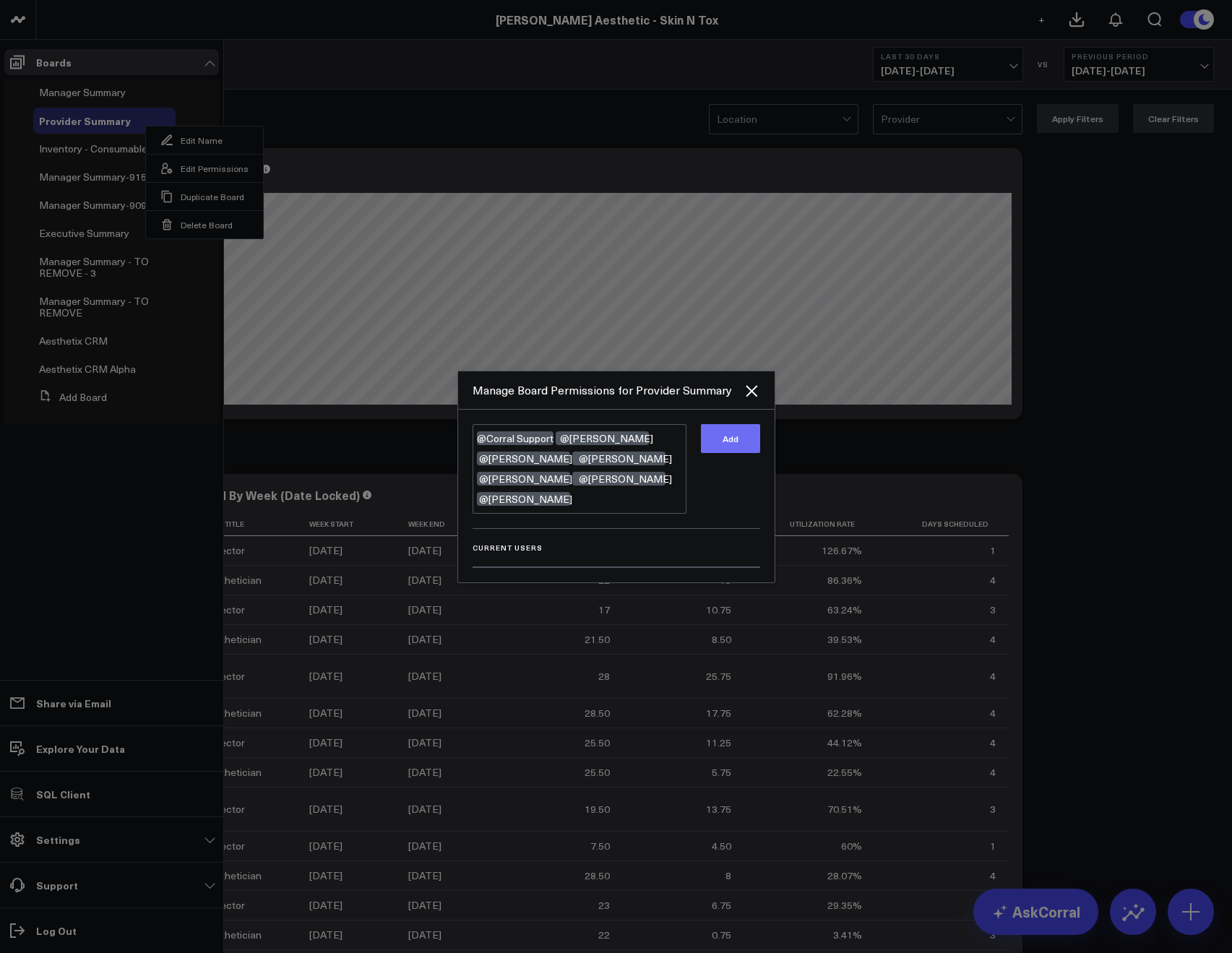
click at [721, 453] on button "Add" at bounding box center [730, 438] width 59 height 29
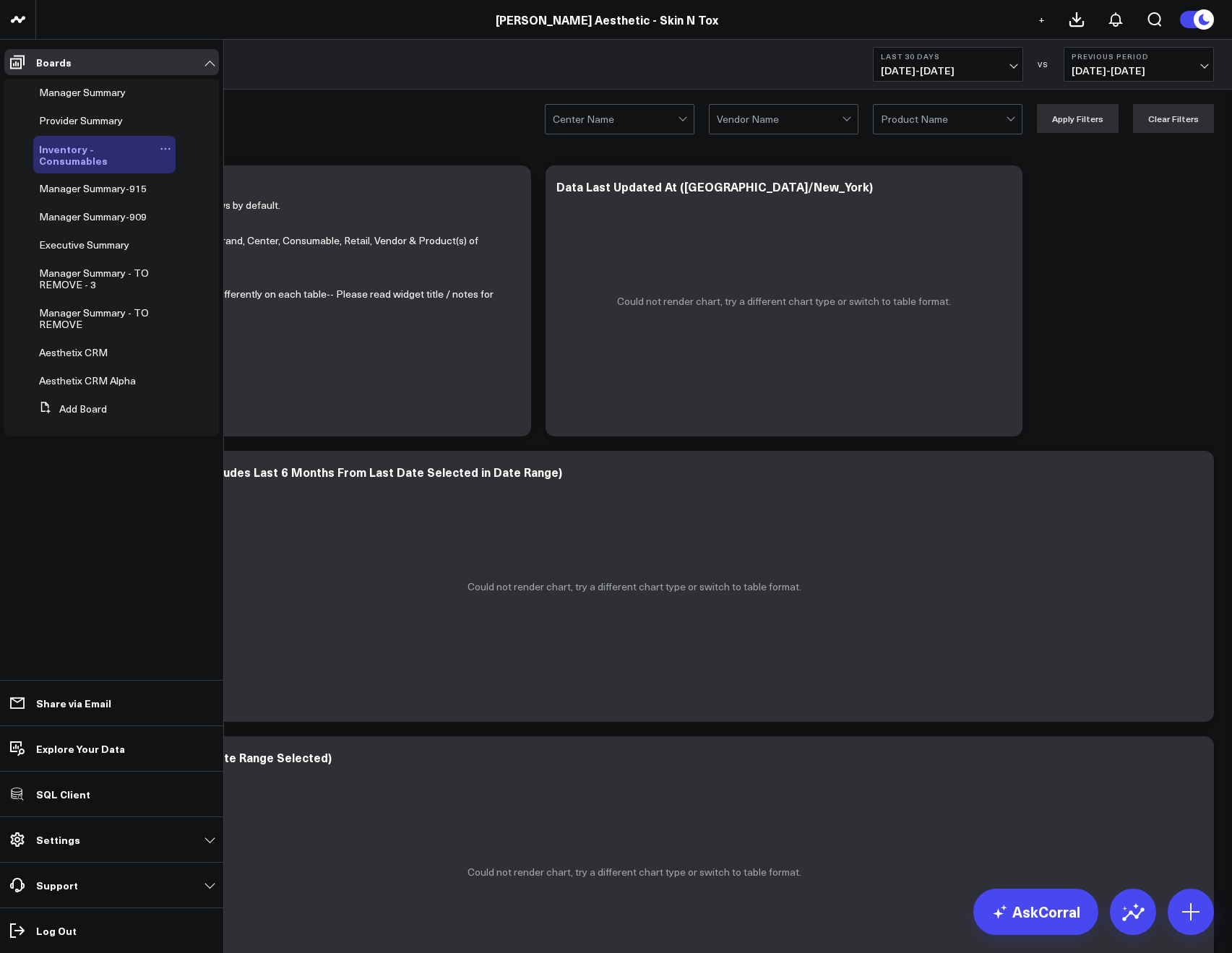
click at [160, 149] on icon at bounding box center [166, 149] width 12 height 12
click at [219, 188] on button "Edit Permissions" at bounding box center [232, 196] width 117 height 28
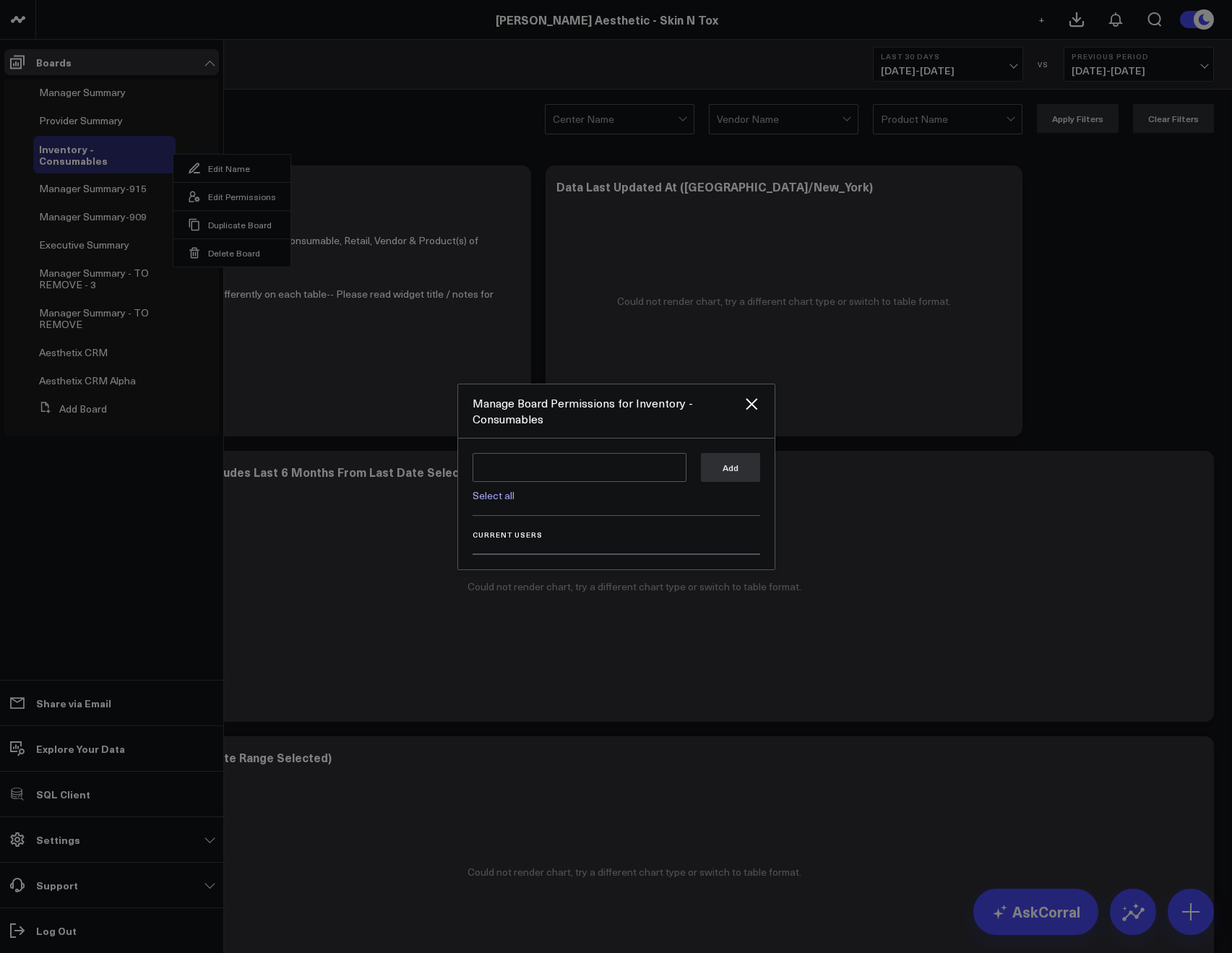
click at [488, 491] on link "Select all" at bounding box center [493, 495] width 42 height 14
type textarea "@Corral Support @Allie Fleischer @JP Wartman @Samarth Patel @Alina Fadeyeva @Er…"
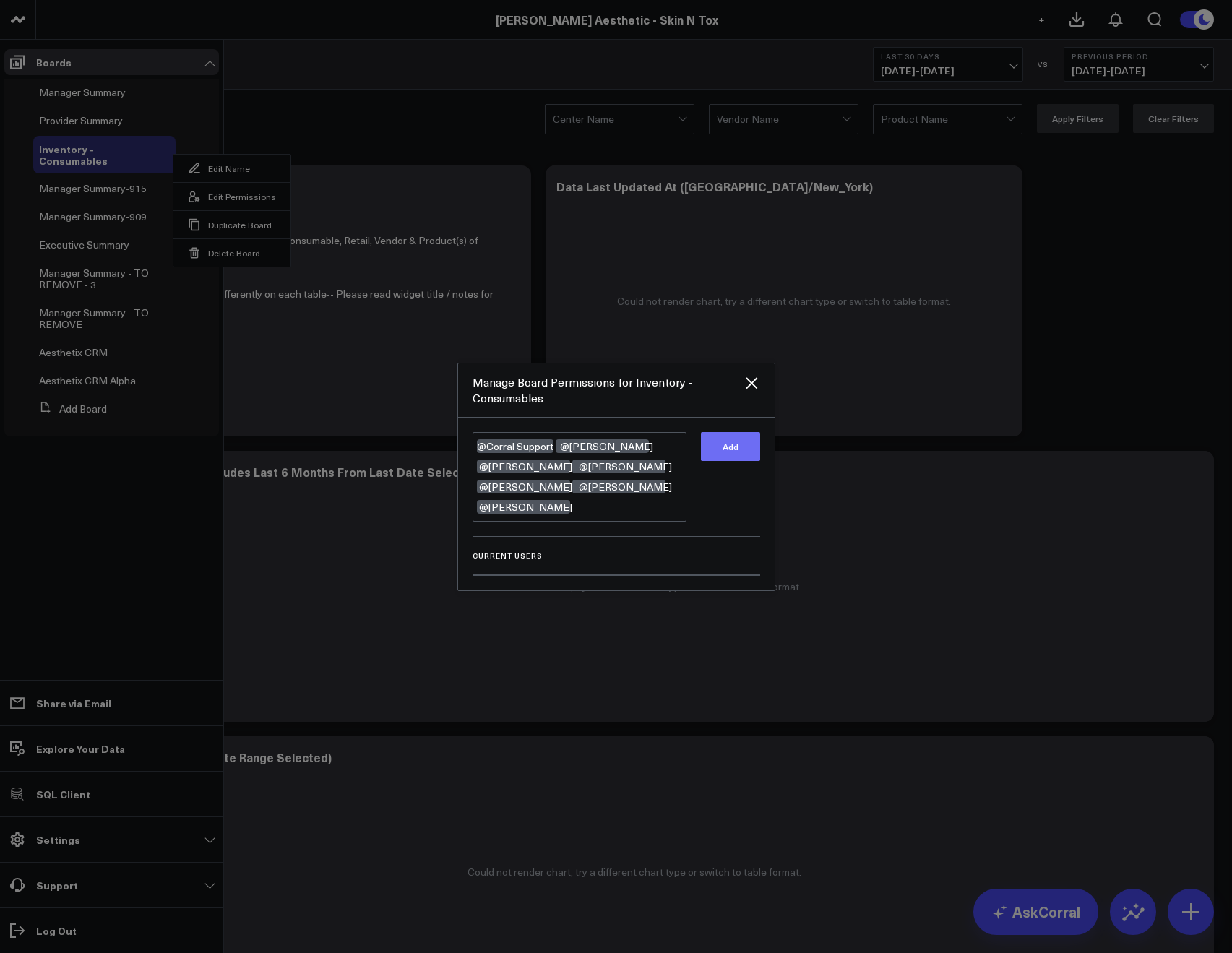
click at [710, 461] on button "Add" at bounding box center [730, 446] width 59 height 29
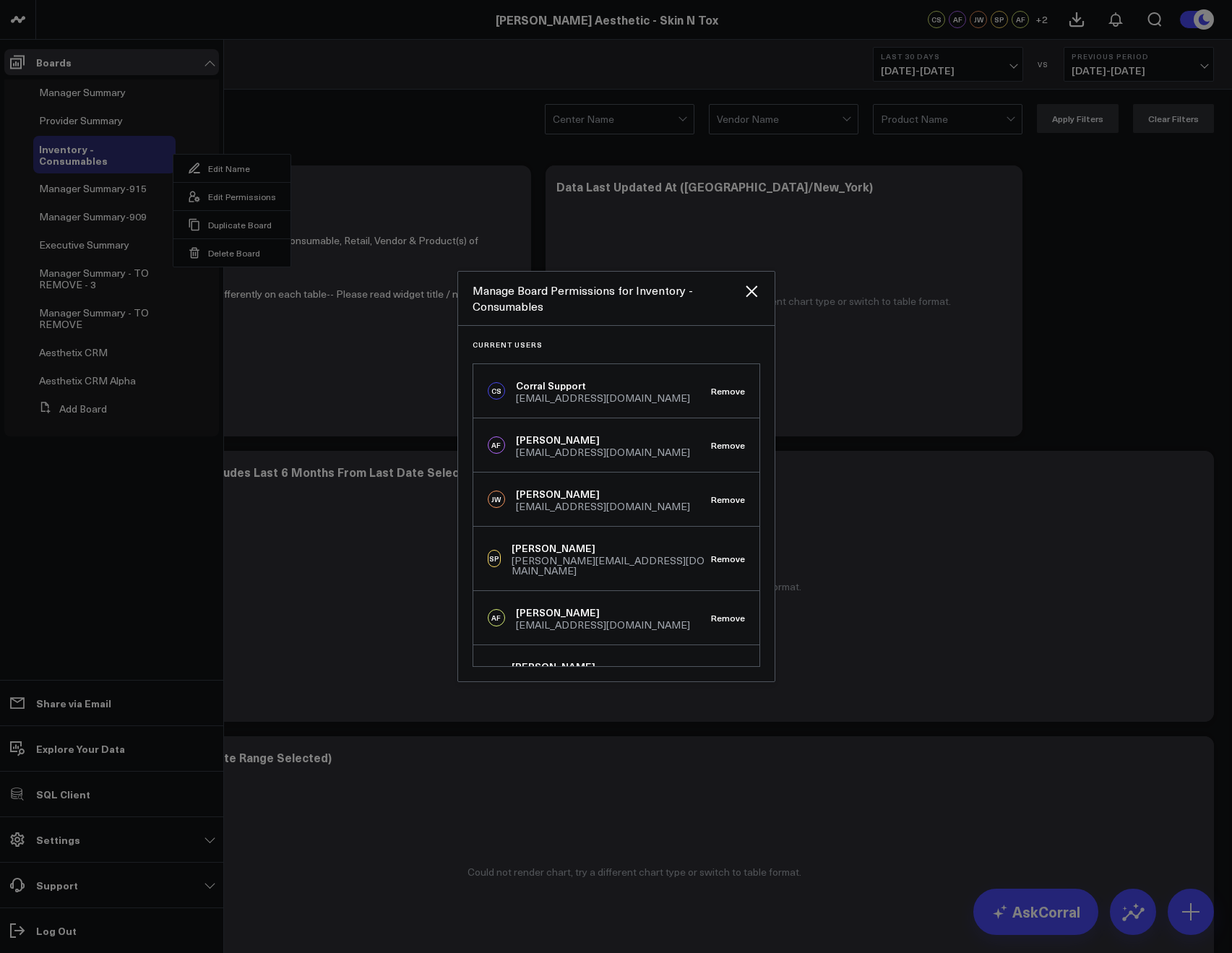
click at [444, 138] on div at bounding box center [616, 476] width 1232 height 953
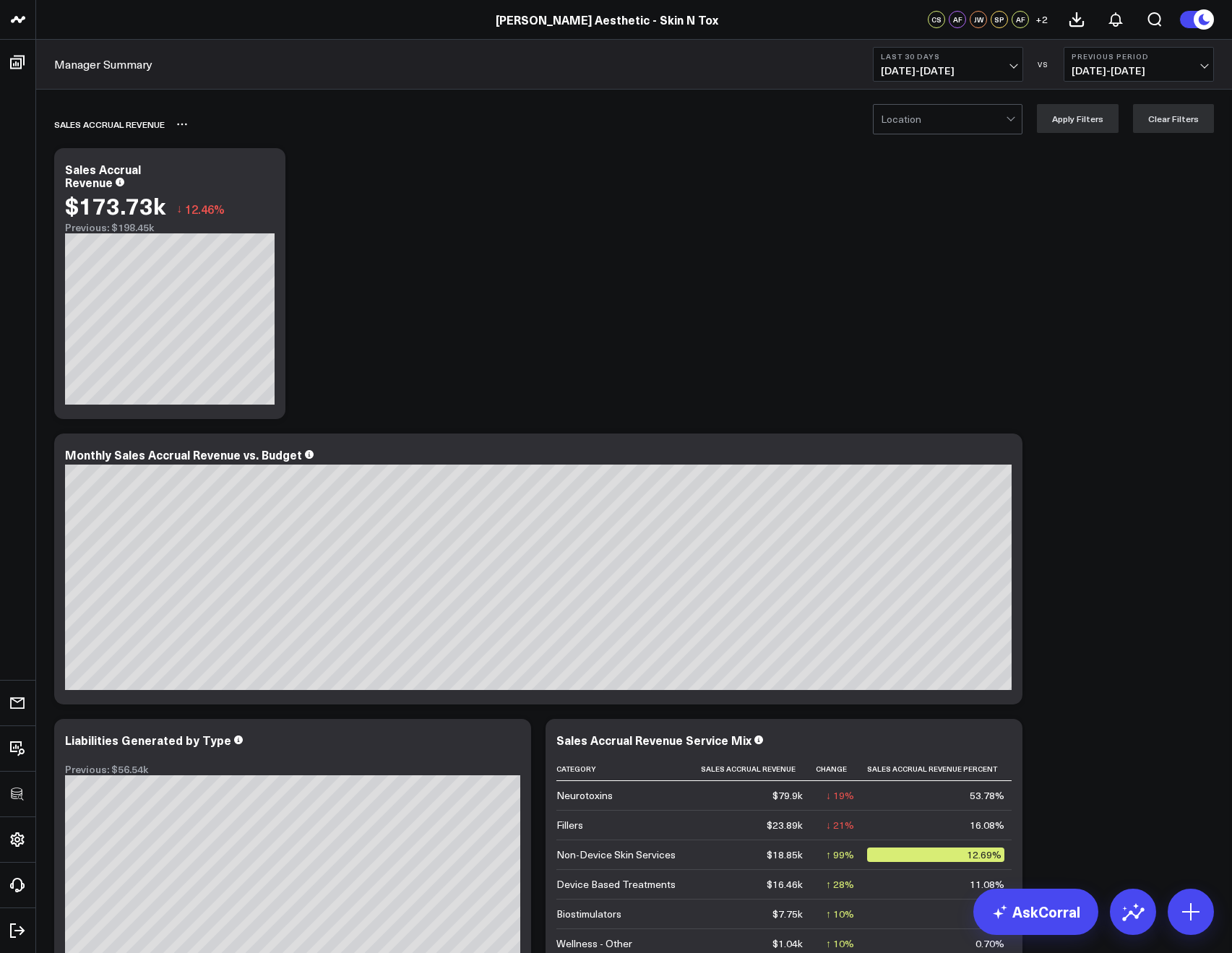
click at [408, 110] on div "Sales Accrual Revenue" at bounding box center [551, 124] width 994 height 33
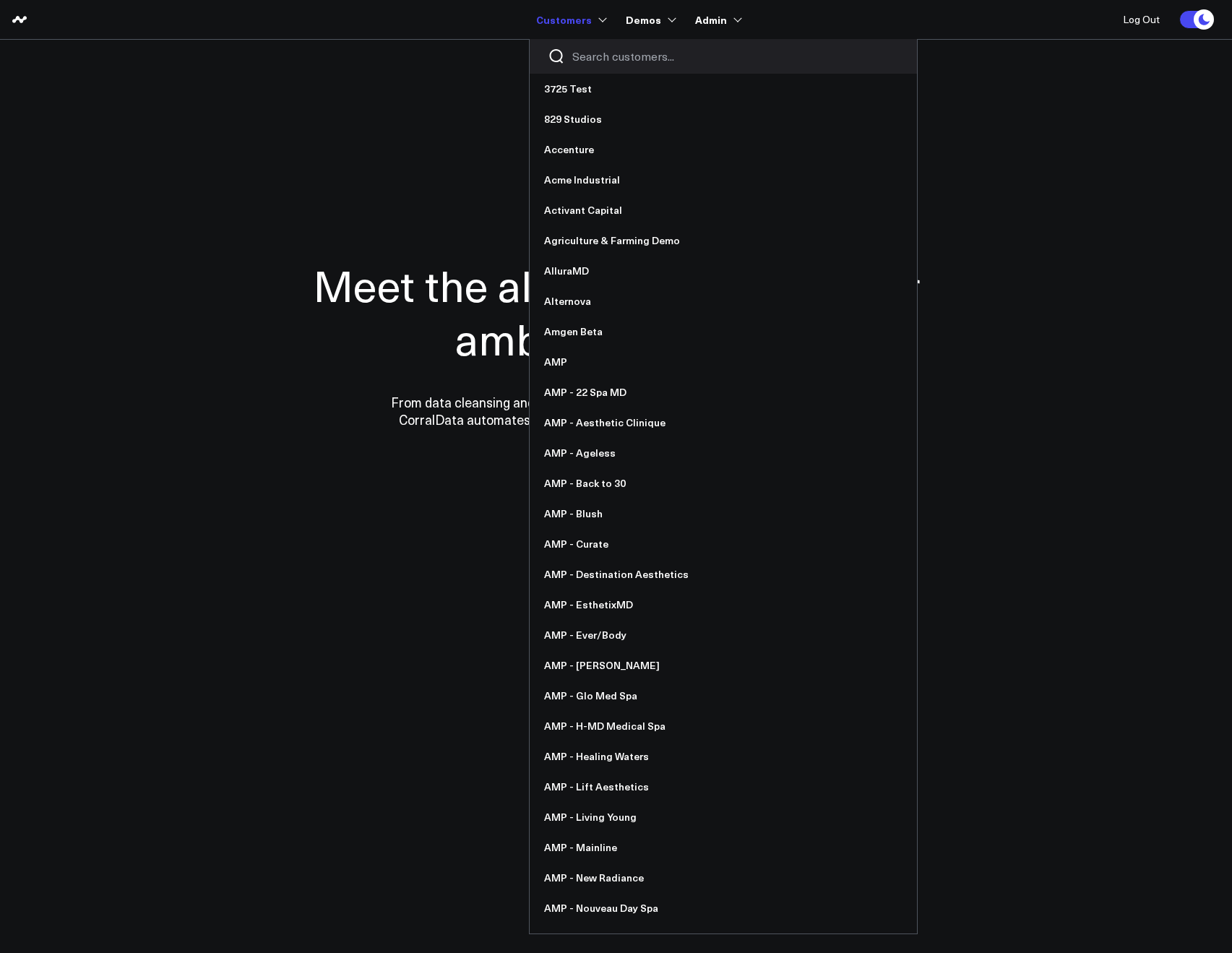
click at [575, 52] on input "Search customers input" at bounding box center [736, 57] width 327 height 16
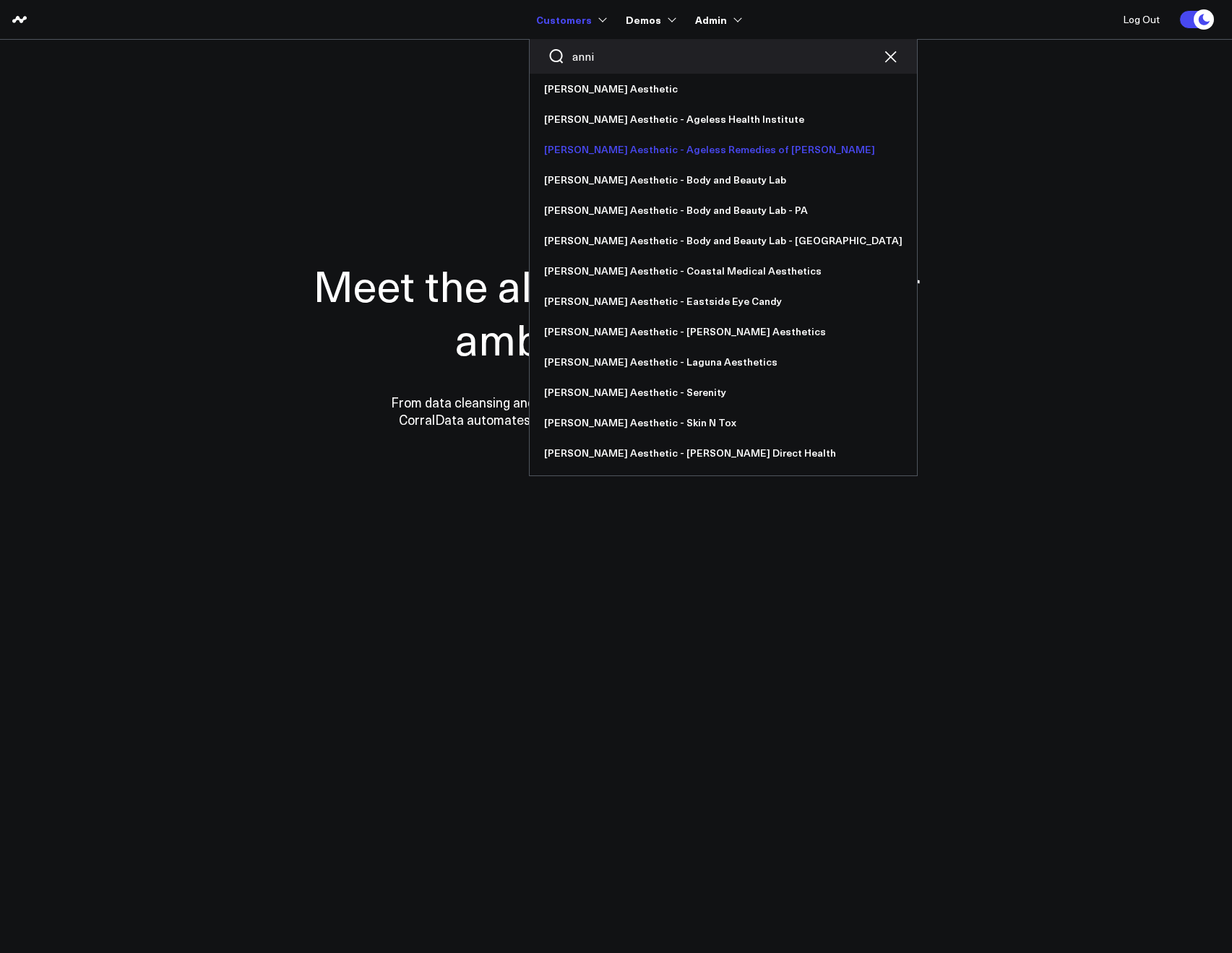
type input "anni"
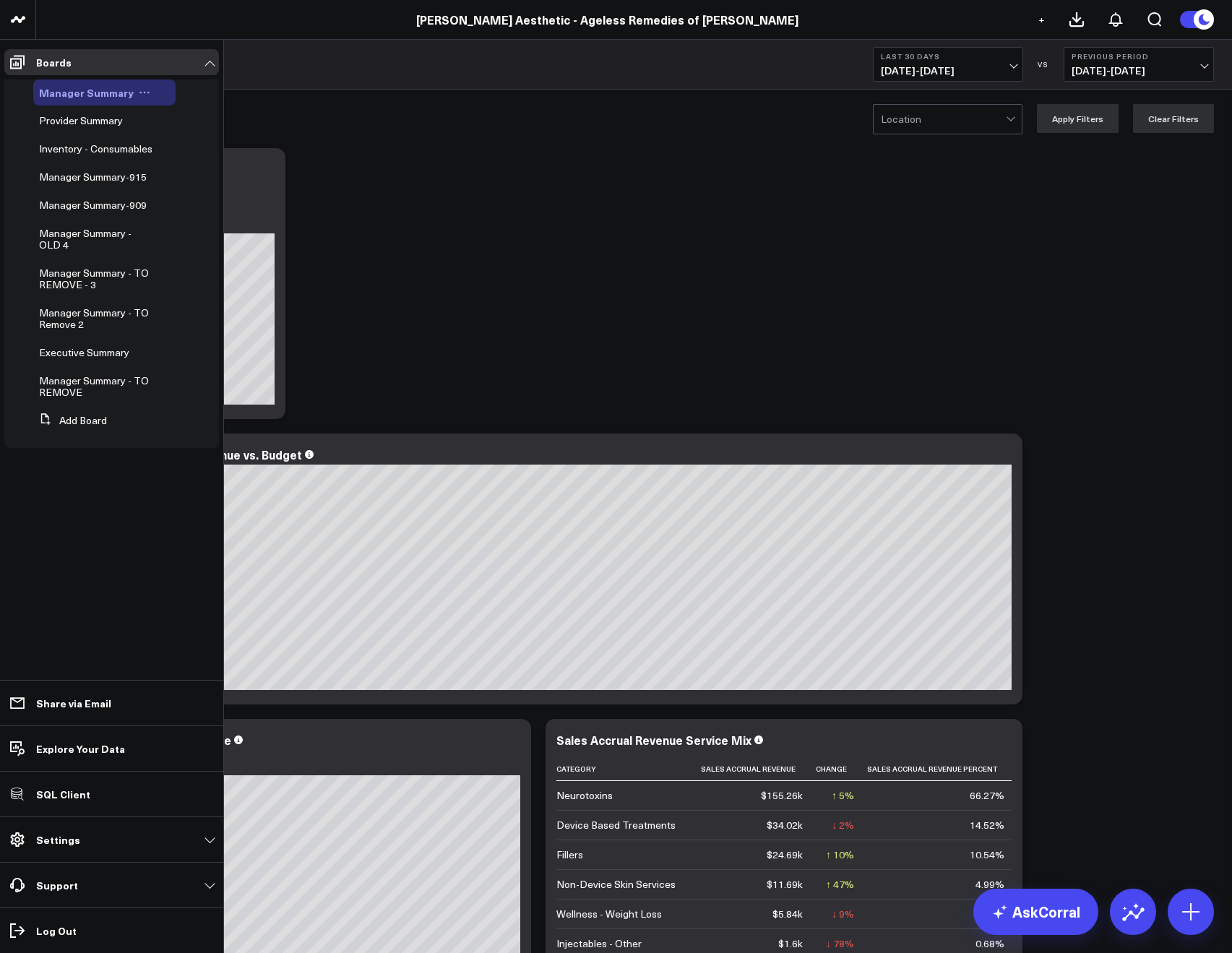
click at [138, 99] on div "Manager Summary" at bounding box center [104, 92] width 142 height 26
click at [139, 96] on icon at bounding box center [144, 93] width 12 height 12
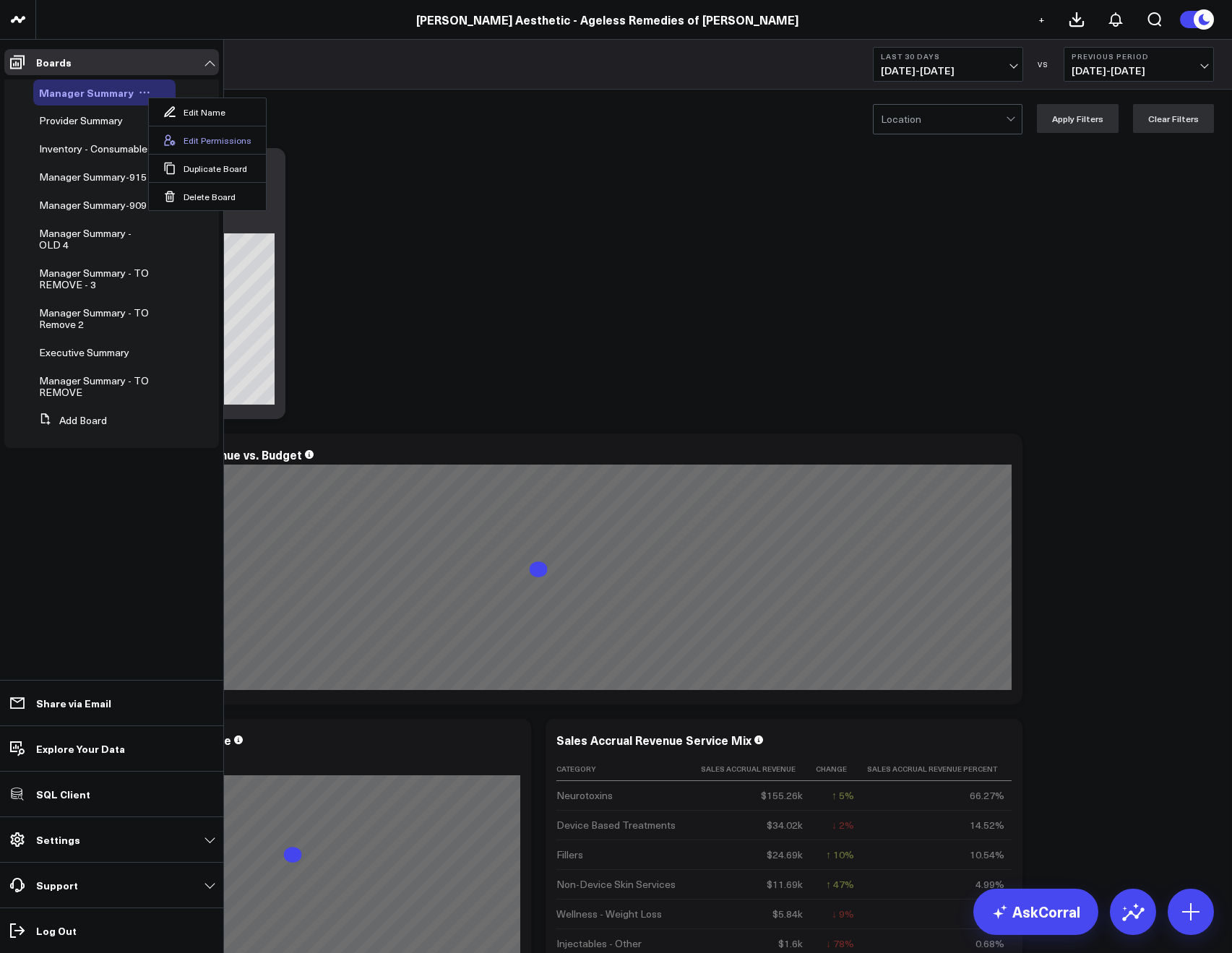
click at [190, 146] on button "Edit Permissions" at bounding box center [207, 140] width 117 height 28
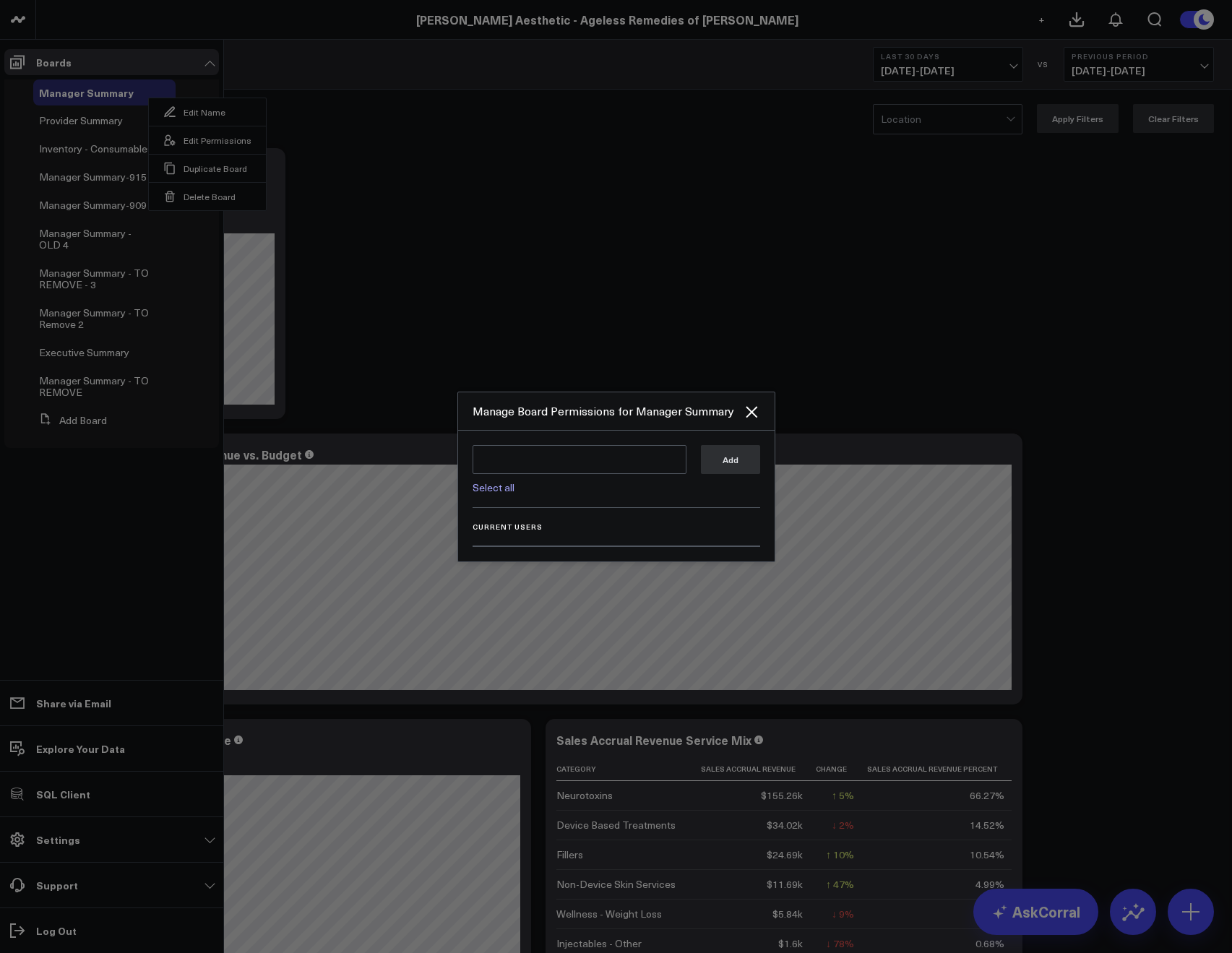
click at [498, 488] on link "Select all" at bounding box center [493, 487] width 42 height 14
type textarea "@Corral Support @Allie Fleischer @JP Wartman @Samarth Patel @Mike Lassiter"
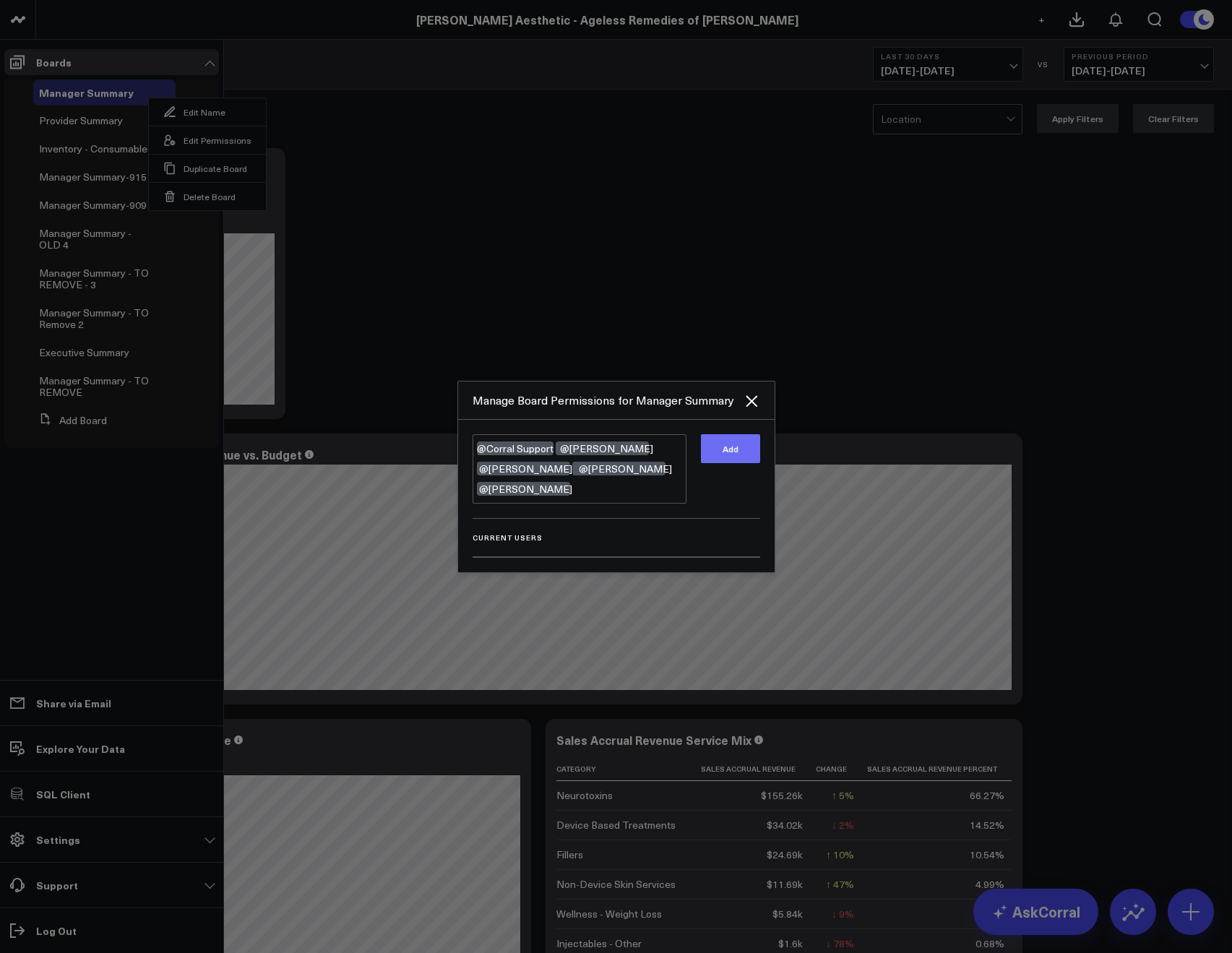
click at [740, 452] on button "Add" at bounding box center [730, 448] width 59 height 29
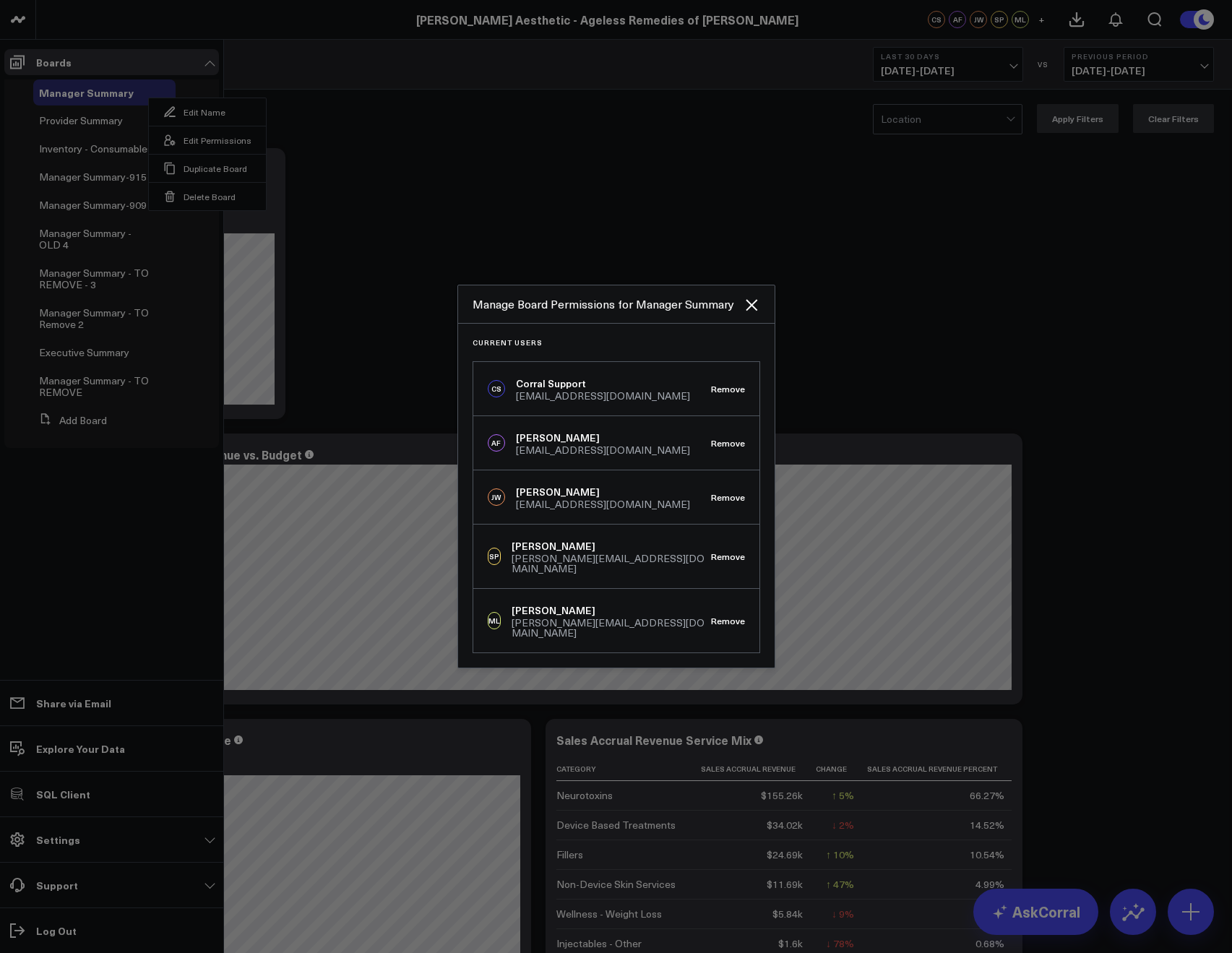
click at [353, 146] on div at bounding box center [616, 476] width 1232 height 953
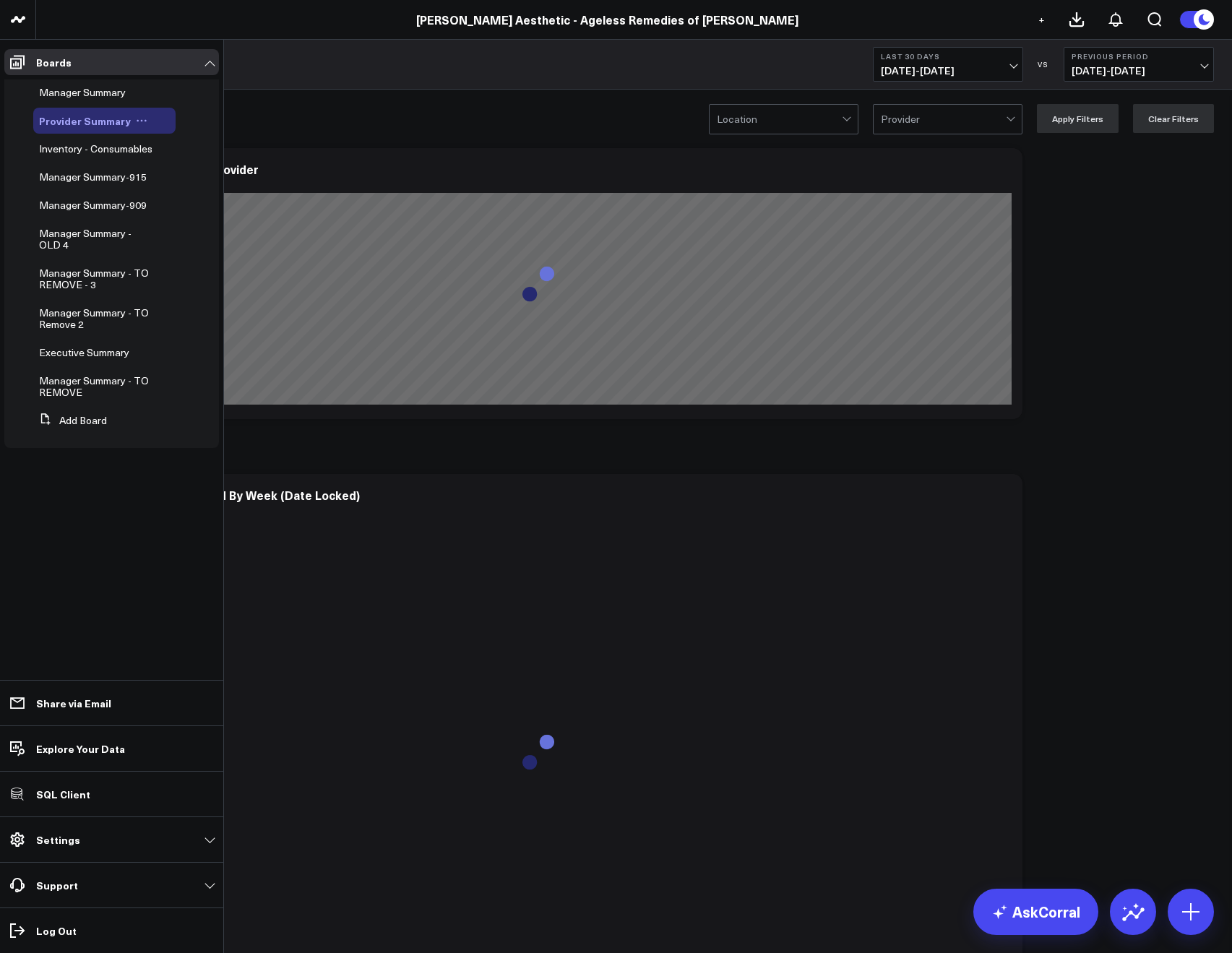
click at [140, 118] on icon at bounding box center [142, 121] width 12 height 12
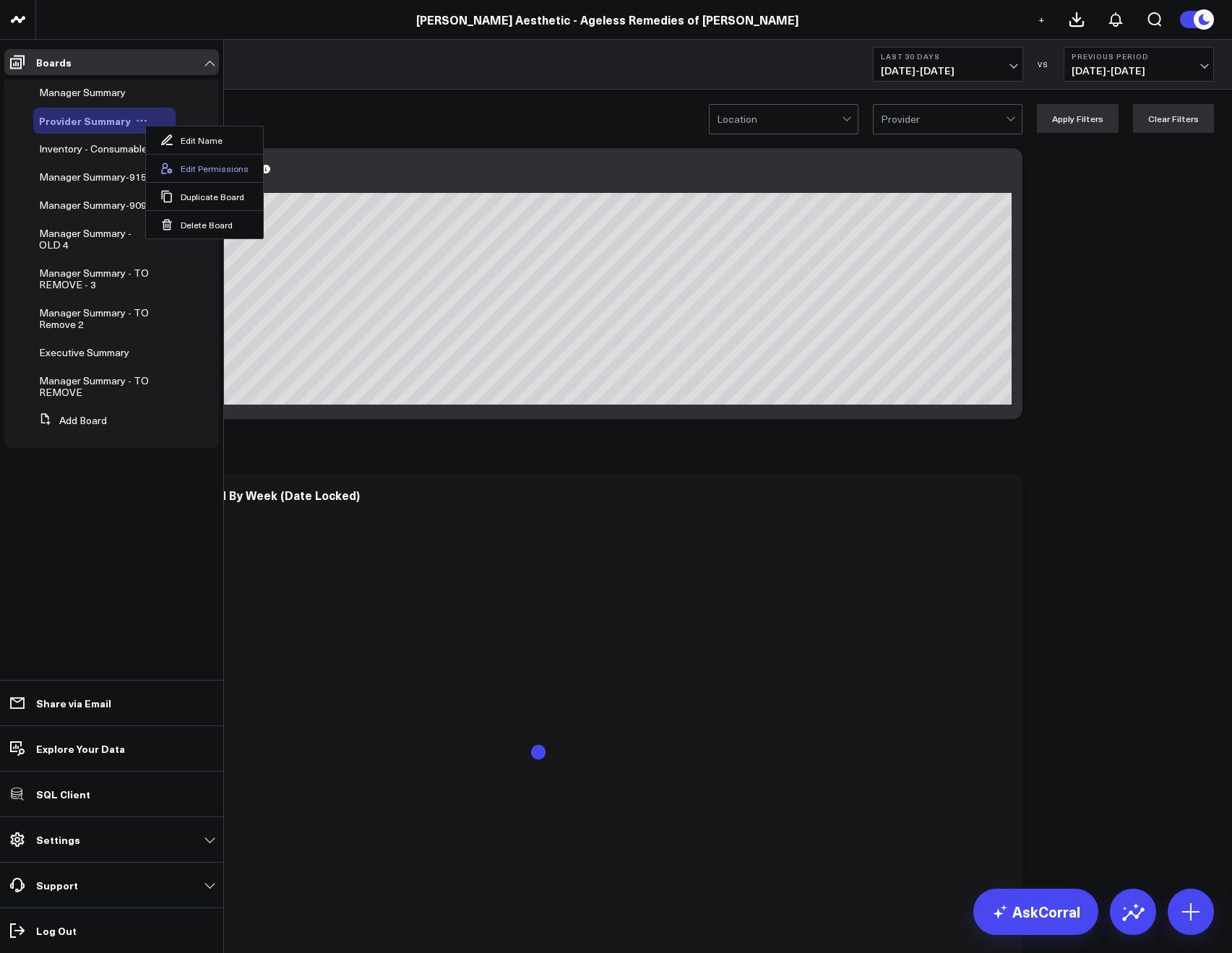
click at [203, 172] on button "Edit Permissions" at bounding box center [204, 168] width 117 height 28
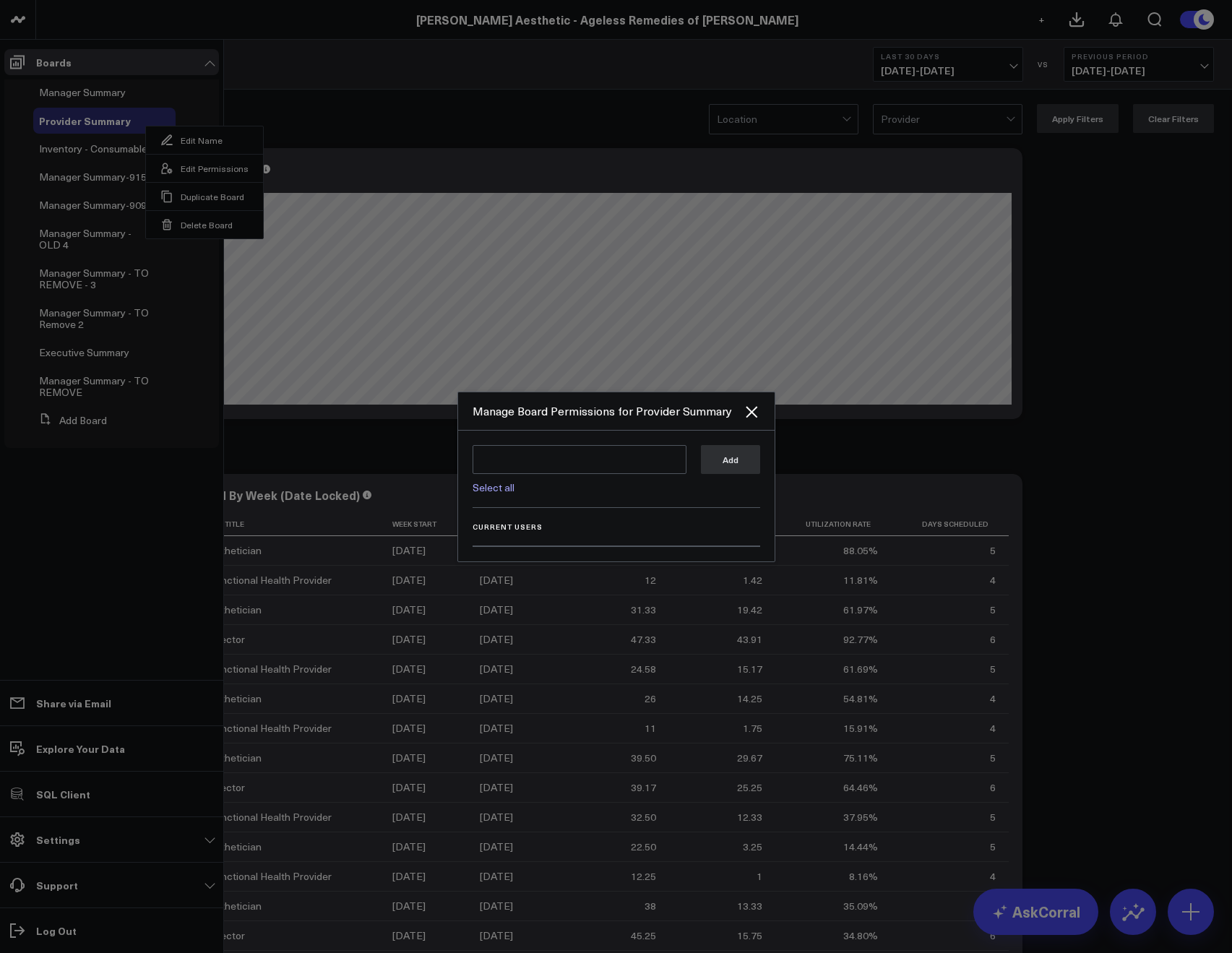
click at [487, 481] on link "Select all" at bounding box center [493, 487] width 42 height 14
type textarea "@Corral Support @[PERSON_NAME] @[PERSON_NAME] @[PERSON_NAME] @[PERSON_NAME]"
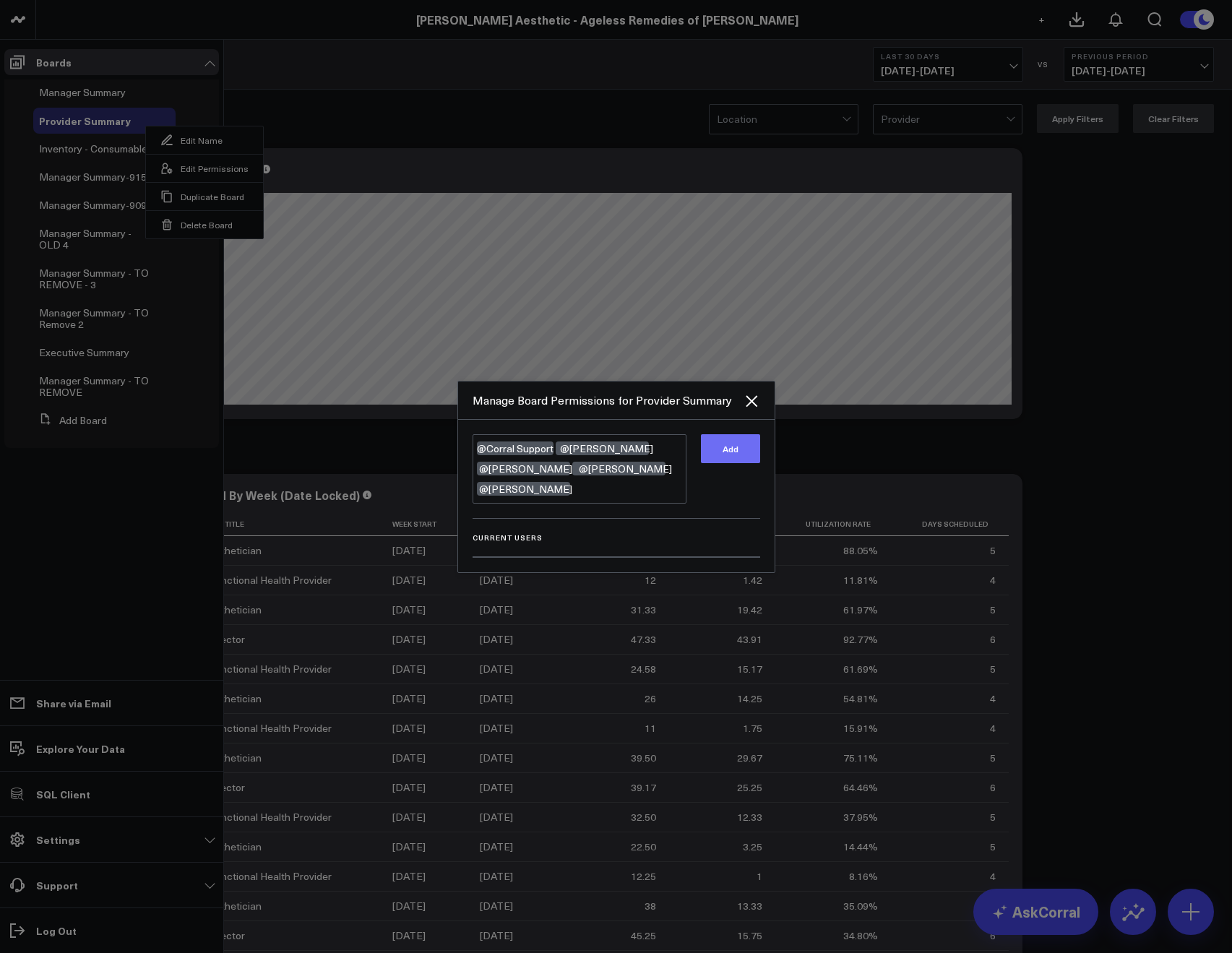
click at [729, 463] on button "Add" at bounding box center [730, 448] width 59 height 29
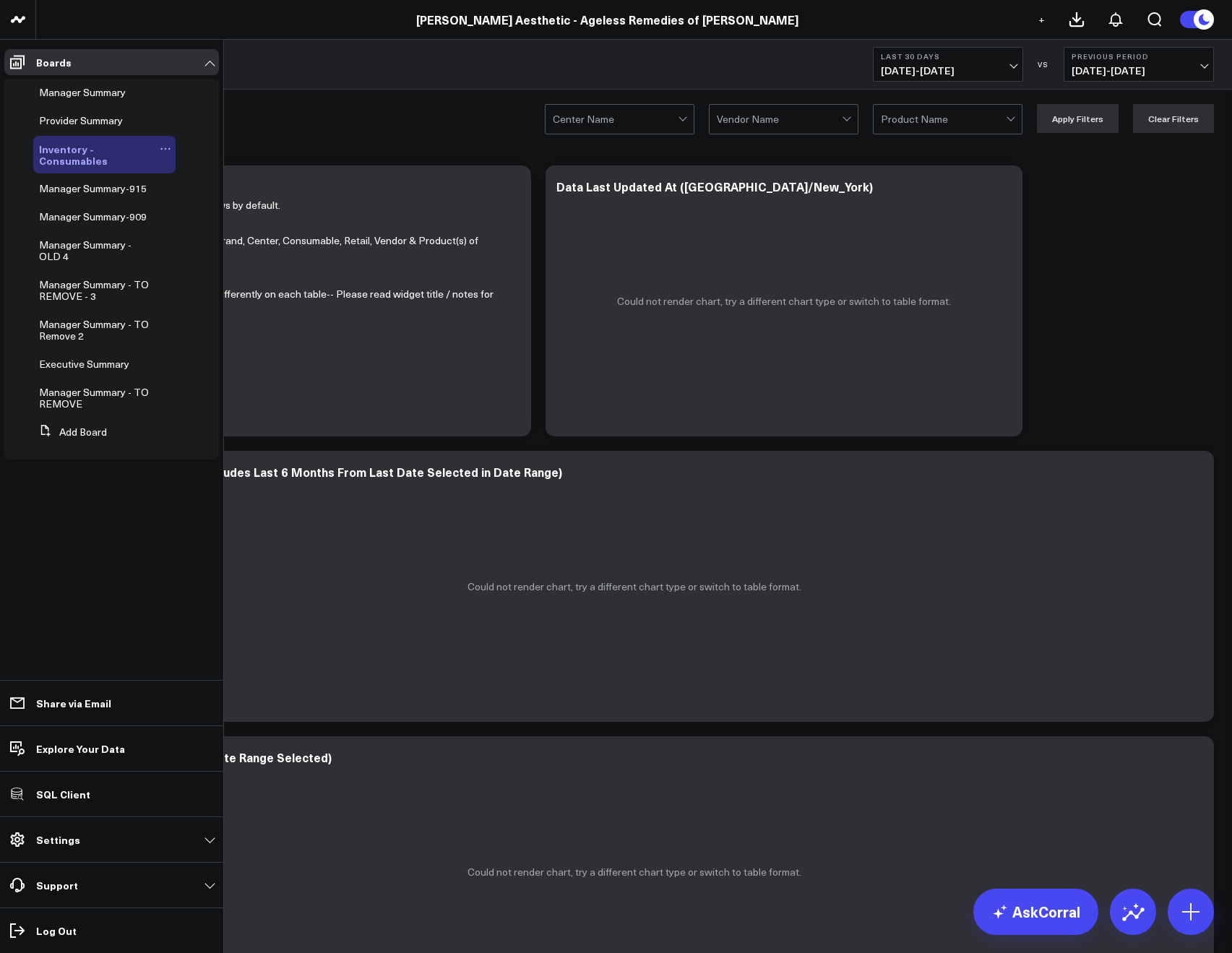
drag, startPoint x: 164, startPoint y: 146, endPoint x: 166, endPoint y: 163, distance: 17.1
click at [164, 146] on icon at bounding box center [166, 149] width 12 height 12
click at [192, 188] on button "Edit Permissions" at bounding box center [232, 196] width 117 height 28
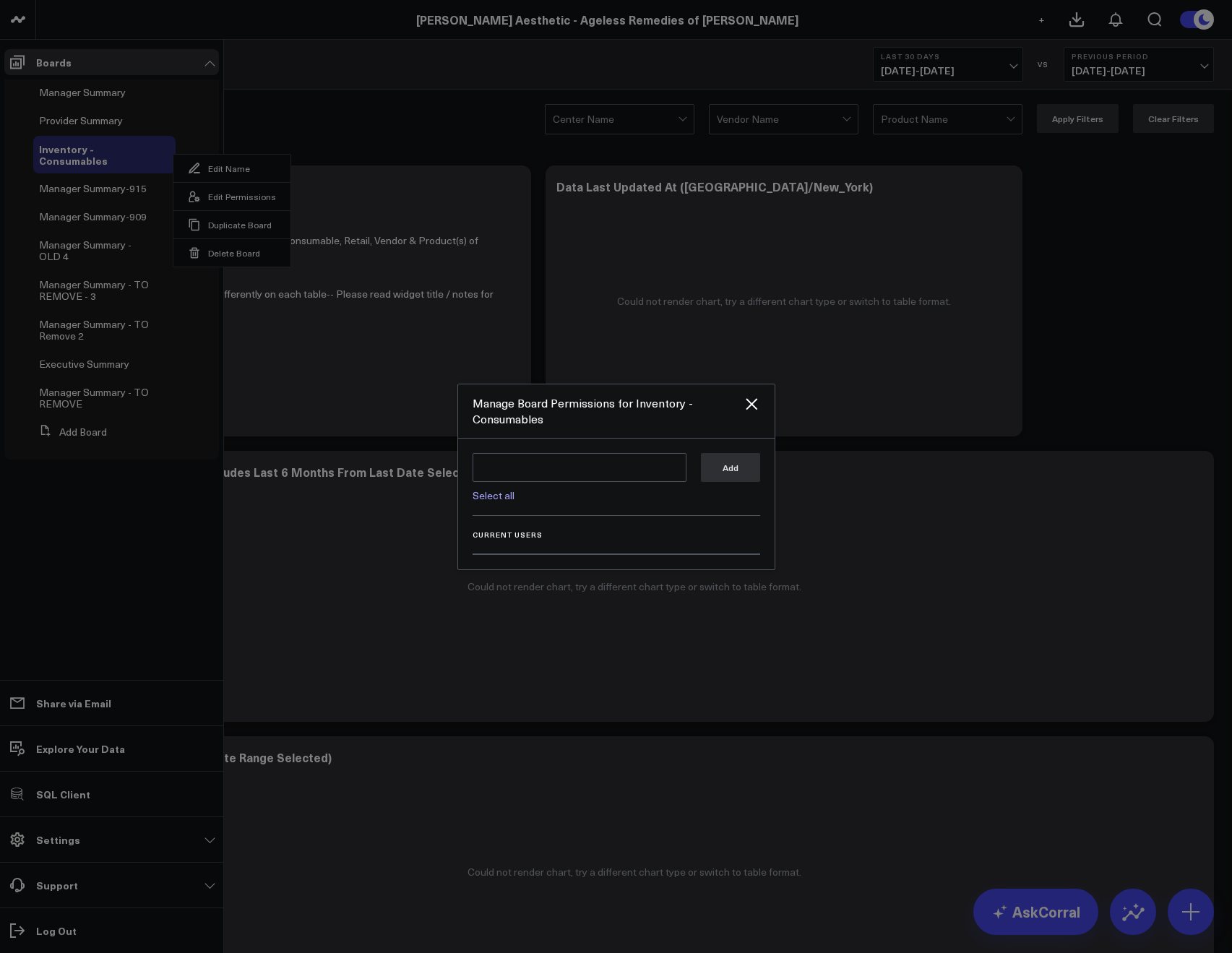
click at [500, 492] on link "Select all" at bounding box center [493, 495] width 42 height 14
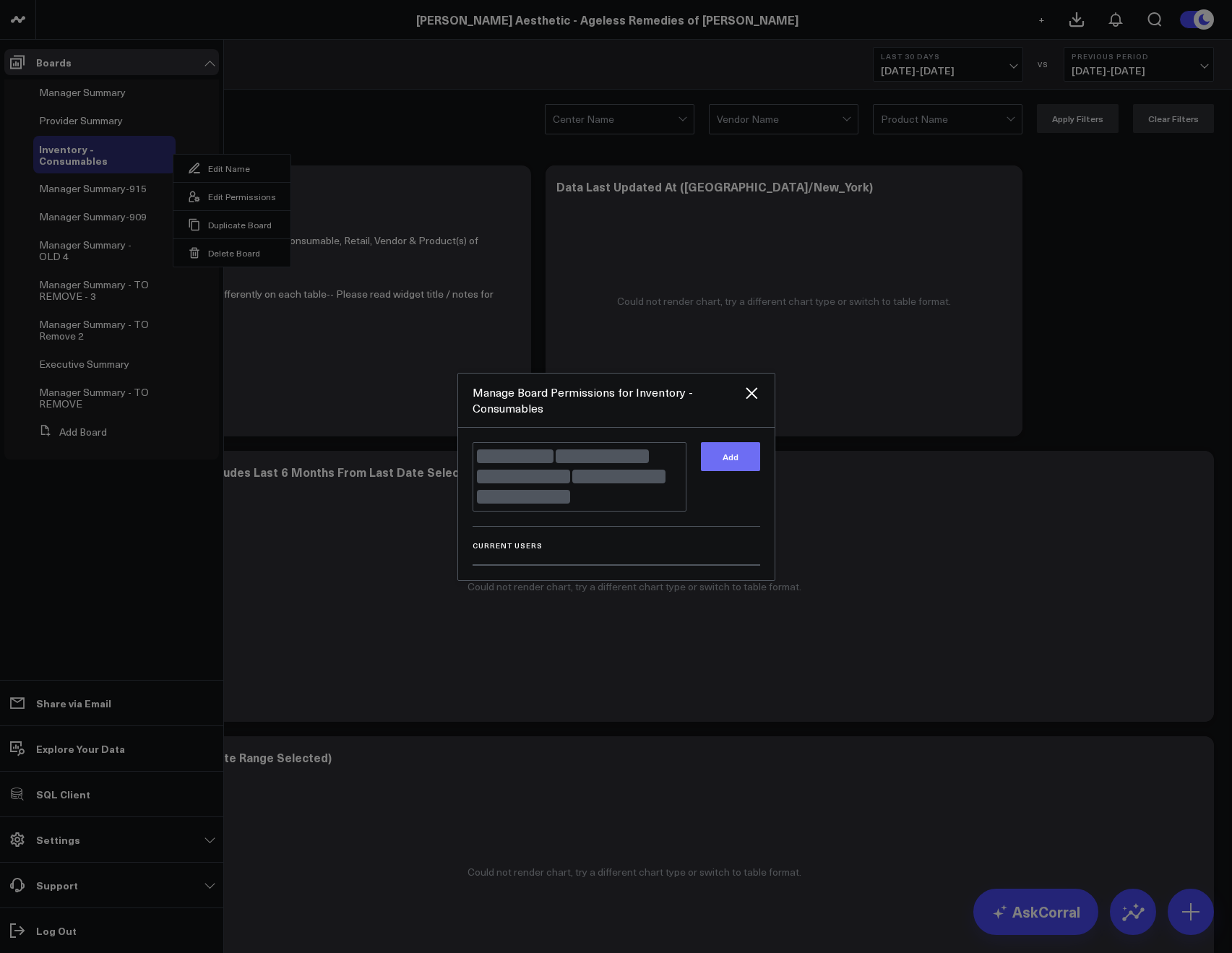
click at [756, 469] on button "Add" at bounding box center [730, 456] width 59 height 29
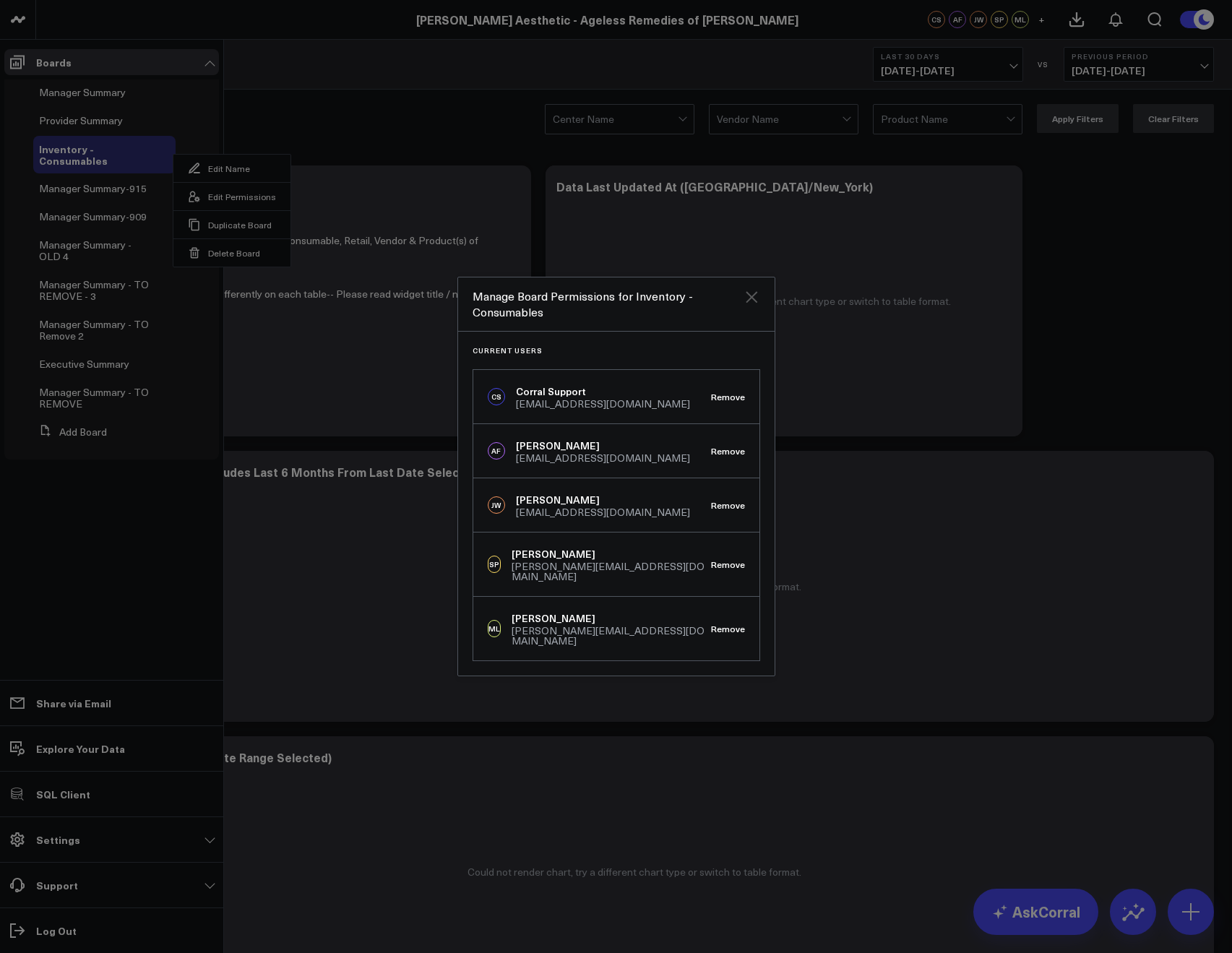
click at [755, 302] on icon "Close" at bounding box center [751, 297] width 12 height 12
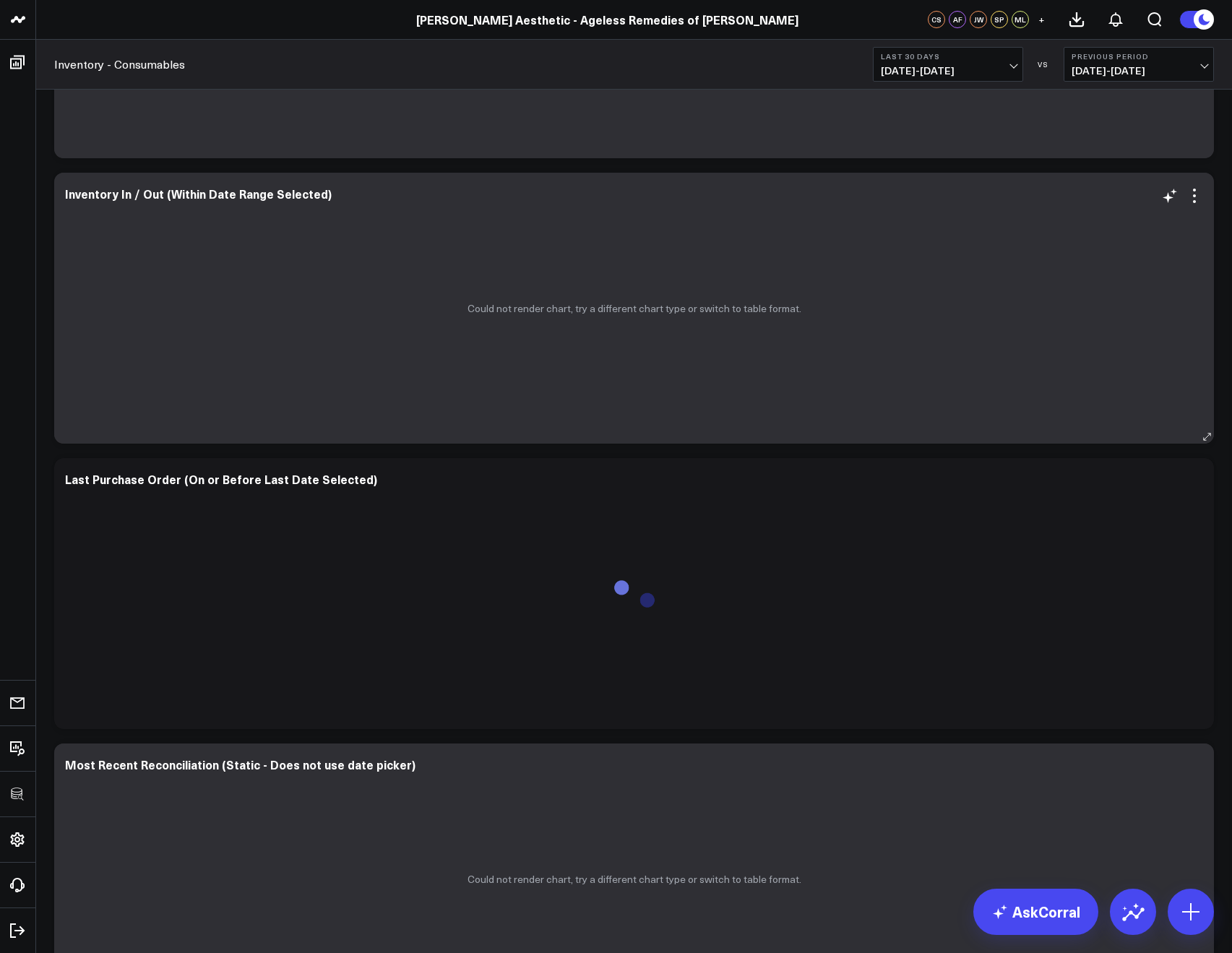
scroll to position [719, 0]
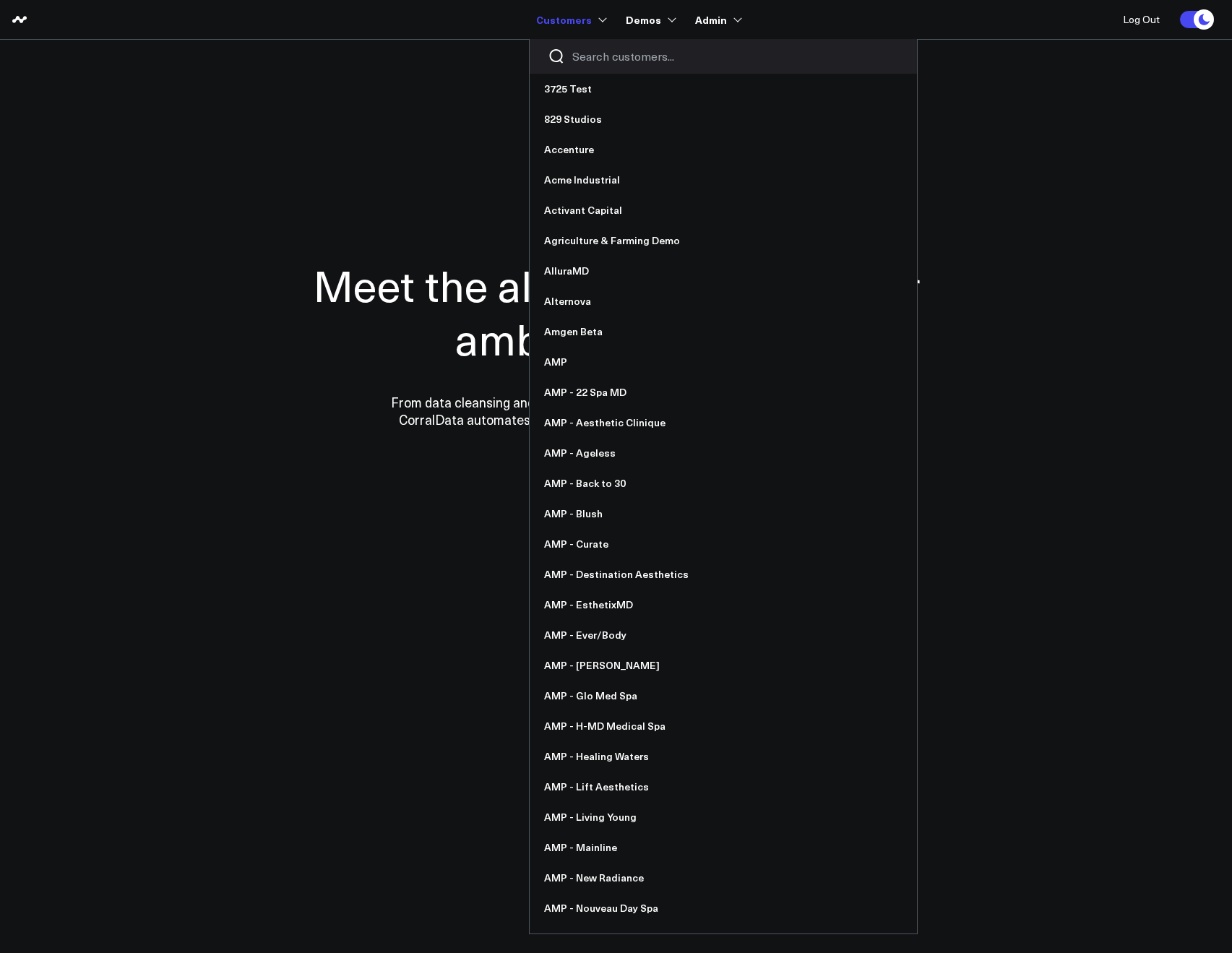
click at [581, 53] on input "Search customers input" at bounding box center [736, 57] width 327 height 16
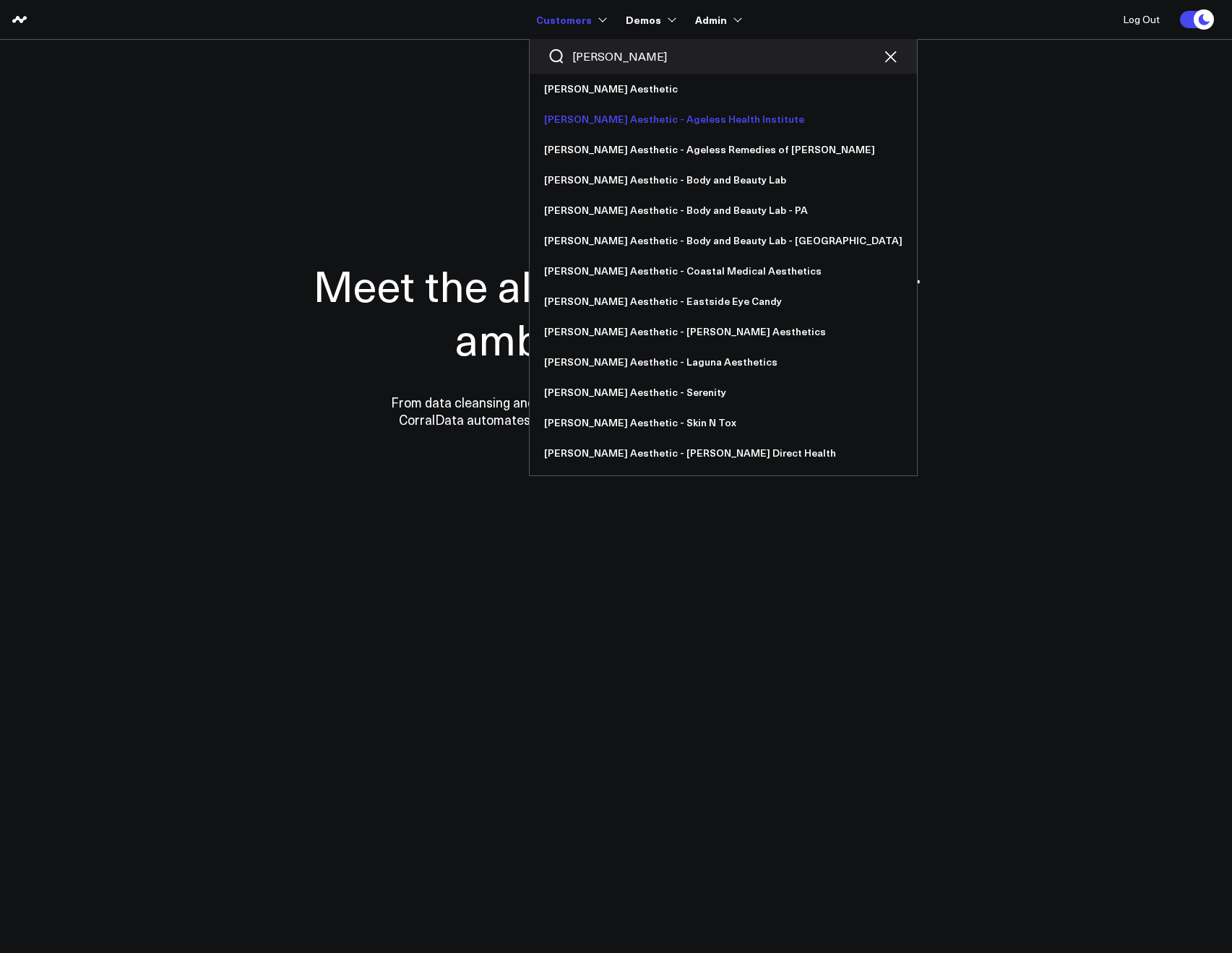
type input "[PERSON_NAME]"
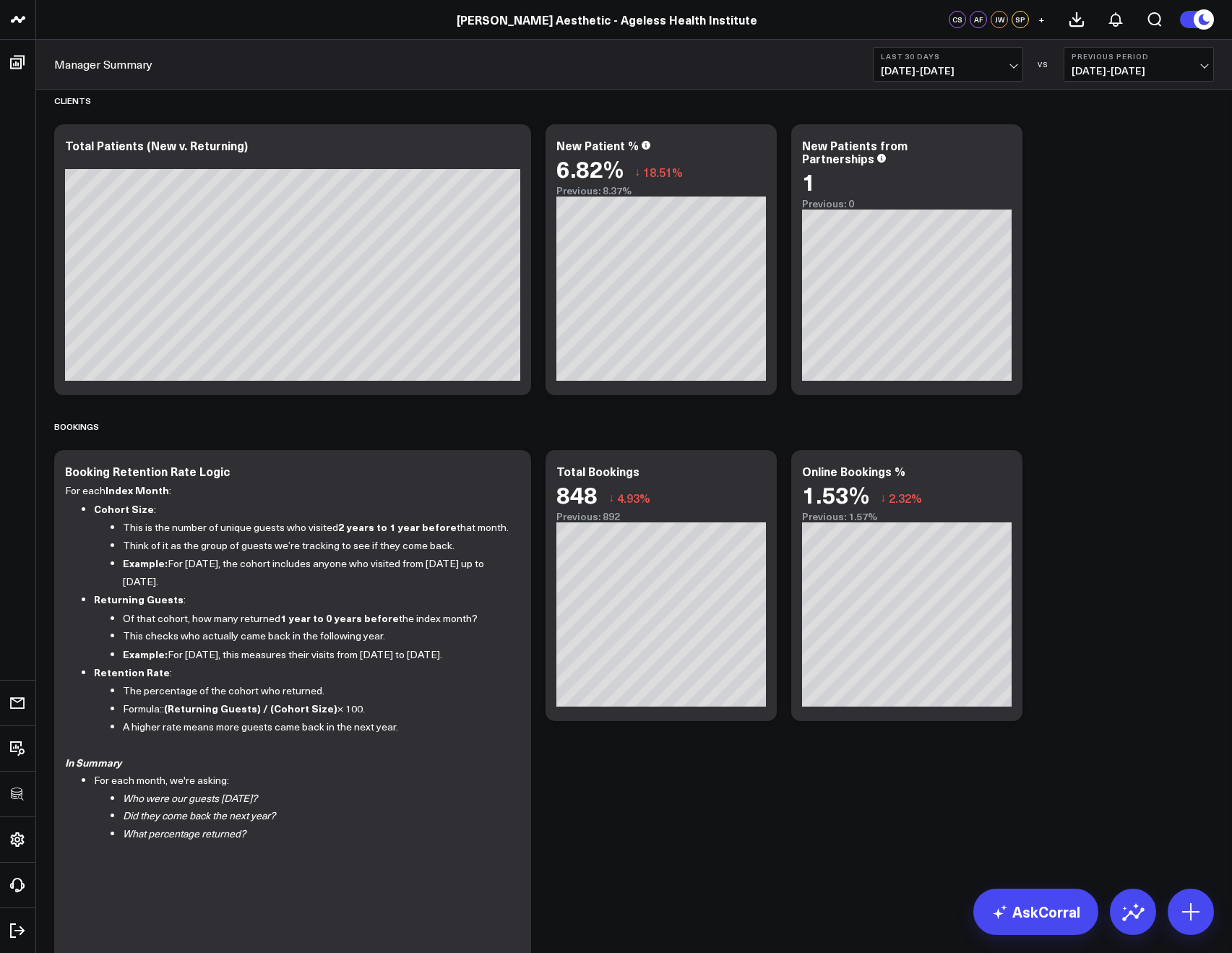
scroll to position [584, 0]
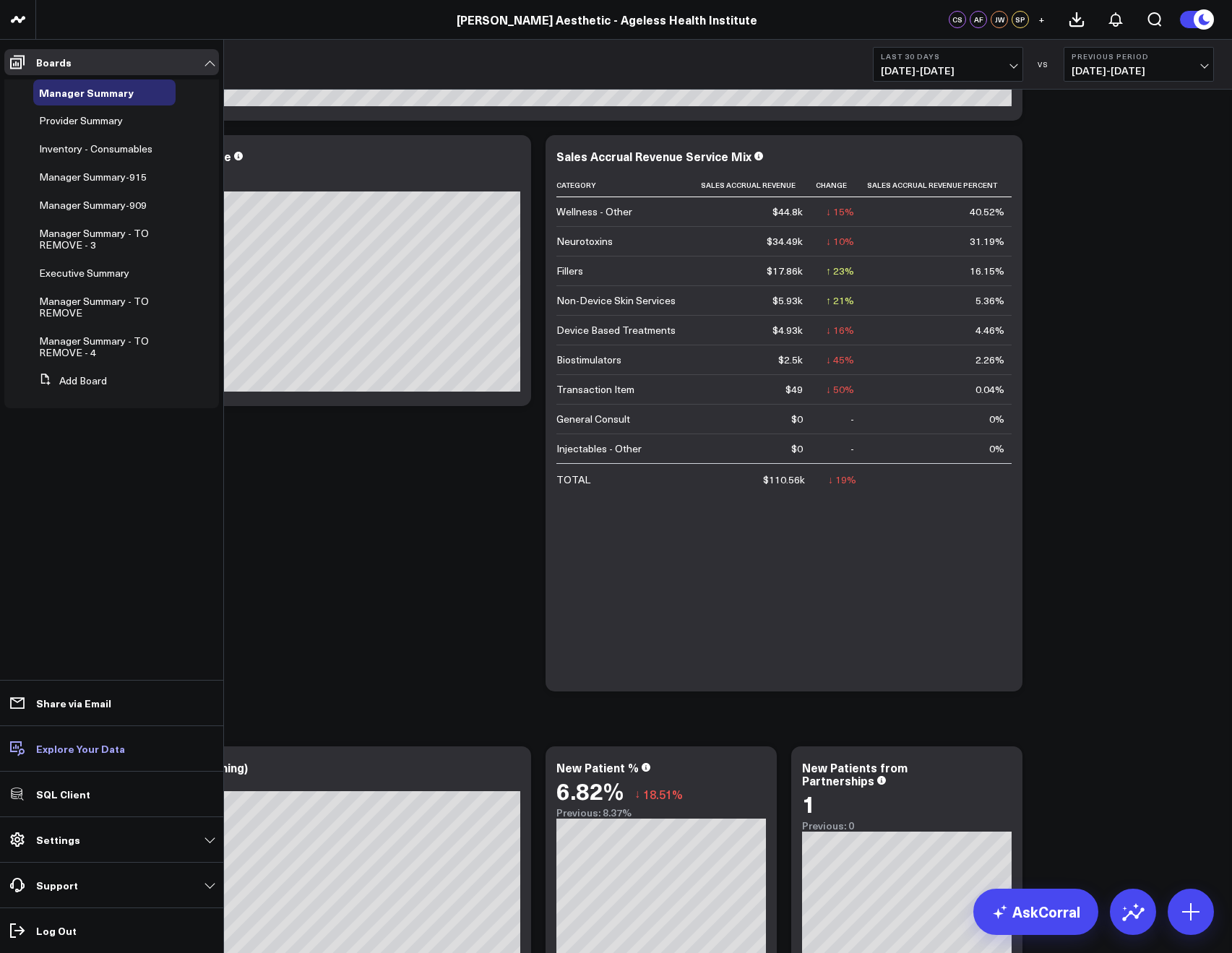
click at [52, 743] on p "Explore Your Data" at bounding box center [80, 748] width 89 height 12
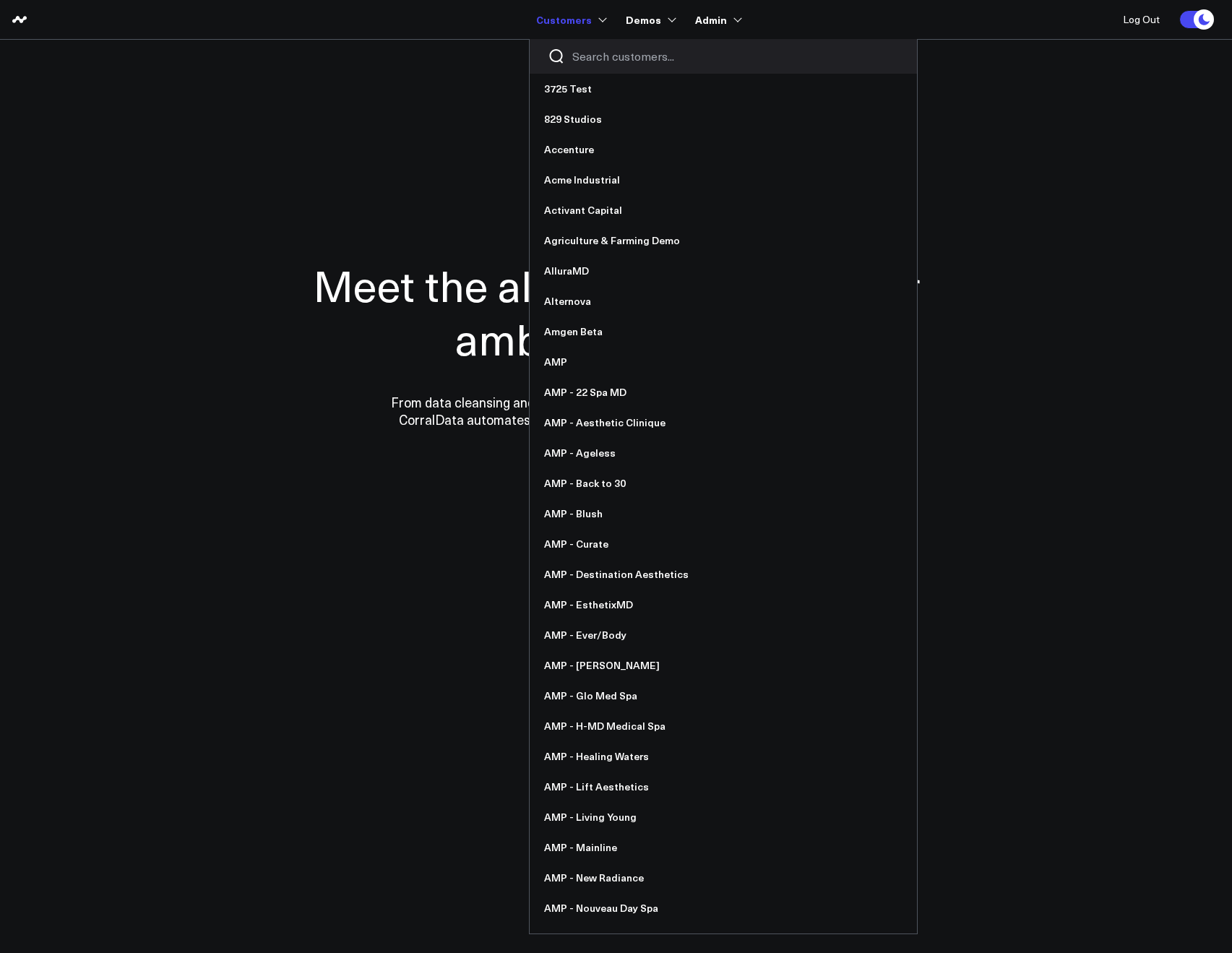
click at [595, 60] on input "Search customers input" at bounding box center [736, 57] width 327 height 16
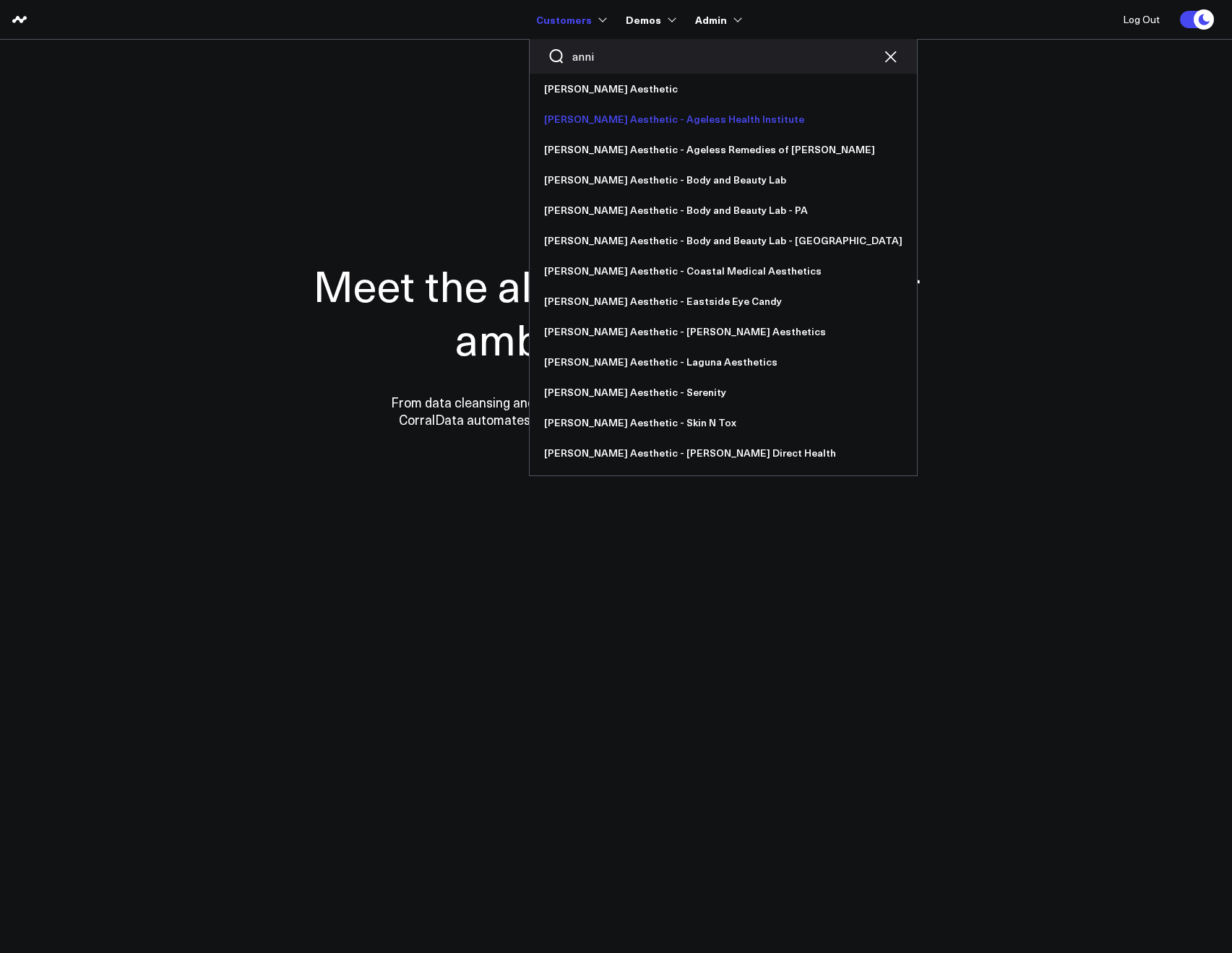
type input "anni"
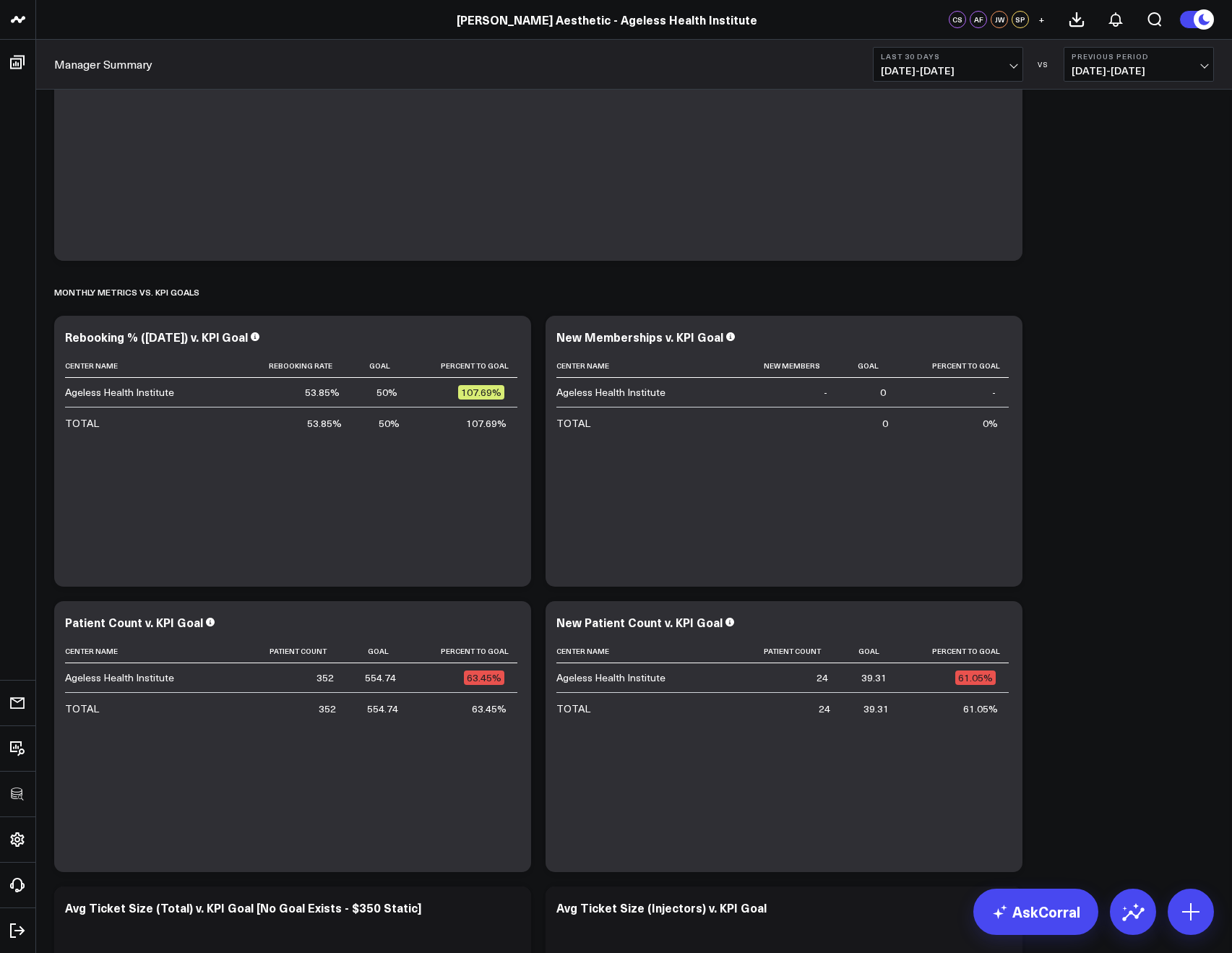
scroll to position [3472, 0]
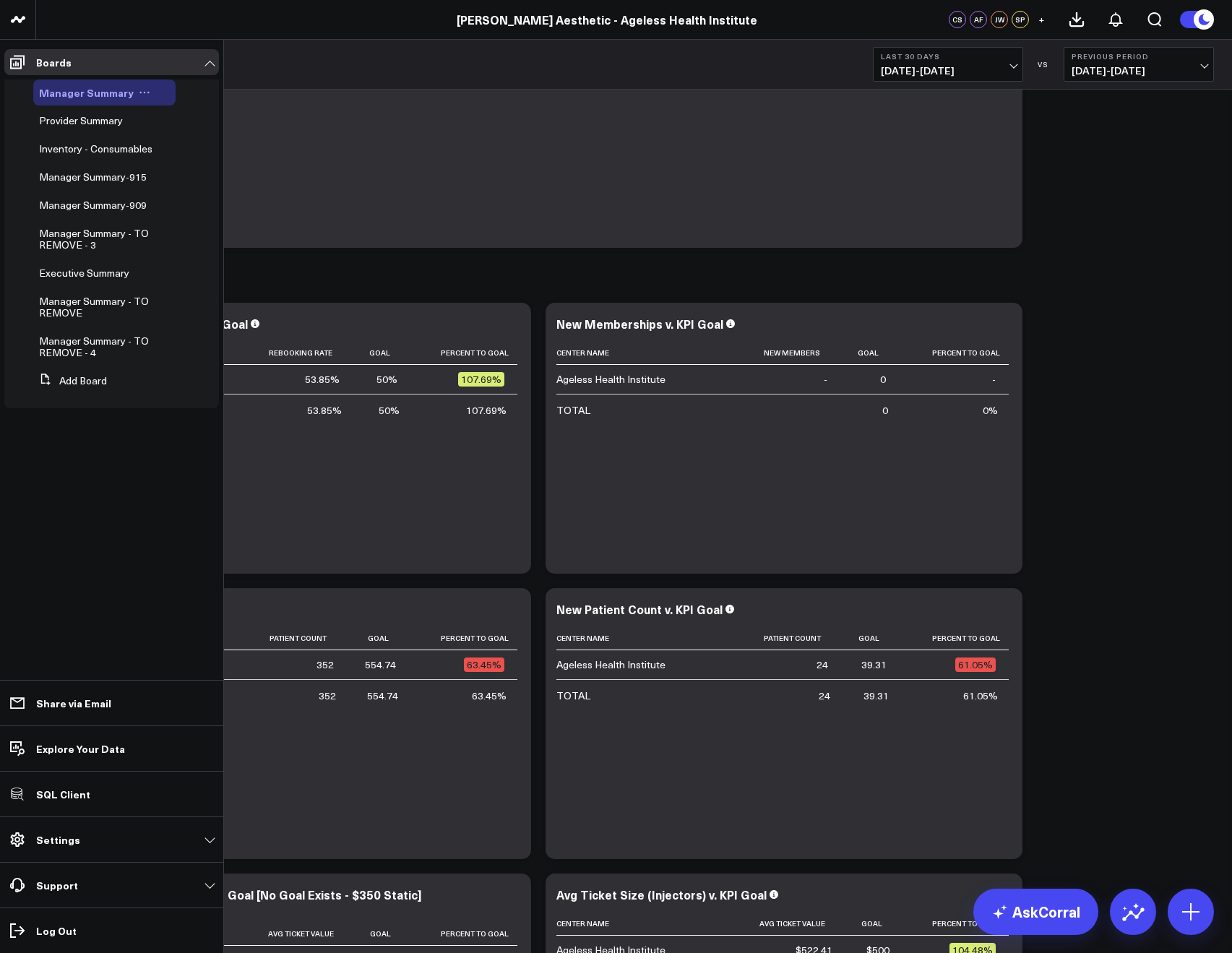
click at [134, 88] on button at bounding box center [144, 93] width 21 height 12
click at [195, 133] on button "Edit Permissions" at bounding box center [207, 140] width 117 height 28
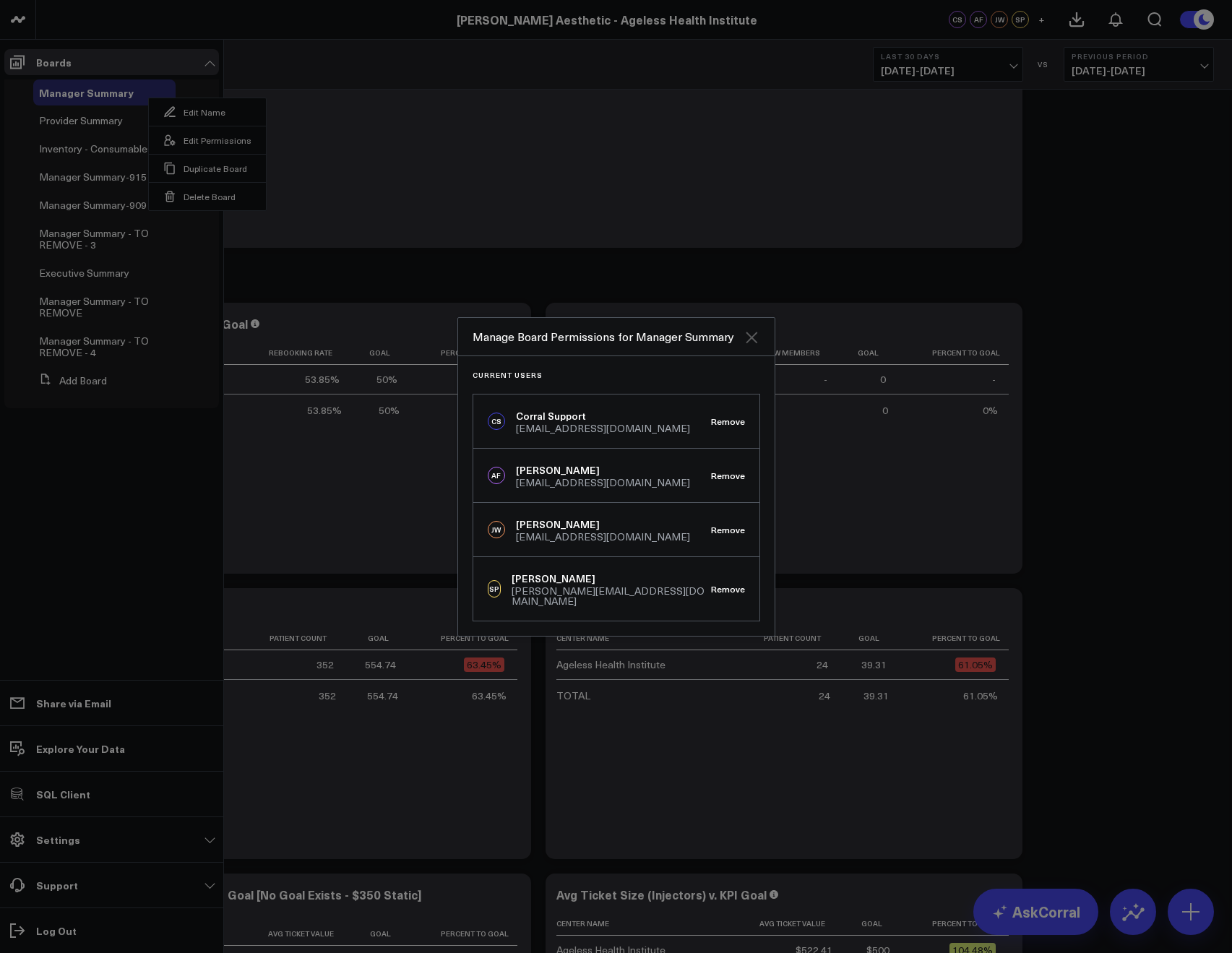
click at [752, 339] on icon "Close" at bounding box center [751, 338] width 18 height 18
